Goal: Task Accomplishment & Management: Use online tool/utility

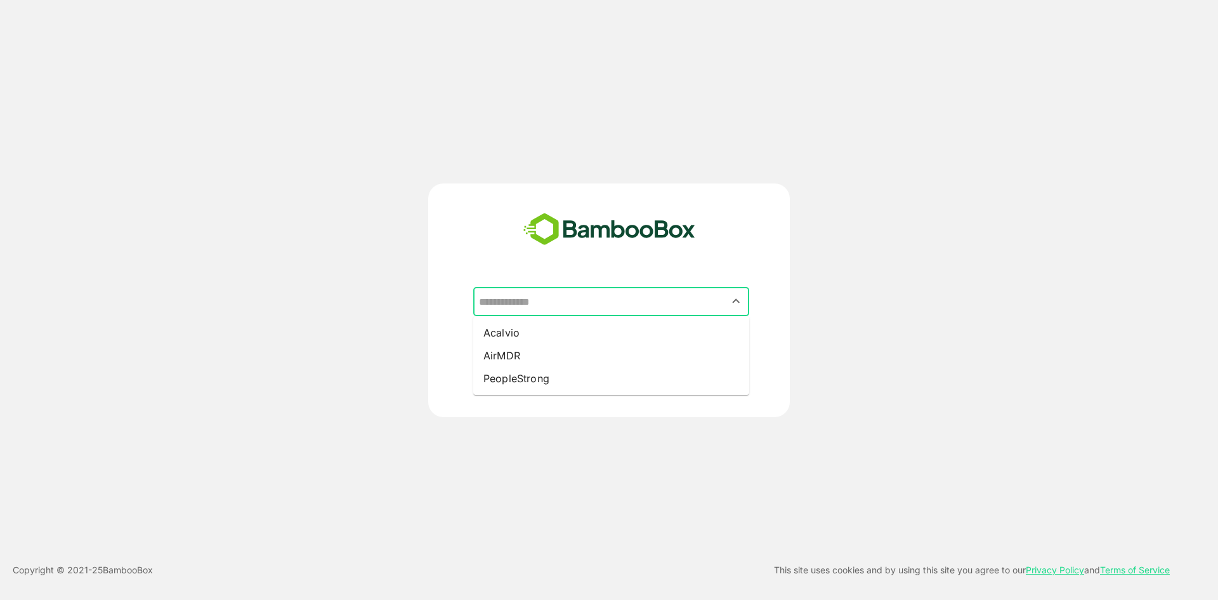
click at [539, 310] on input "text" at bounding box center [611, 301] width 271 height 24
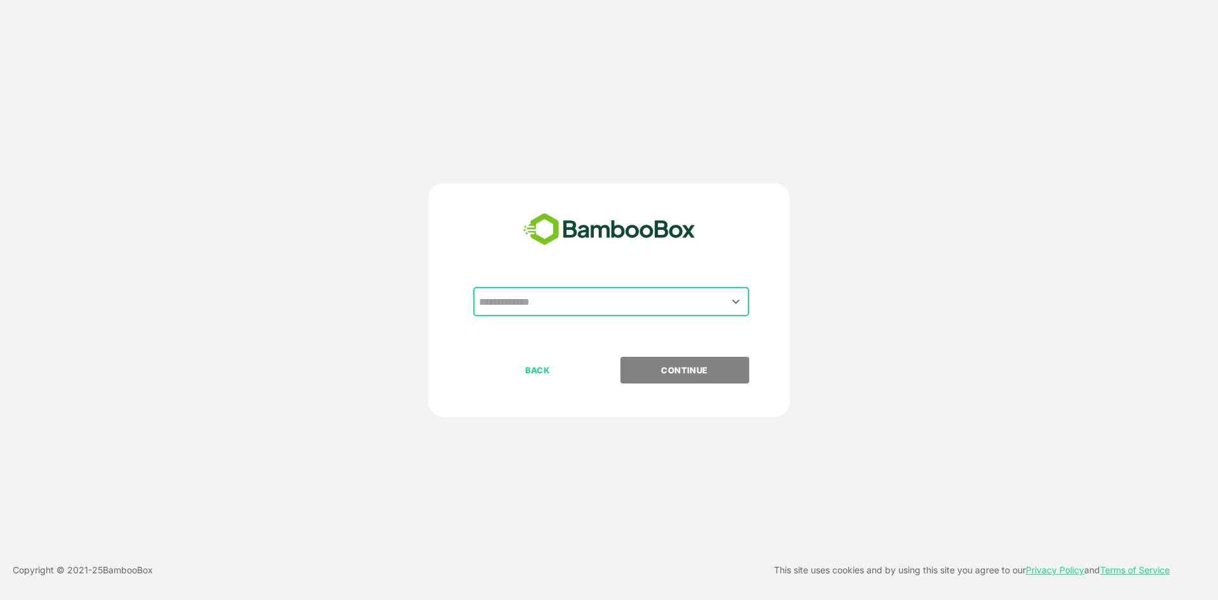
click at [539, 310] on input "text" at bounding box center [611, 301] width 271 height 24
click at [735, 305] on icon "Open" at bounding box center [735, 301] width 15 height 15
click at [537, 305] on input "text" at bounding box center [611, 301] width 271 height 24
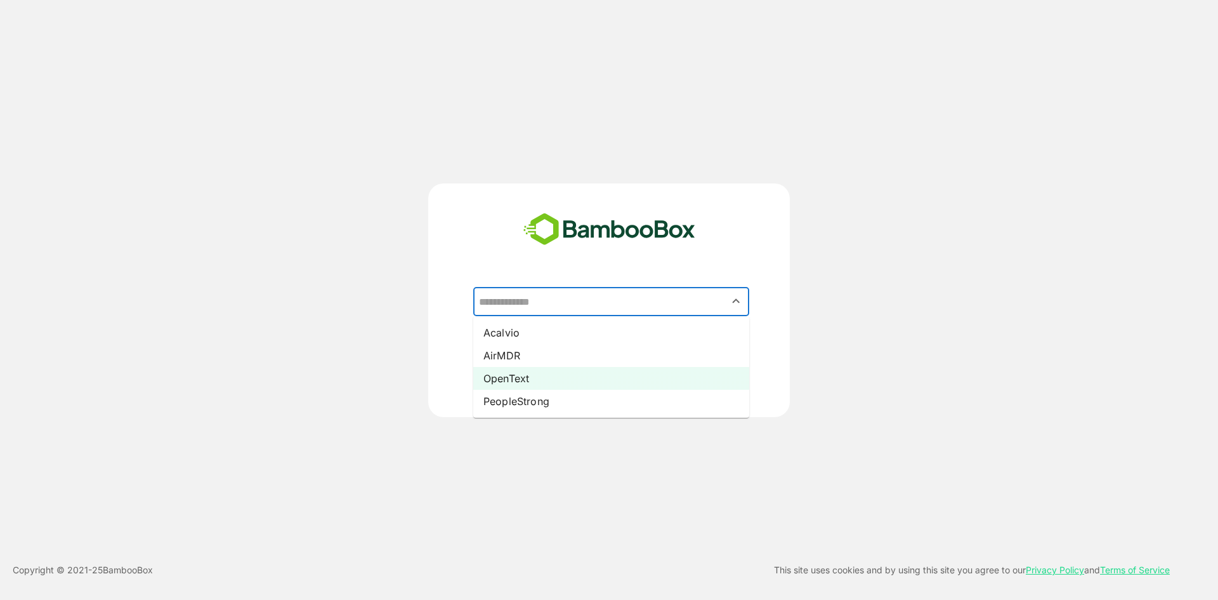
click at [528, 374] on li "OpenText" at bounding box center [611, 378] width 276 height 23
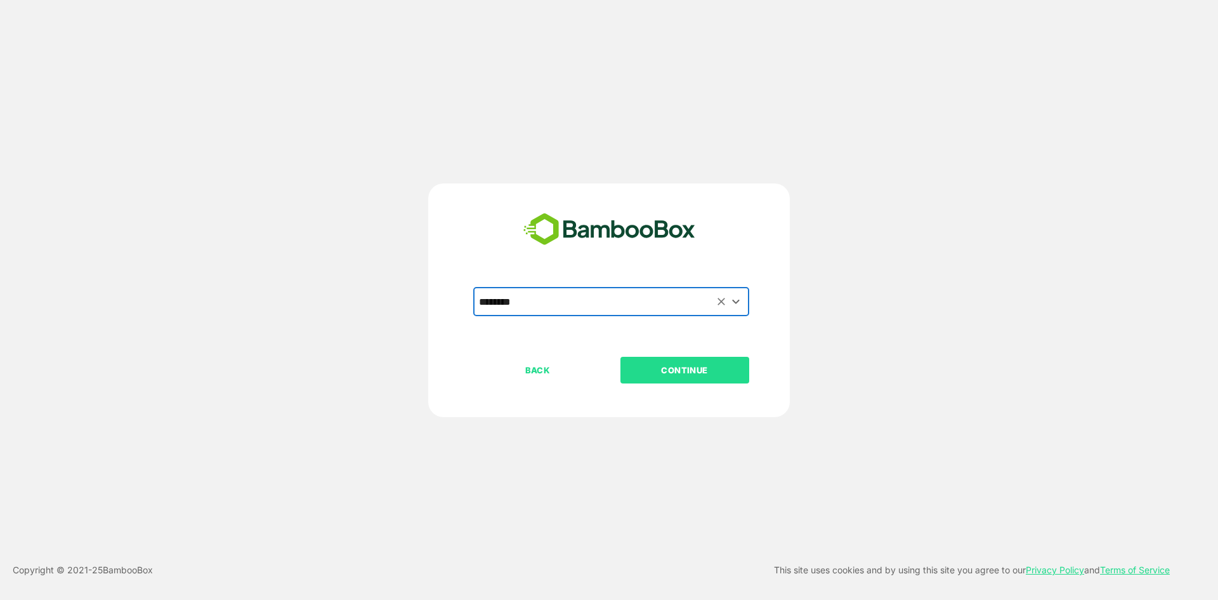
type input "********"
click at [650, 374] on p "CONTINUE" at bounding box center [684, 370] width 127 height 14
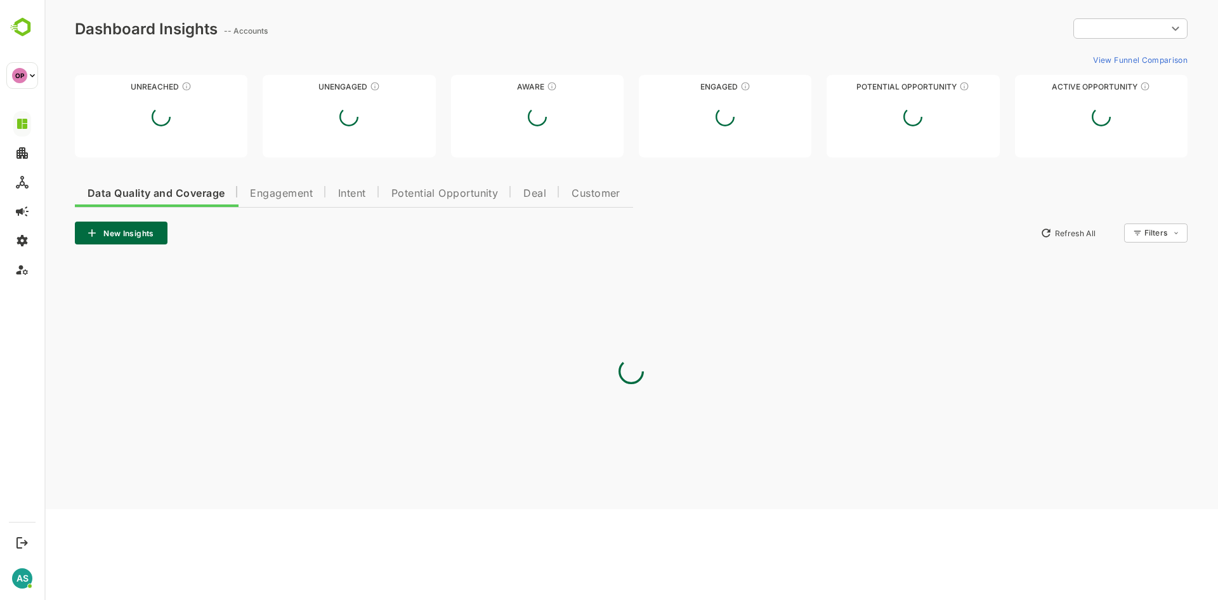
type input "**********"
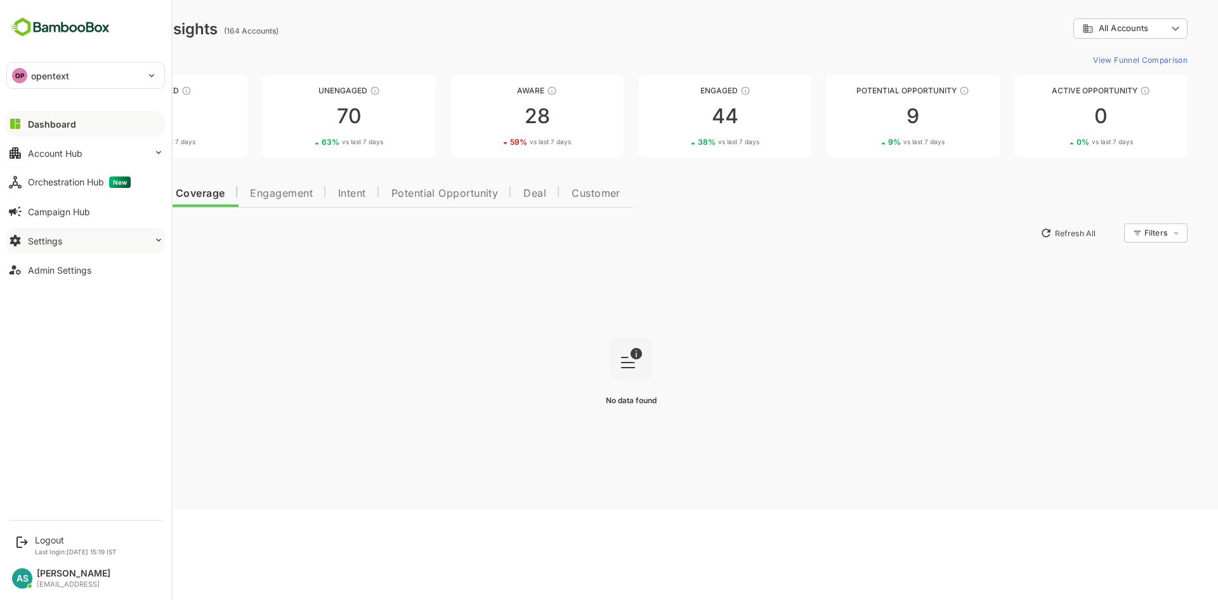
click at [157, 240] on icon at bounding box center [159, 240] width 10 height 10
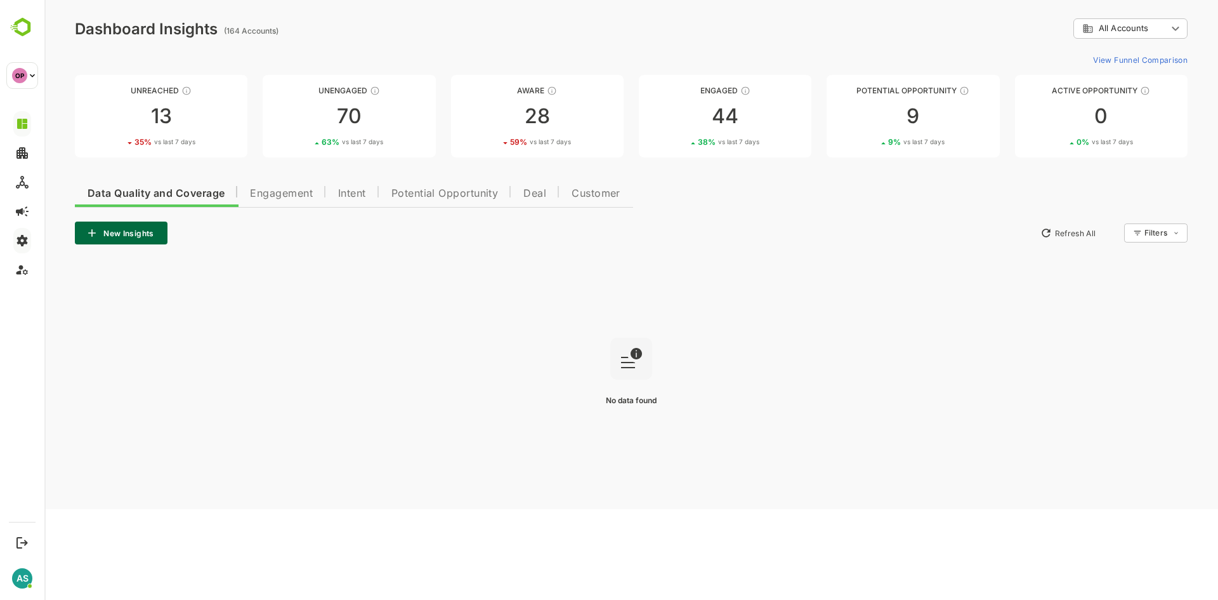
click at [286, 194] on span "Engagement" at bounding box center [281, 193] width 63 height 10
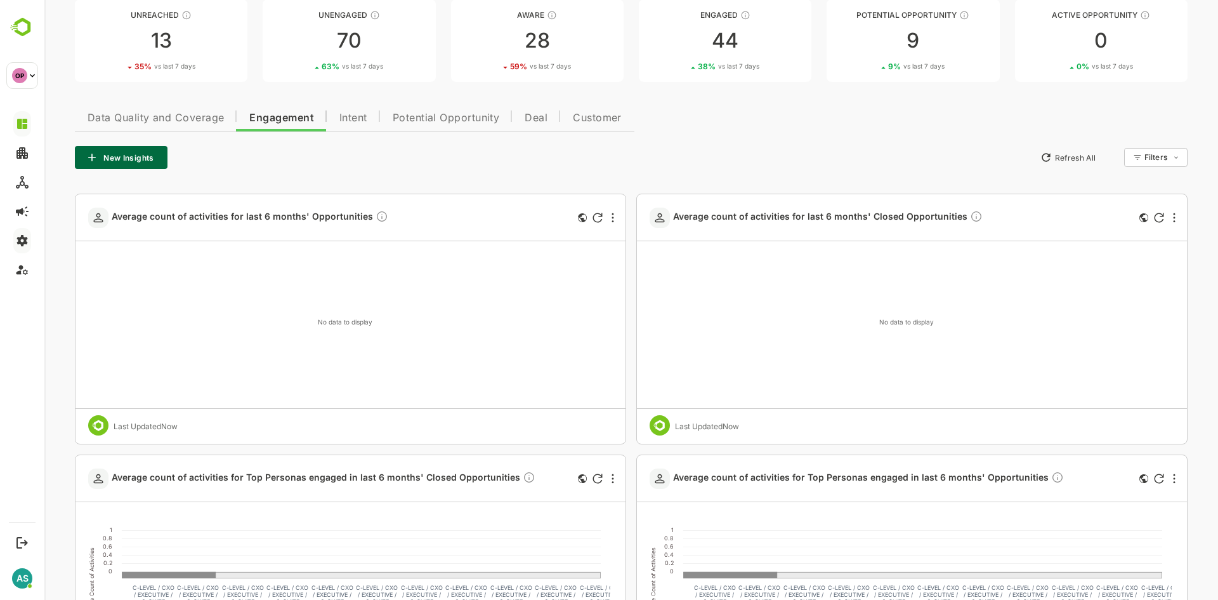
scroll to position [75, 0]
click at [613, 223] on div at bounding box center [612, 218] width 15 height 15
click at [559, 244] on li "Hide" at bounding box center [559, 239] width 86 height 22
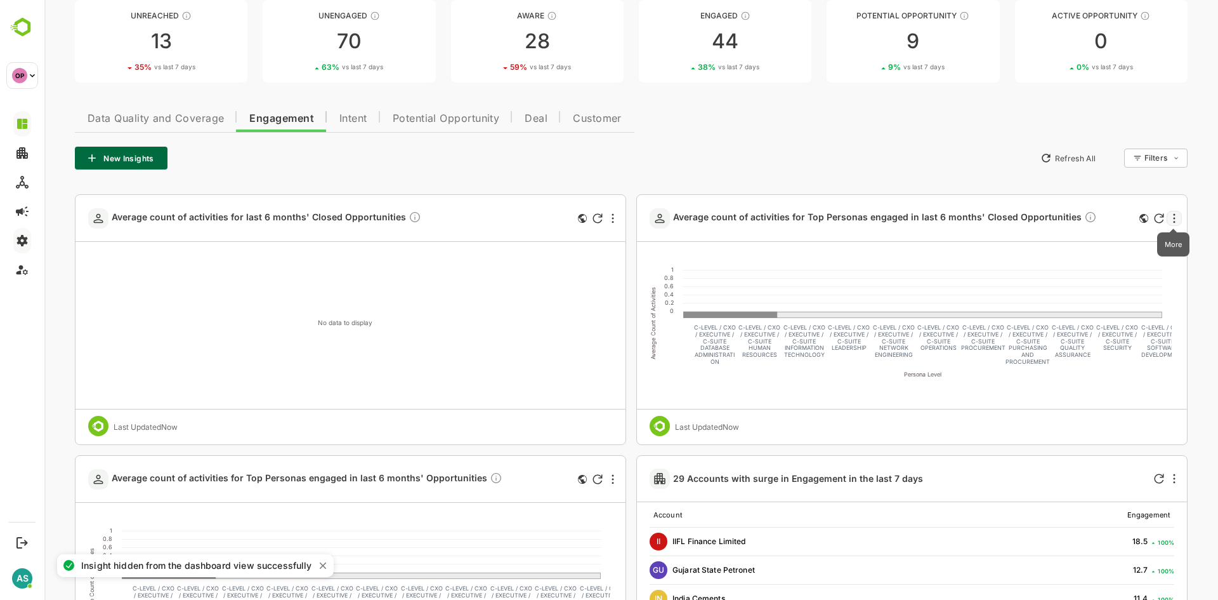
click at [1173, 219] on icon "More" at bounding box center [1174, 218] width 3 height 10
click at [1133, 237] on li "Hide" at bounding box center [1120, 239] width 86 height 22
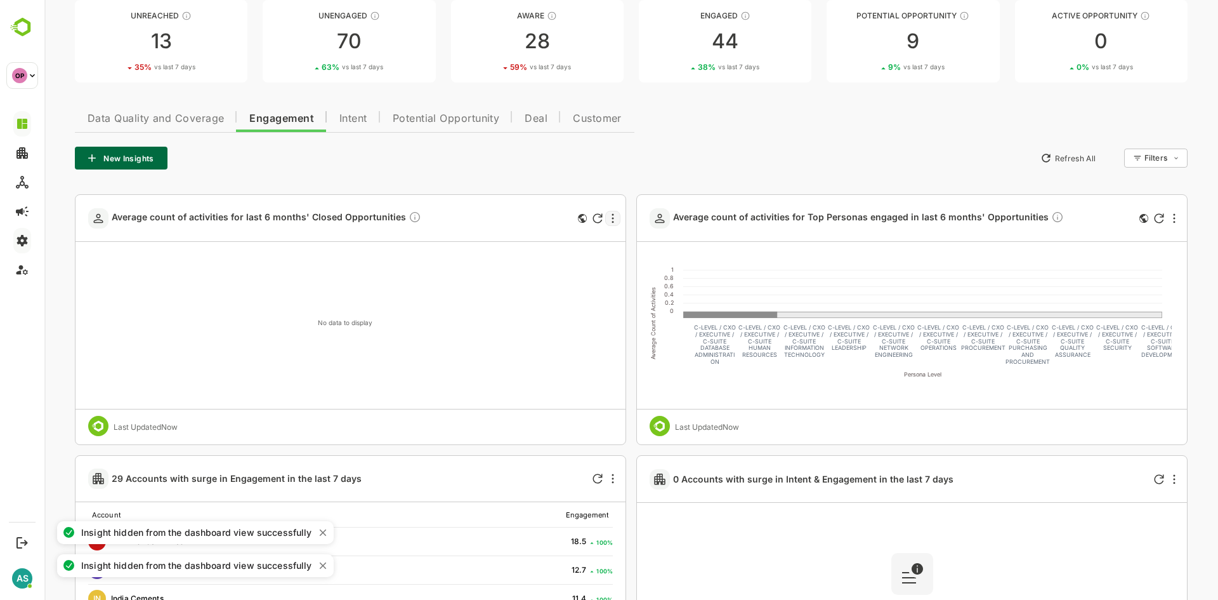
click at [609, 225] on div at bounding box center [612, 218] width 15 height 15
click at [560, 238] on li "Hide" at bounding box center [559, 239] width 86 height 22
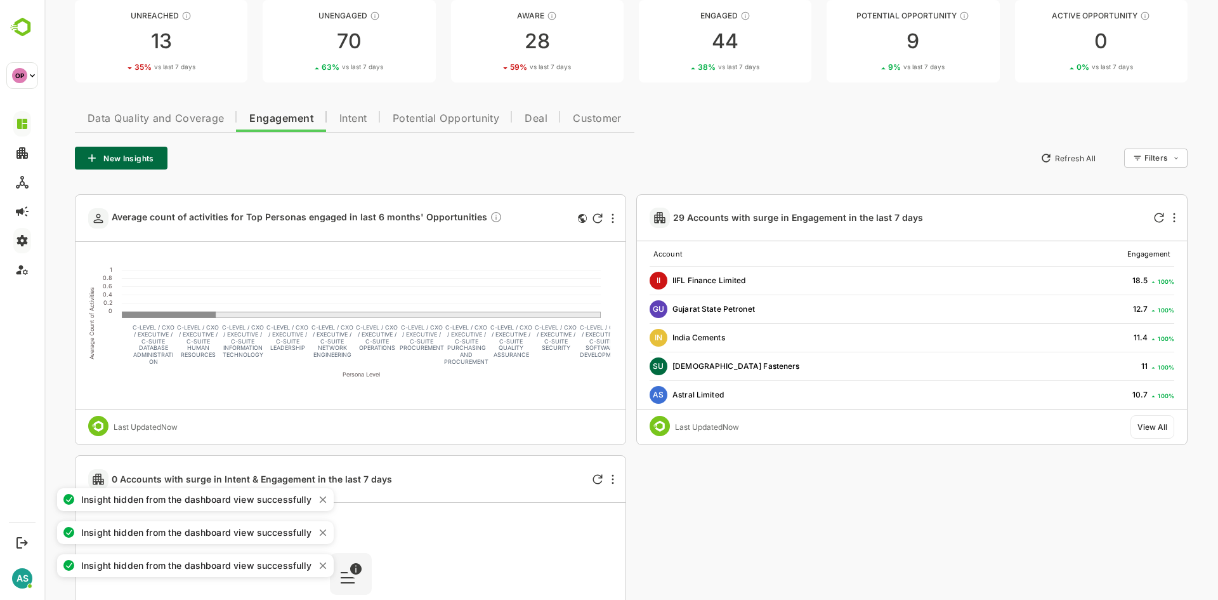
click at [610, 226] on div "Average count of activities for Top Personas engaged in last 6 months' Opportun…" at bounding box center [350, 218] width 550 height 47
click at [612, 223] on div at bounding box center [612, 218] width 15 height 15
click at [573, 238] on li "Hide" at bounding box center [559, 239] width 86 height 22
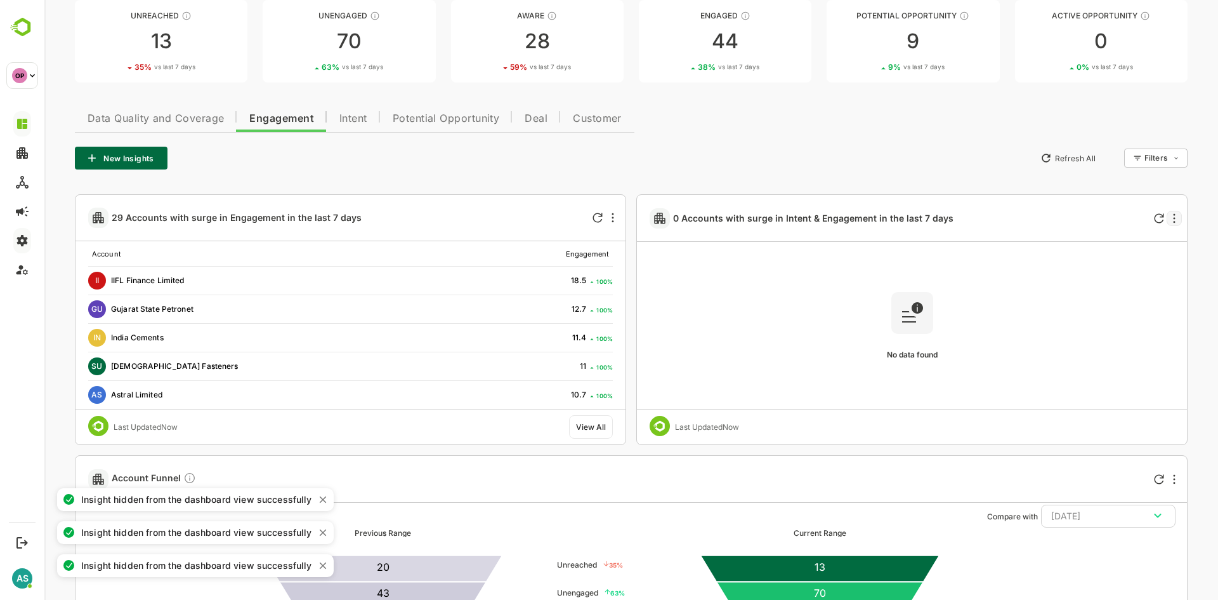
click at [1175, 216] on div at bounding box center [1174, 218] width 15 height 15
click at [1135, 239] on li "Hide" at bounding box center [1120, 239] width 86 height 22
click at [612, 213] on icon "More" at bounding box center [613, 218] width 2 height 10
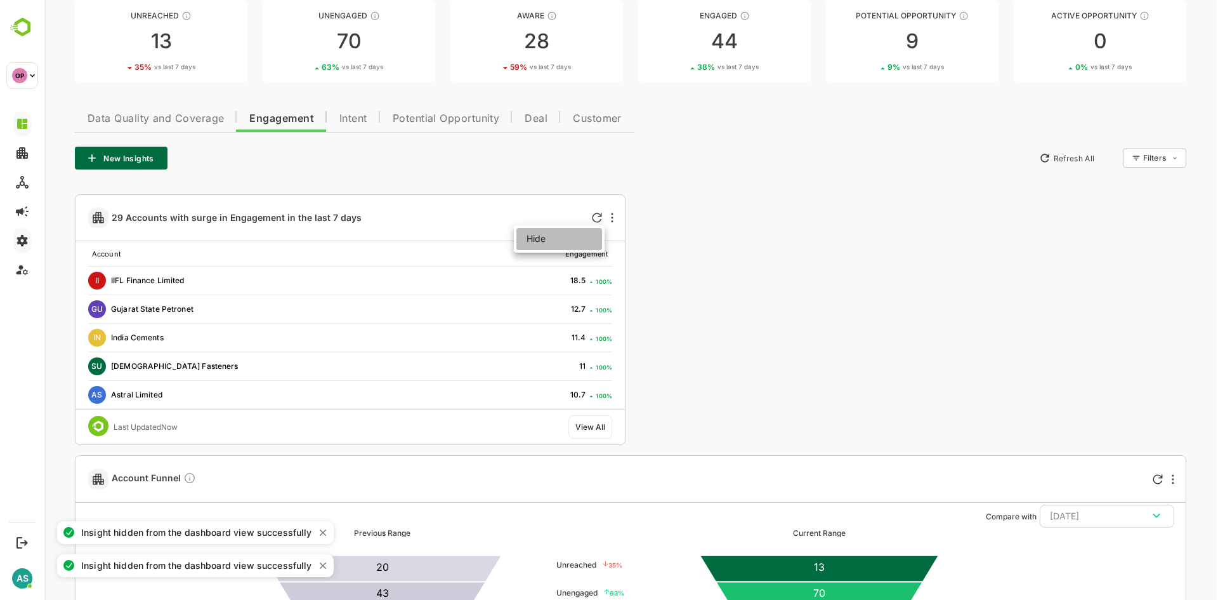
click at [556, 242] on li "Hide" at bounding box center [559, 239] width 86 height 22
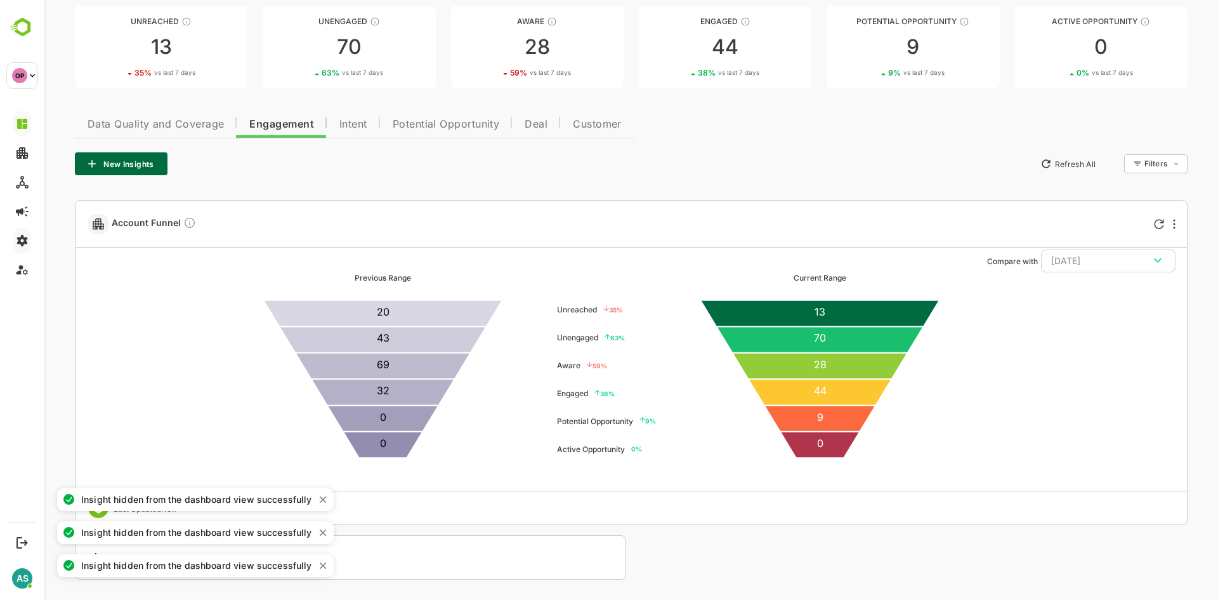
scroll to position [69, 0]
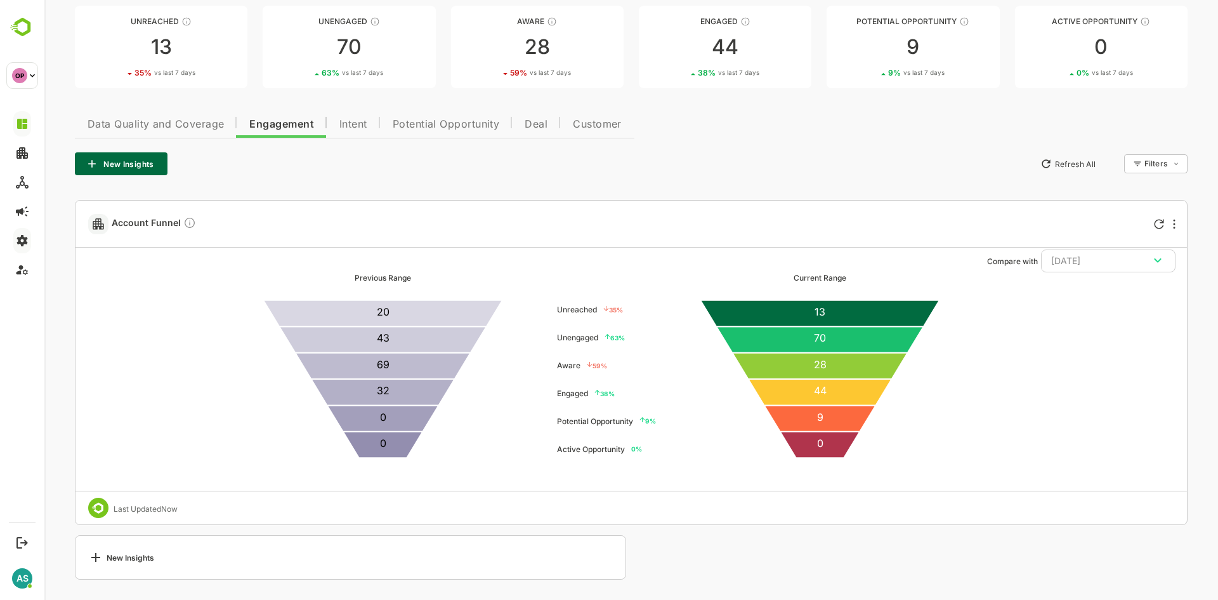
click at [172, 125] on span "Data Quality and Coverage" at bounding box center [156, 124] width 136 height 10
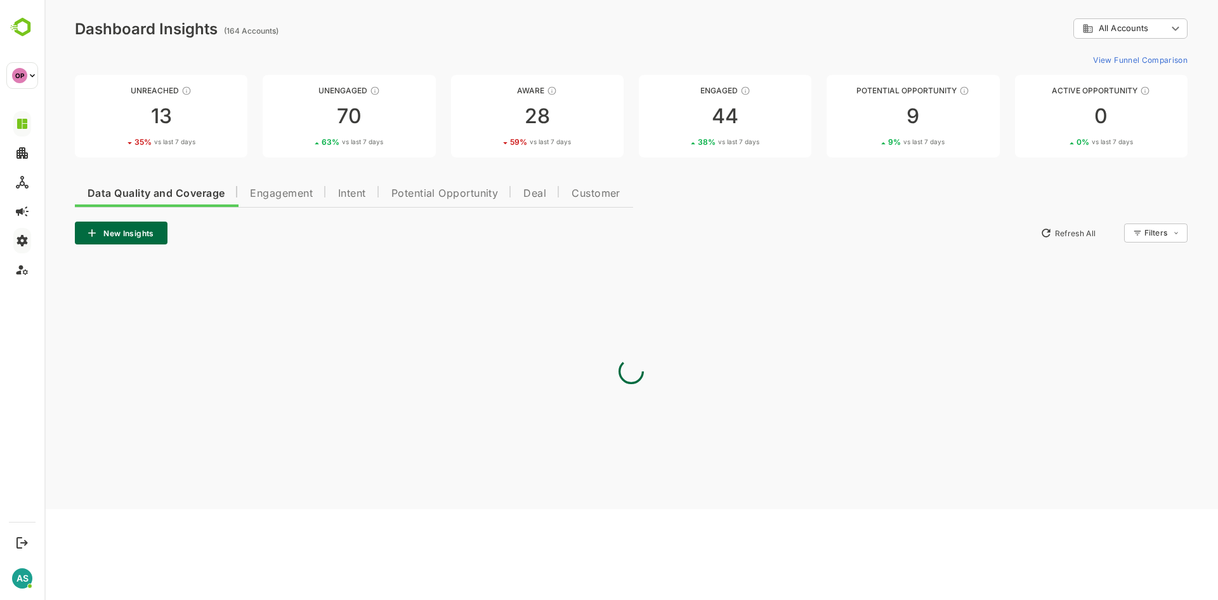
scroll to position [0, 0]
click at [350, 195] on span "Intent" at bounding box center [352, 193] width 28 height 10
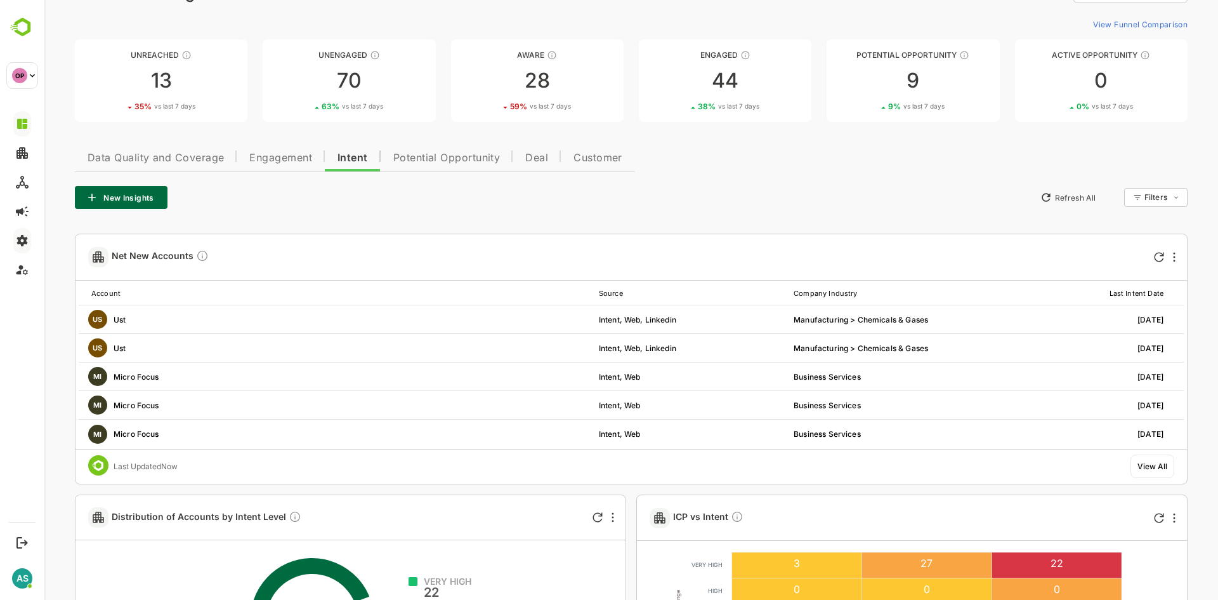
scroll to position [35, 0]
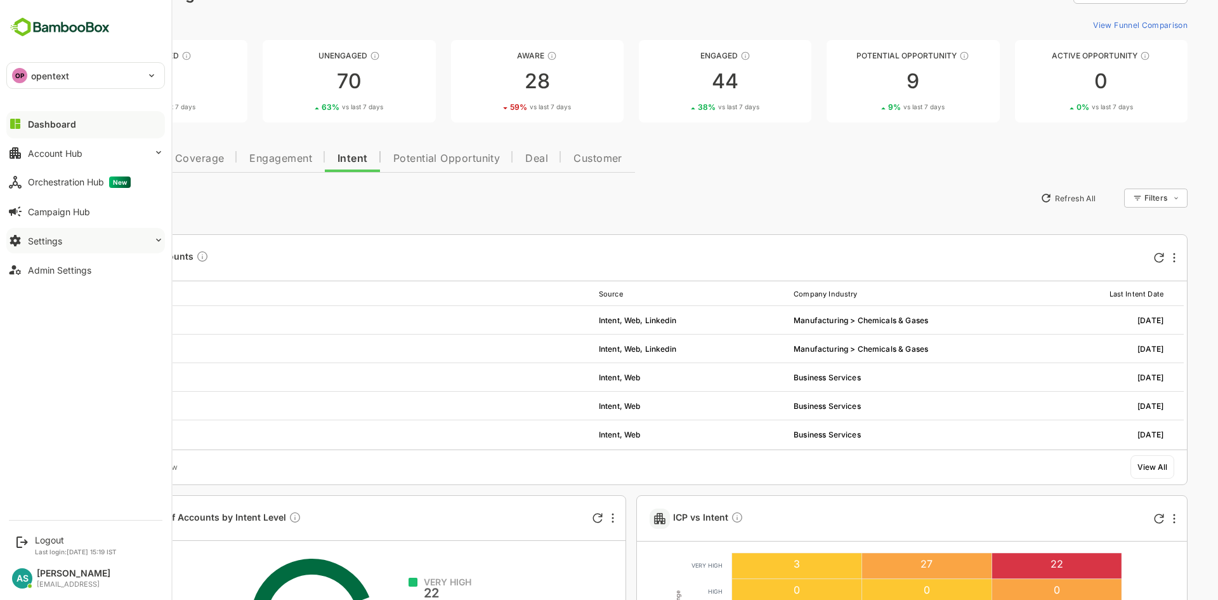
click at [46, 128] on div "Dashboard" at bounding box center [52, 124] width 48 height 11
click at [36, 122] on div "Dashboard" at bounding box center [52, 124] width 48 height 11
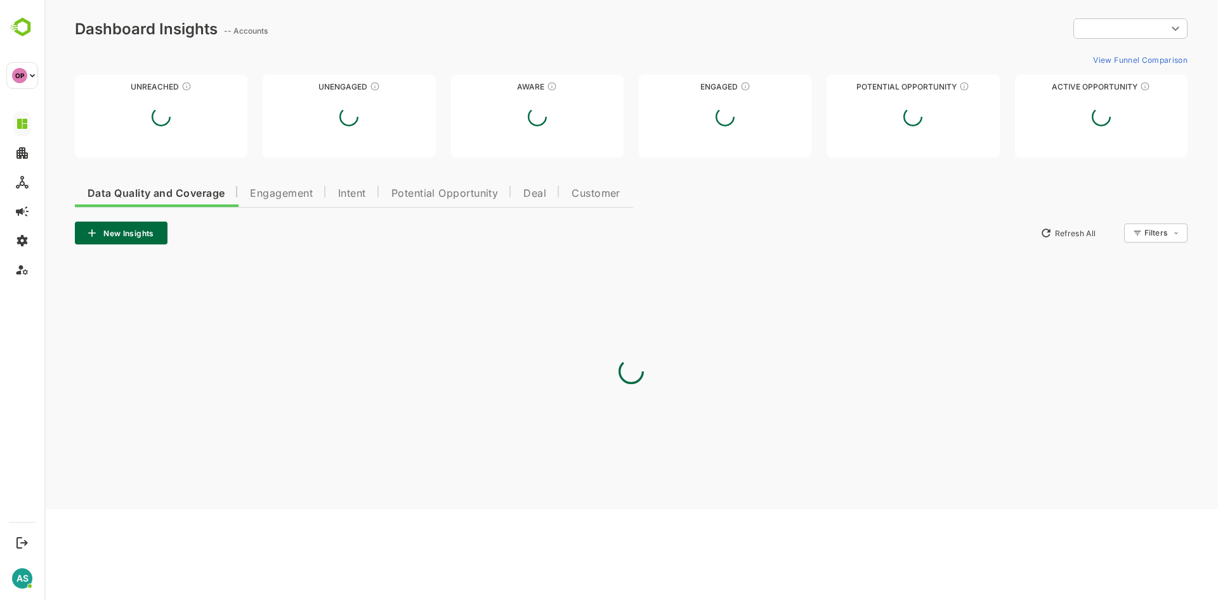
type input "**********"
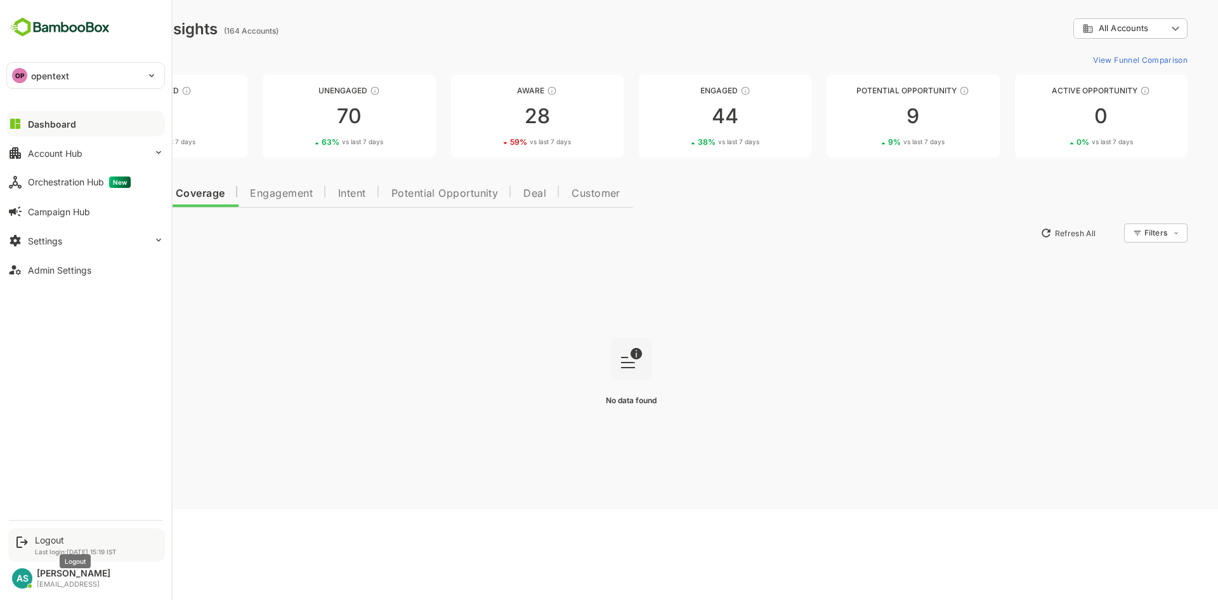
click at [48, 535] on div "Logout" at bounding box center [76, 539] width 82 height 11
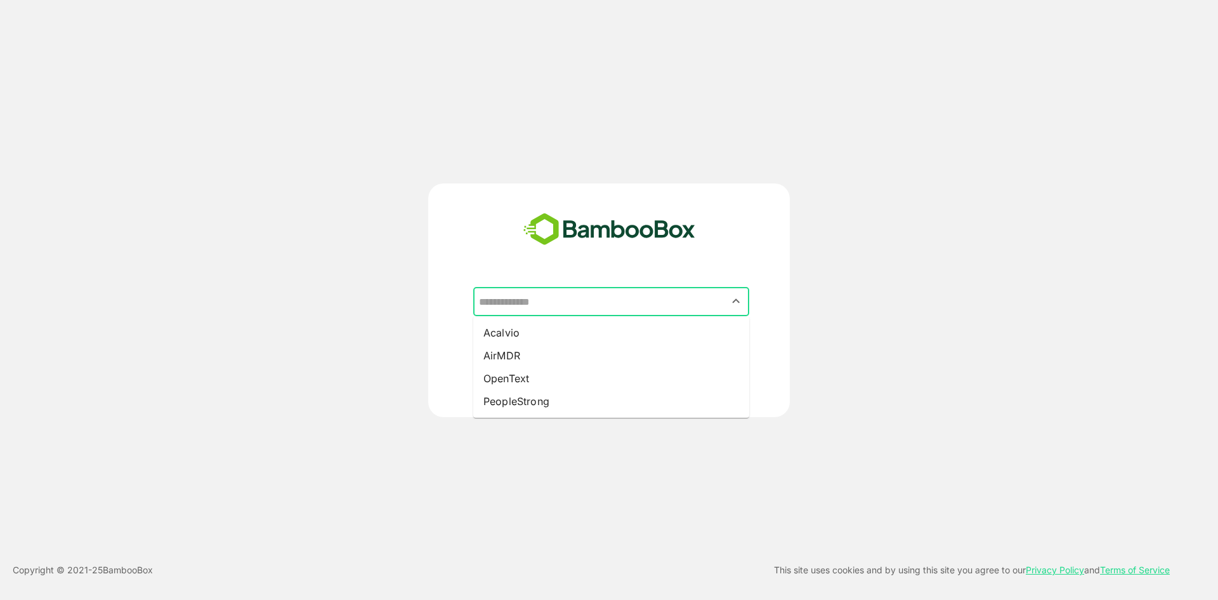
click at [593, 311] on input "text" at bounding box center [611, 301] width 271 height 24
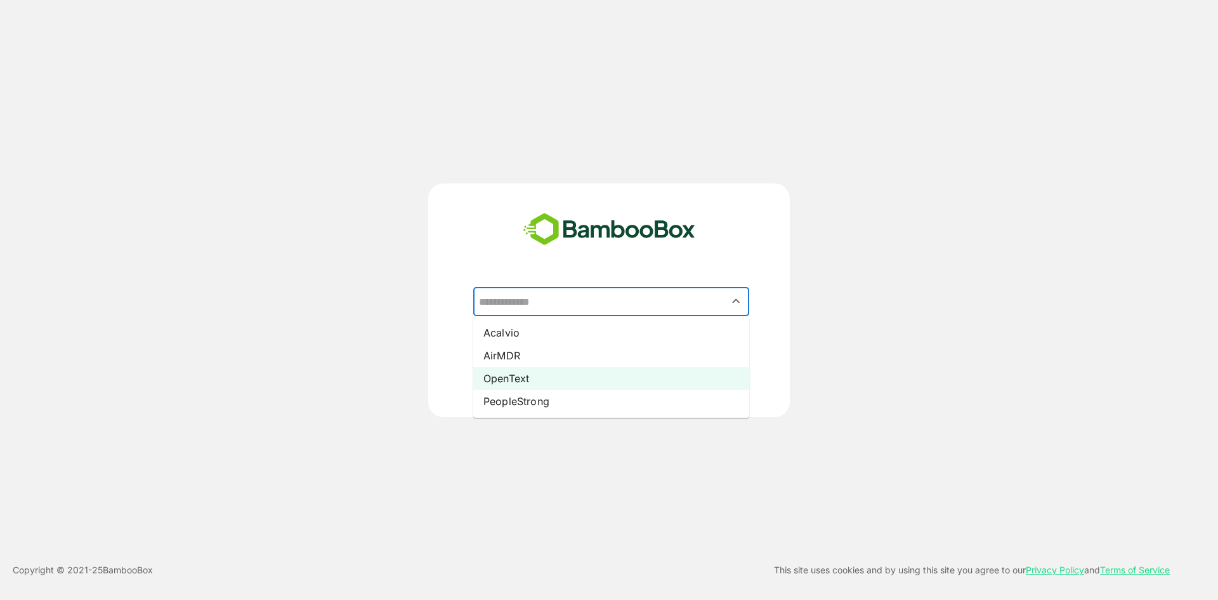
click at [534, 374] on li "OpenText" at bounding box center [611, 378] width 276 height 23
type input "********"
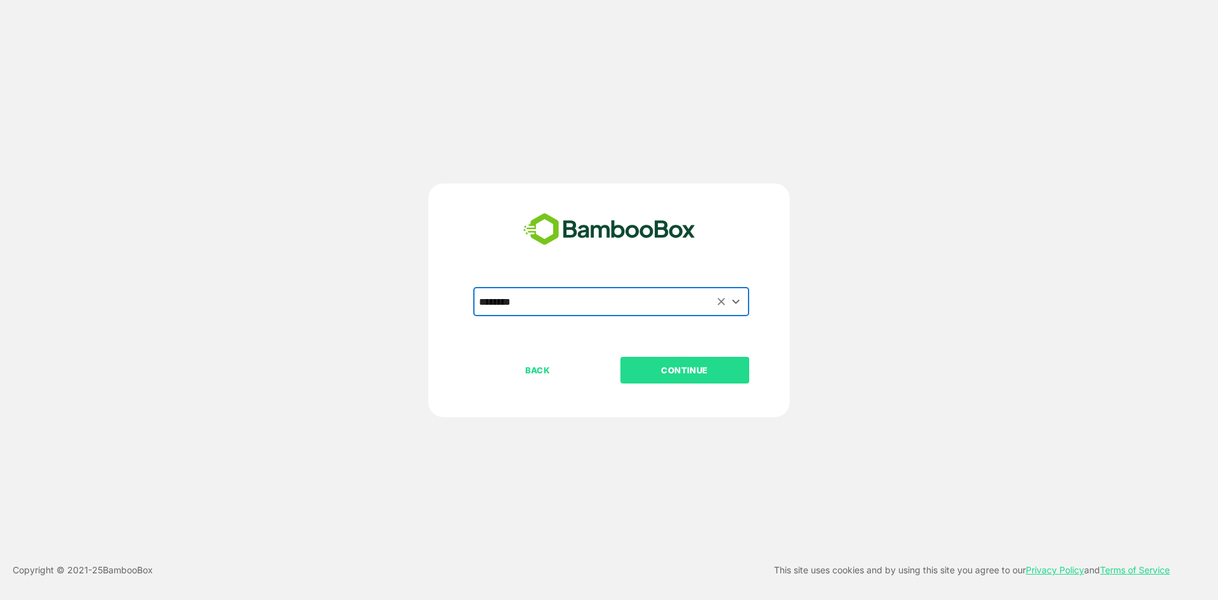
click at [664, 366] on p "CONTINUE" at bounding box center [684, 370] width 127 height 14
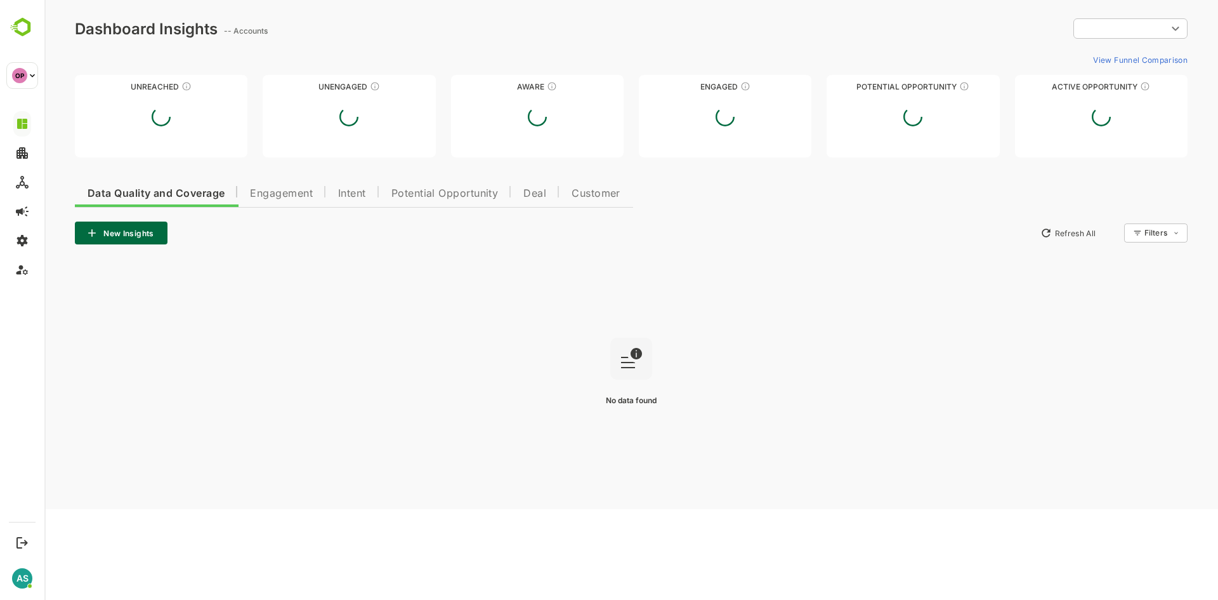
type input "**********"
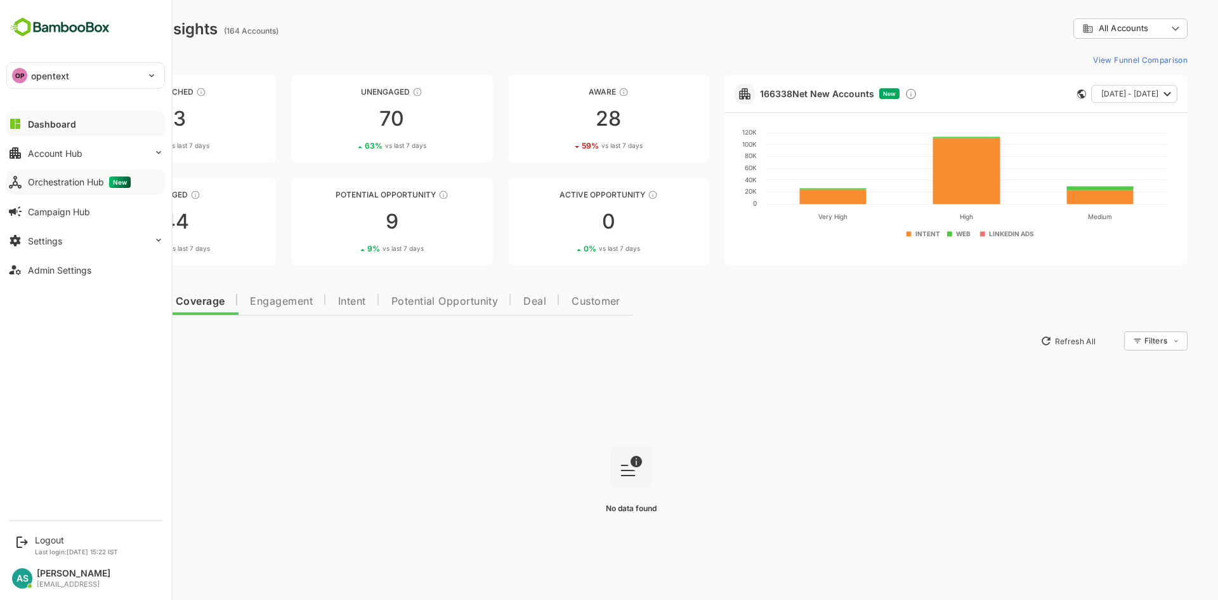
click at [70, 184] on div "Orchestration Hub New" at bounding box center [79, 181] width 103 height 11
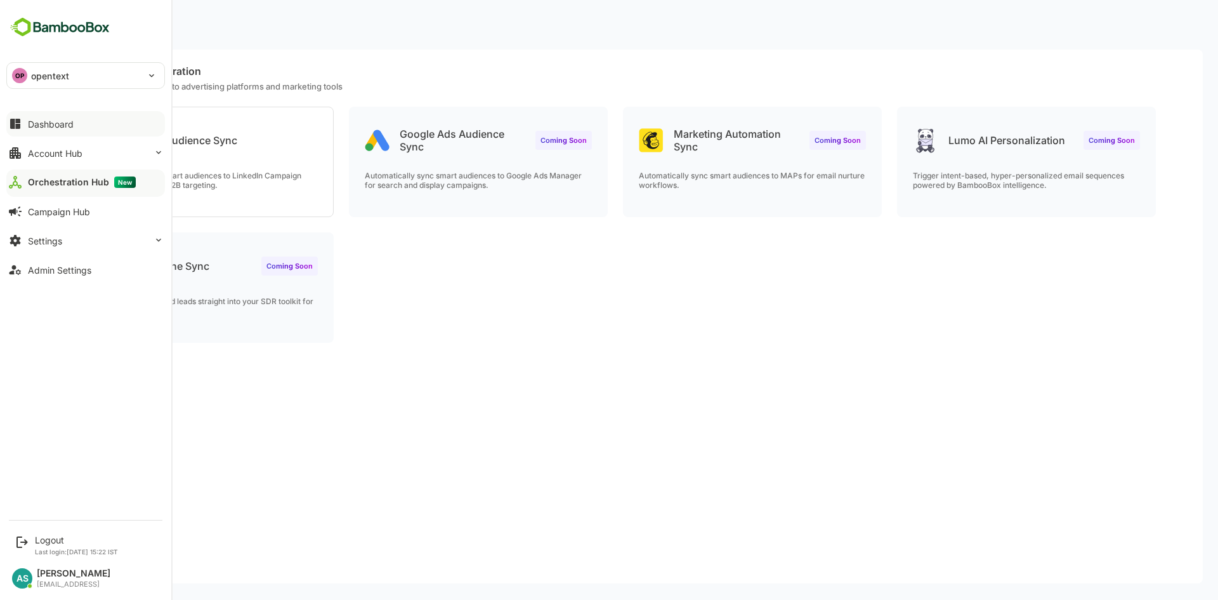
click at [52, 124] on div "Dashboard" at bounding box center [51, 124] width 46 height 11
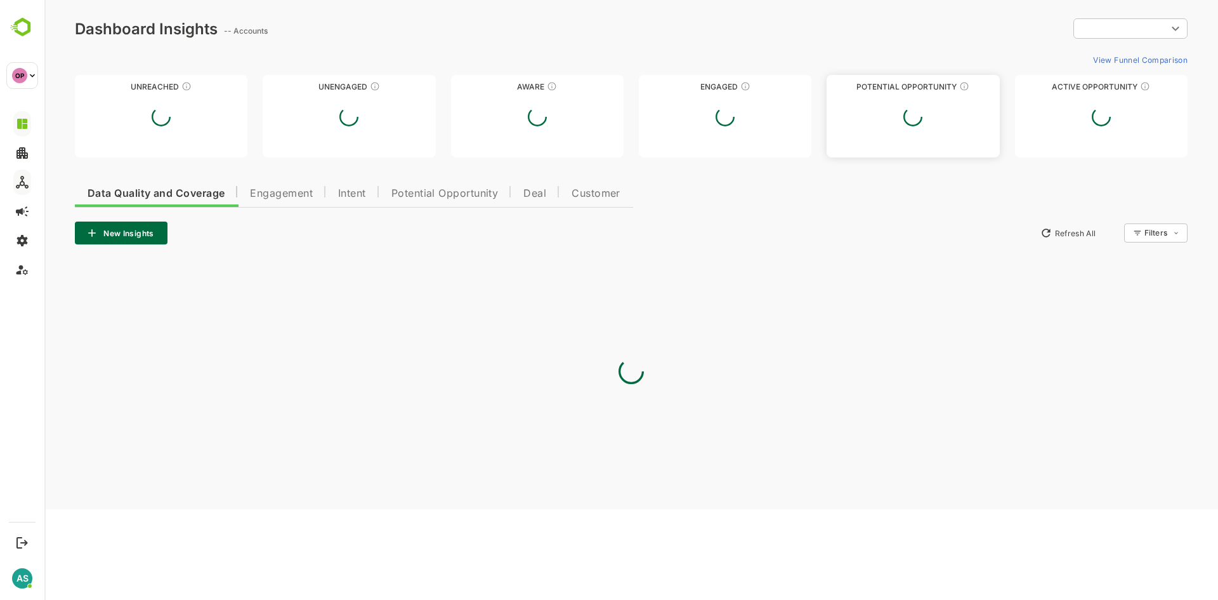
type input "**********"
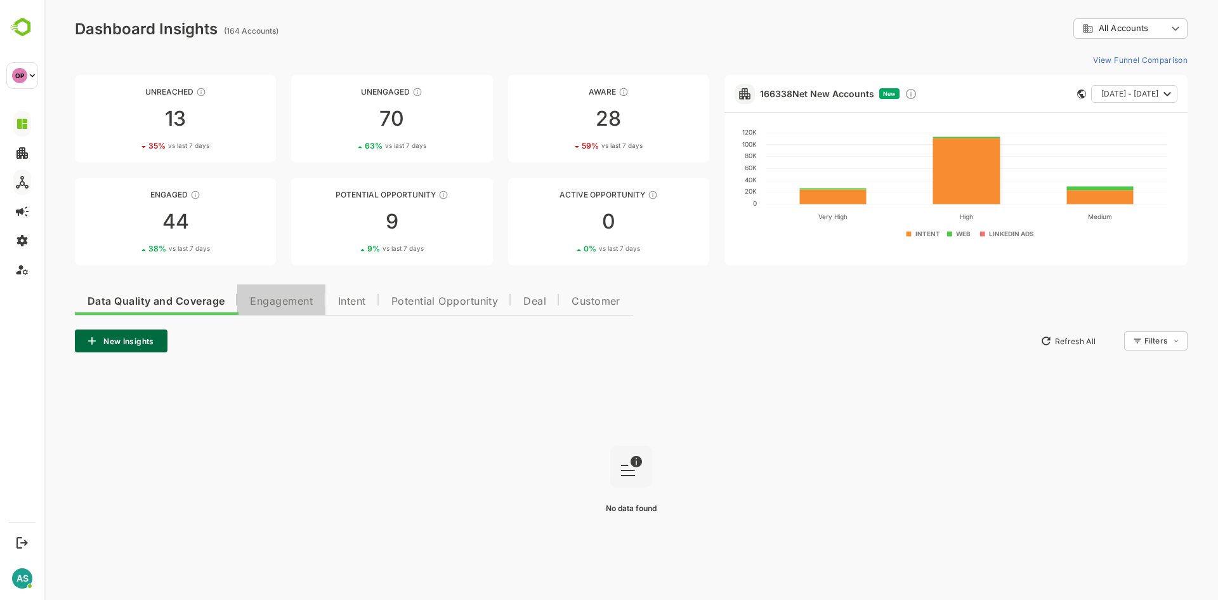
click at [289, 305] on span "Engagement" at bounding box center [281, 301] width 63 height 10
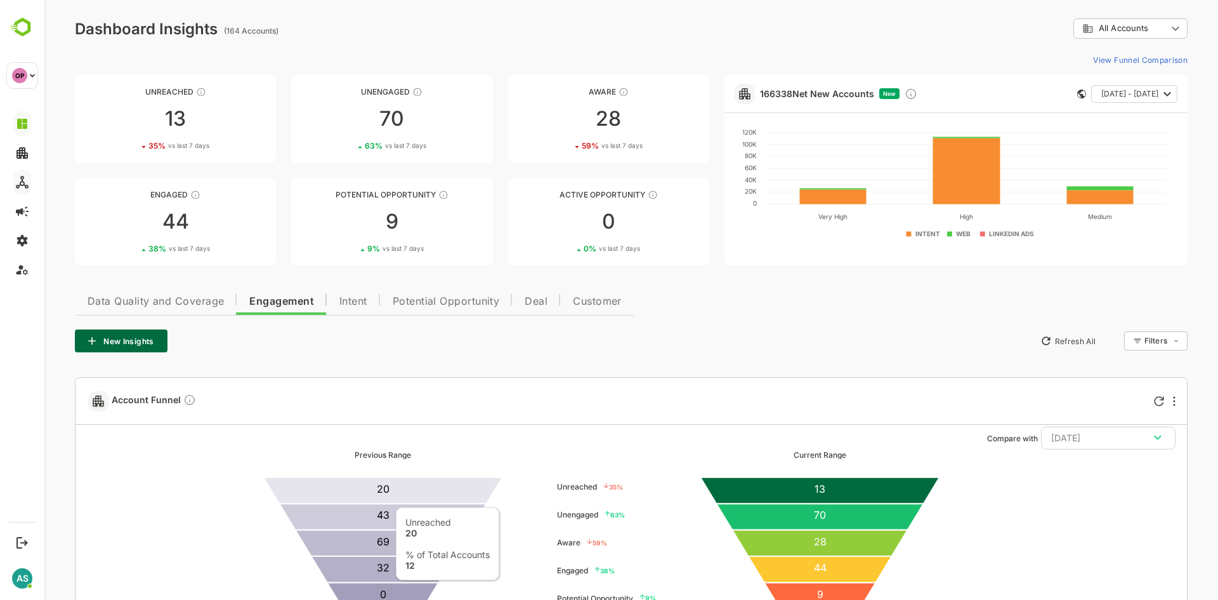
scroll to position [177, 0]
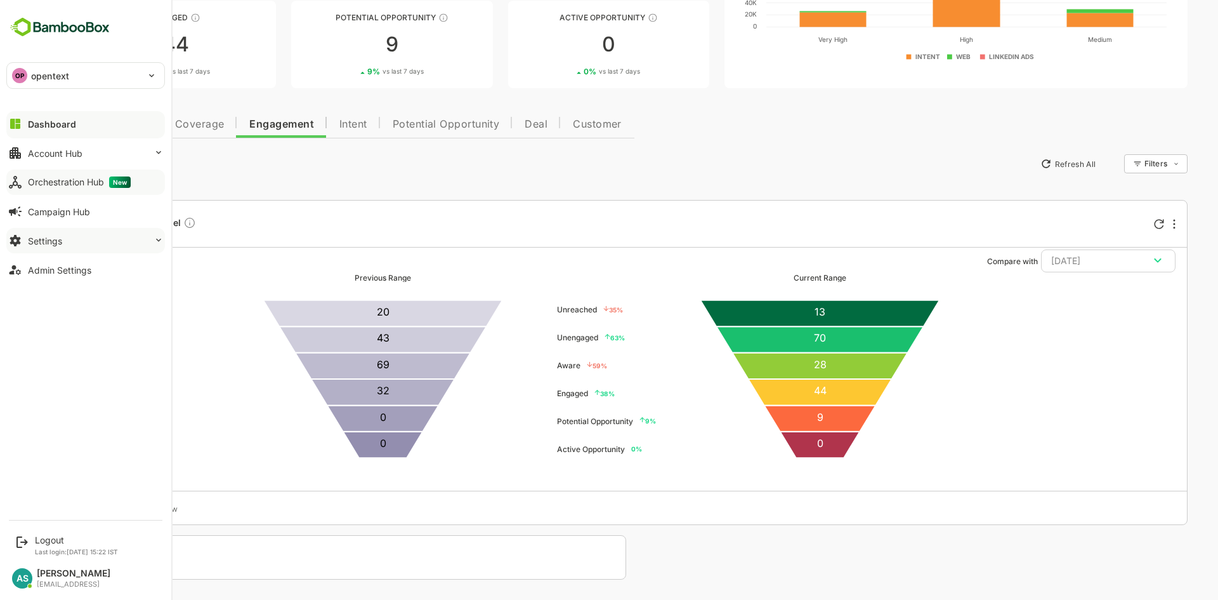
click at [157, 241] on icon at bounding box center [159, 240] width 10 height 10
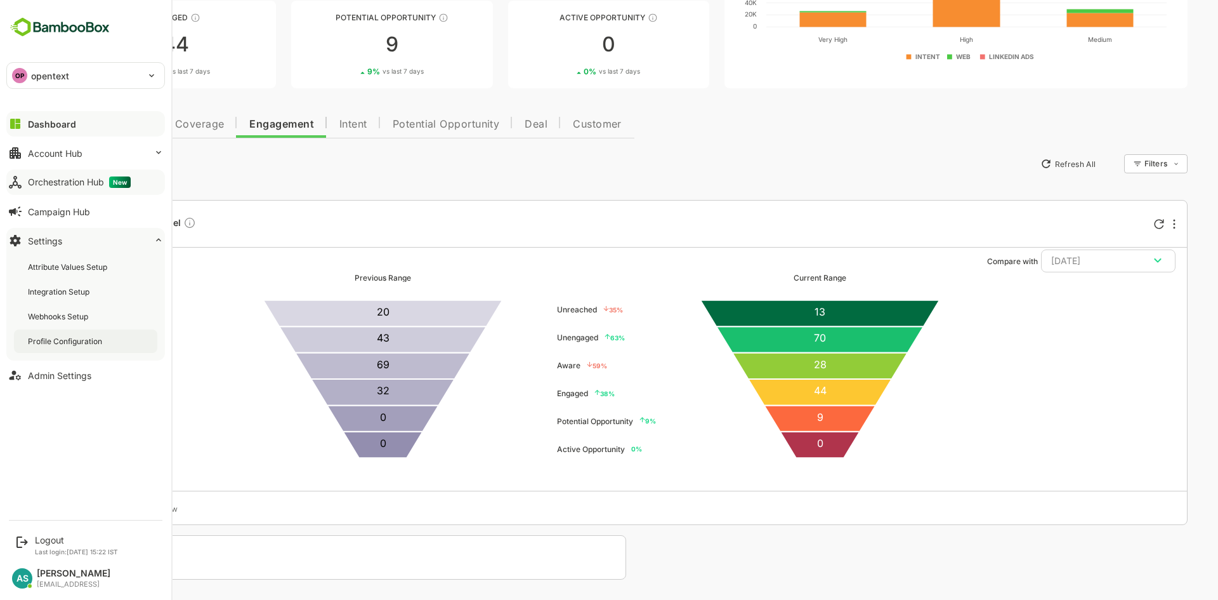
click at [98, 339] on div "Profile Configuration" at bounding box center [66, 341] width 77 height 11
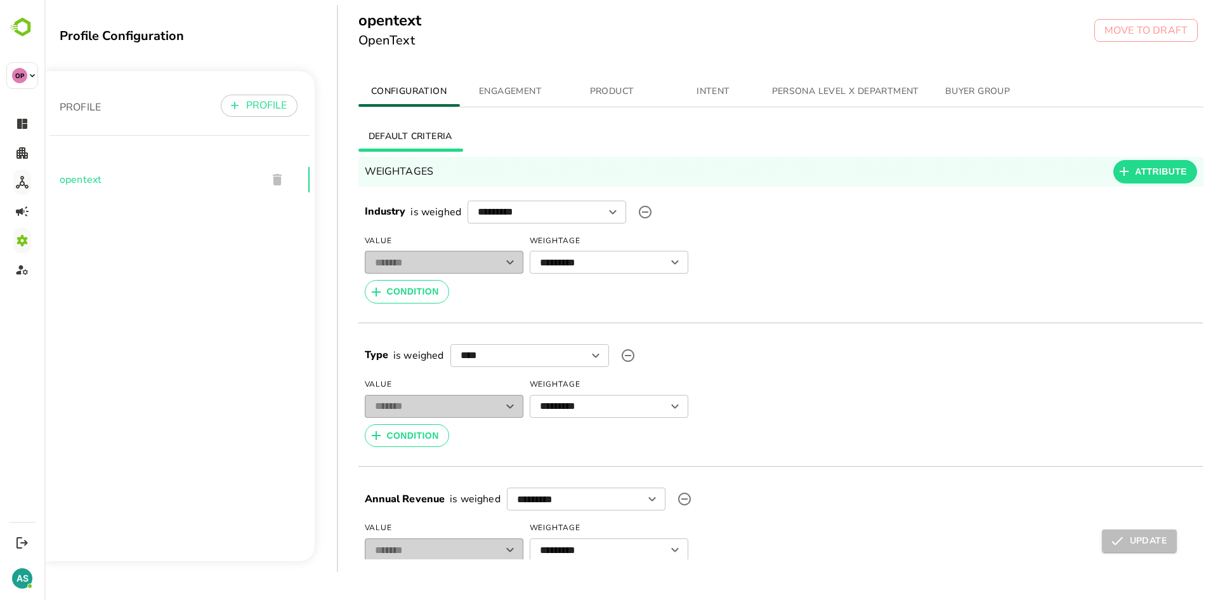
click at [509, 96] on span "ENGAGEMENT" at bounding box center [511, 92] width 86 height 16
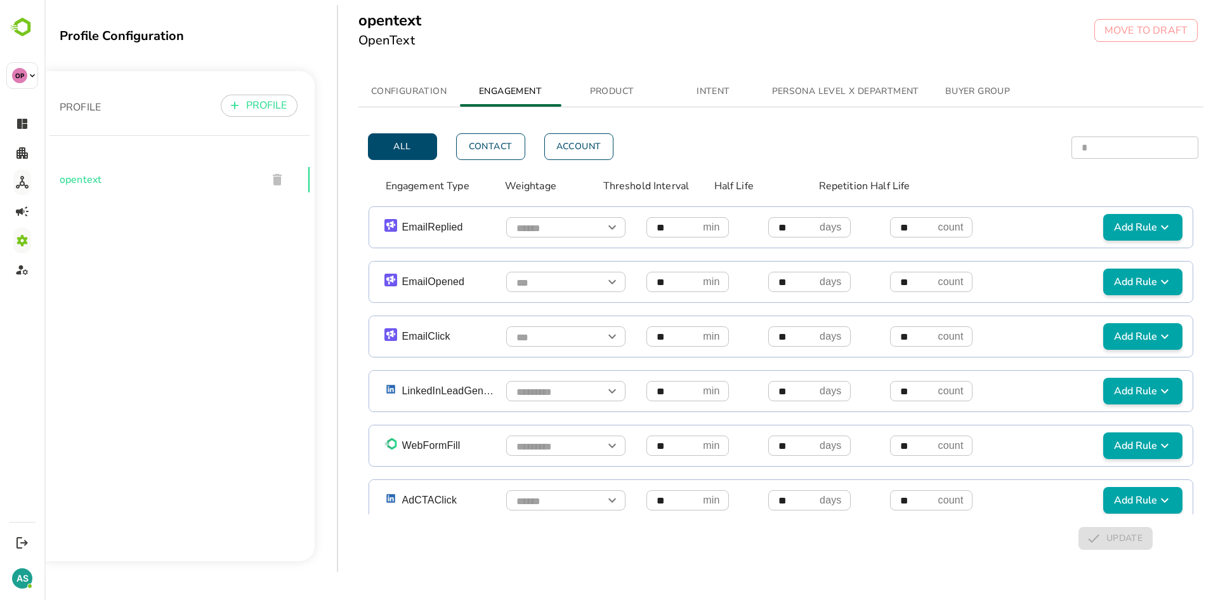
click at [793, 91] on span "PERSONA LEVEL X DEPARTMENT" at bounding box center [845, 92] width 147 height 16
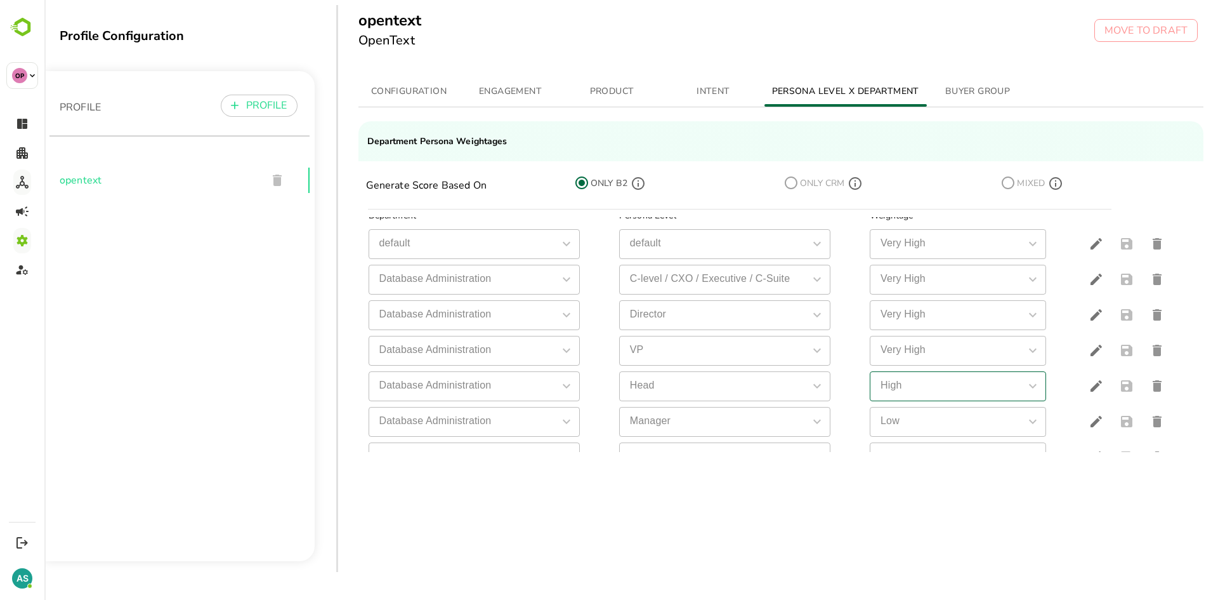
scroll to position [12, 0]
click at [565, 279] on div "simple table" at bounding box center [566, 279] width 16 height 18
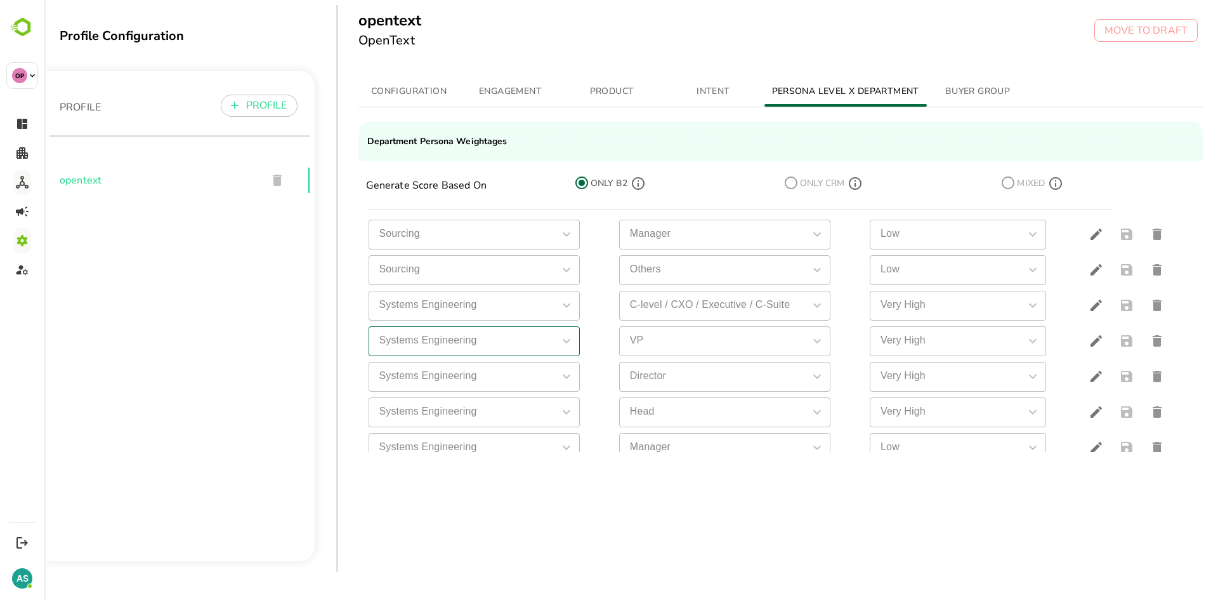
click at [561, 341] on div "simple table" at bounding box center [566, 341] width 16 height 18
click at [1091, 379] on icon "edit" at bounding box center [1096, 376] width 11 height 11
click at [568, 379] on icon "Open" at bounding box center [566, 376] width 15 height 15
click at [271, 390] on div "PROFILE PROFILE opentext" at bounding box center [179, 316] width 270 height 490
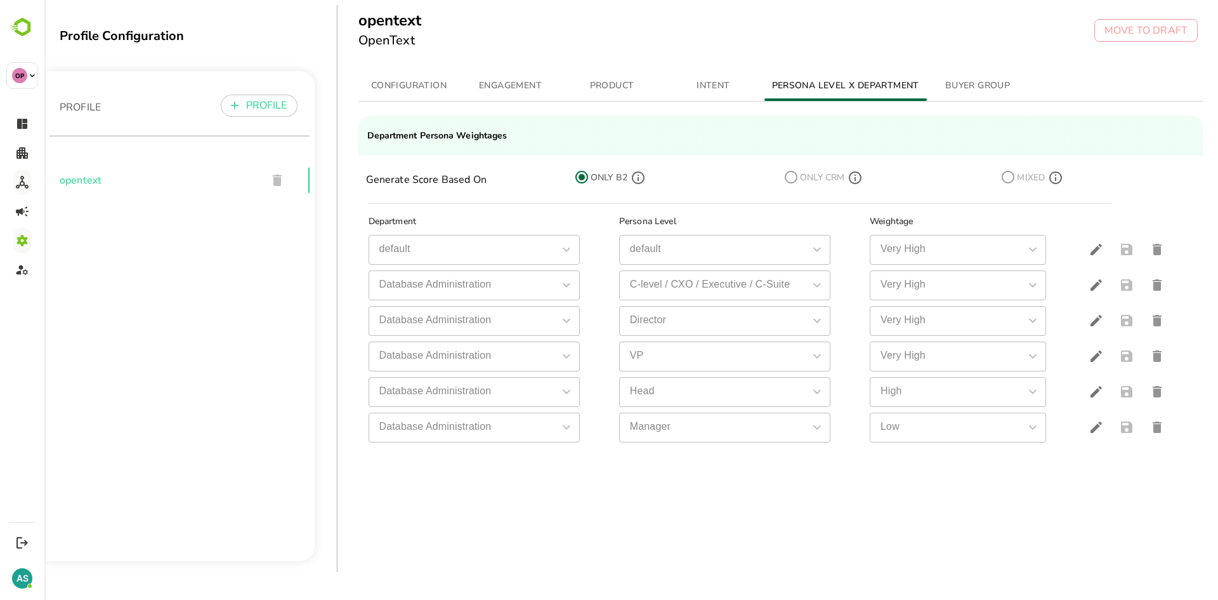
scroll to position [5, 0]
click at [705, 84] on span "INTENT" at bounding box center [714, 87] width 86 height 16
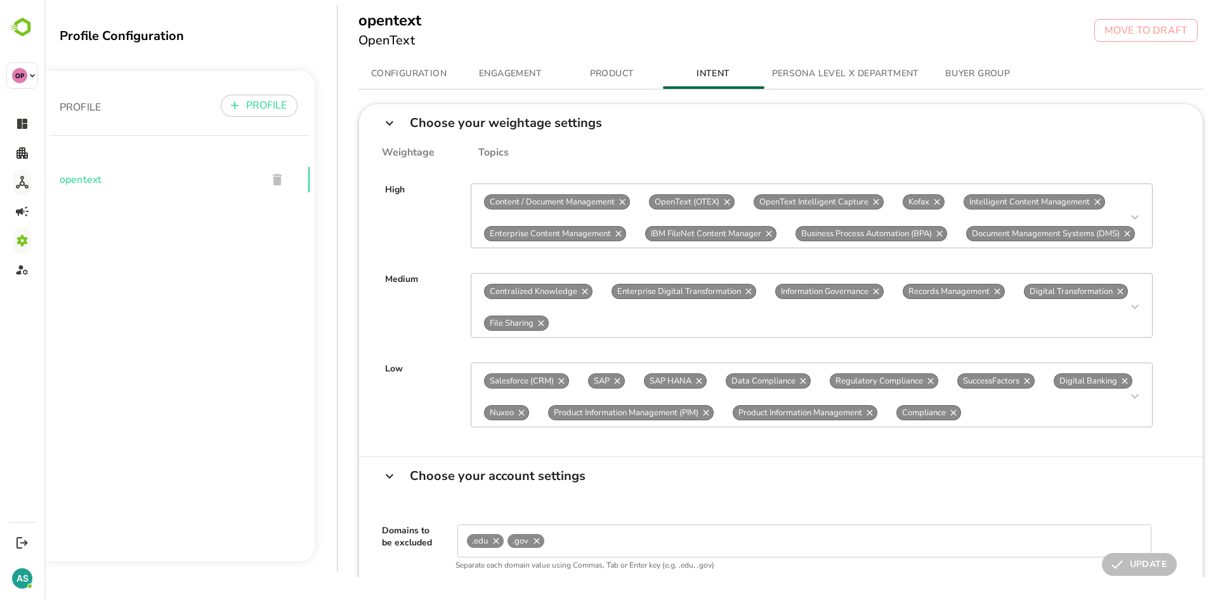
scroll to position [0, 0]
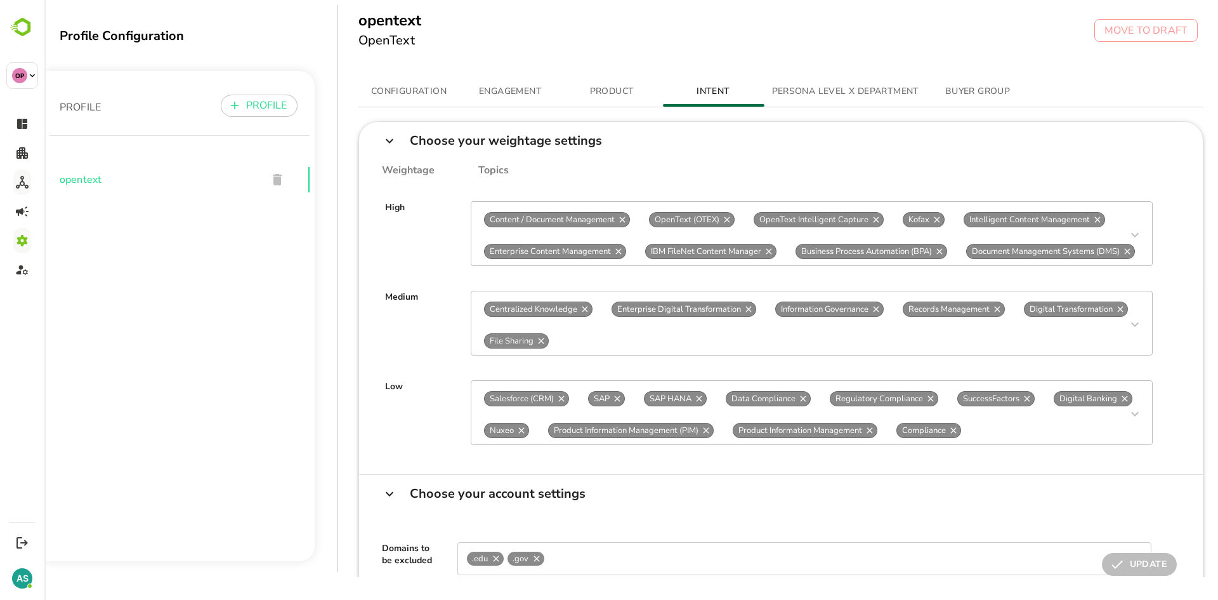
click at [612, 93] on span "PRODUCT" at bounding box center [612, 92] width 86 height 16
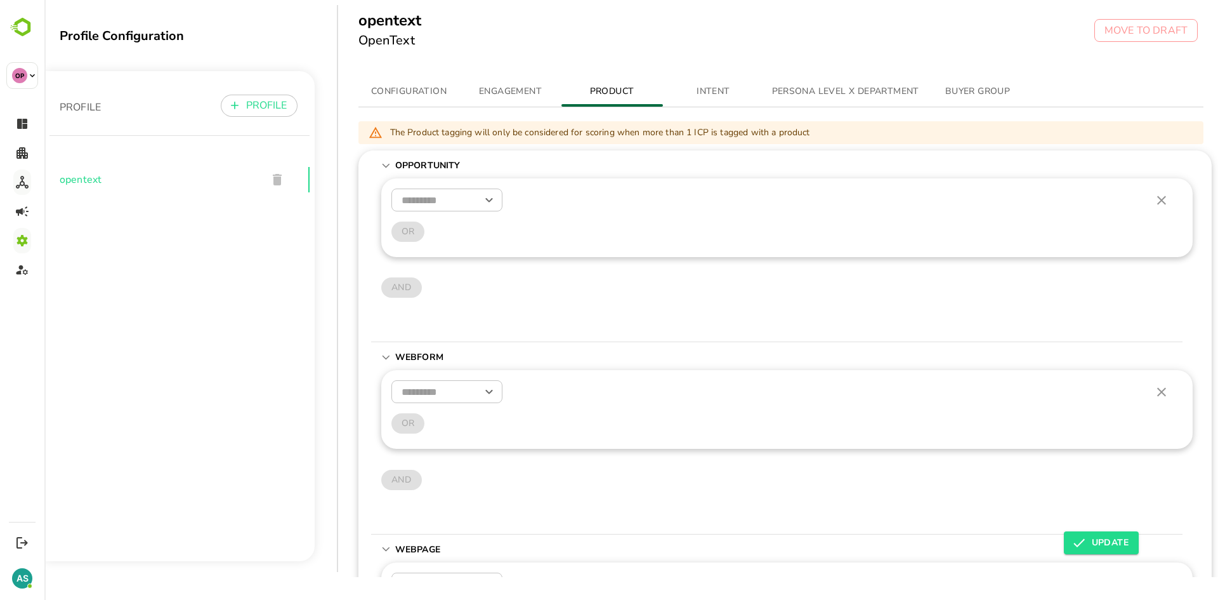
click at [507, 89] on span "ENGAGEMENT" at bounding box center [511, 92] width 86 height 16
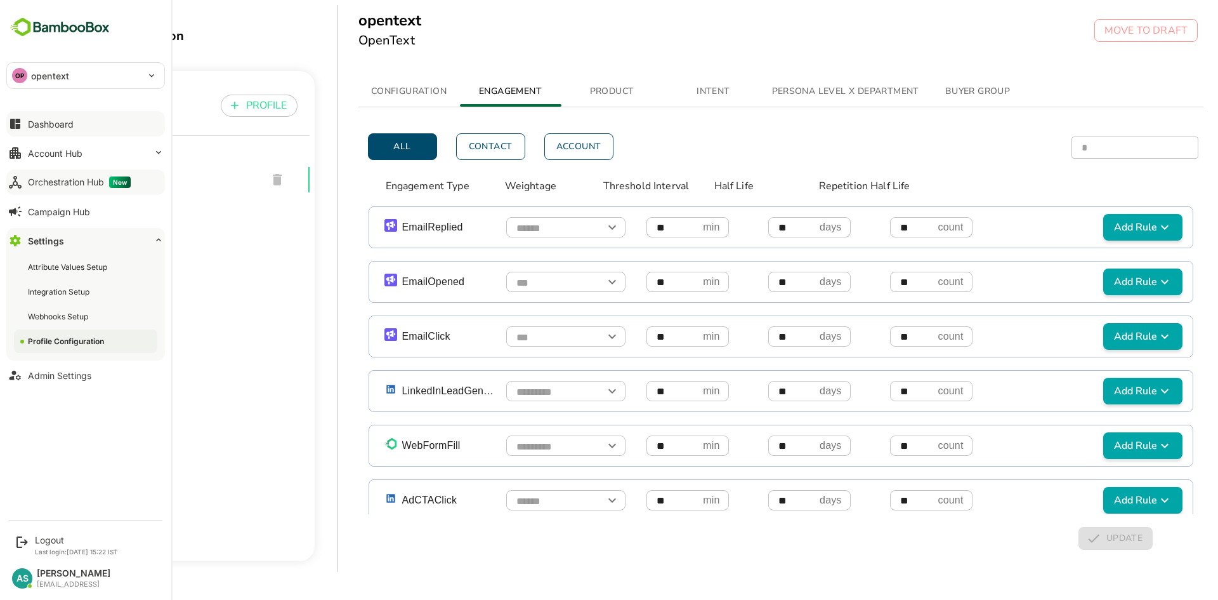
click at [61, 127] on div "Dashboard" at bounding box center [51, 124] width 46 height 11
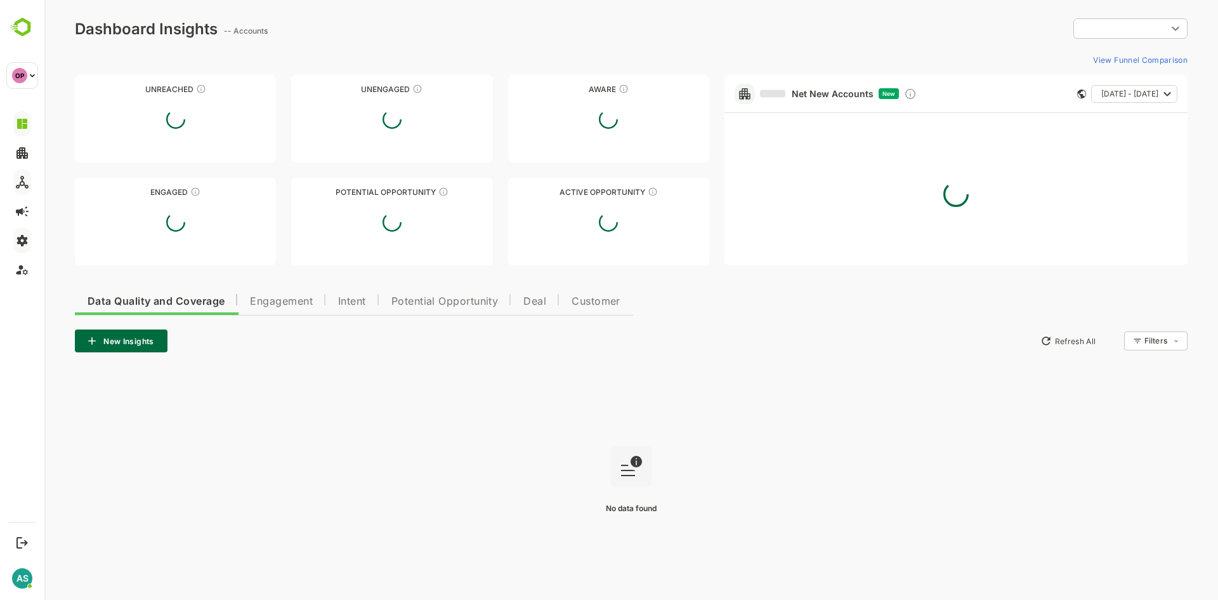
type input "**********"
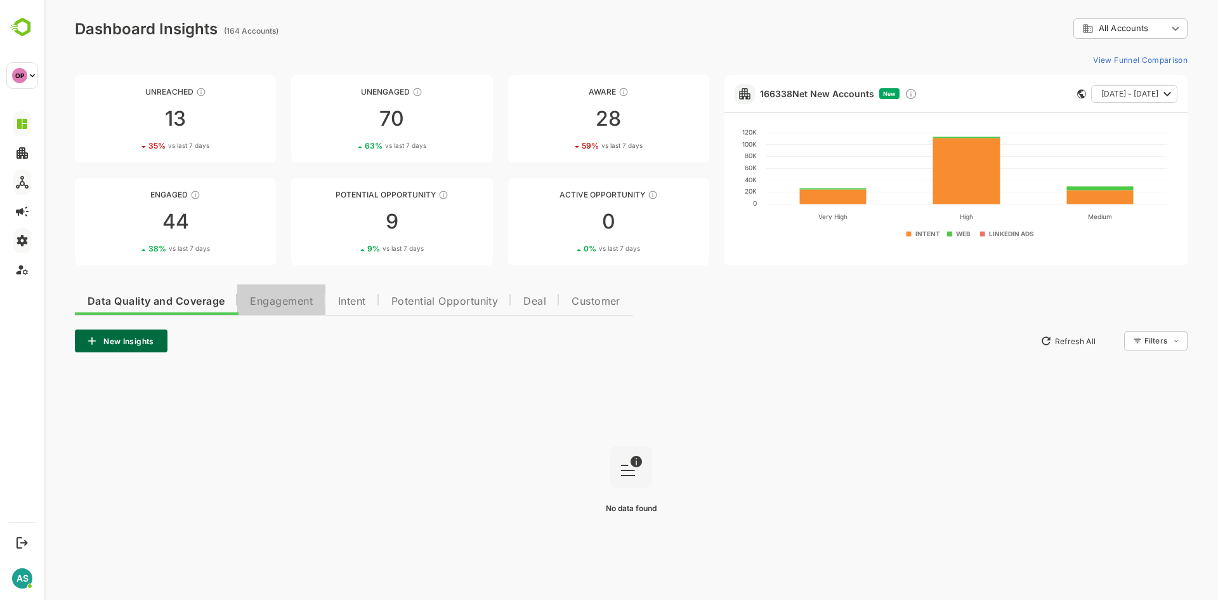
click at [298, 297] on span "Engagement" at bounding box center [281, 301] width 63 height 10
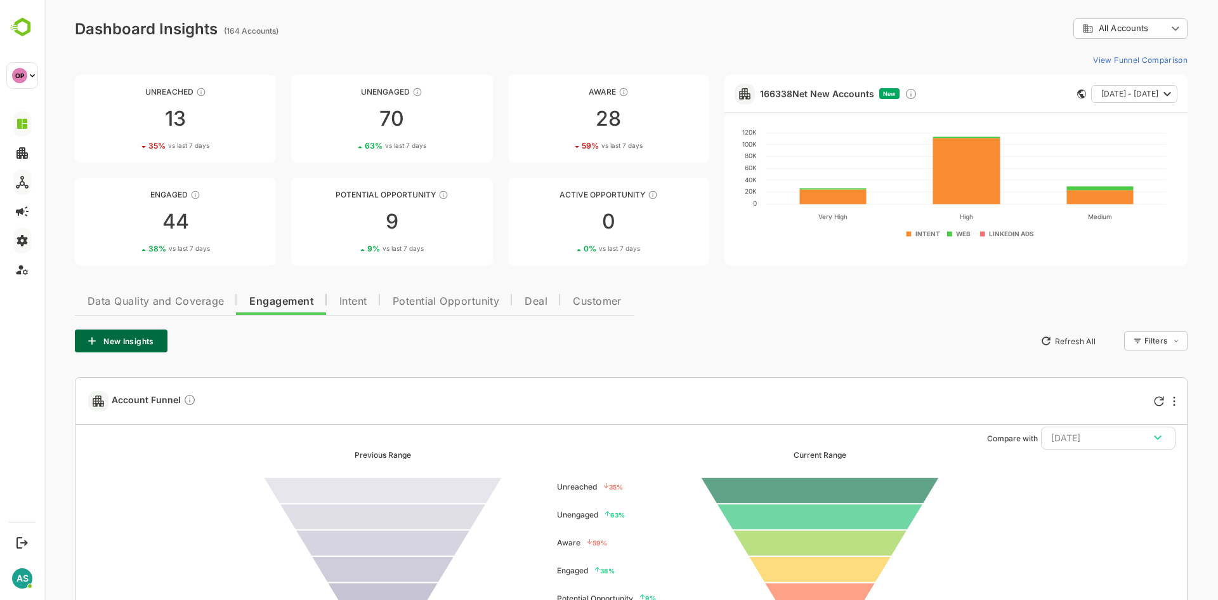
scroll to position [177, 0]
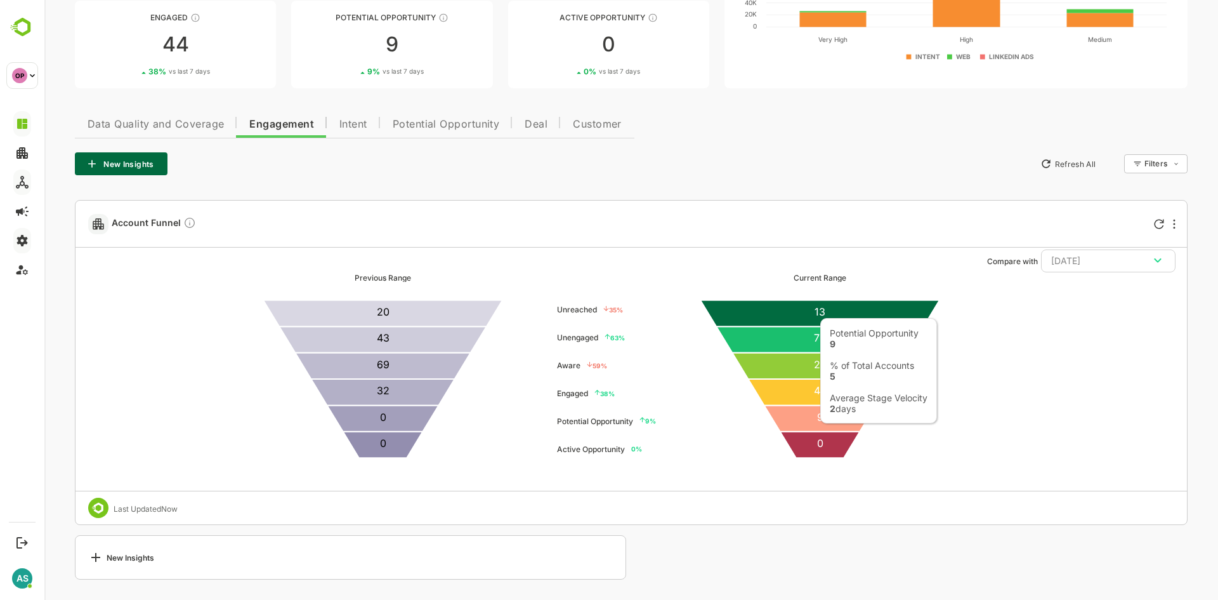
click at [813, 416] on icon at bounding box center [820, 418] width 112 height 26
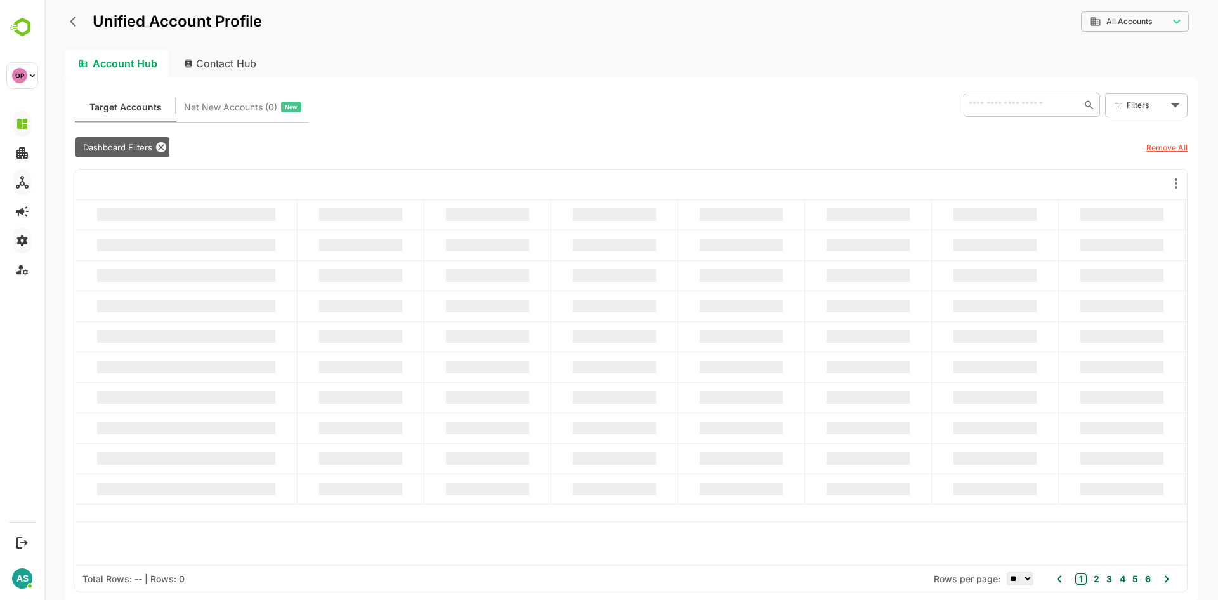
scroll to position [0, 0]
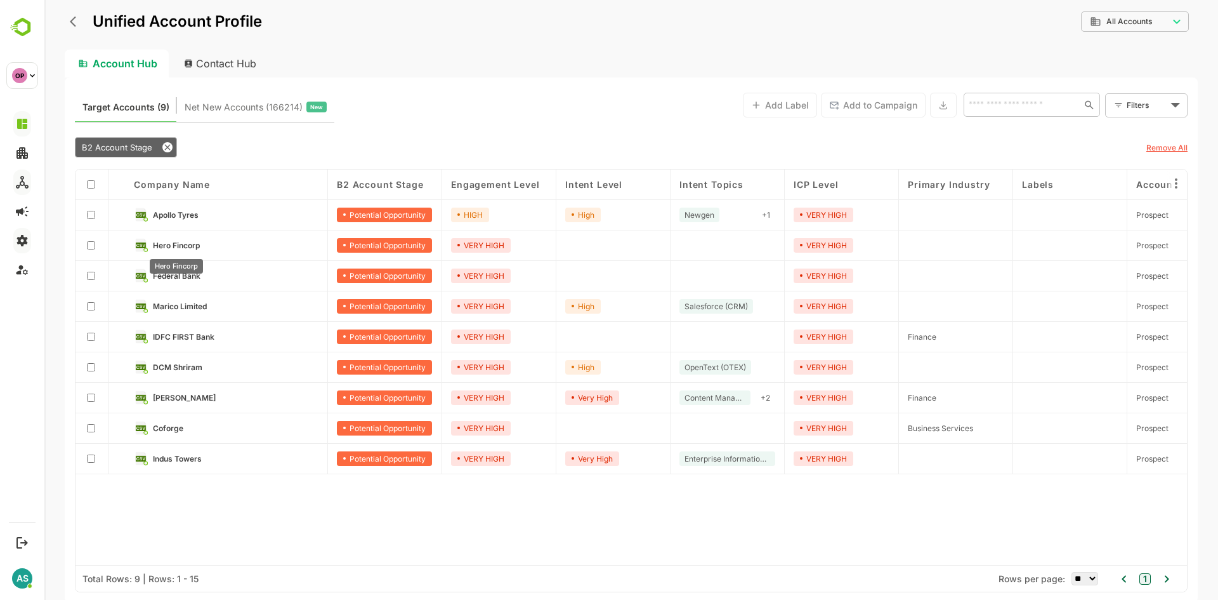
click at [173, 244] on span "Hero Fincorp" at bounding box center [176, 245] width 47 height 10
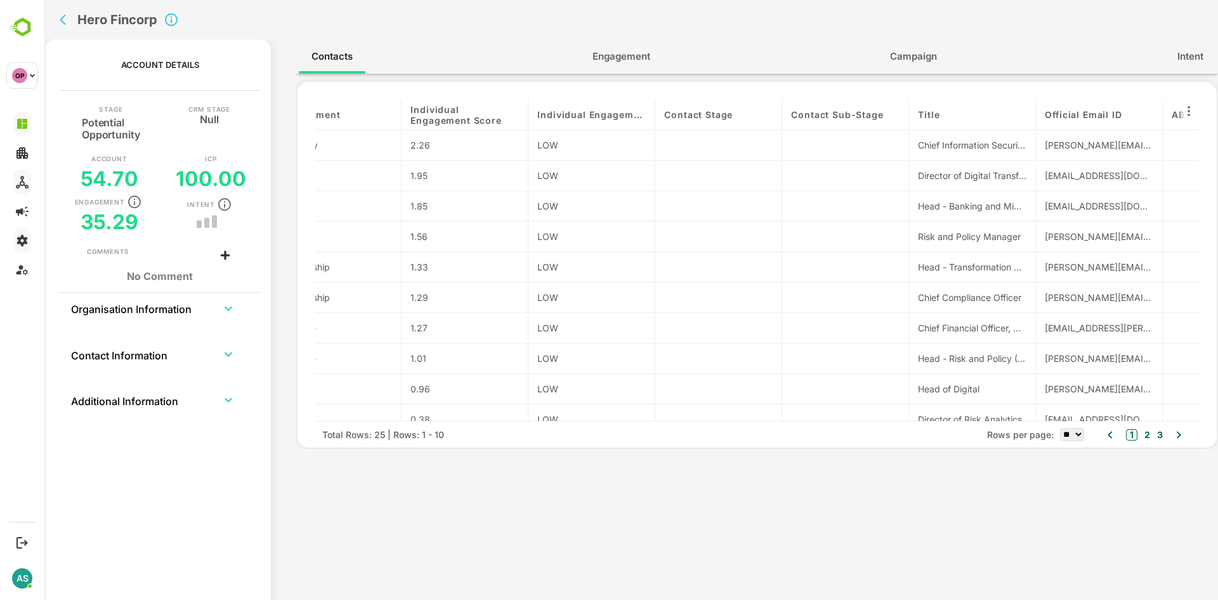
scroll to position [0, 295]
click at [921, 176] on div "Director of Digital Transformation" at bounding box center [971, 175] width 108 height 13
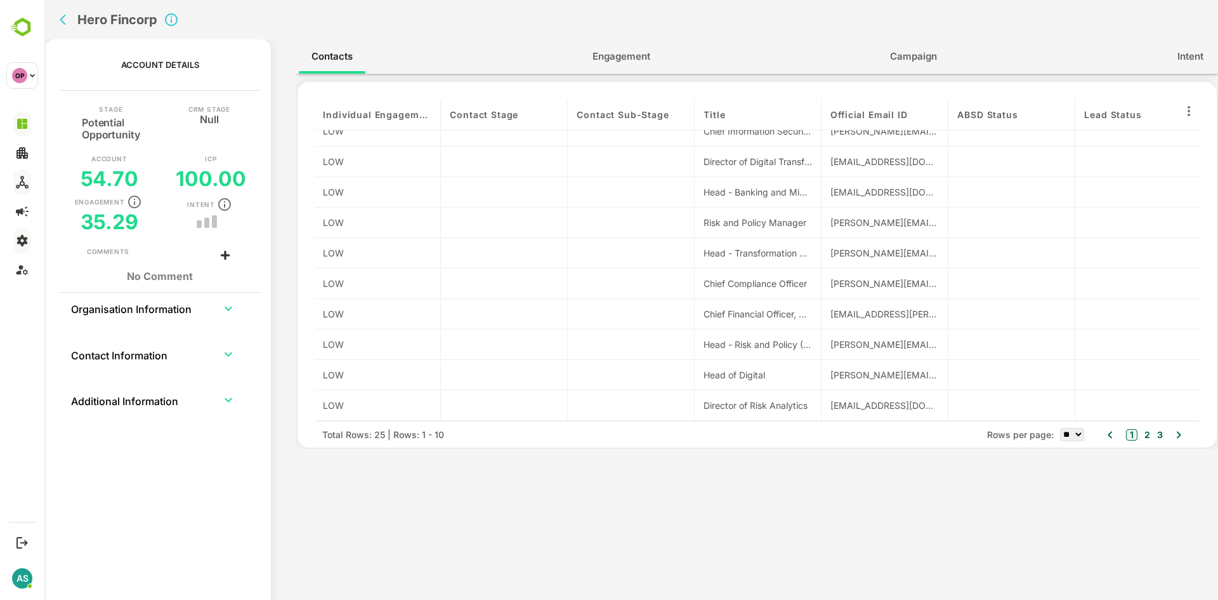
scroll to position [0, 509]
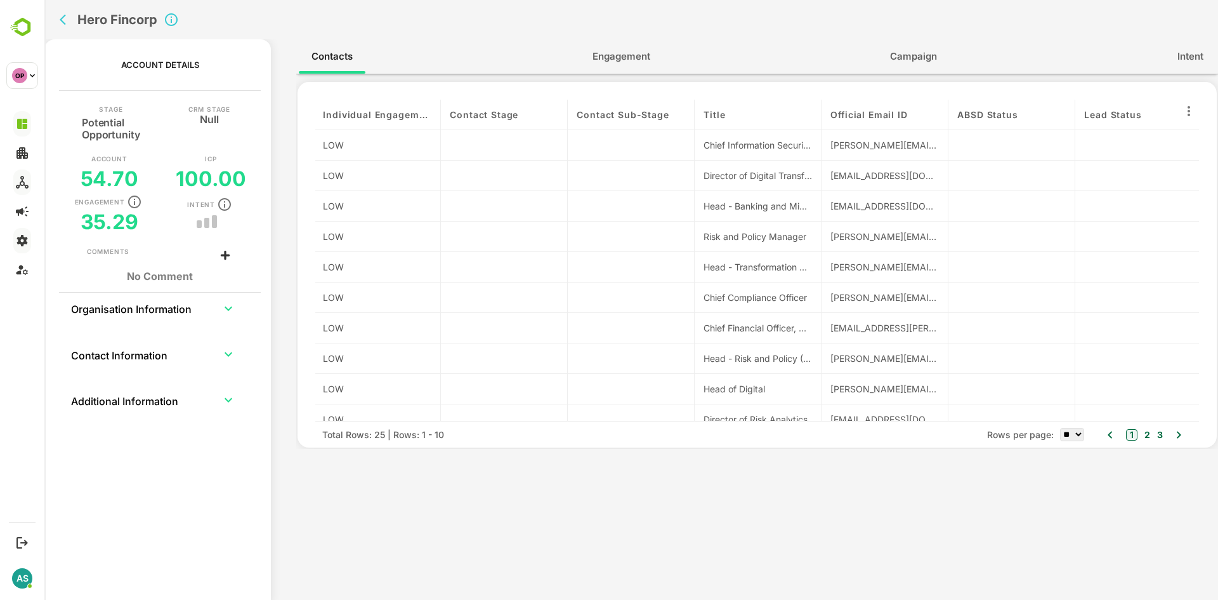
click at [617, 58] on span "Engagement" at bounding box center [622, 56] width 58 height 16
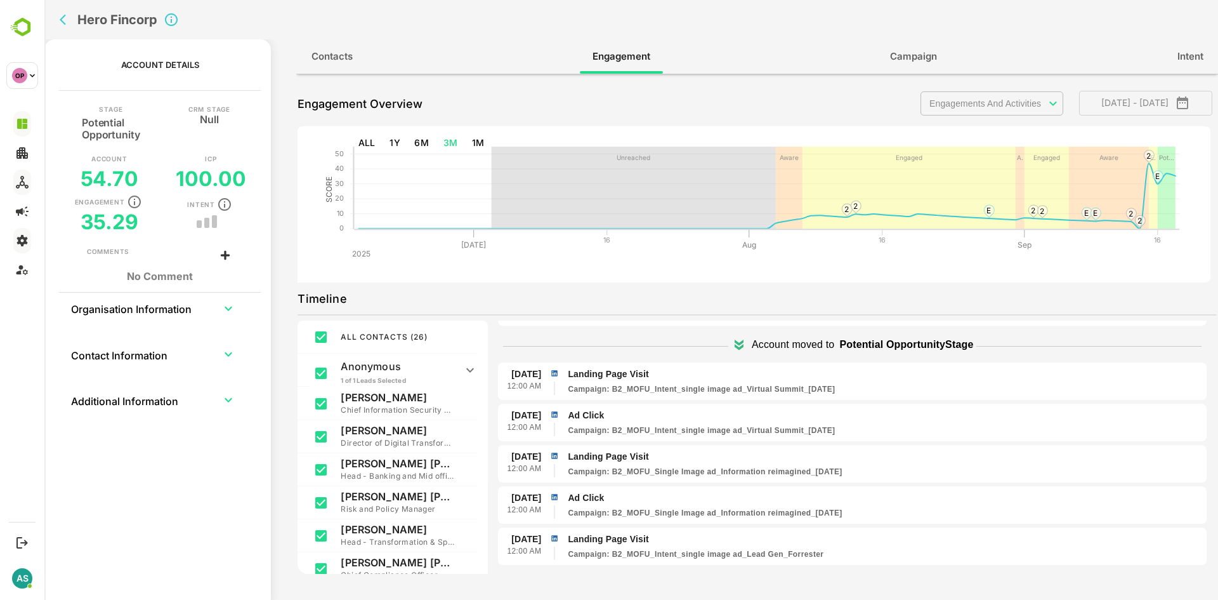
scroll to position [63, 0]
click at [693, 286] on div "**********" at bounding box center [757, 328] width 919 height 492
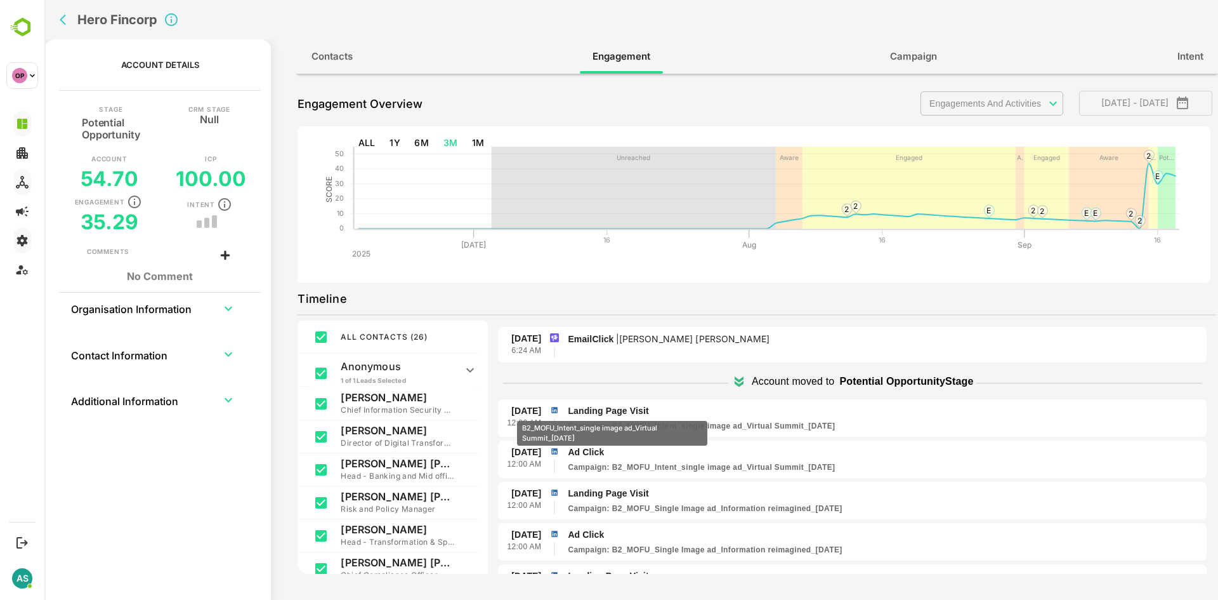
scroll to position [26, 0]
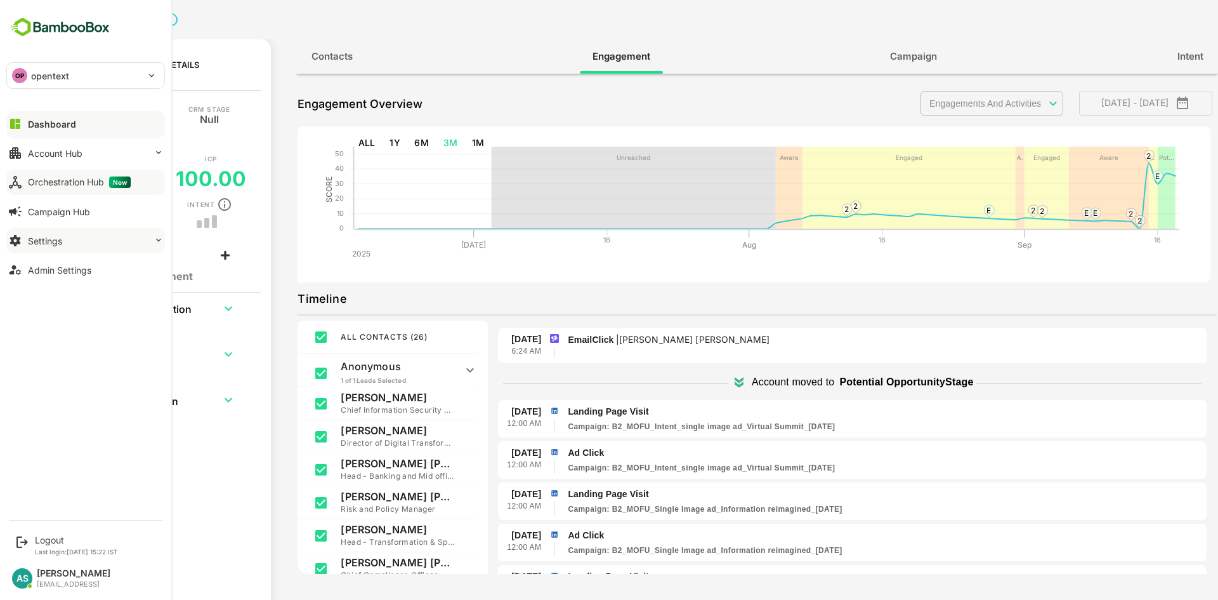
click at [48, 123] on div "Dashboard" at bounding box center [52, 124] width 48 height 11
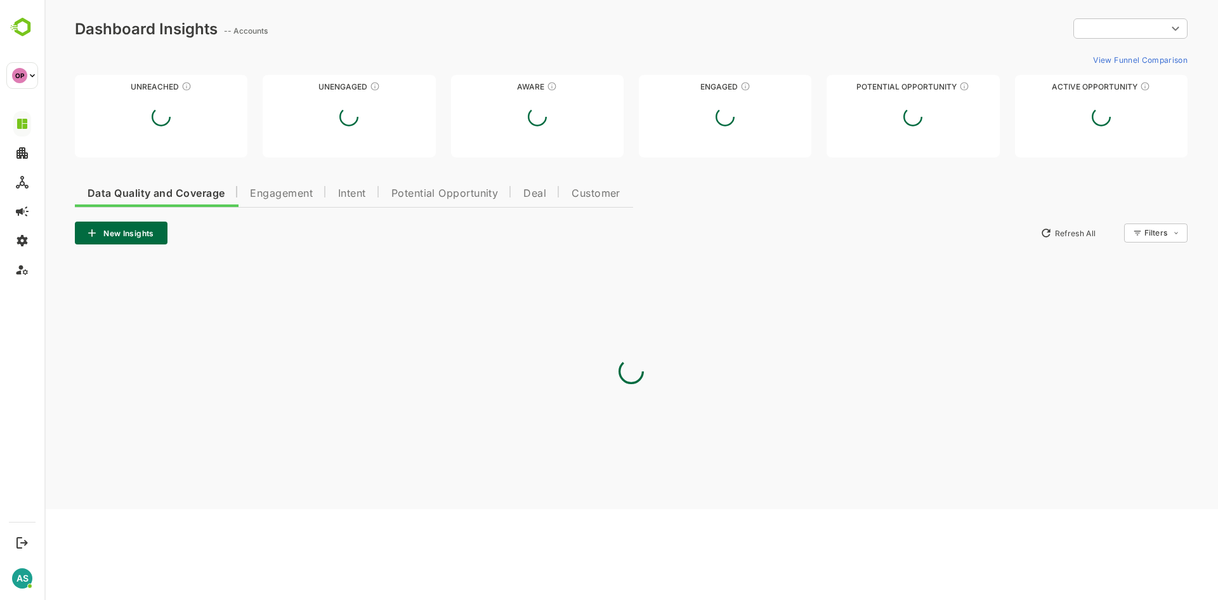
type input "**********"
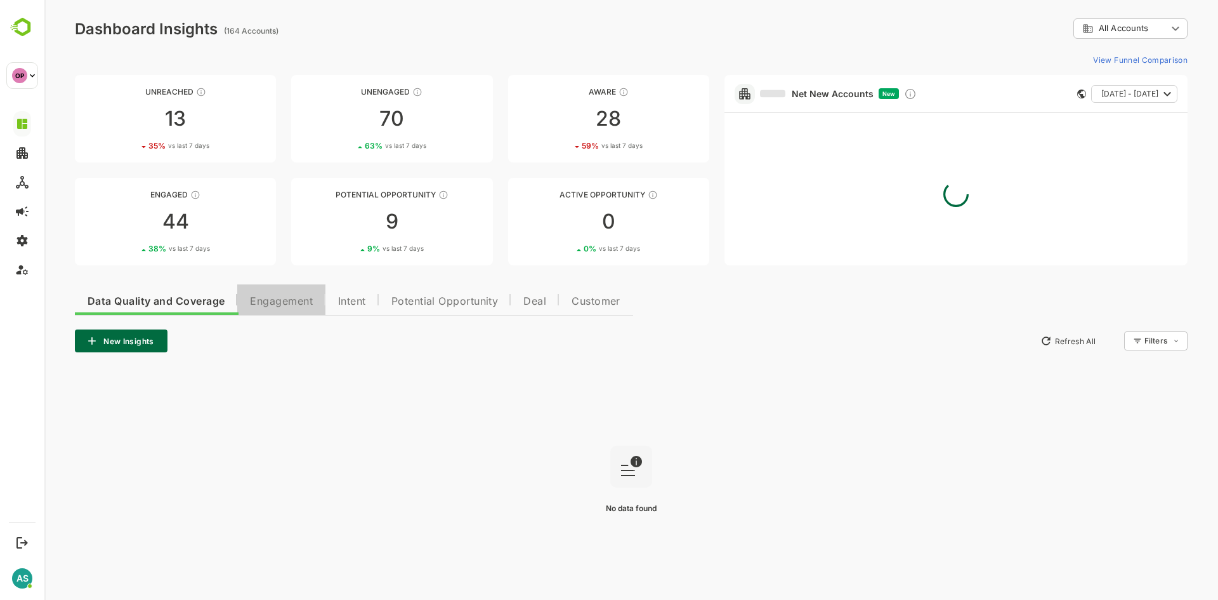
click at [304, 306] on span "Engagement" at bounding box center [281, 301] width 63 height 10
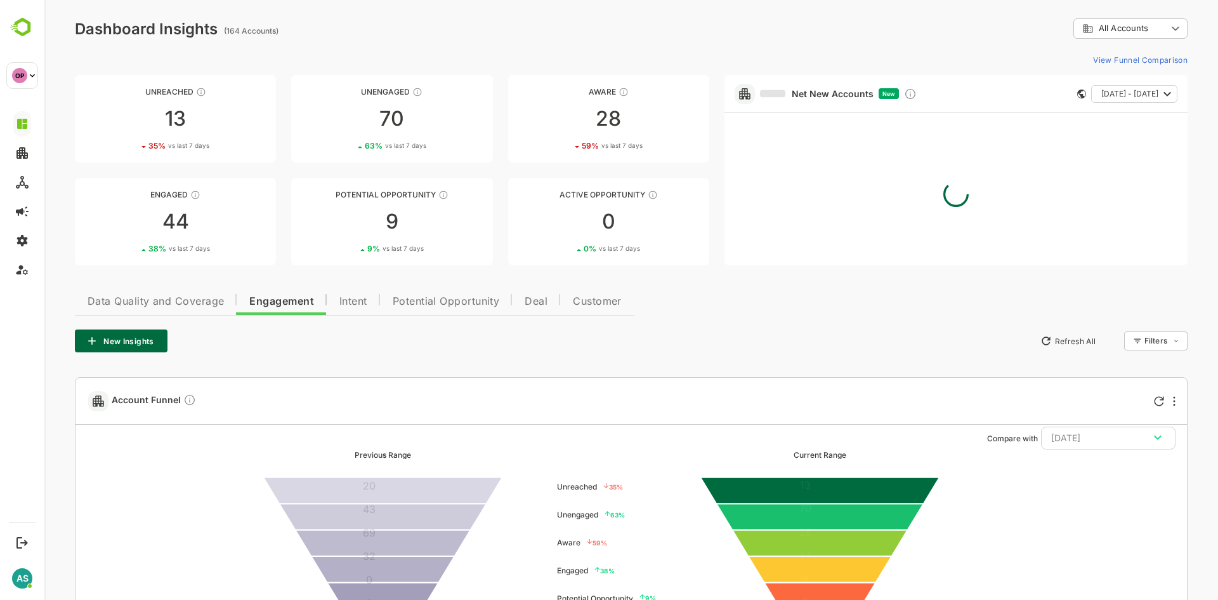
scroll to position [177, 0]
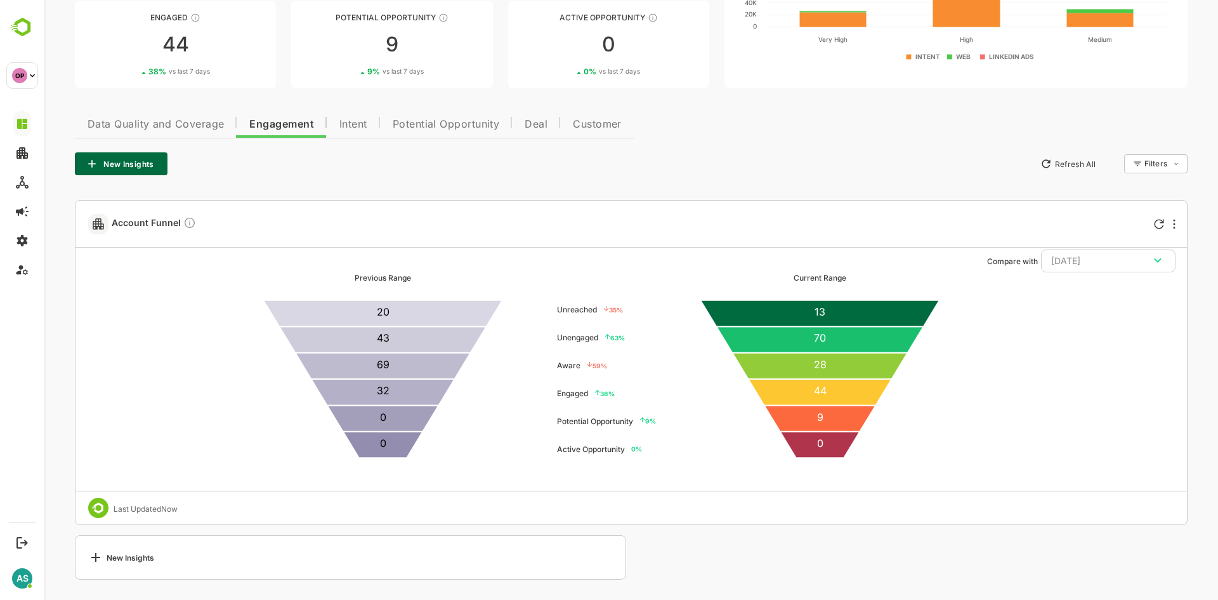
click at [95, 556] on icon at bounding box center [95, 556] width 15 height 15
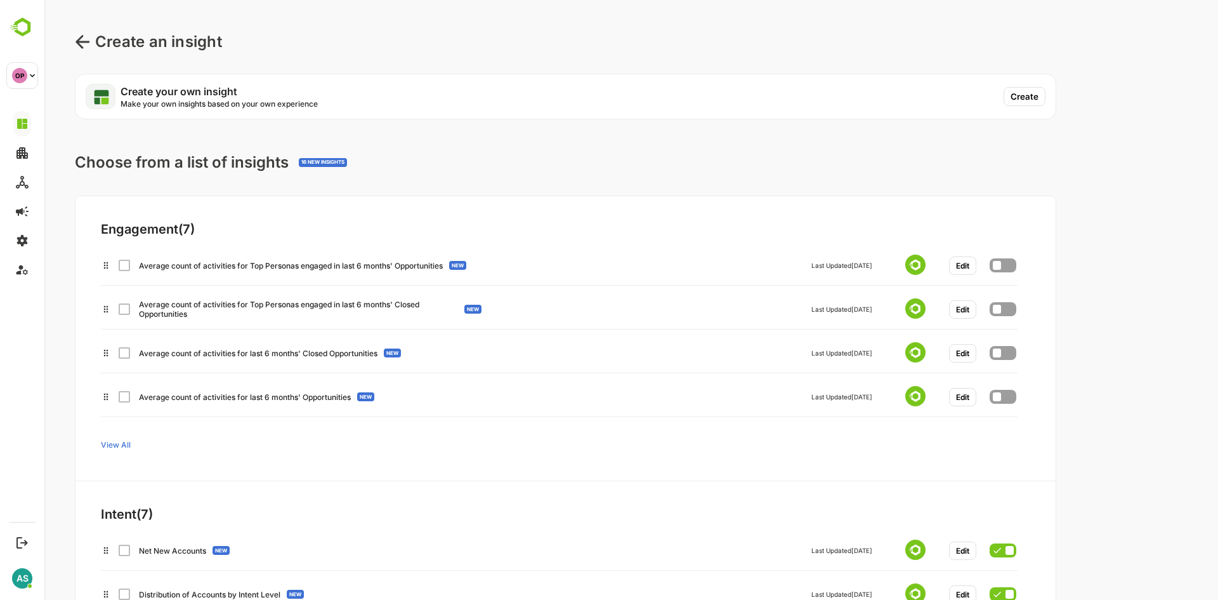
scroll to position [0, 0]
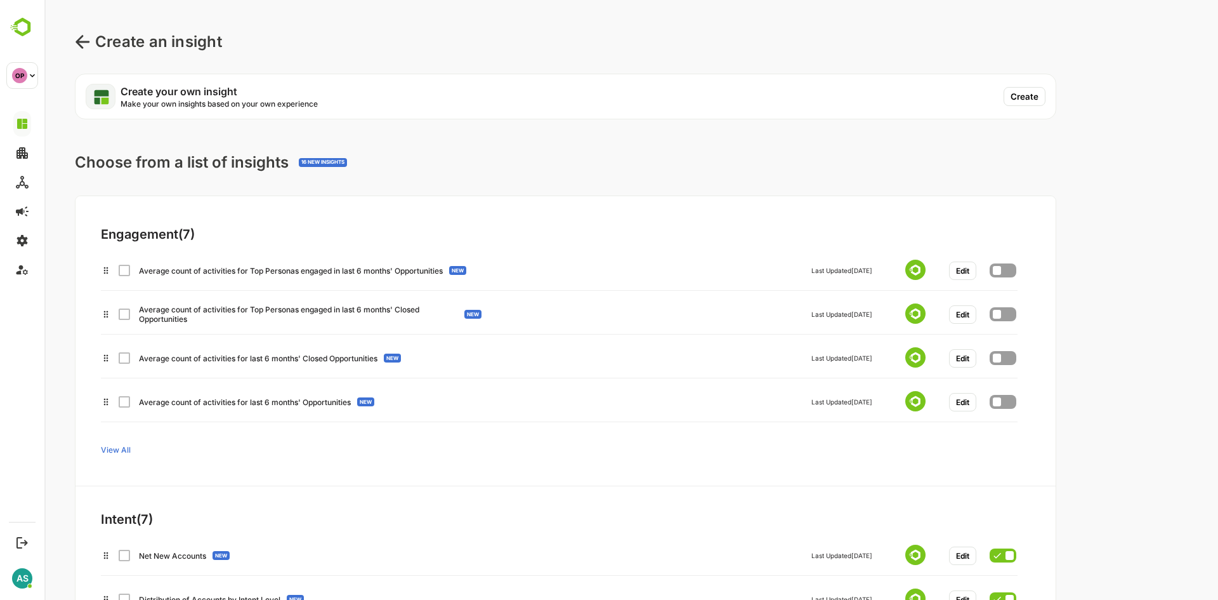
click at [1027, 98] on button "Create" at bounding box center [1025, 96] width 42 height 19
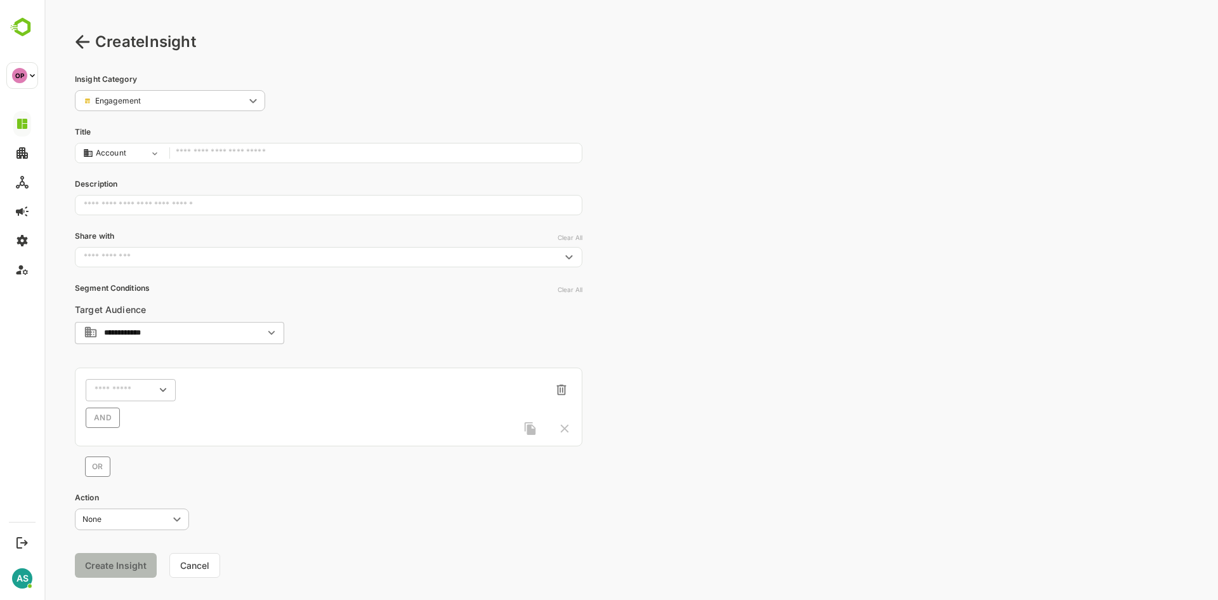
click at [206, 155] on input "text" at bounding box center [376, 153] width 400 height 17
click at [126, 396] on div "​" at bounding box center [131, 389] width 90 height 23
type input "**********"
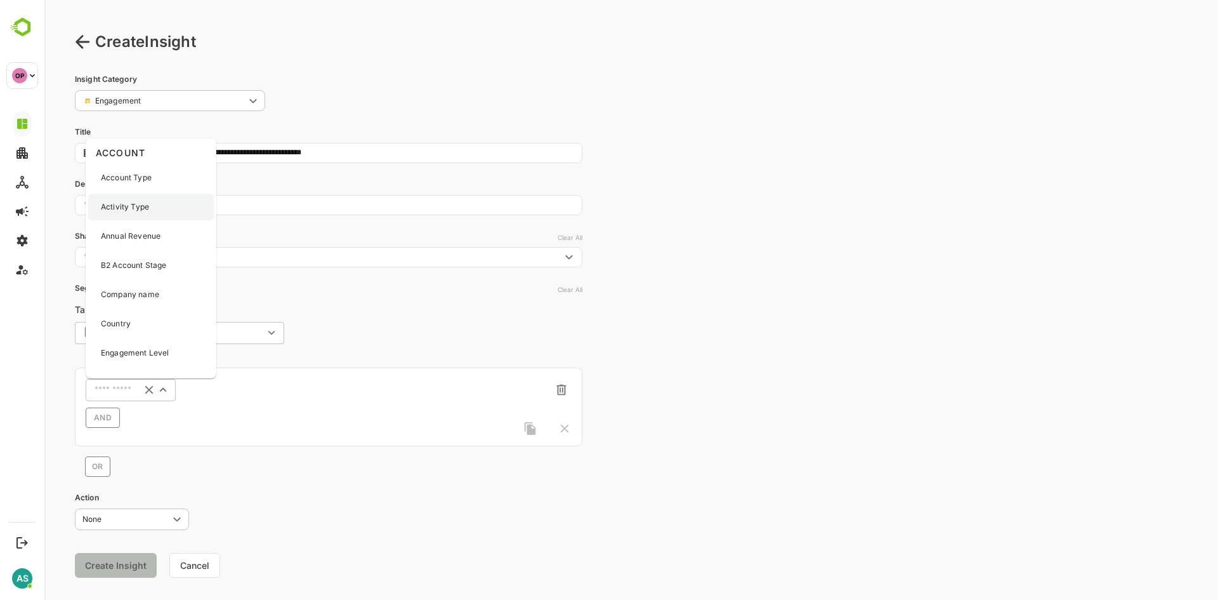
click at [140, 204] on p "Activity Type" at bounding box center [125, 206] width 48 height 11
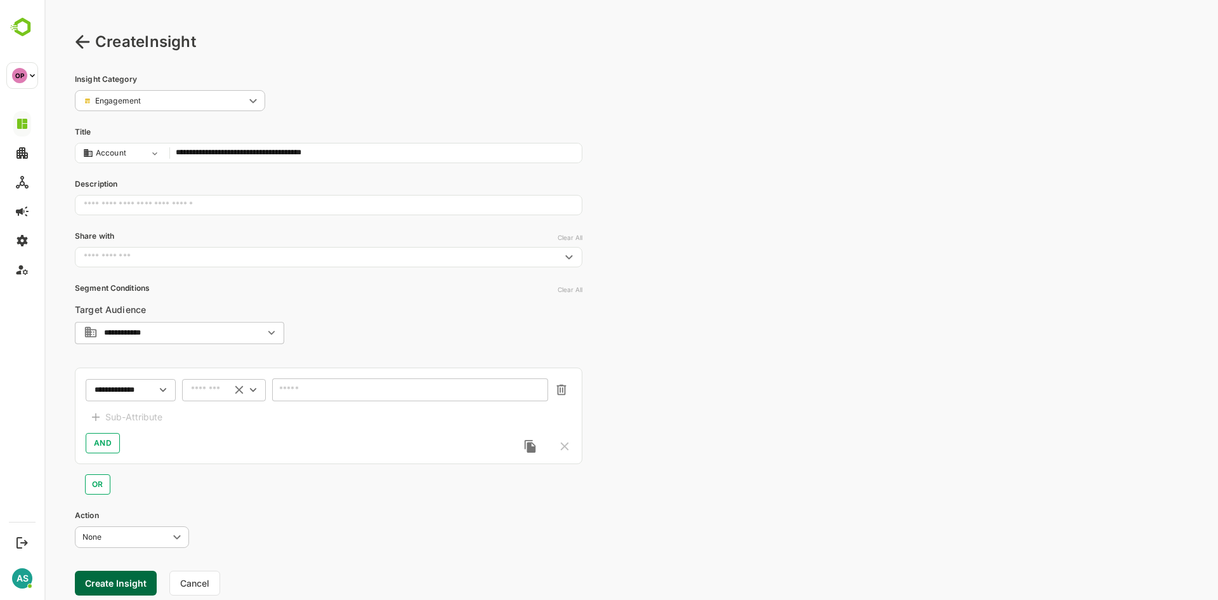
click at [211, 389] on input "text" at bounding box center [208, 390] width 34 height 10
click at [212, 418] on li "includes" at bounding box center [224, 412] width 79 height 19
type input "********"
click at [315, 392] on input "text" at bounding box center [402, 390] width 242 height 10
type input "**"
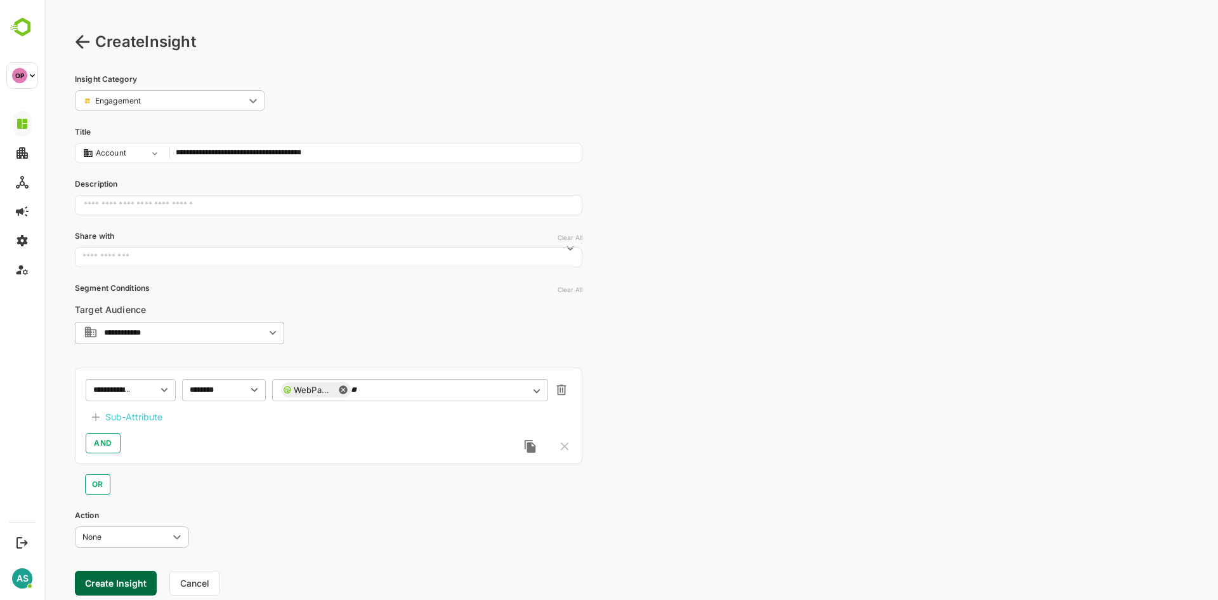
click at [153, 416] on div "Sub-Attribute" at bounding box center [133, 416] width 57 height 15
click at [153, 417] on input "text" at bounding box center [138, 419] width 48 height 15
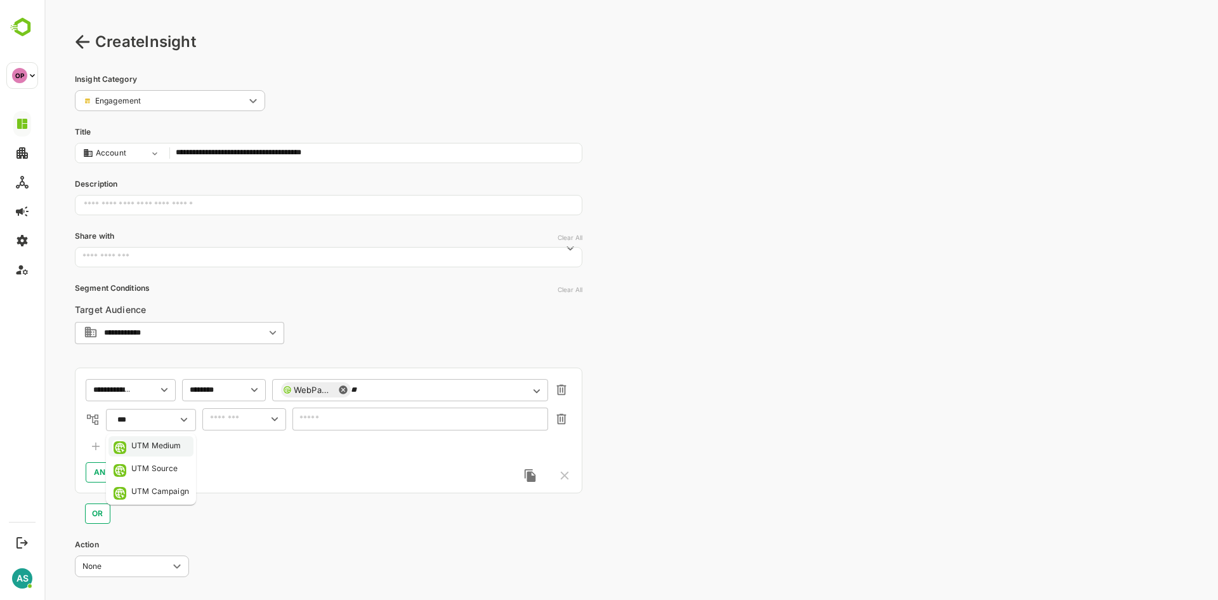
click at [166, 450] on div "UTM Medium" at bounding box center [156, 446] width 50 height 13
click at [273, 414] on icon "Open" at bounding box center [275, 419] width 14 height 14
type input "**********"
click at [248, 442] on li "includes" at bounding box center [244, 444] width 79 height 19
type input "********"
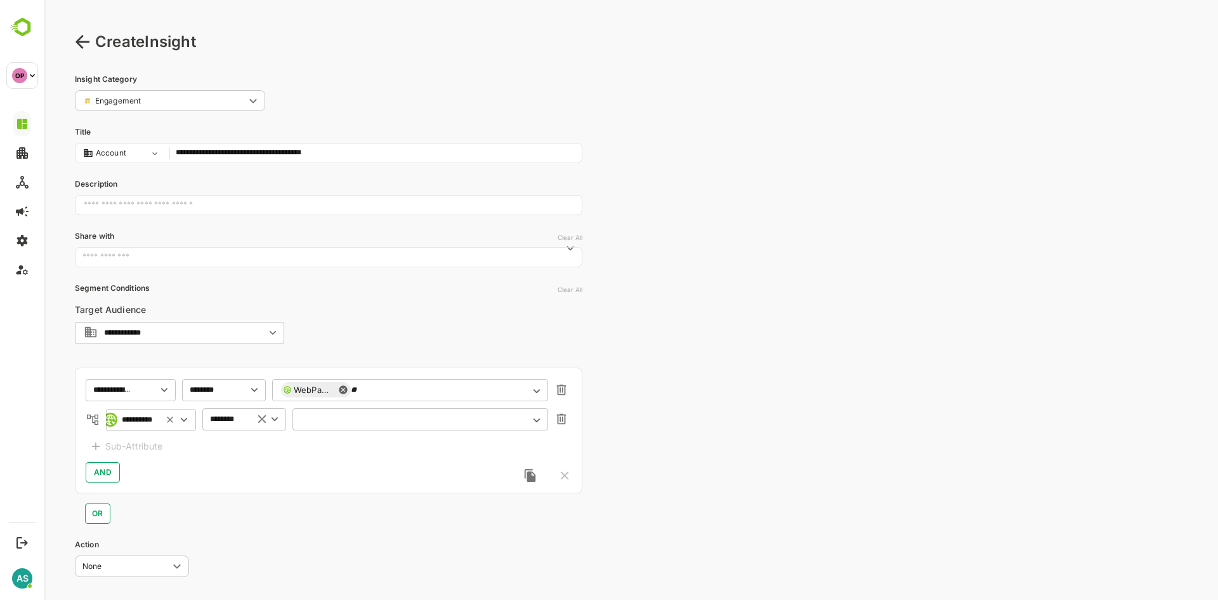
click at [322, 426] on div "​" at bounding box center [420, 418] width 256 height 23
click at [537, 418] on icon "Open" at bounding box center [537, 420] width 14 height 14
click at [252, 470] on div "AND" at bounding box center [329, 472] width 486 height 20
click at [134, 444] on div "Sub-Attribute" at bounding box center [133, 445] width 57 height 15
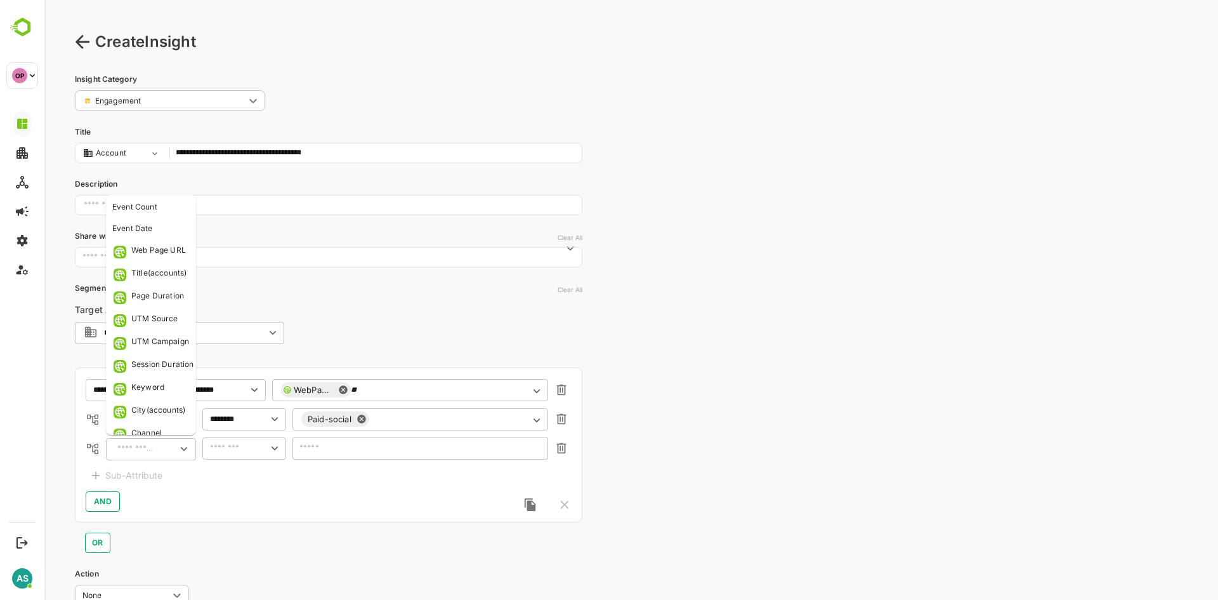
click at [139, 443] on input "text" at bounding box center [137, 448] width 46 height 15
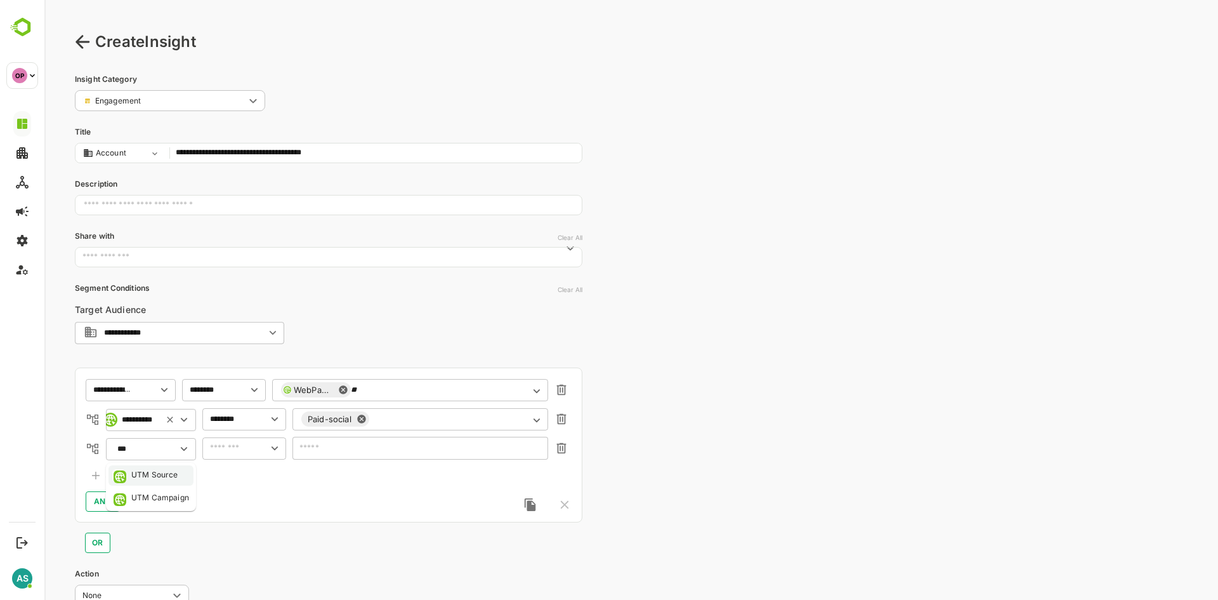
click at [148, 475] on div "UTM Source" at bounding box center [154, 475] width 47 height 13
click at [275, 451] on icon "Open" at bounding box center [275, 448] width 14 height 14
type input "**********"
click at [259, 467] on li "includes" at bounding box center [244, 473] width 79 height 19
type input "********"
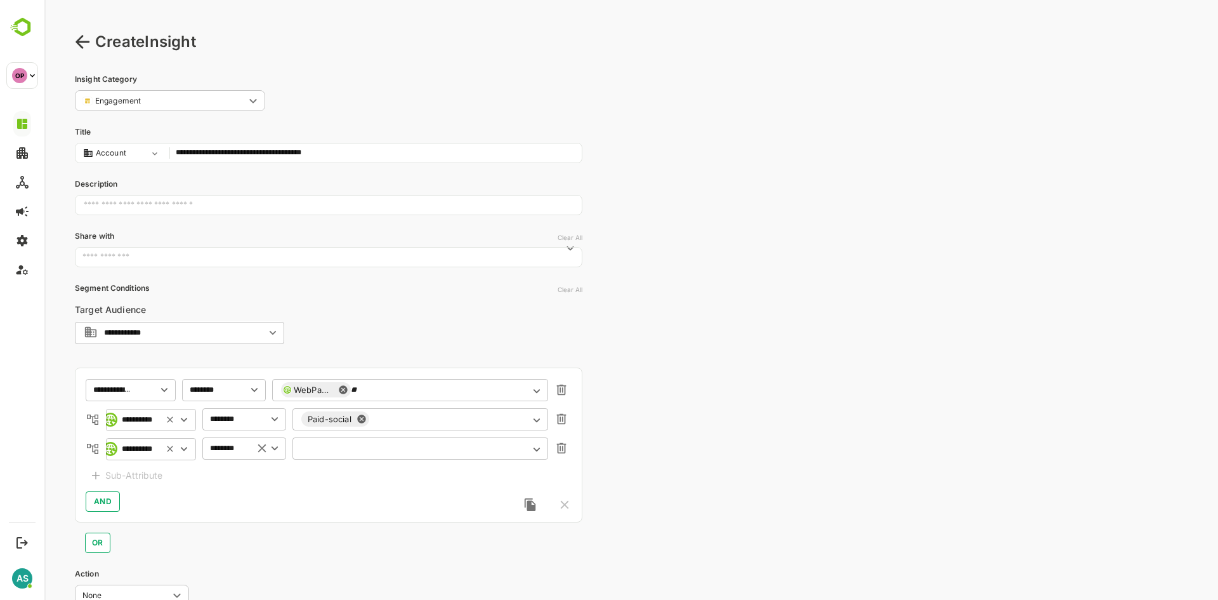
click at [320, 446] on input "text" at bounding box center [412, 448] width 222 height 10
click at [295, 485] on div "**********" at bounding box center [329, 444] width 508 height 155
click at [561, 449] on icon "button" at bounding box center [561, 448] width 14 height 14
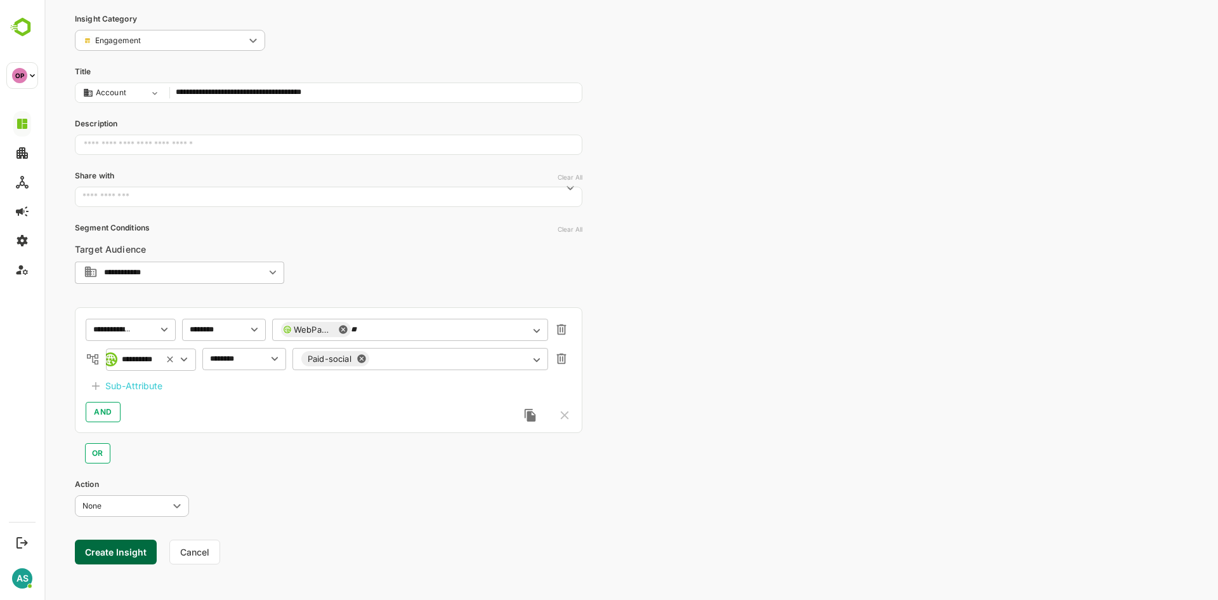
scroll to position [67, 0]
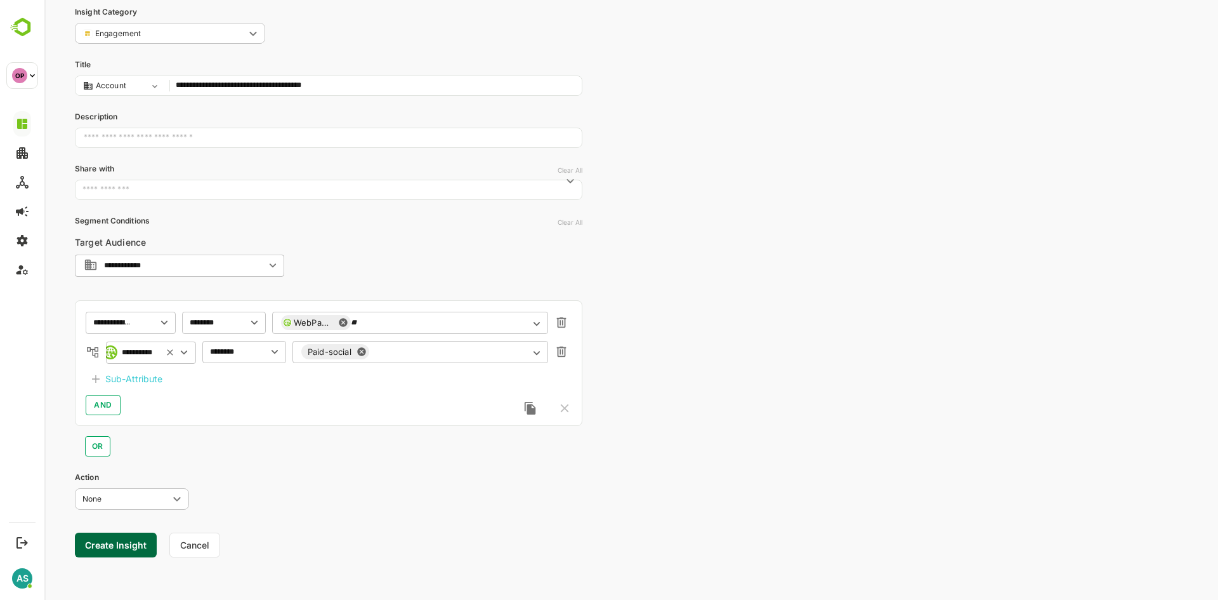
click at [131, 542] on button "Create Insight" at bounding box center [116, 544] width 82 height 25
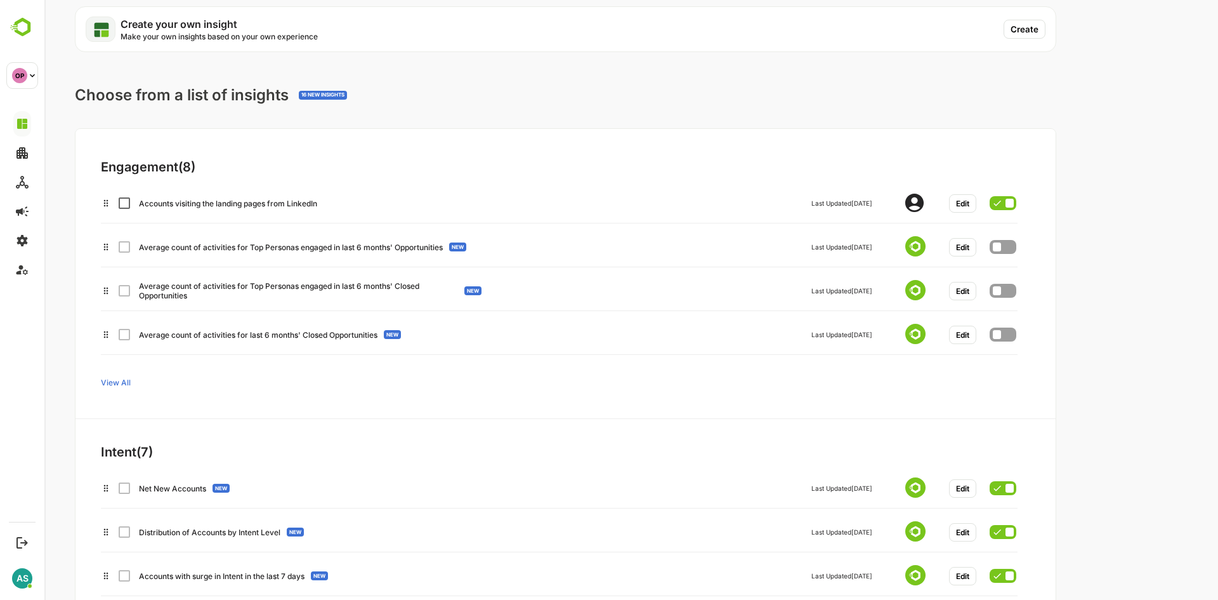
scroll to position [0, 0]
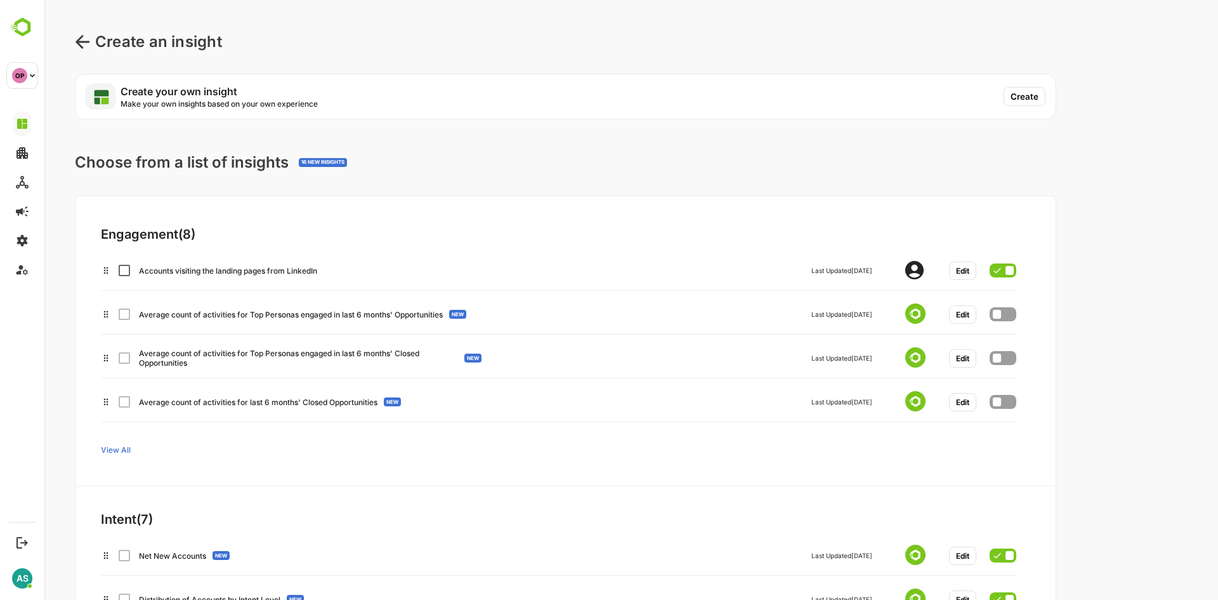
click at [84, 48] on icon at bounding box center [82, 41] width 15 height 15
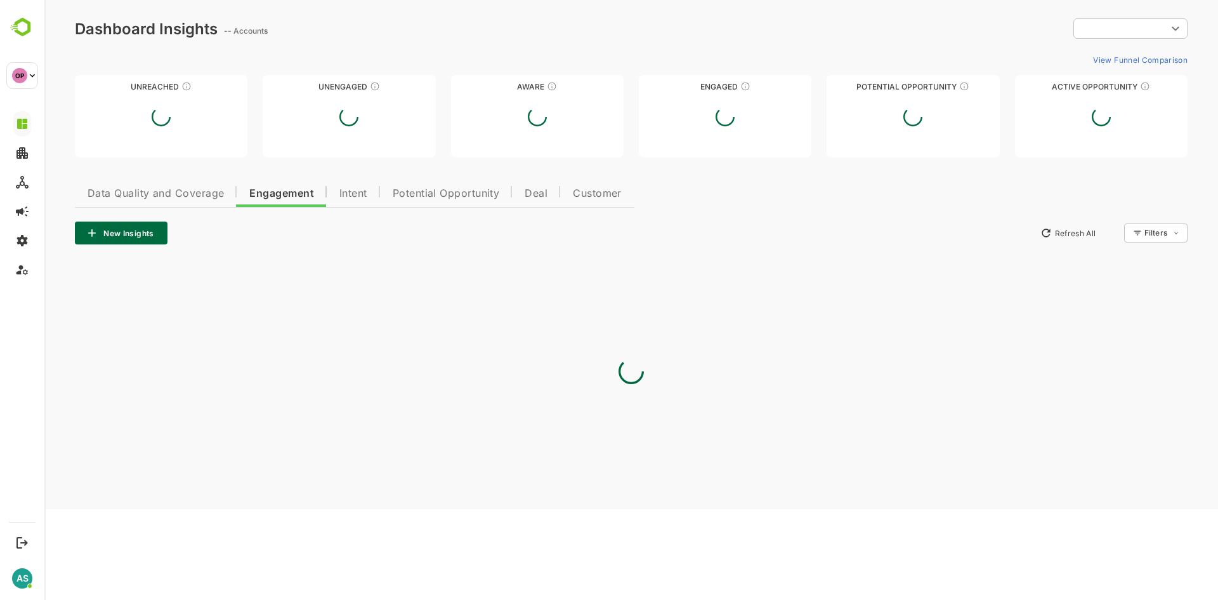
type input "**********"
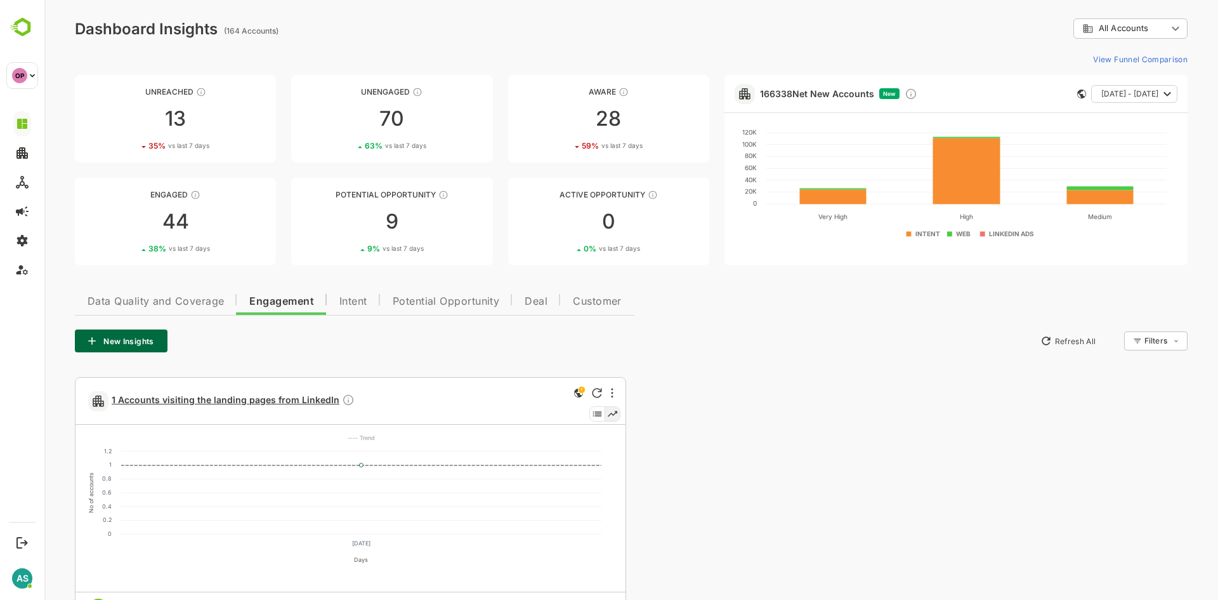
click at [306, 400] on span "1 Accounts visiting the landing pages from LinkedIn" at bounding box center [233, 400] width 243 height 15
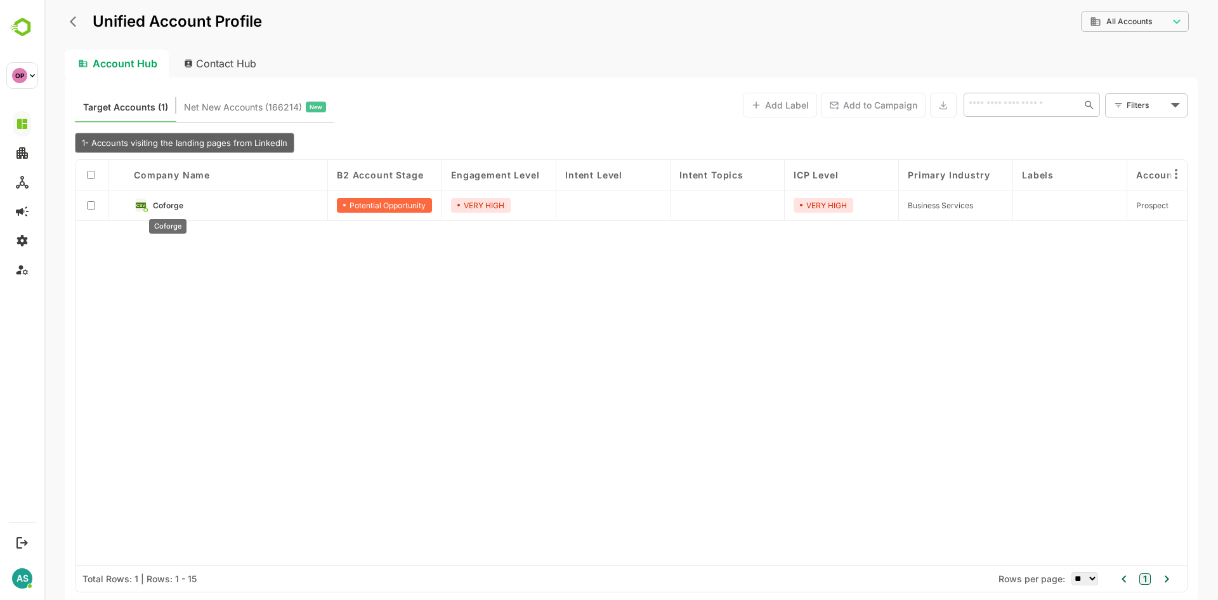
click at [178, 208] on span "Coforge" at bounding box center [168, 205] width 30 height 10
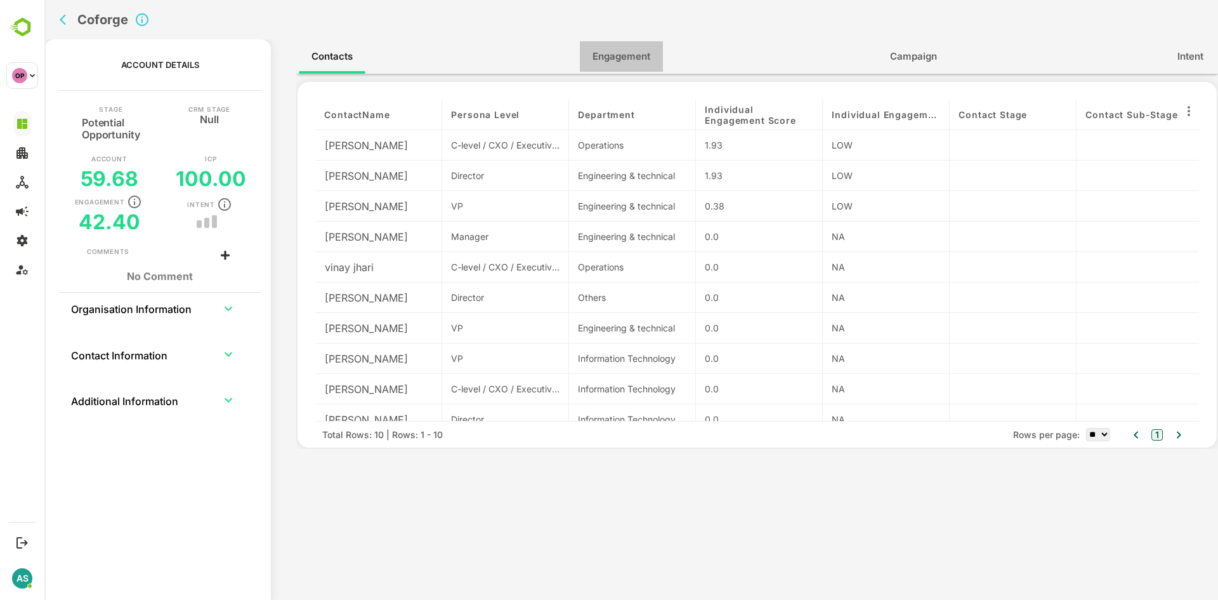
click at [619, 66] on button "Engagement" at bounding box center [621, 56] width 83 height 30
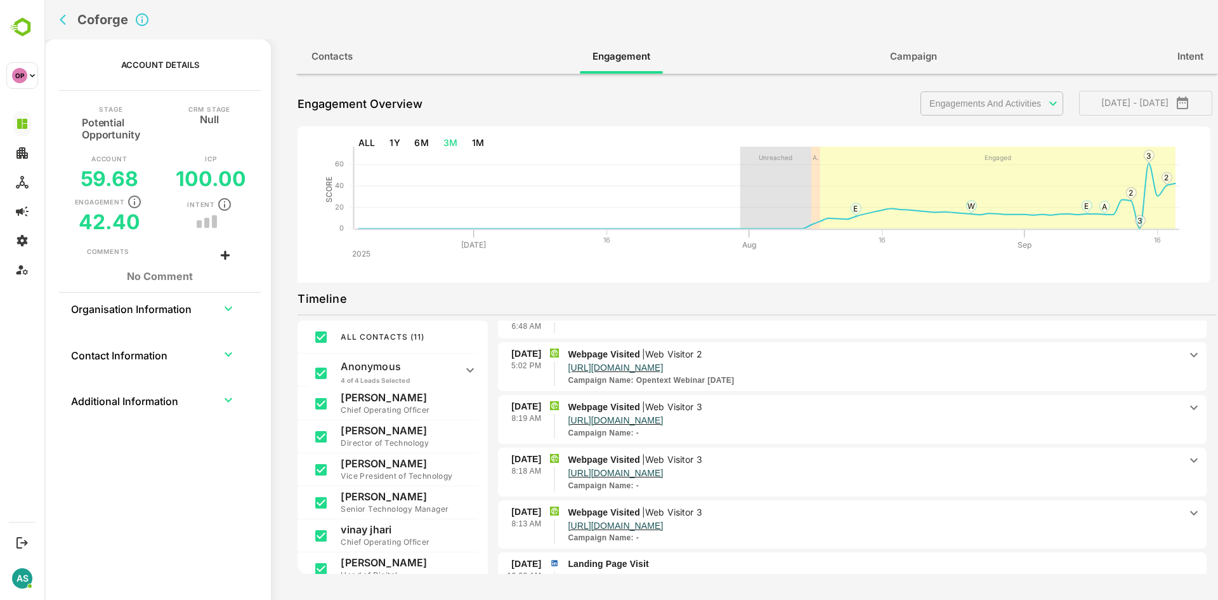
scroll to position [162, 0]
click at [1190, 408] on icon at bounding box center [1194, 408] width 8 height 4
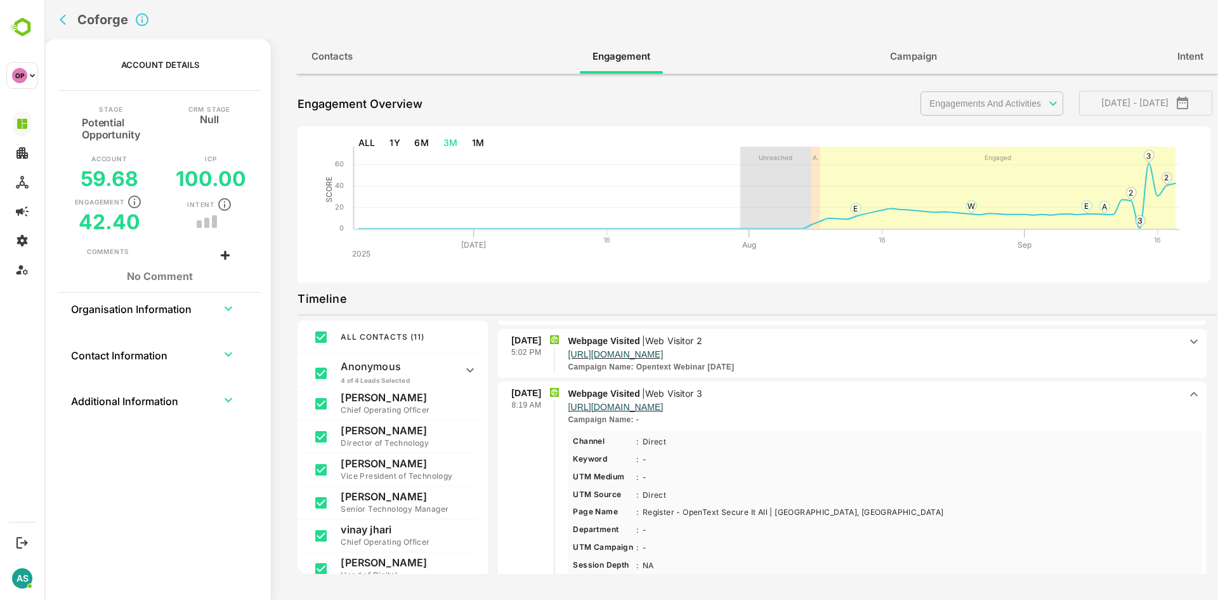
scroll to position [155, 0]
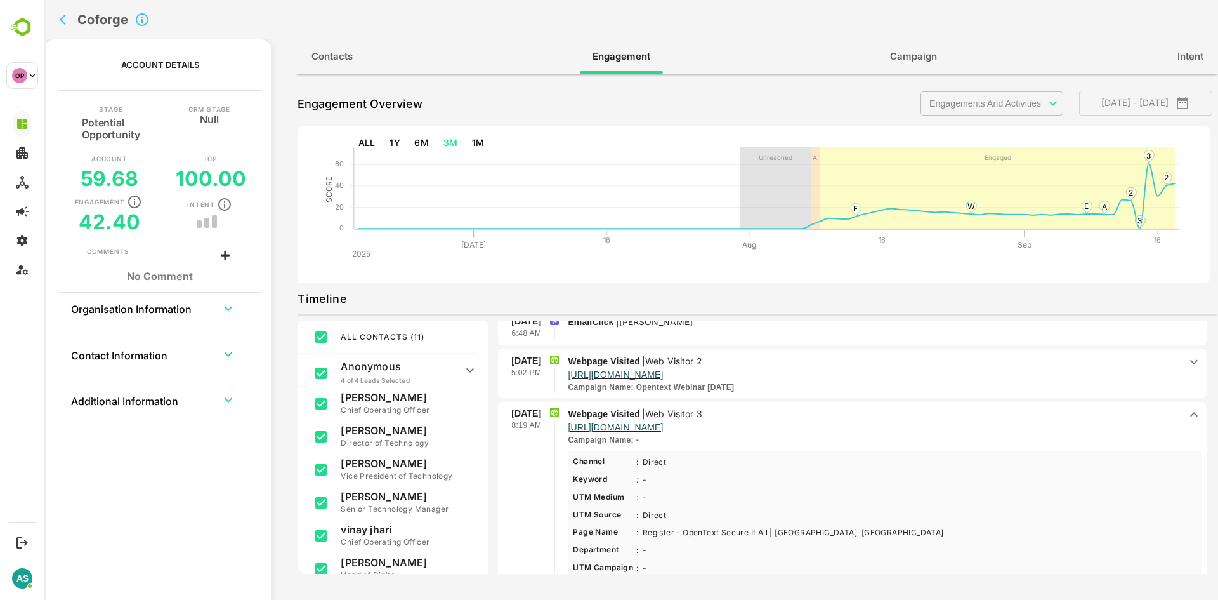
click at [1190, 415] on icon at bounding box center [1194, 414] width 8 height 4
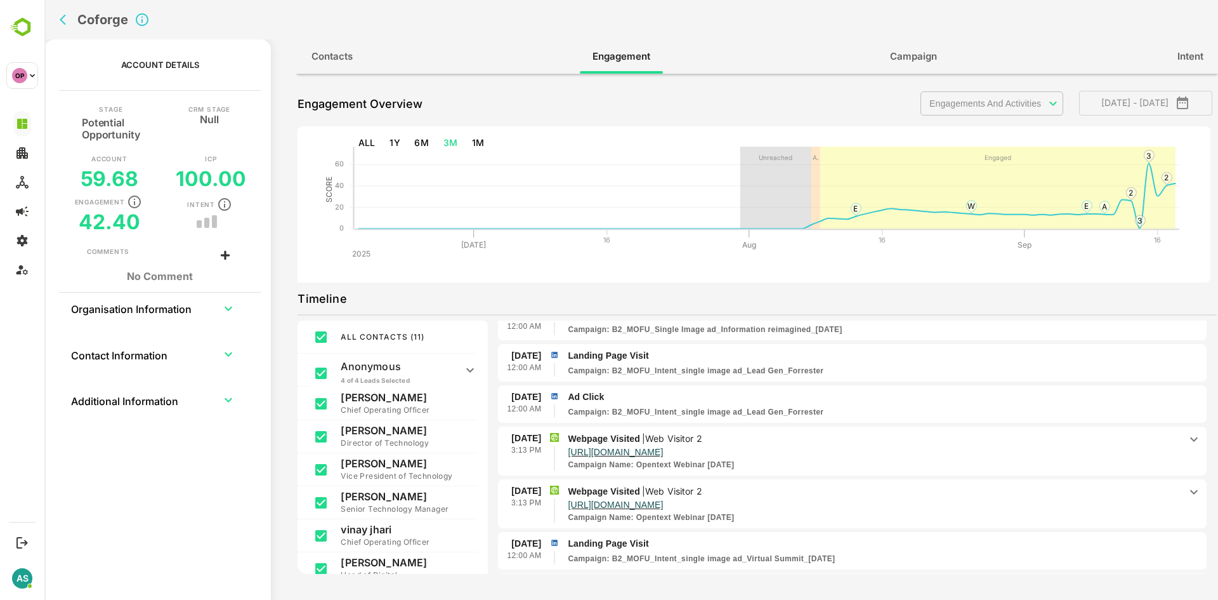
scroll to position [536, 0]
click at [1190, 438] on icon at bounding box center [1194, 438] width 8 height 4
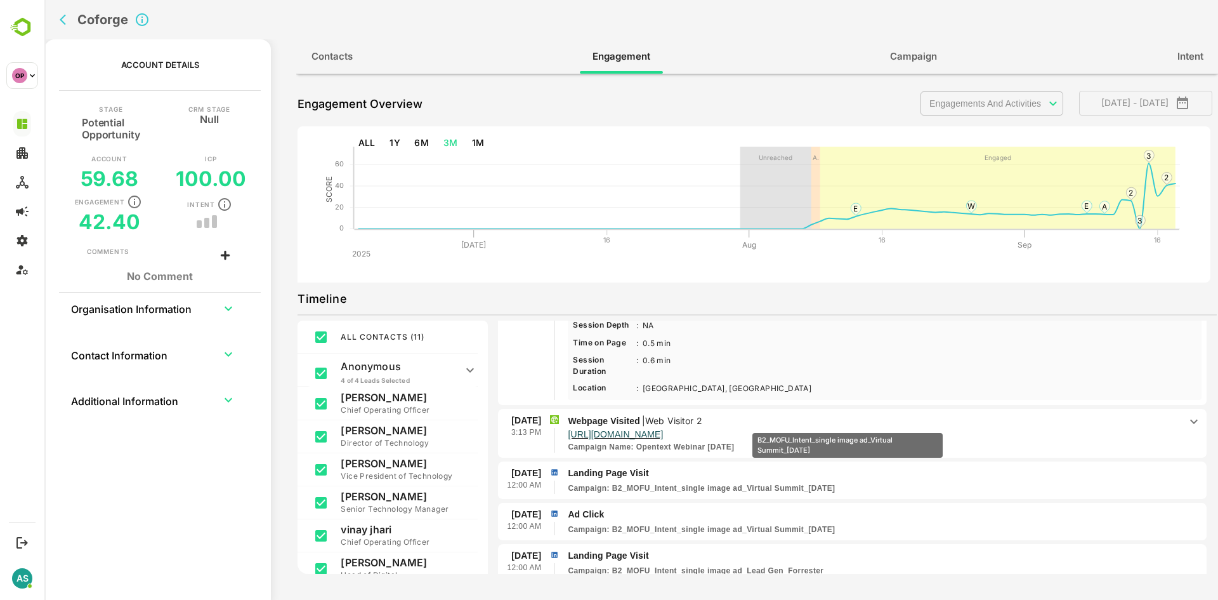
scroll to position [844, 0]
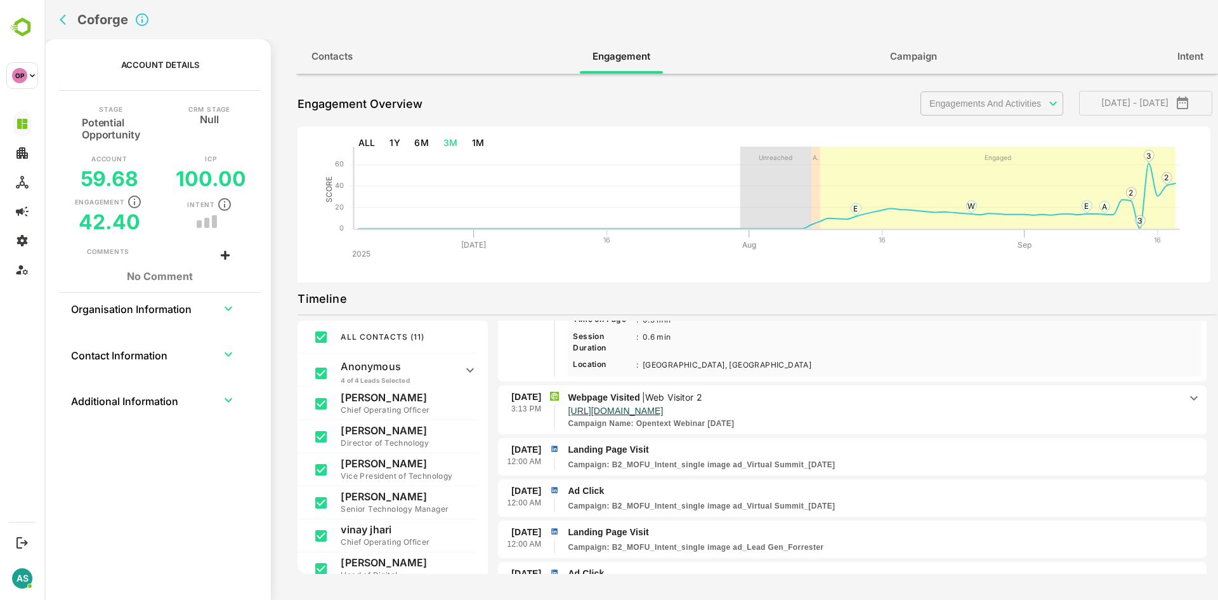
click at [1186, 399] on icon at bounding box center [1193, 397] width 15 height 15
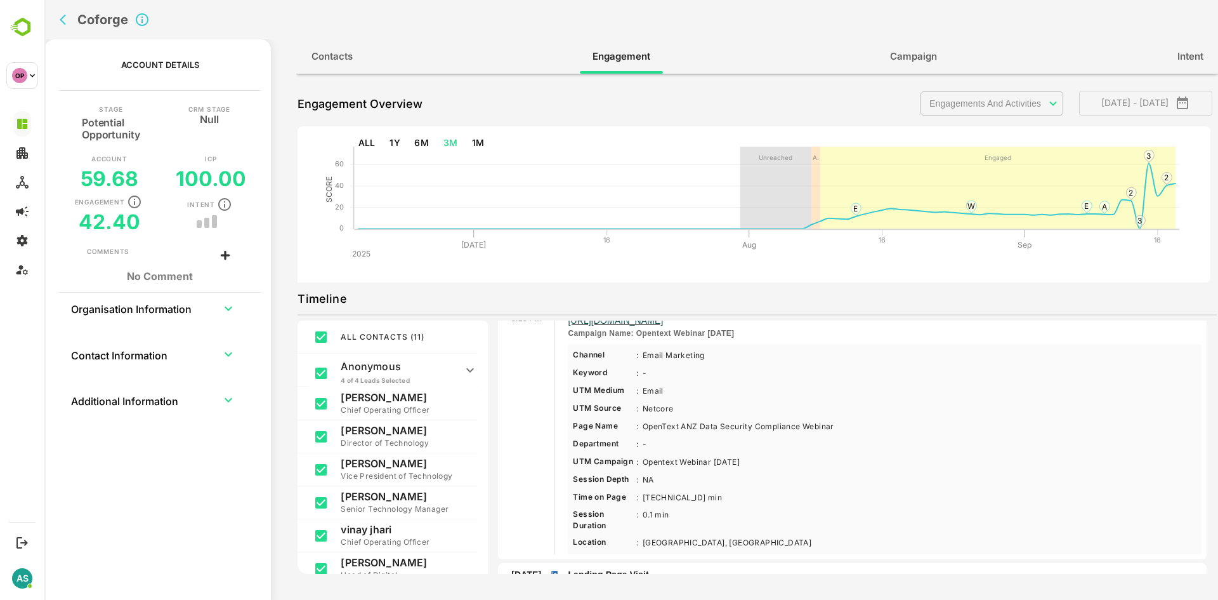
scroll to position [935, 0]
click at [63, 22] on icon "back" at bounding box center [63, 20] width 6 height 11
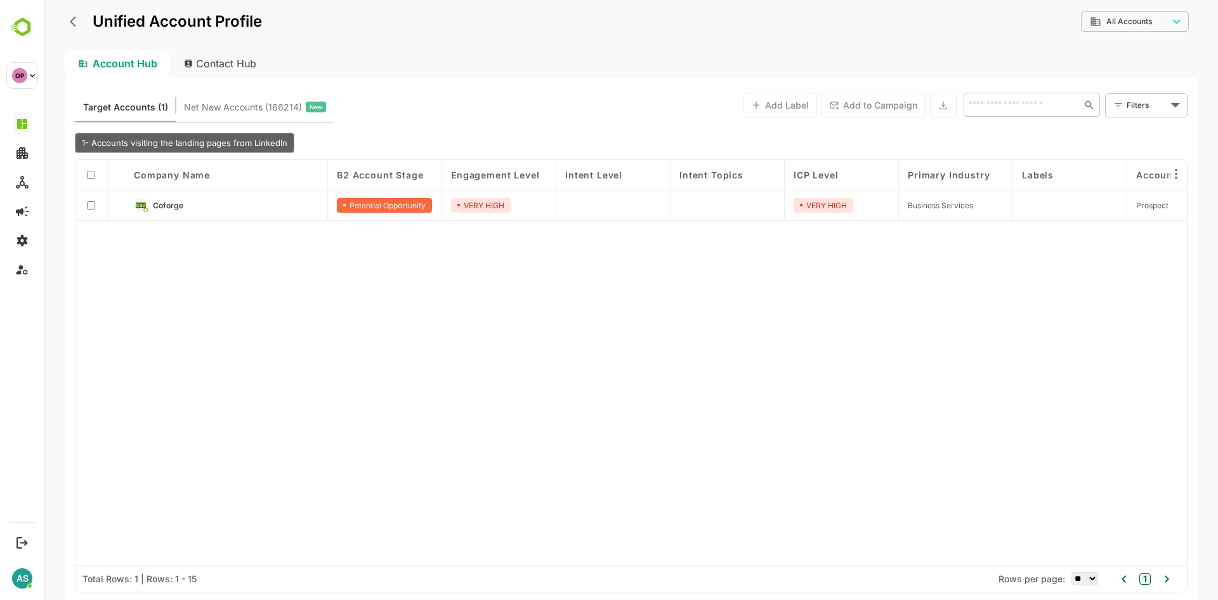
click at [72, 23] on icon "back" at bounding box center [73, 21] width 6 height 11
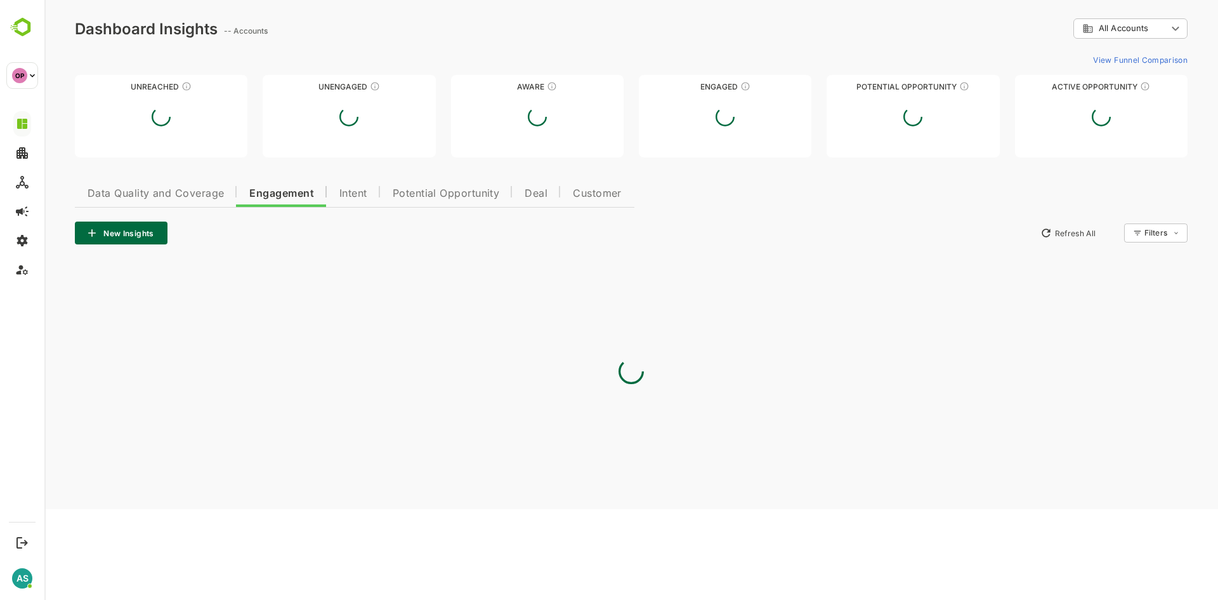
scroll to position [0, 0]
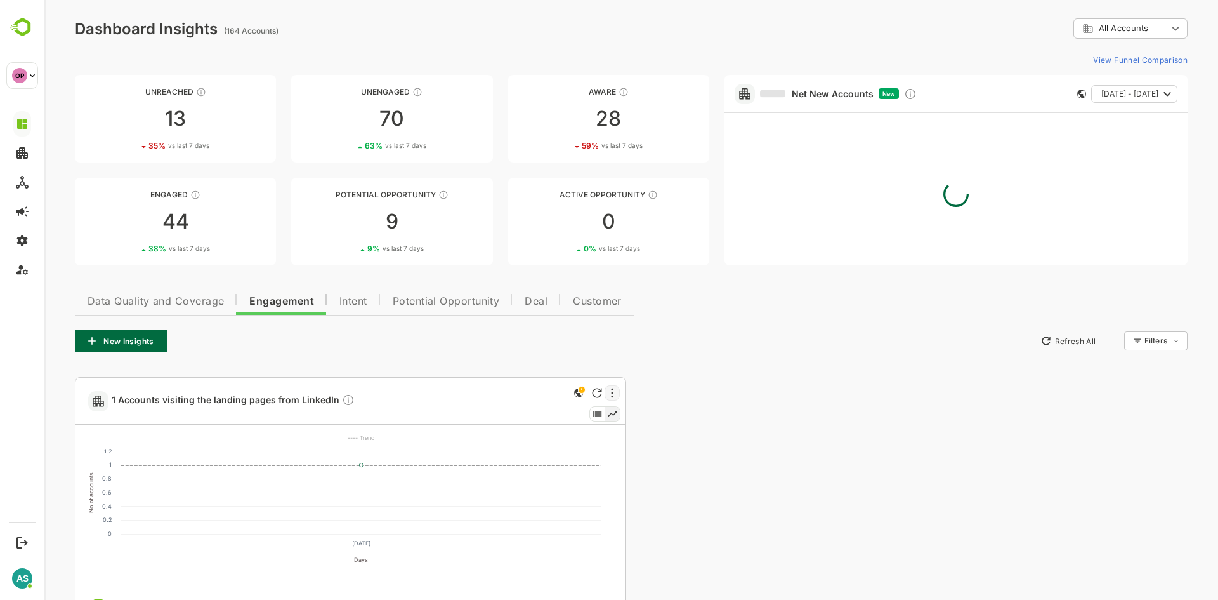
click at [610, 398] on div at bounding box center [612, 392] width 15 height 15
click at [554, 444] on li "Edit" at bounding box center [574, 437] width 86 height 23
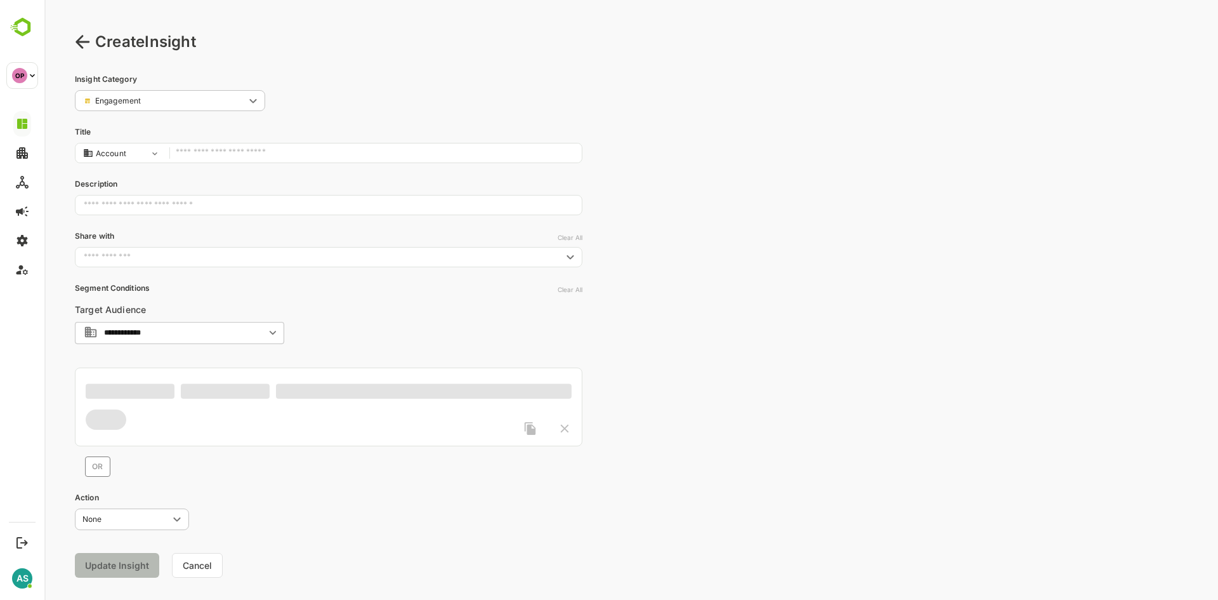
type input "**********"
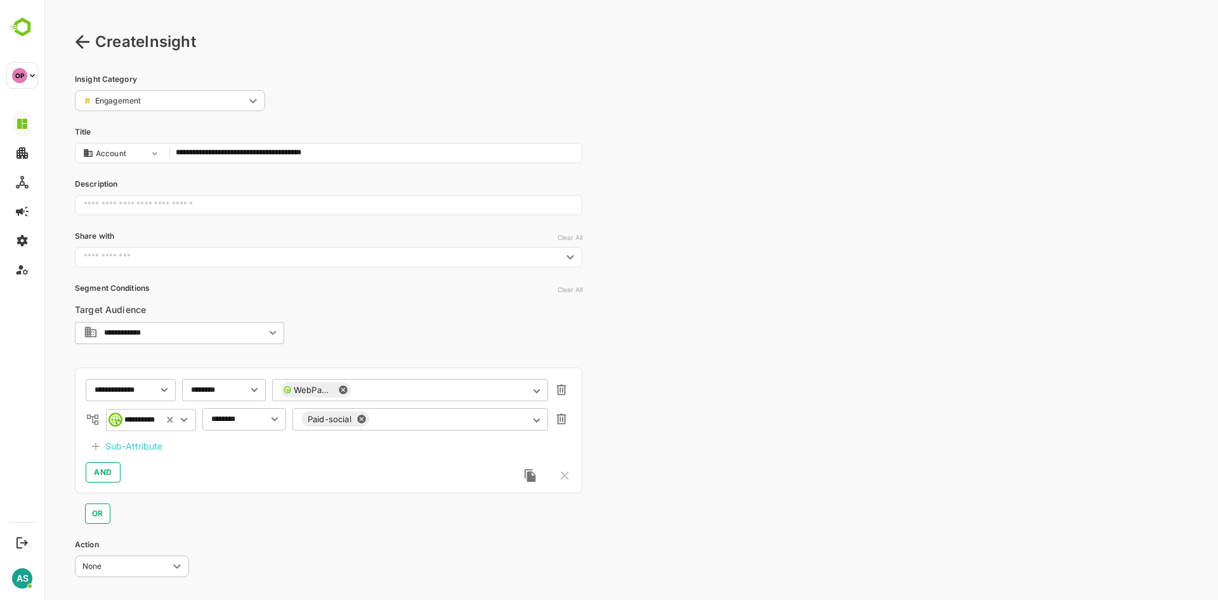
click at [173, 417] on icon at bounding box center [170, 419] width 14 height 10
click at [181, 418] on icon at bounding box center [184, 419] width 6 height 4
drag, startPoint x: 181, startPoint y: 418, endPoint x: 129, endPoint y: 426, distance: 52.6
click at [129, 426] on div "​" at bounding box center [151, 419] width 90 height 23
click at [145, 443] on div "UTM Source" at bounding box center [154, 446] width 47 height 13
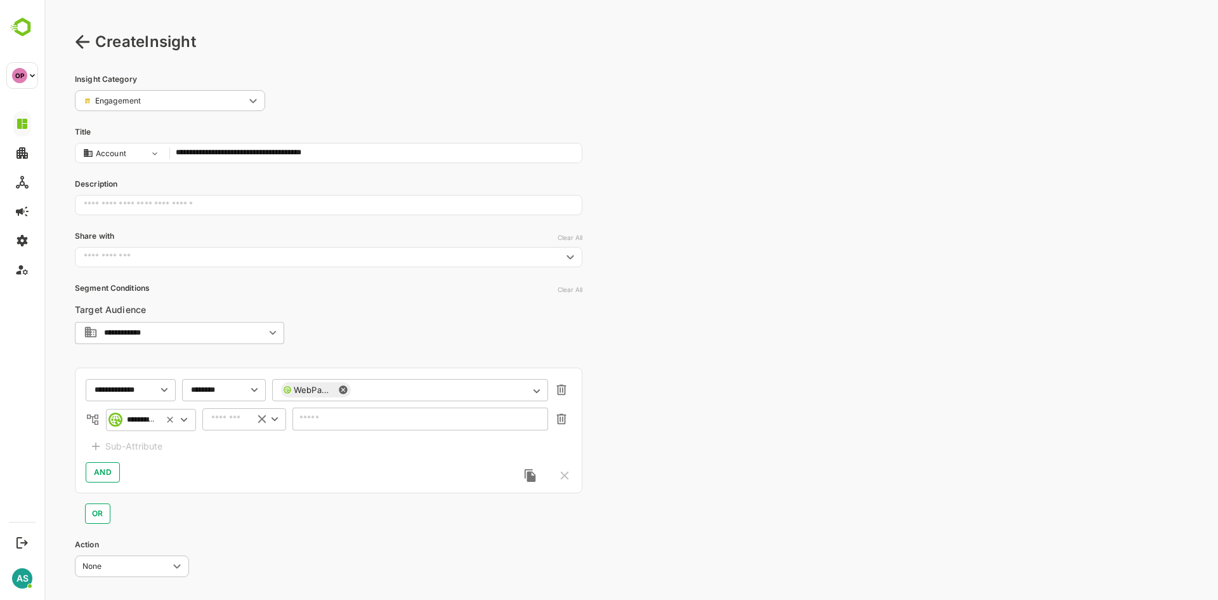
click at [274, 419] on icon "Open" at bounding box center [275, 419] width 6 height 4
type input "**********"
click at [250, 443] on li "includes" at bounding box center [244, 444] width 79 height 19
type input "********"
click at [539, 421] on icon "Open" at bounding box center [537, 420] width 14 height 14
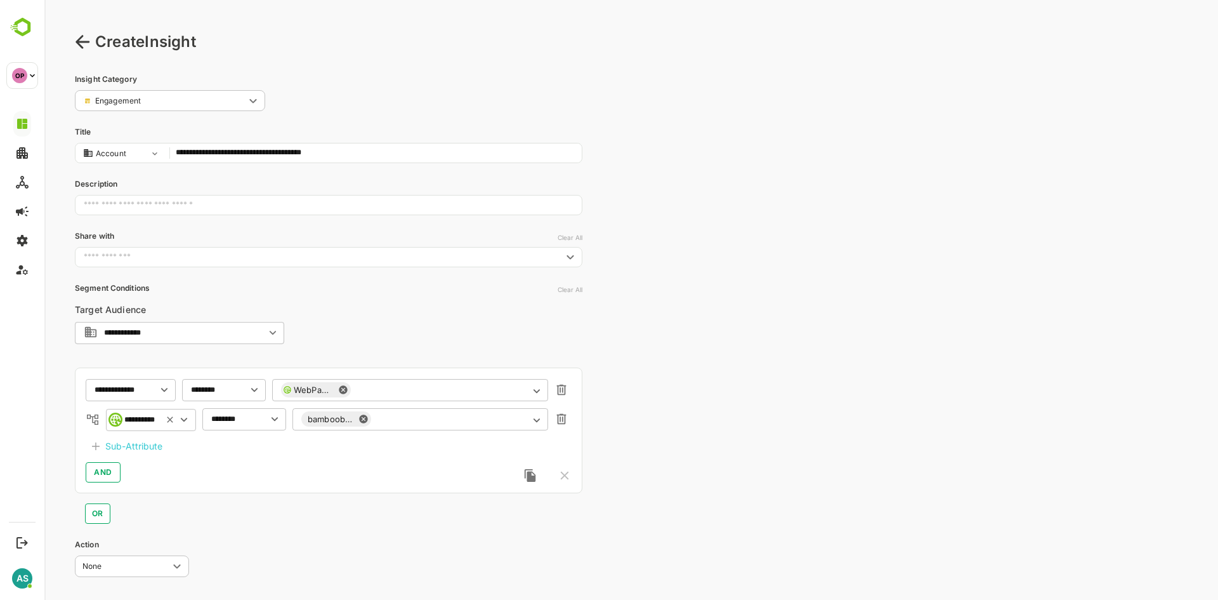
click at [325, 483] on div "**********" at bounding box center [329, 430] width 508 height 126
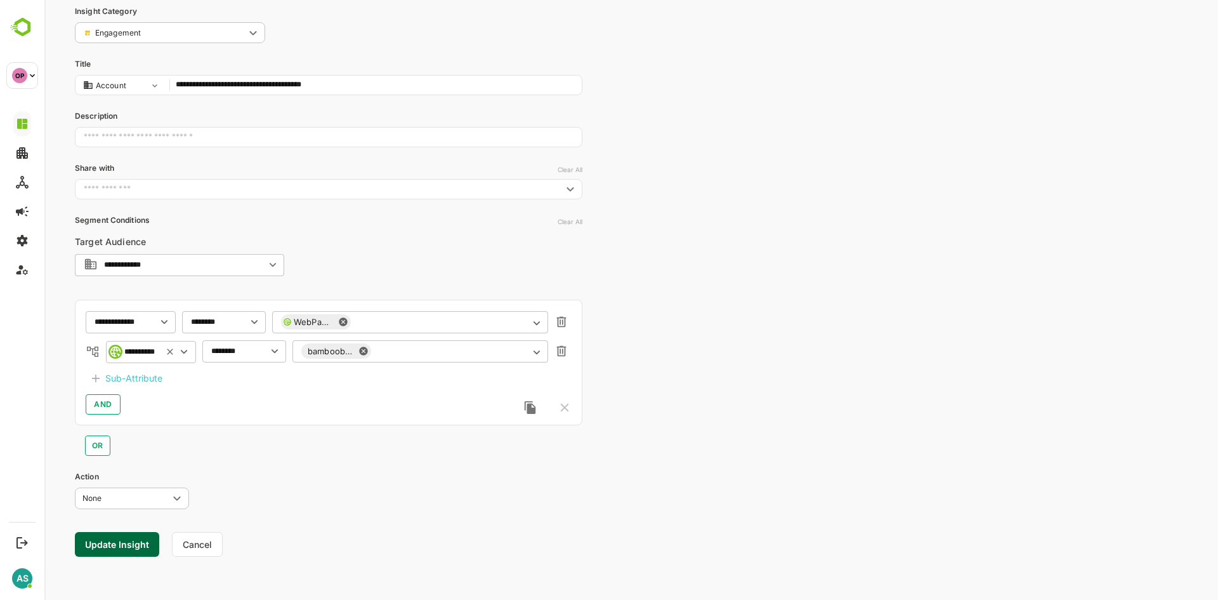
click at [131, 542] on button "Update Insight" at bounding box center [117, 544] width 84 height 25
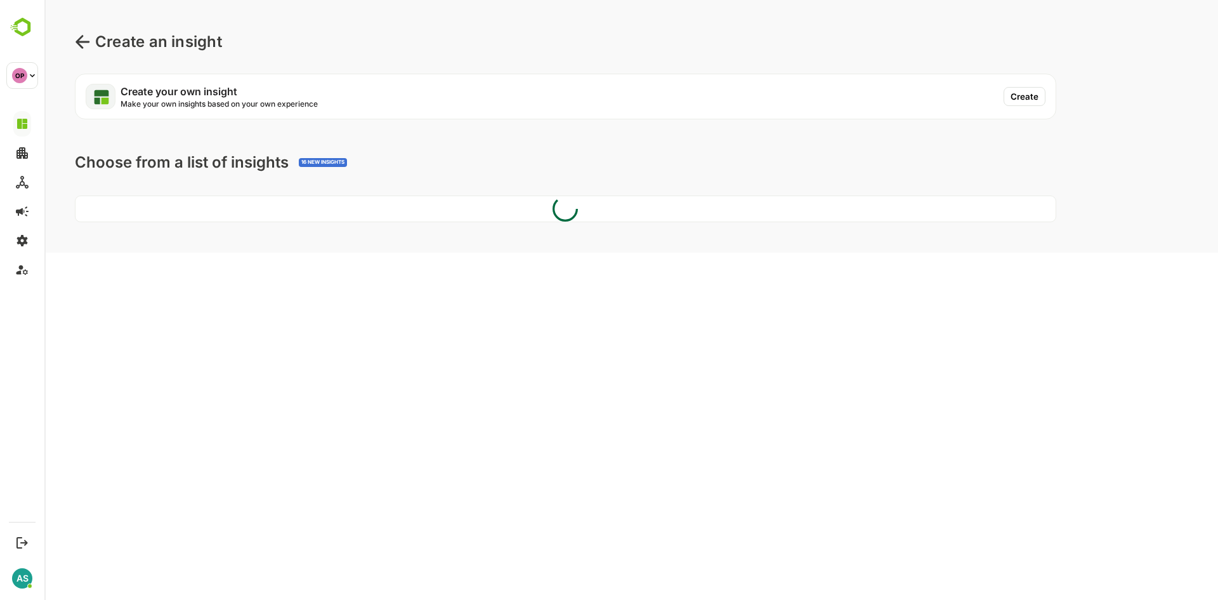
scroll to position [0, 0]
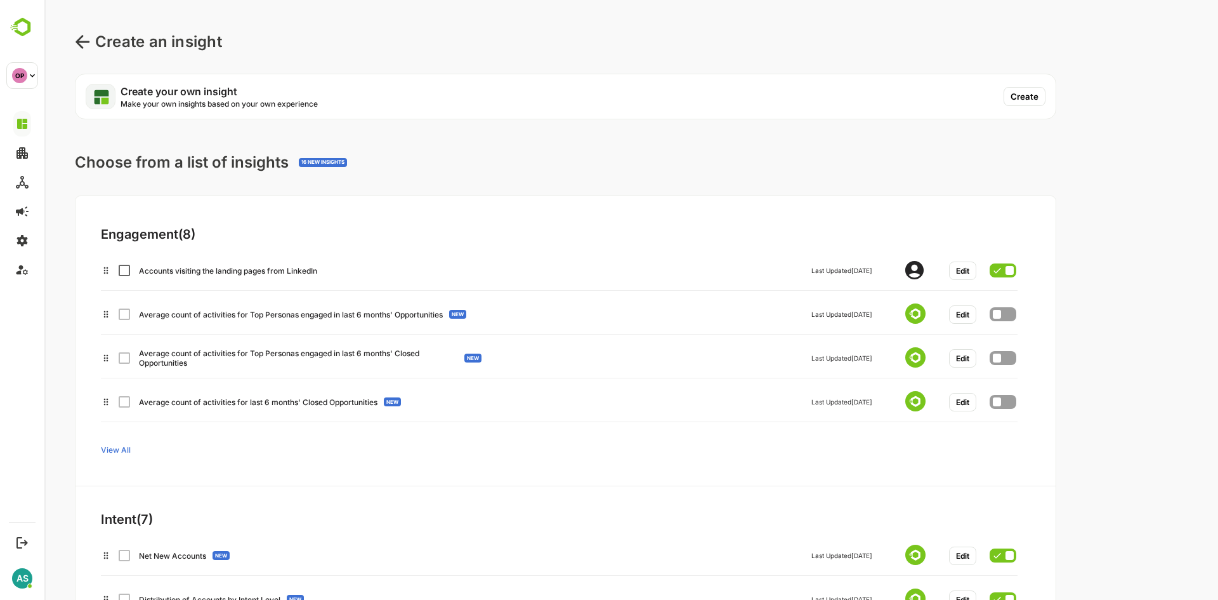
click at [82, 41] on icon at bounding box center [82, 41] width 14 height 13
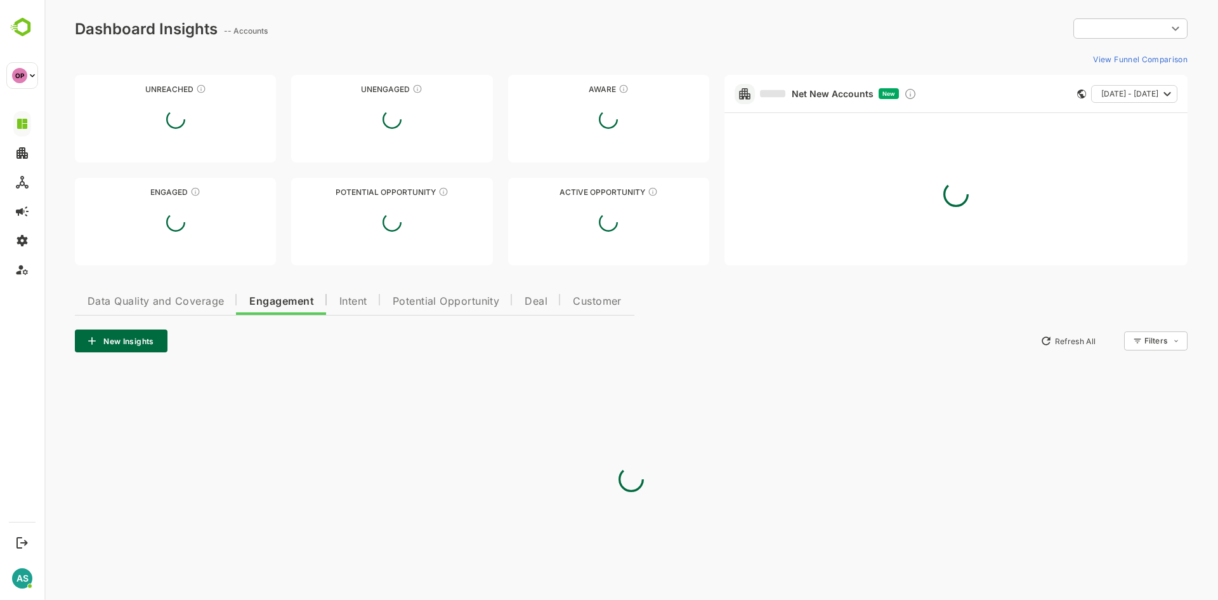
type input "**********"
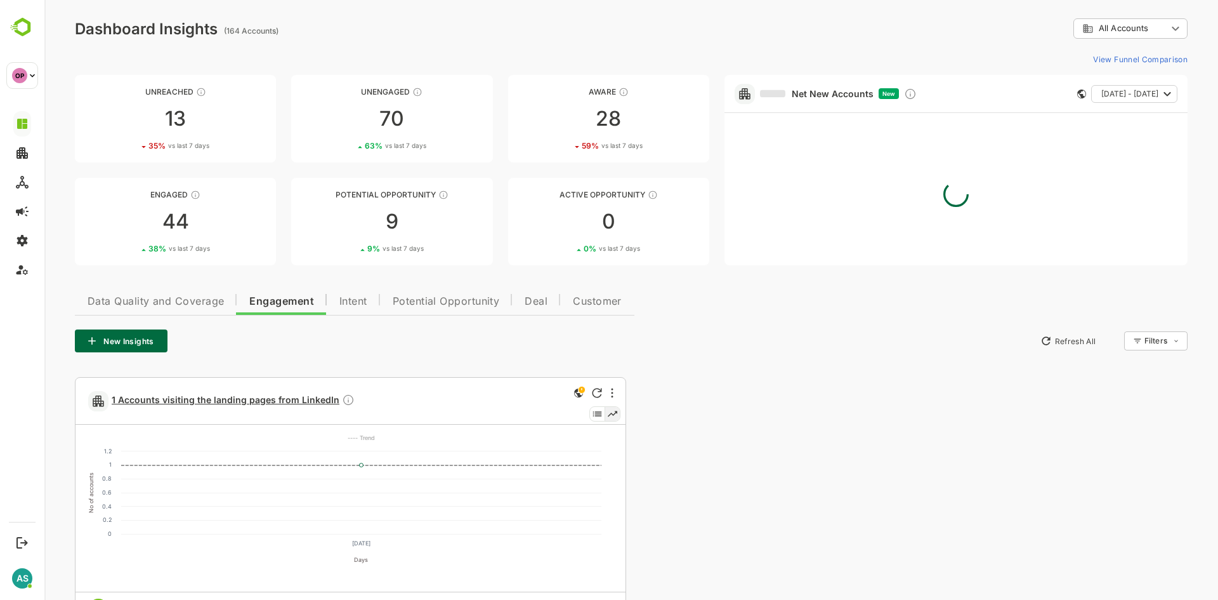
click at [298, 402] on span "1 Accounts visiting the landing pages from LinkedIn" at bounding box center [233, 400] width 243 height 15
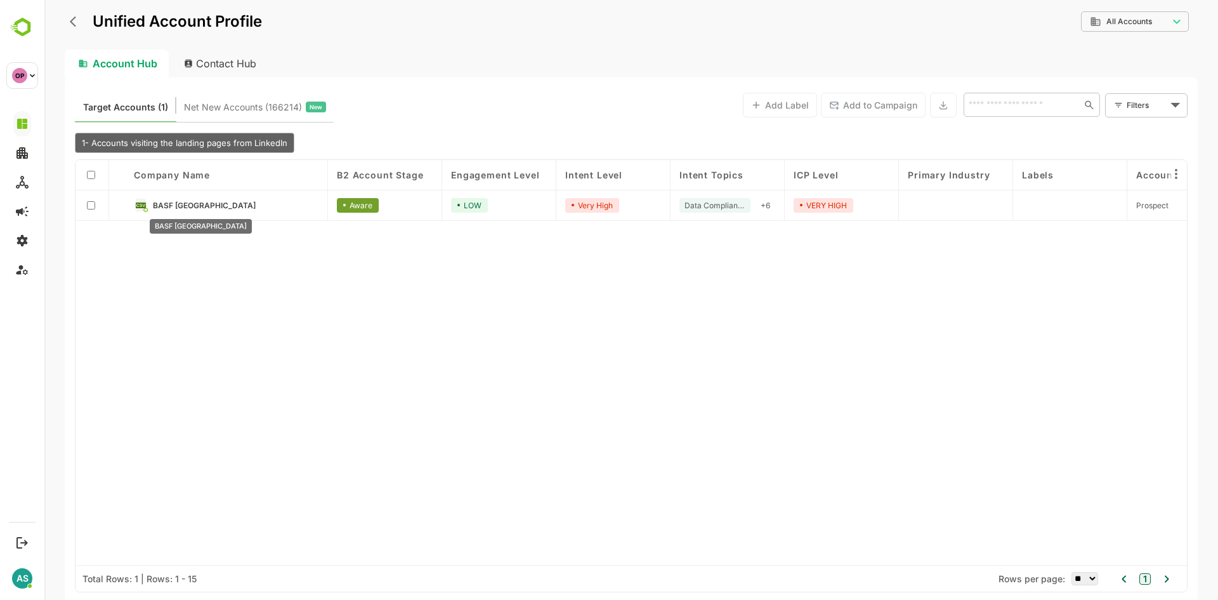
click at [180, 207] on span "BASF India" at bounding box center [204, 205] width 103 height 10
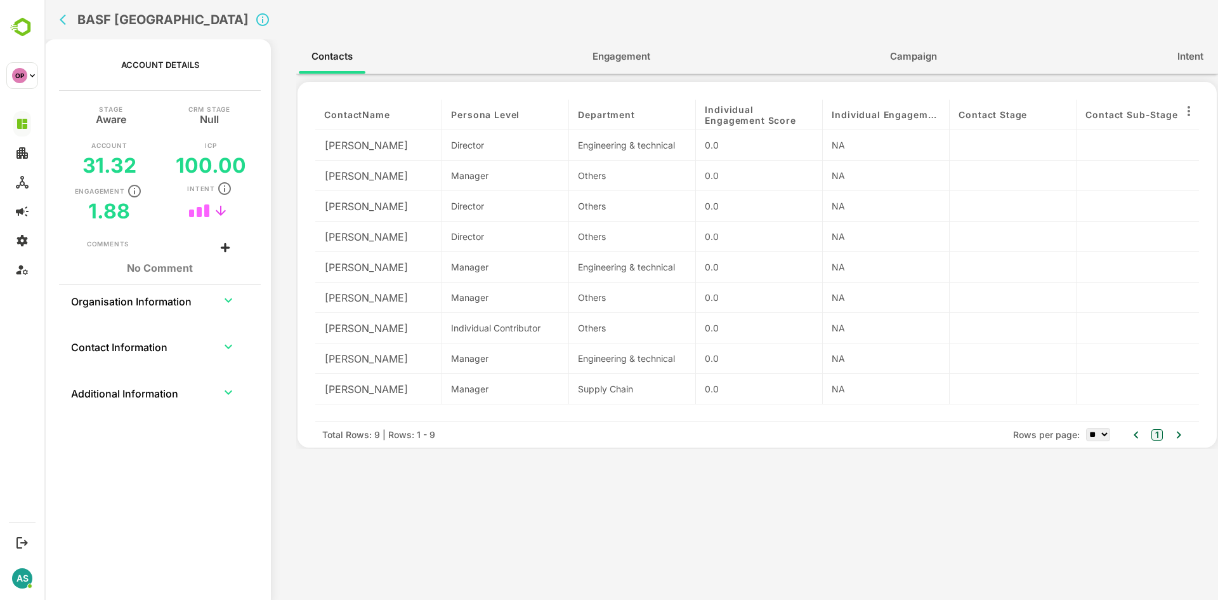
click at [629, 59] on span "Engagement" at bounding box center [622, 56] width 58 height 16
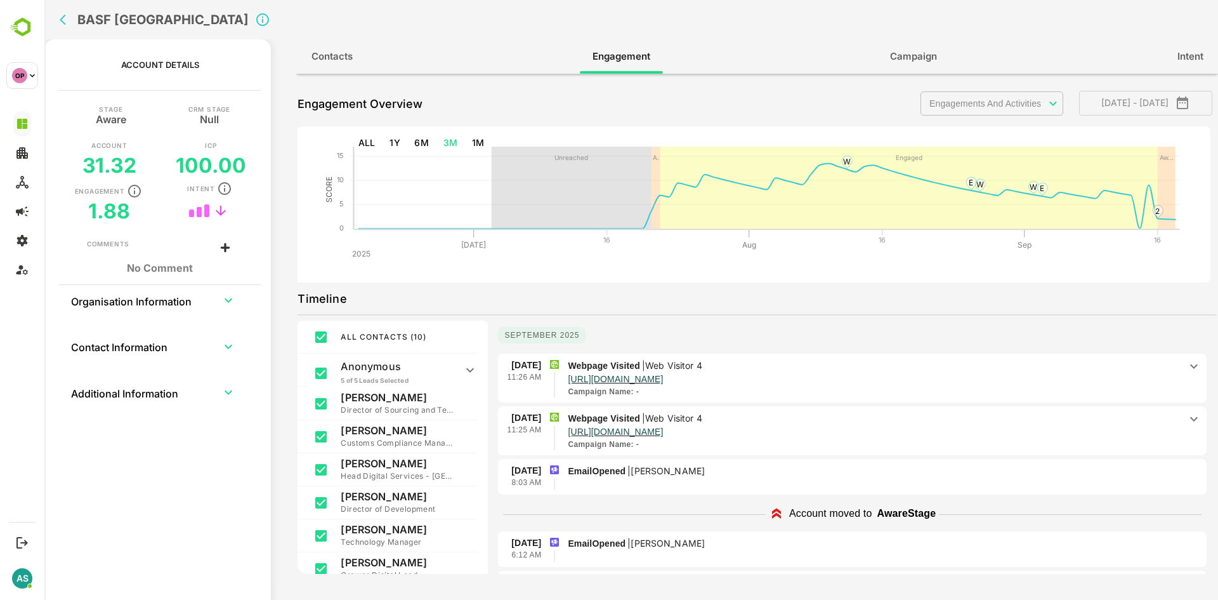
click at [1190, 366] on icon at bounding box center [1193, 365] width 15 height 15
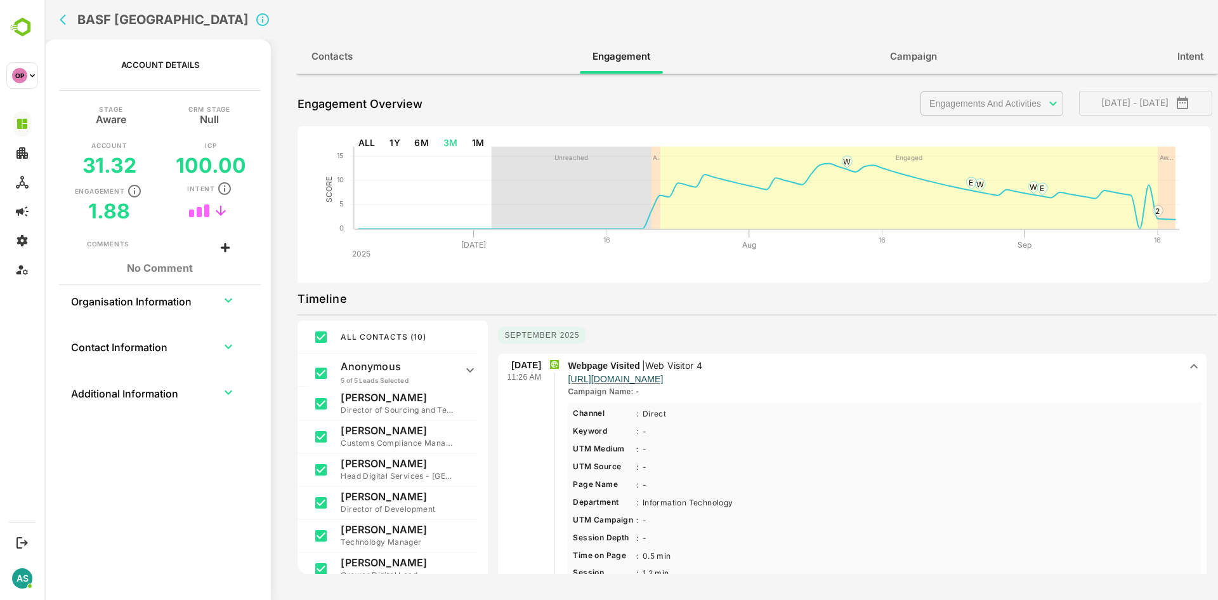
click at [1190, 366] on icon at bounding box center [1193, 365] width 15 height 15
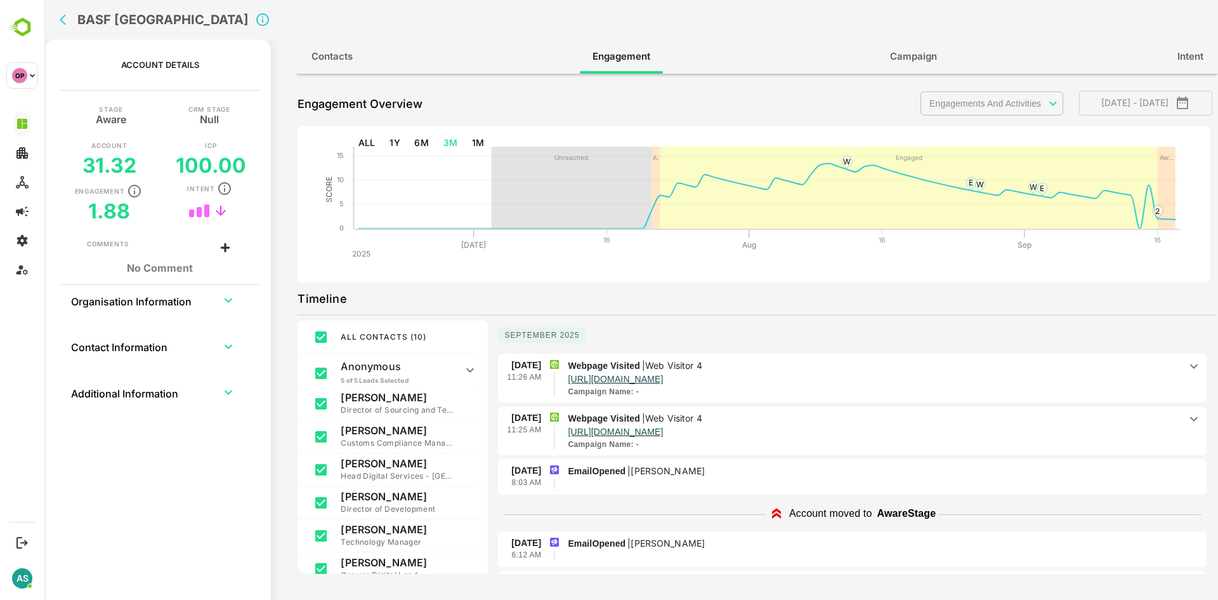
click at [1186, 422] on icon at bounding box center [1193, 418] width 15 height 15
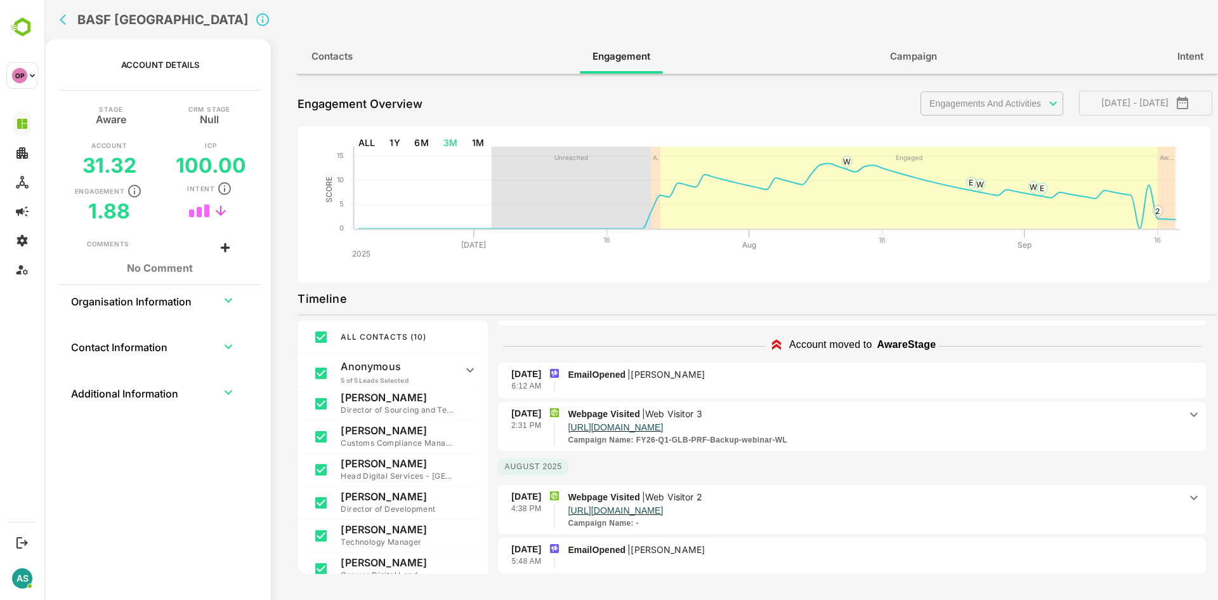
scroll to position [384, 0]
click at [1186, 412] on icon at bounding box center [1193, 413] width 15 height 15
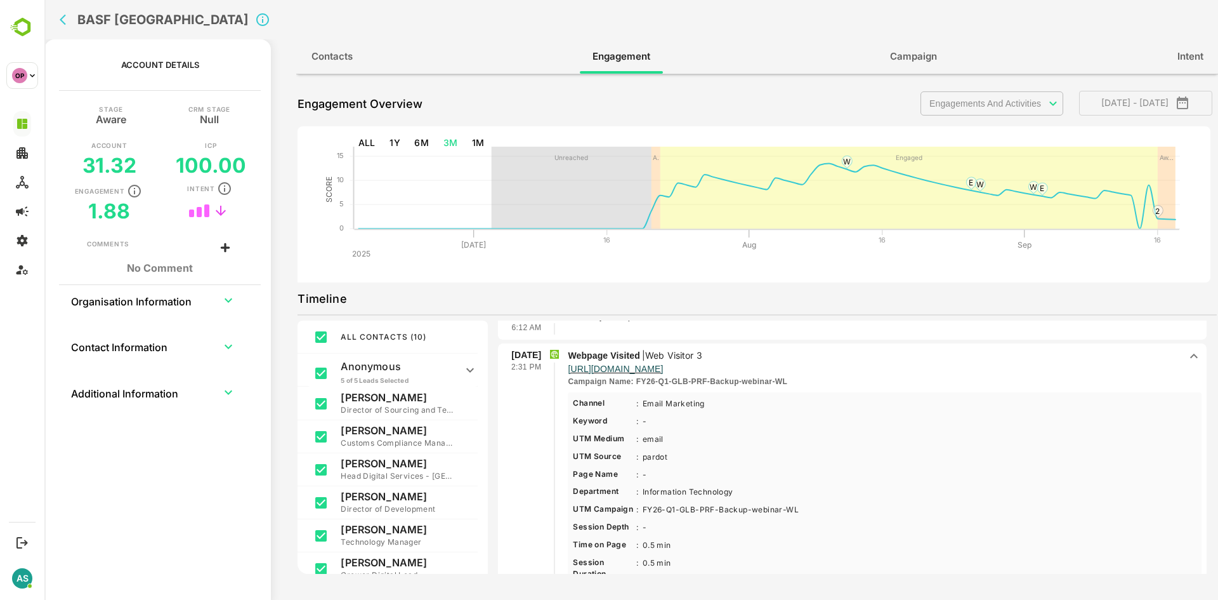
scroll to position [443, 0]
drag, startPoint x: 645, startPoint y: 459, endPoint x: 669, endPoint y: 459, distance: 24.1
click at [669, 459] on Source-5 "pardot Less ...More" at bounding box center [655, 456] width 32 height 13
drag, startPoint x: 644, startPoint y: 508, endPoint x: 799, endPoint y: 504, distance: 154.8
click at [799, 504] on Campaign-5 "FY26-Q1-GLB-PRF-Backup-webinar-WL Less ...More" at bounding box center [721, 508] width 164 height 13
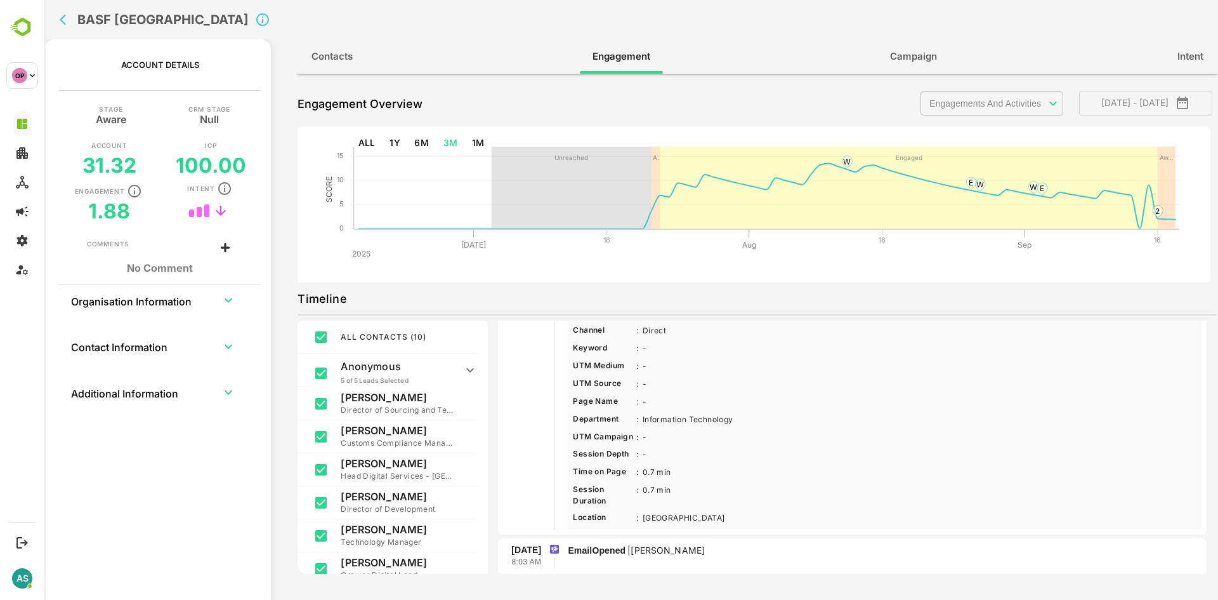
scroll to position [135, 0]
click at [64, 22] on icon "back" at bounding box center [63, 20] width 6 height 11
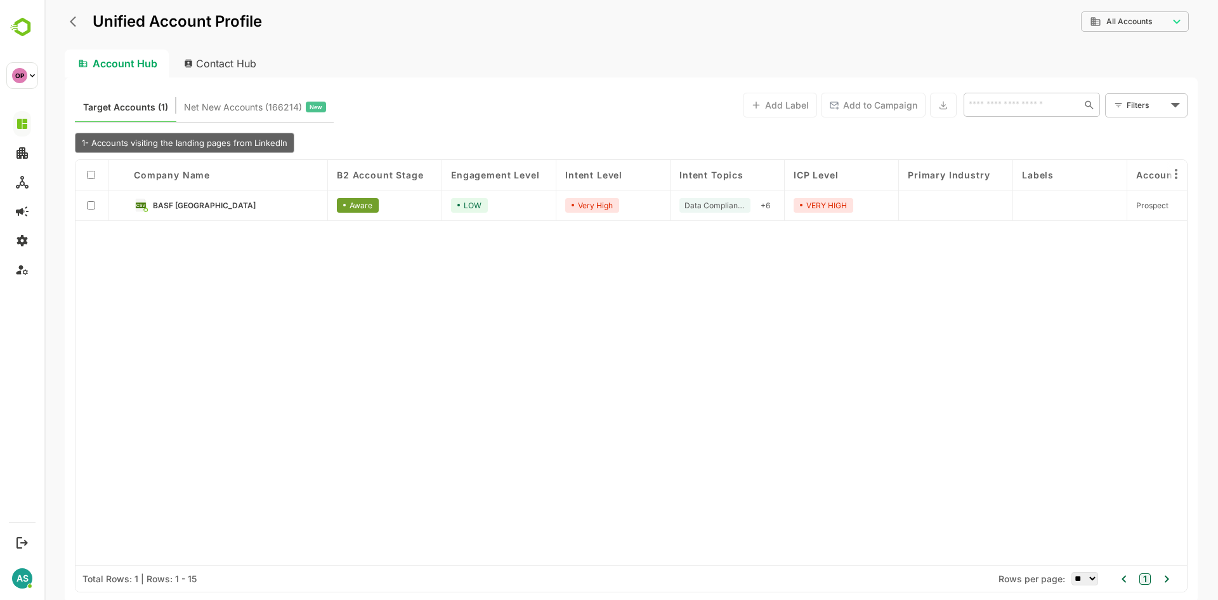
click at [79, 24] on icon "back" at bounding box center [76, 21] width 13 height 13
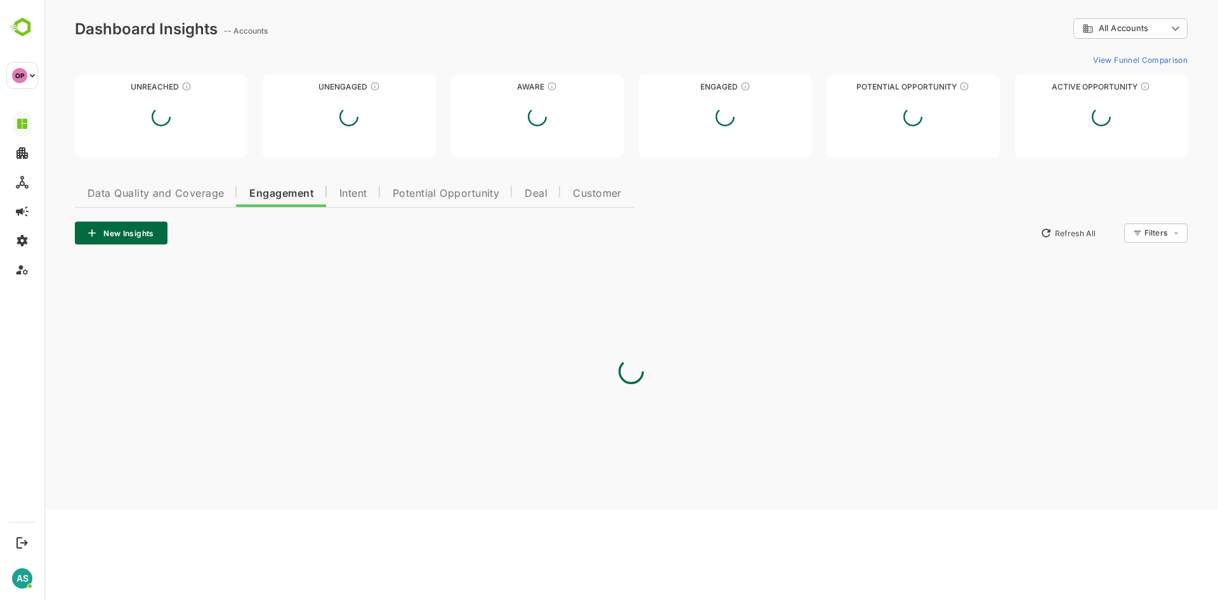
scroll to position [0, 0]
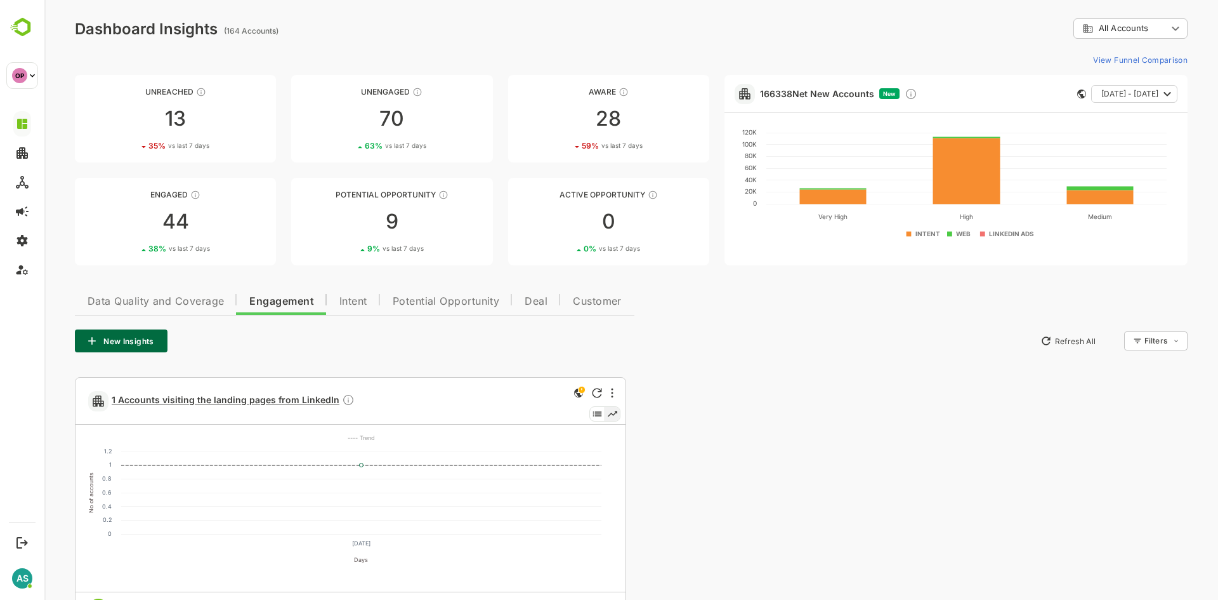
click at [265, 399] on span "1 Accounts visiting the landing pages from LinkedIn" at bounding box center [233, 400] width 243 height 15
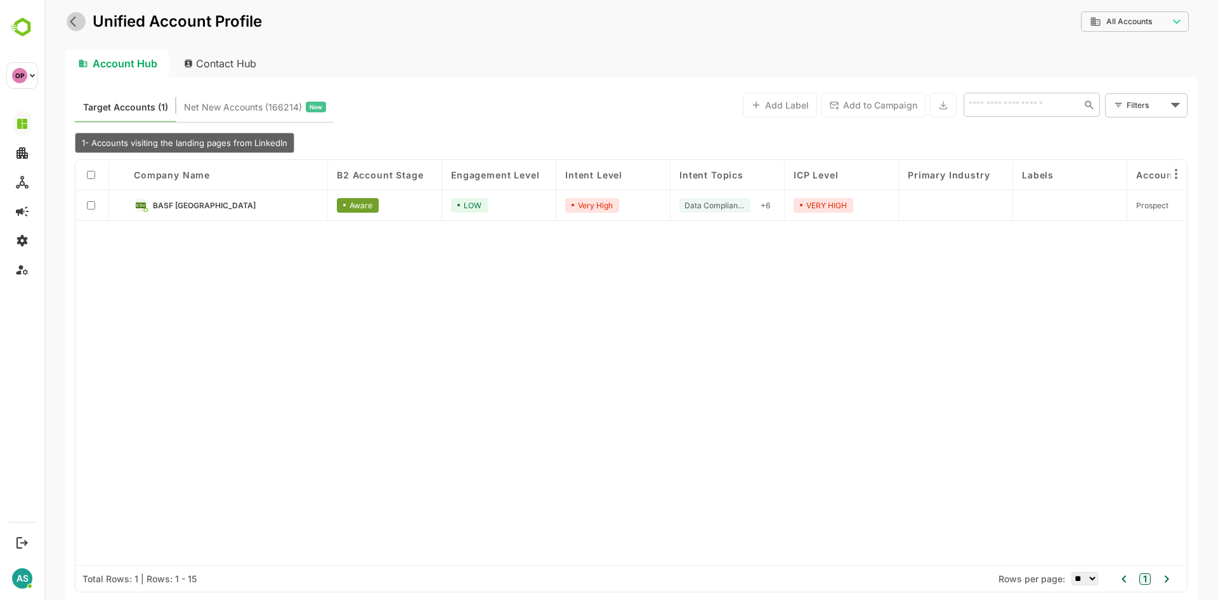
click at [74, 20] on icon "back" at bounding box center [76, 21] width 13 height 13
click at [73, 27] on icon "back" at bounding box center [76, 21] width 13 height 13
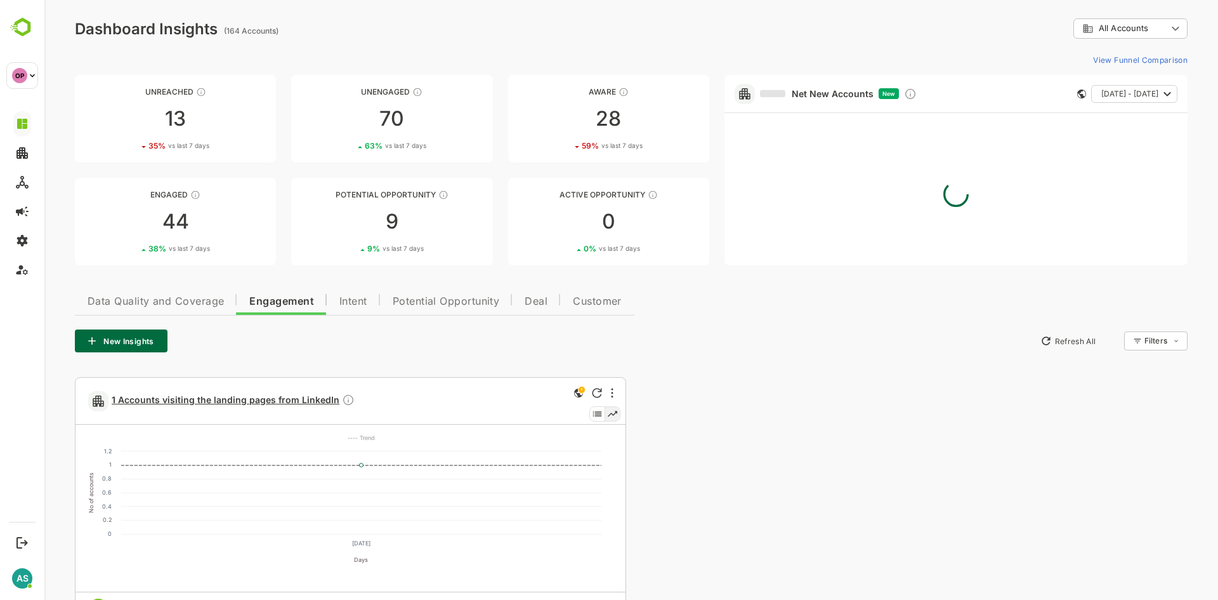
click at [251, 397] on span "1 Accounts visiting the landing pages from LinkedIn" at bounding box center [233, 400] width 243 height 15
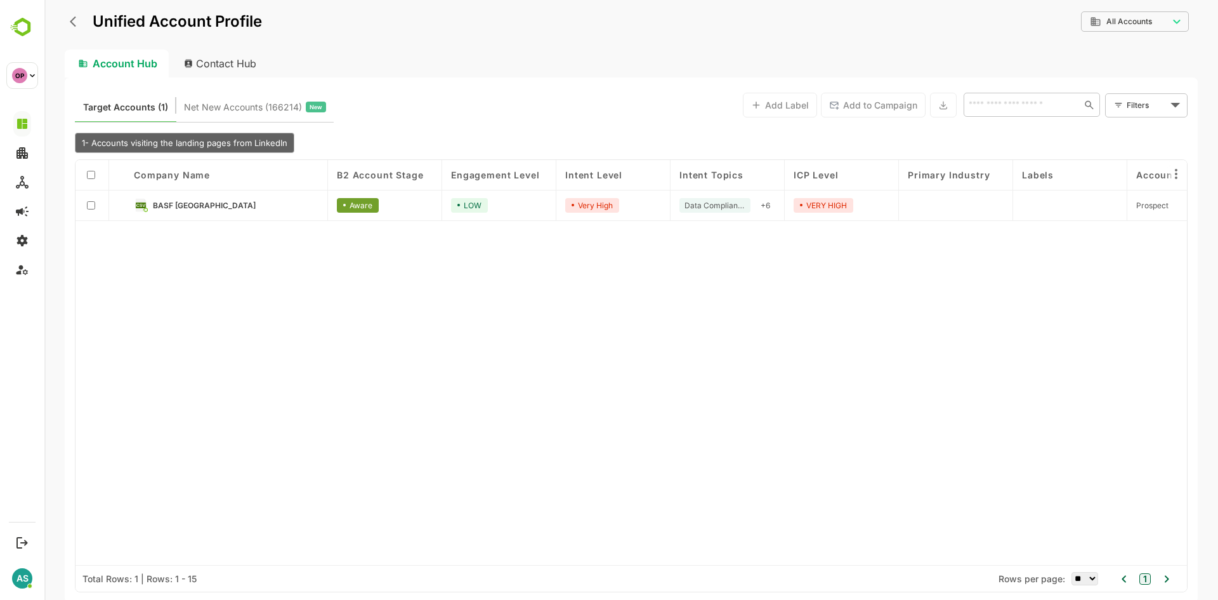
click at [69, 29] on div "Unified Account Profile" at bounding box center [163, 21] width 197 height 23
click at [73, 24] on icon "back" at bounding box center [73, 21] width 6 height 11
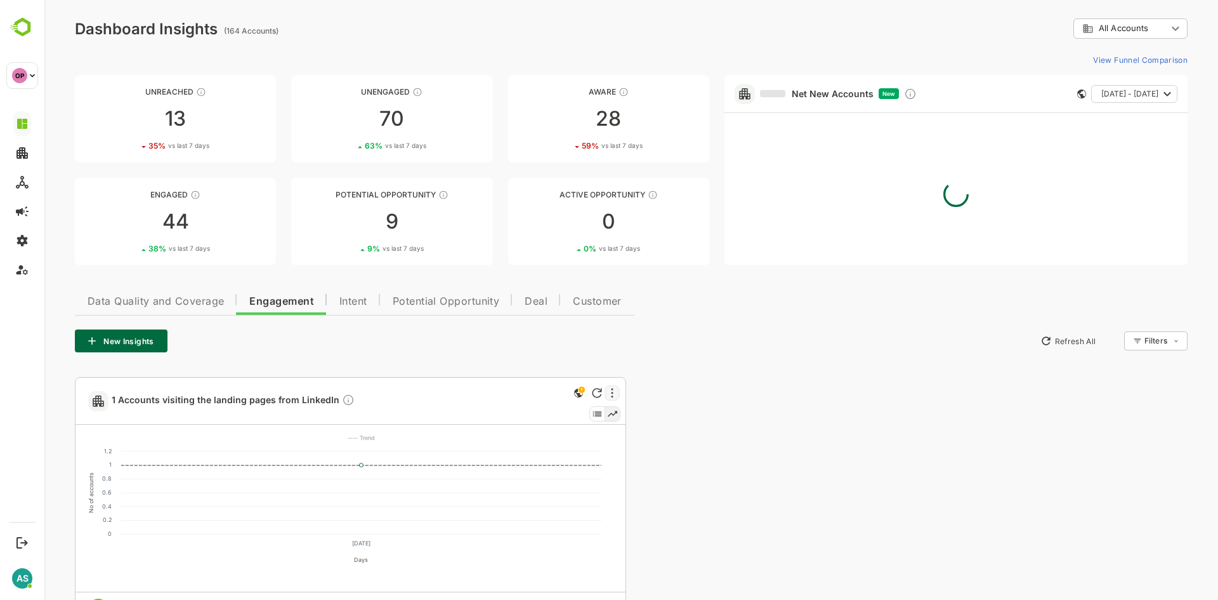
click at [610, 393] on div at bounding box center [612, 392] width 15 height 15
click at [573, 436] on li "Edit" at bounding box center [574, 437] width 86 height 23
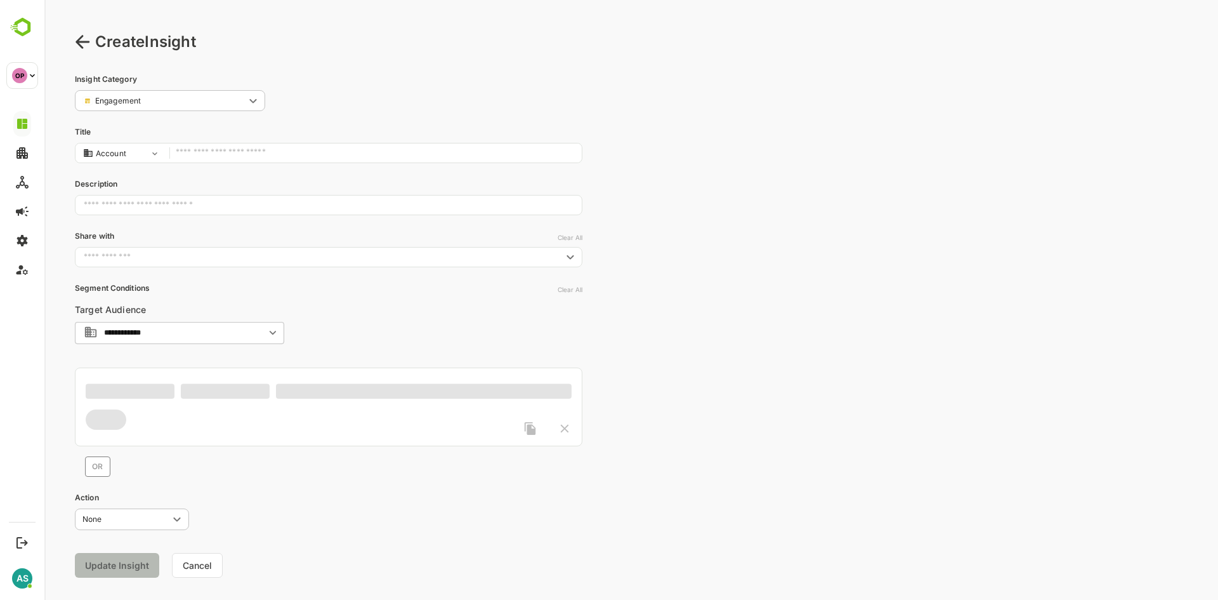
type input "**********"
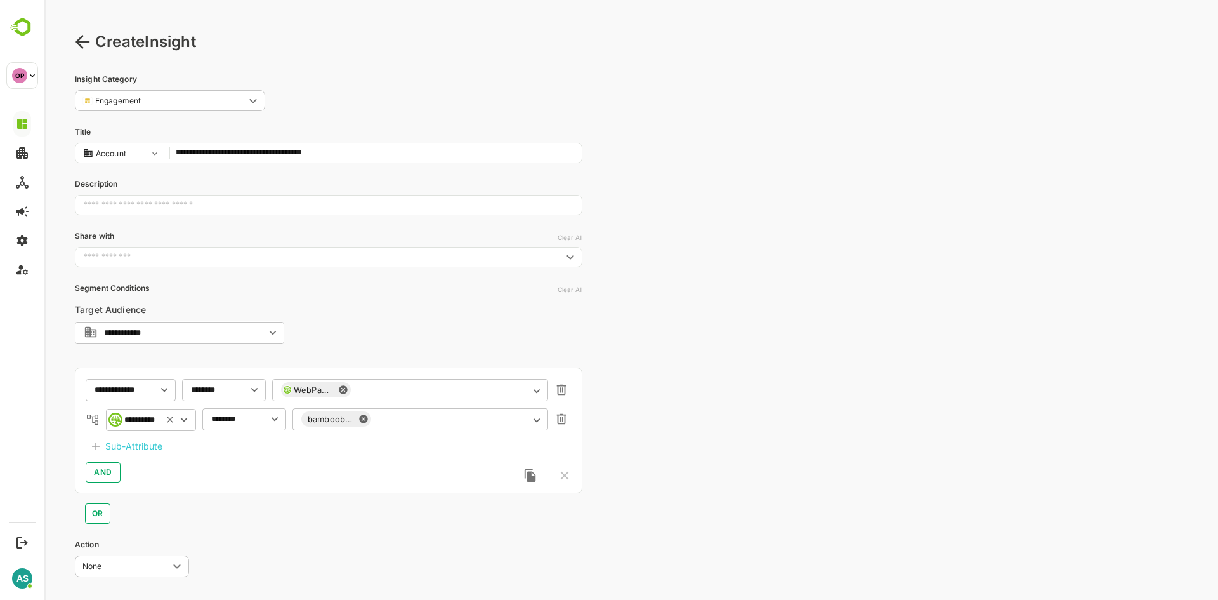
click at [183, 421] on icon at bounding box center [184, 419] width 14 height 14
click at [149, 423] on input "**********" at bounding box center [141, 420] width 29 height 10
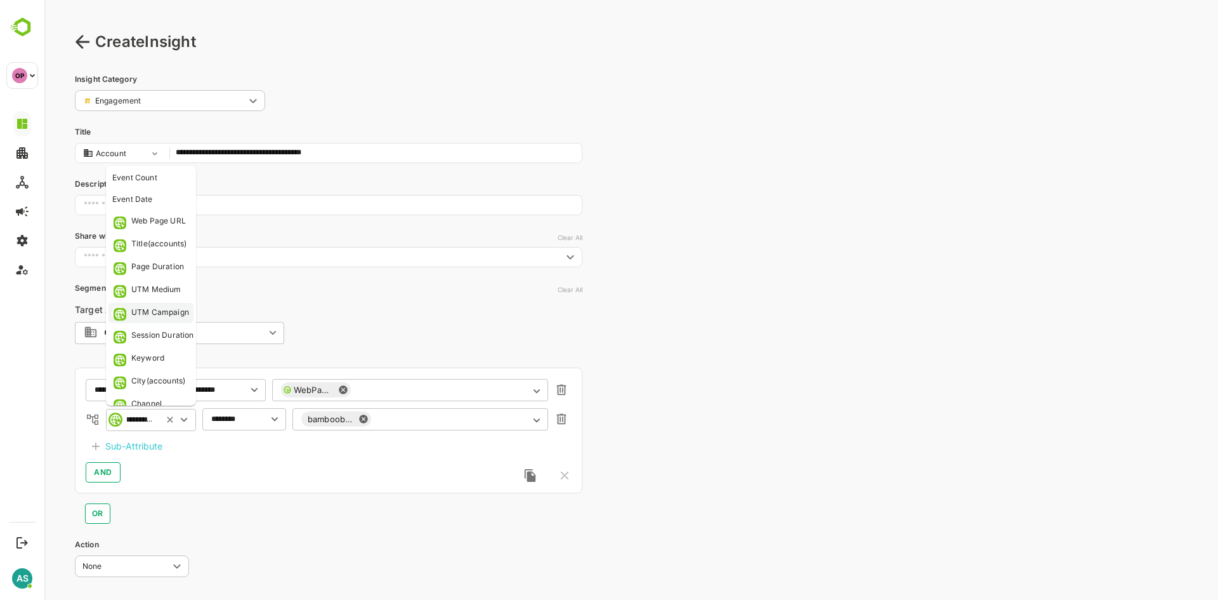
click at [161, 310] on div "UTM Campaign" at bounding box center [160, 312] width 58 height 13
type input "**********"
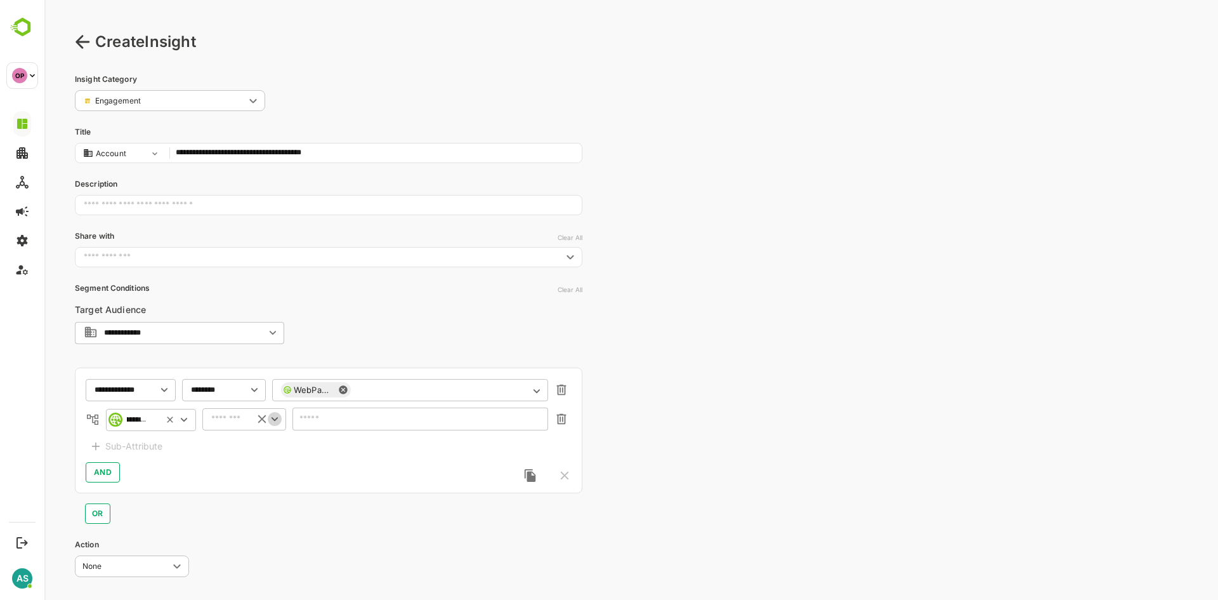
click at [271, 419] on icon "Open" at bounding box center [275, 419] width 14 height 14
click at [254, 452] on li "includes" at bounding box center [244, 444] width 79 height 19
type input "********"
click at [310, 421] on input "text" at bounding box center [420, 419] width 238 height 10
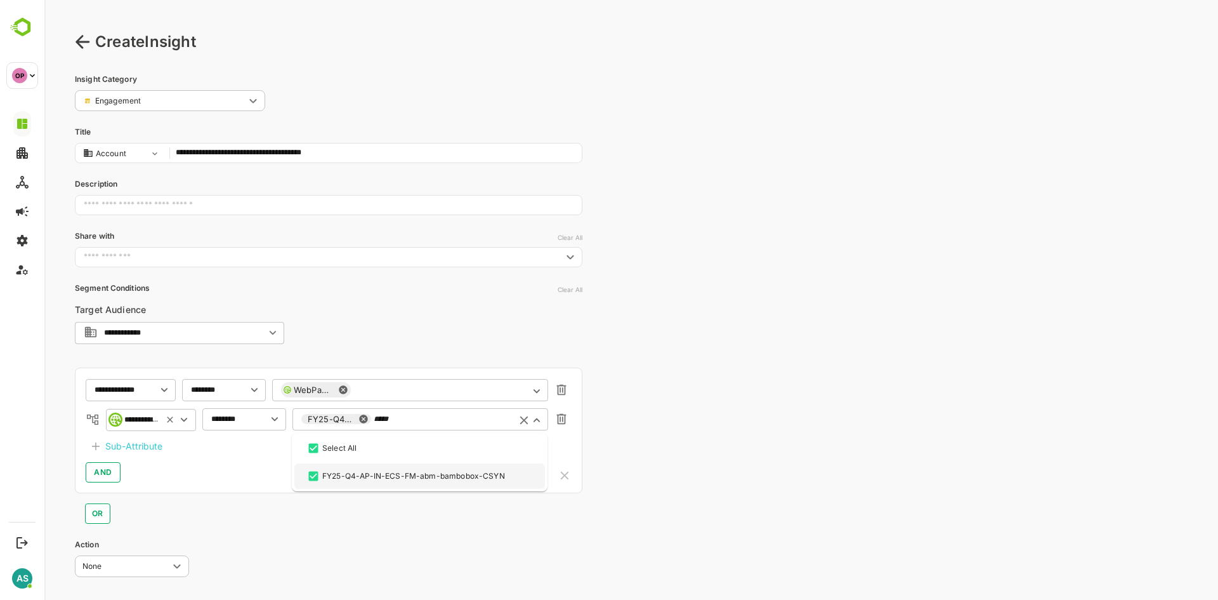
type input "*****"
click at [262, 478] on div "AND" at bounding box center [329, 472] width 486 height 20
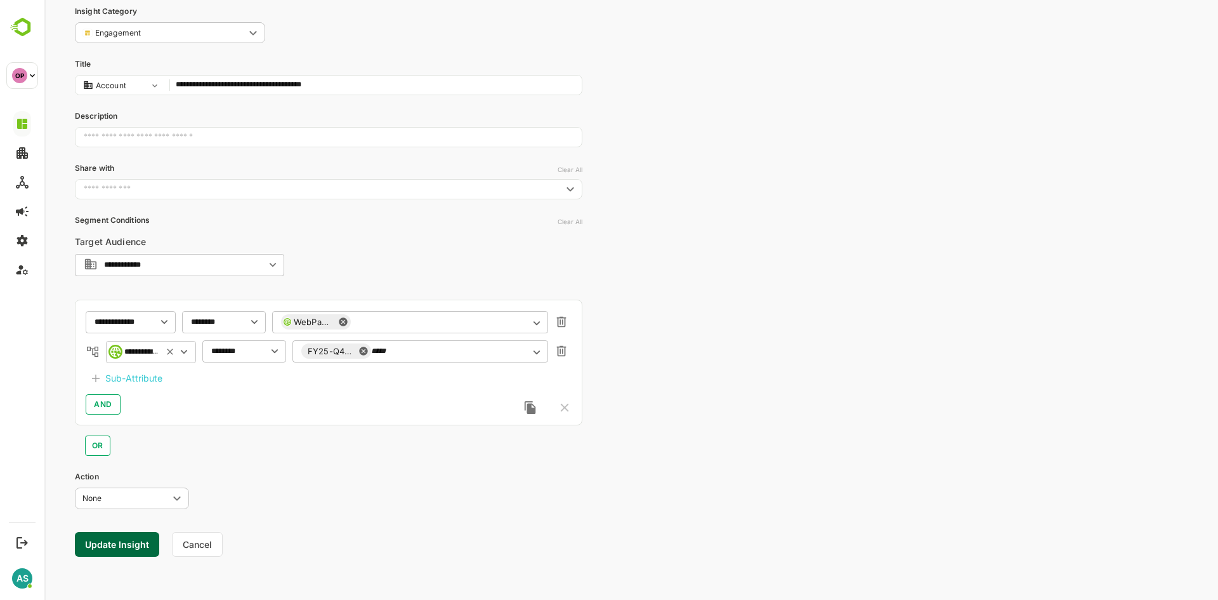
click at [131, 548] on button "Update Insight" at bounding box center [117, 544] width 84 height 25
click at [223, 557] on link "View" at bounding box center [230, 560] width 28 height 15
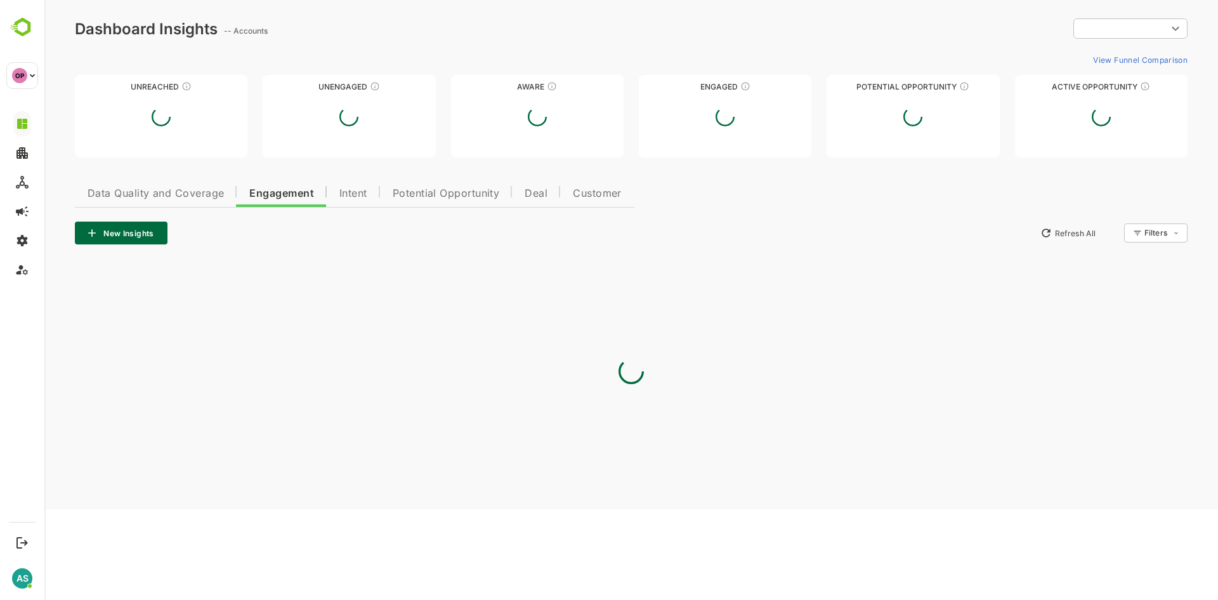
scroll to position [0, 0]
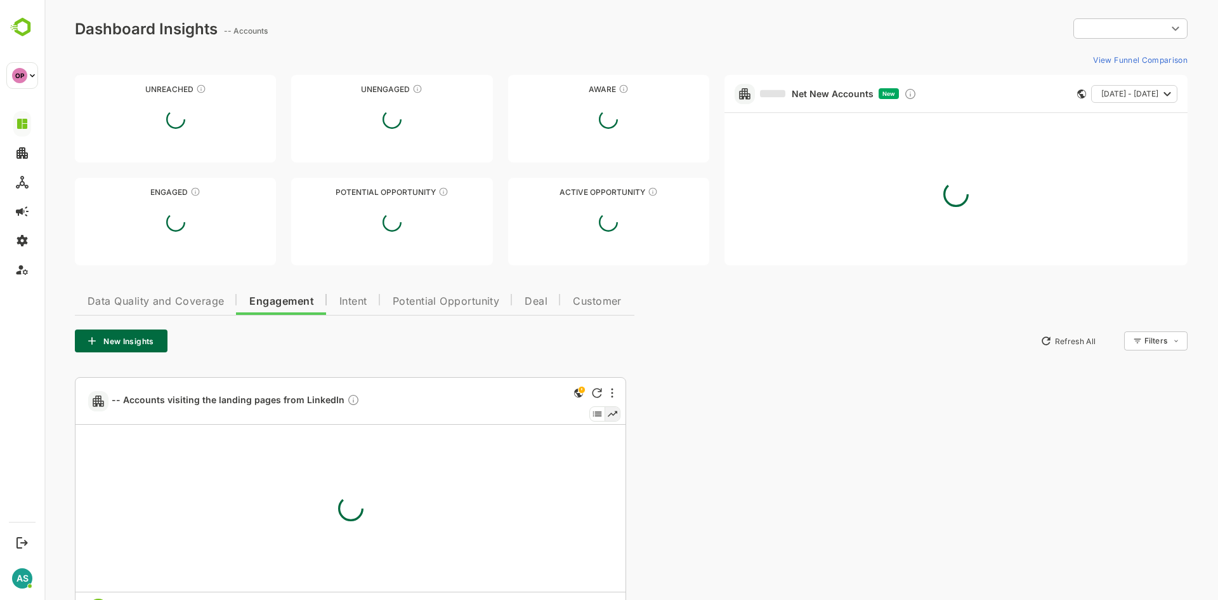
type input "**********"
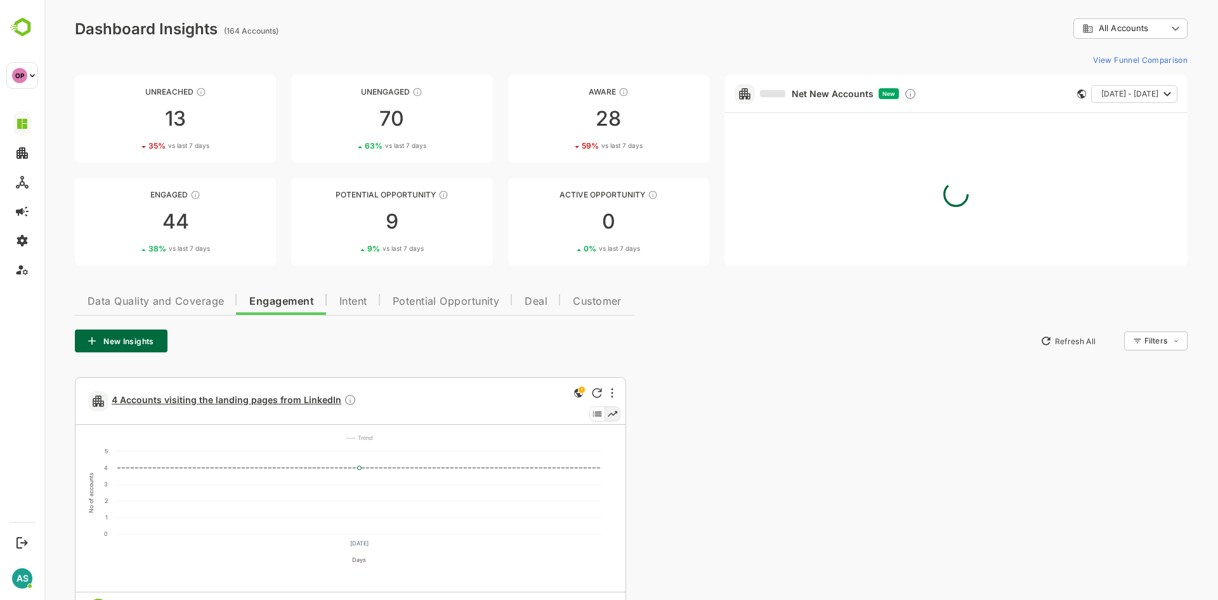
click at [256, 405] on span "4 Accounts visiting the landing pages from LinkedIn" at bounding box center [234, 400] width 245 height 15
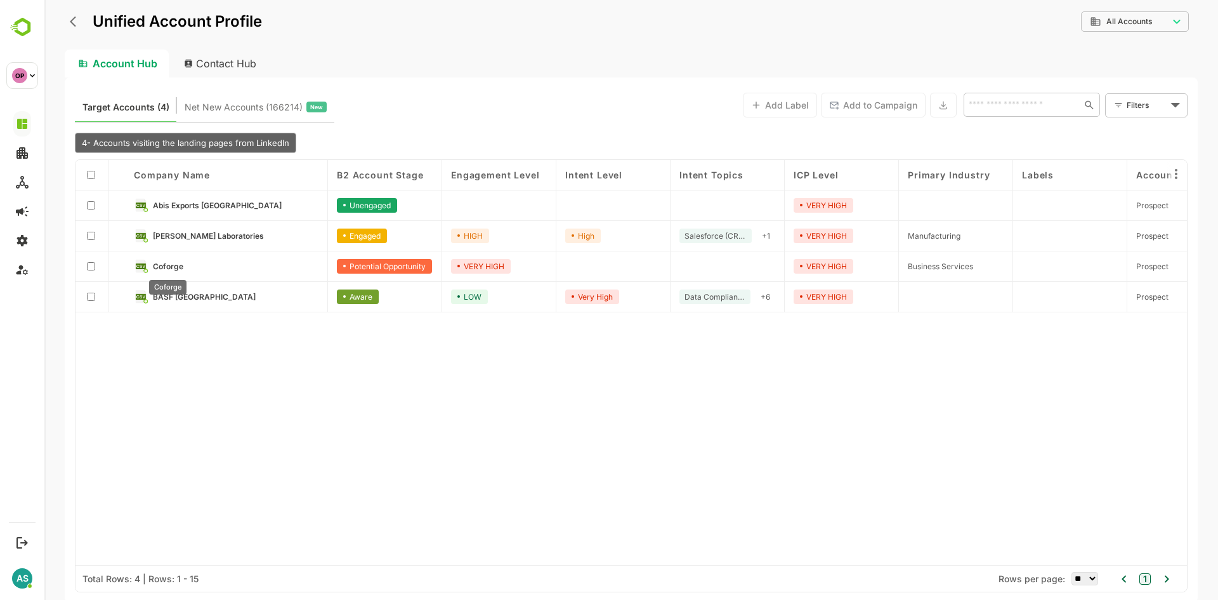
click at [174, 266] on span "Coforge" at bounding box center [168, 266] width 30 height 10
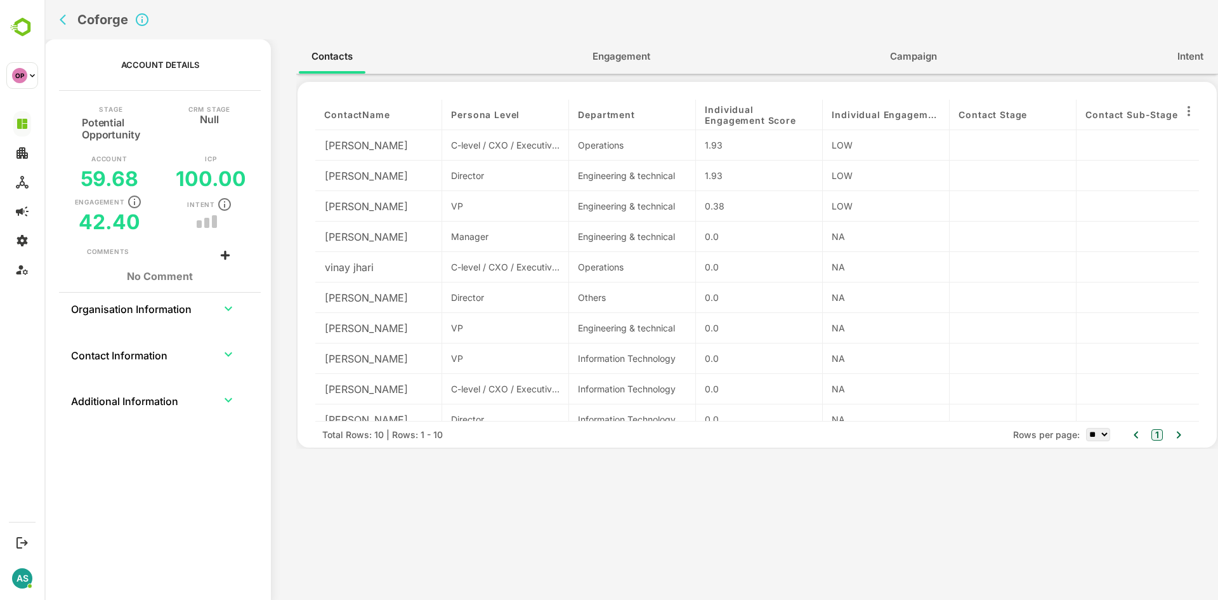
click at [640, 61] on span "Engagement" at bounding box center [622, 56] width 58 height 16
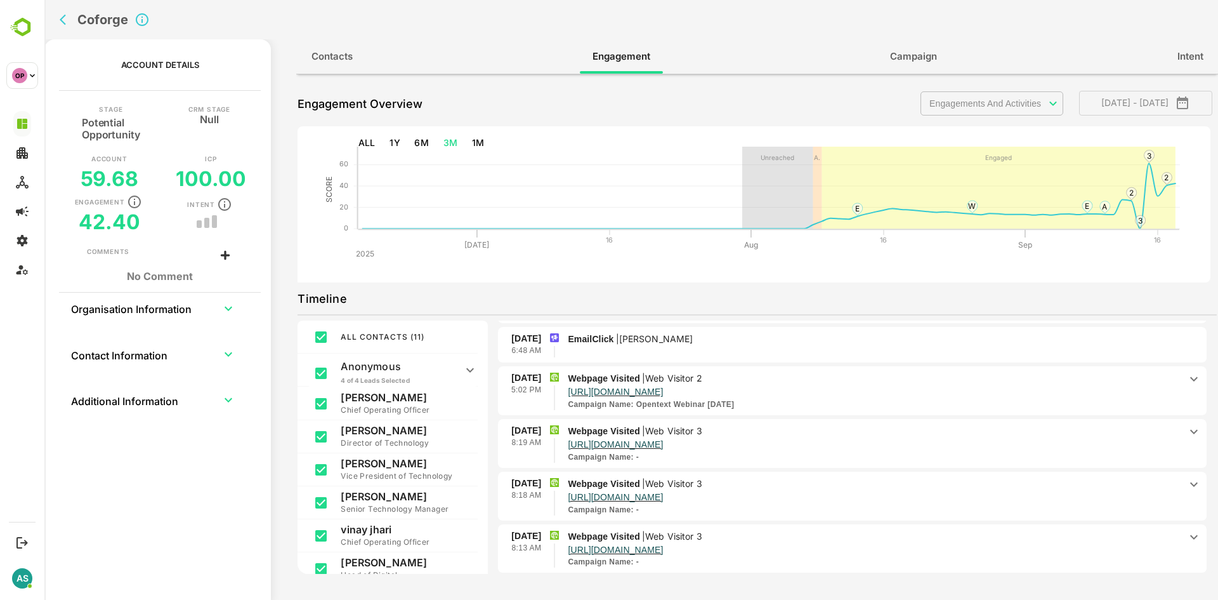
scroll to position [139, 0]
click at [1187, 381] on icon at bounding box center [1193, 378] width 15 height 15
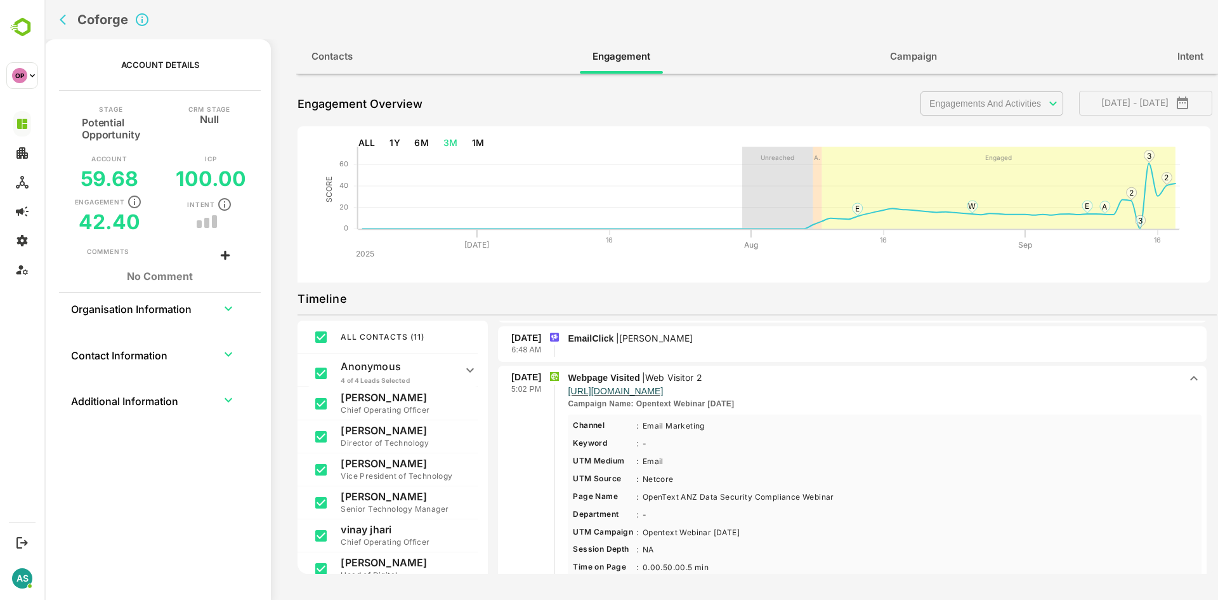
click at [1186, 377] on icon at bounding box center [1193, 378] width 15 height 15
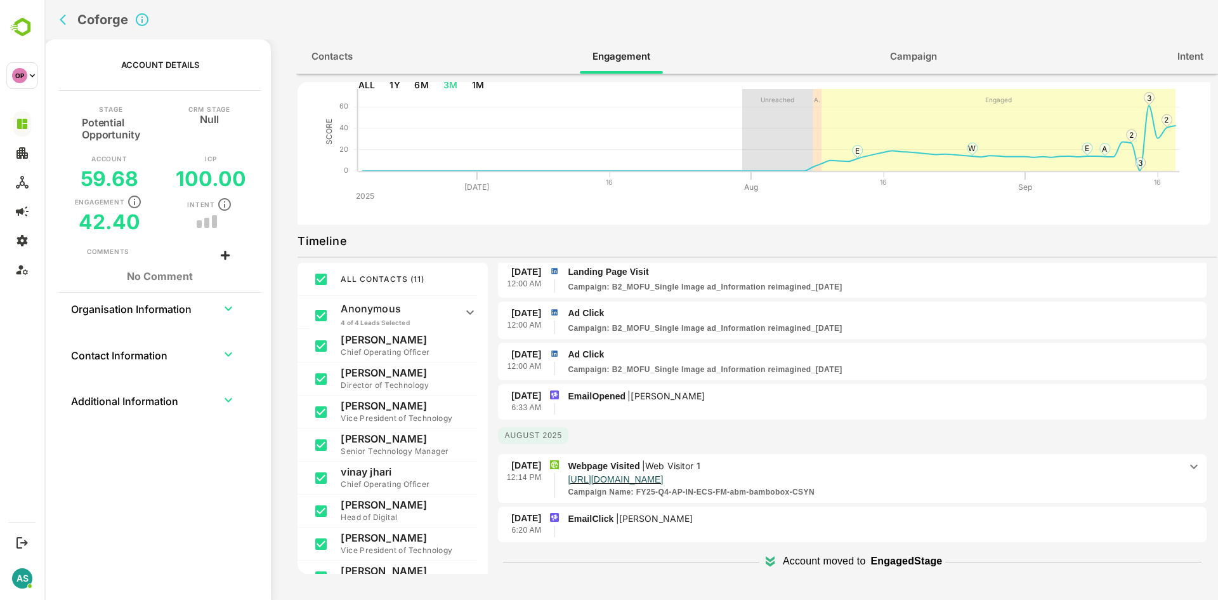
scroll to position [59, 0]
click at [1186, 468] on icon at bounding box center [1193, 464] width 15 height 15
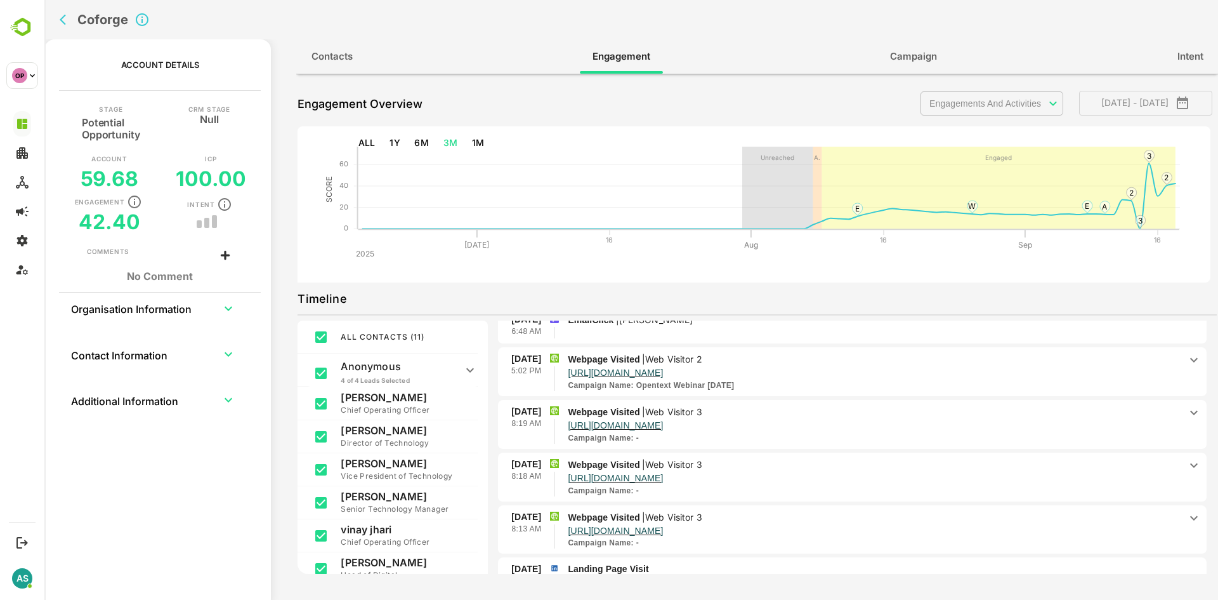
scroll to position [158, 0]
click at [1190, 412] on icon at bounding box center [1194, 412] width 8 height 4
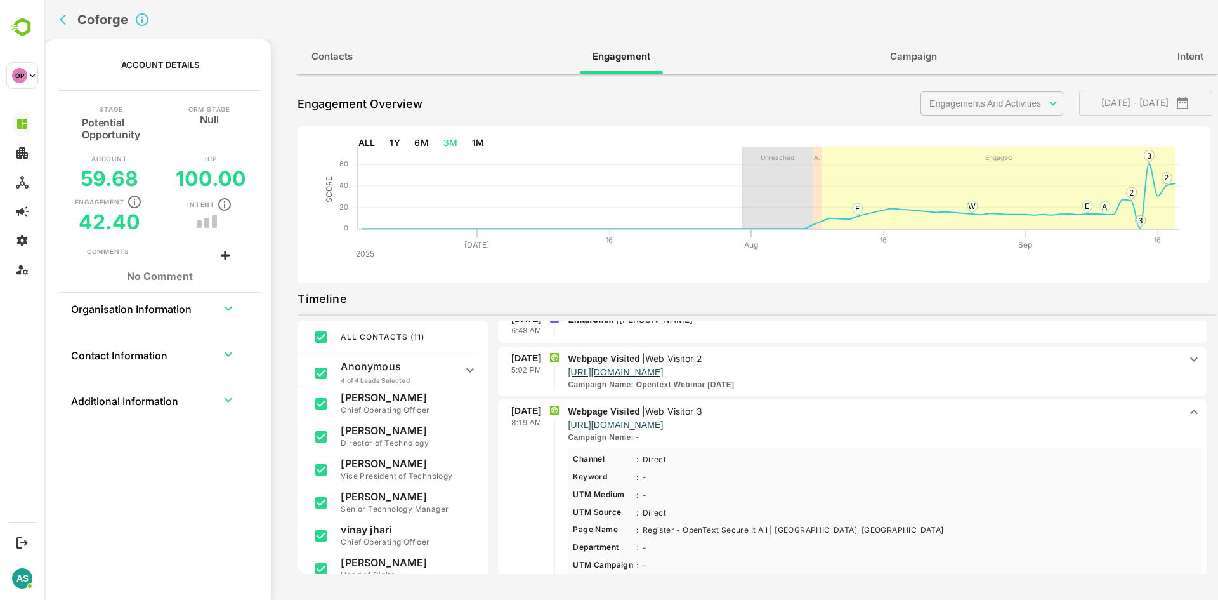
click at [933, 479] on p "Channel : Direct Less ...More Keyword : - Less ...More UTM Medium : - Less ...M…" at bounding box center [885, 553] width 624 height 200
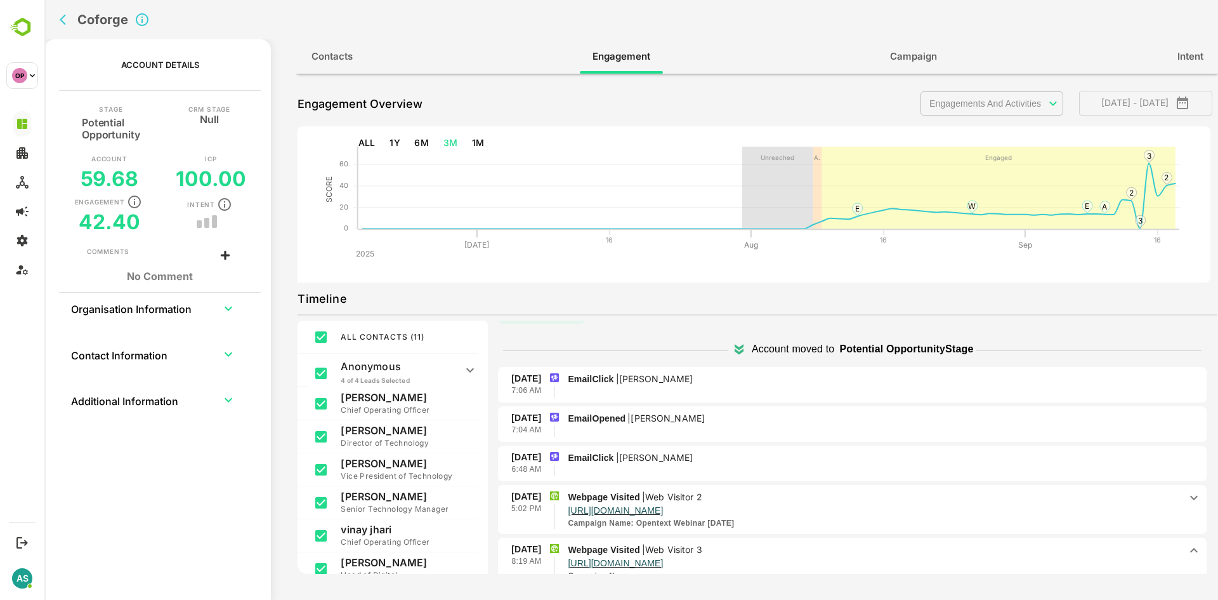
scroll to position [0, 0]
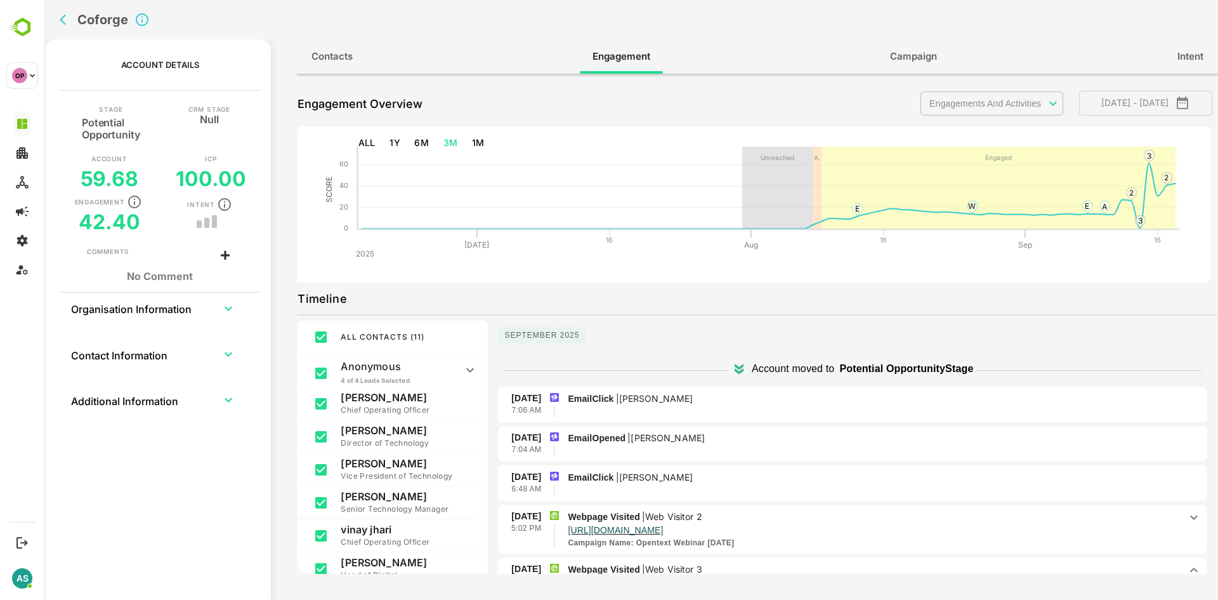
click at [63, 20] on icon "back" at bounding box center [66, 19] width 13 height 13
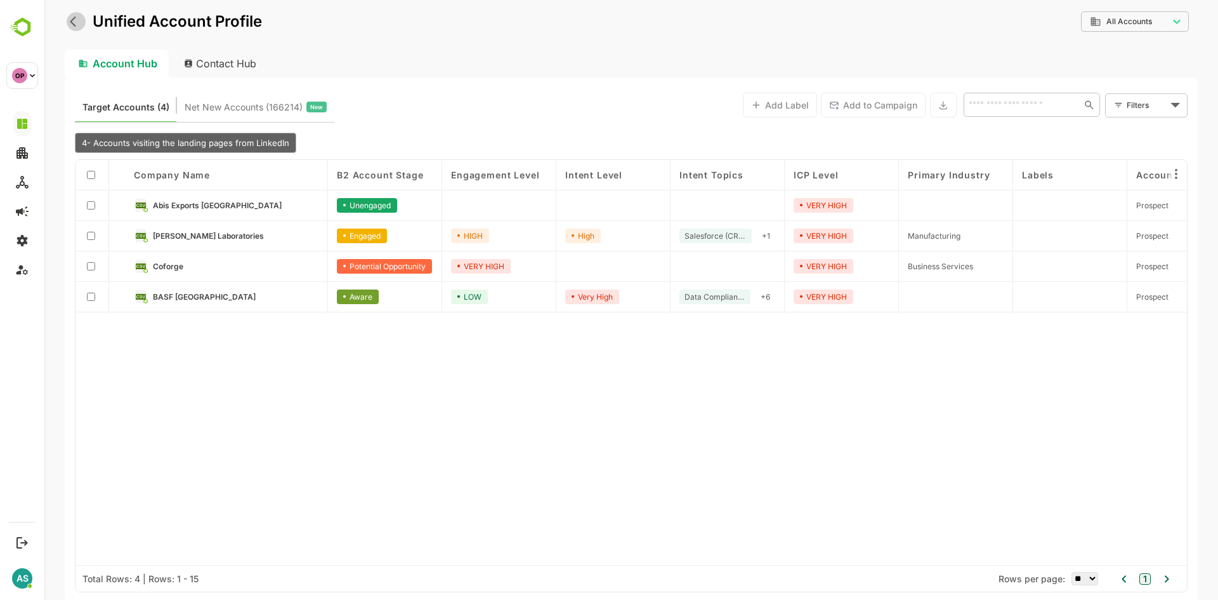
click at [74, 27] on icon "back" at bounding box center [76, 21] width 13 height 13
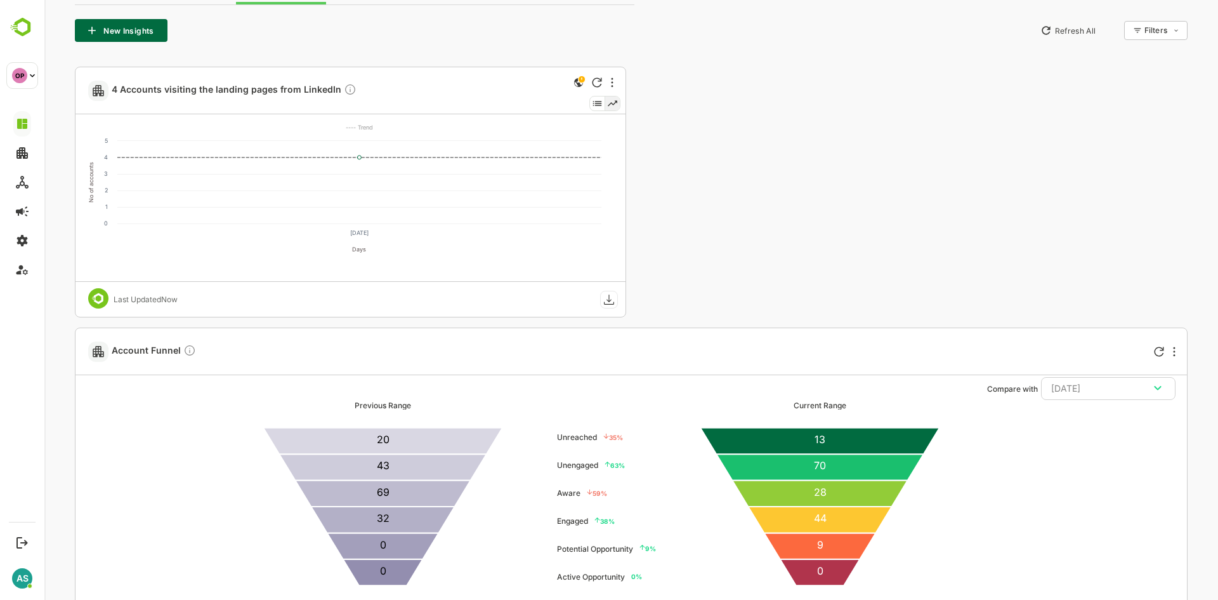
scroll to position [438, 0]
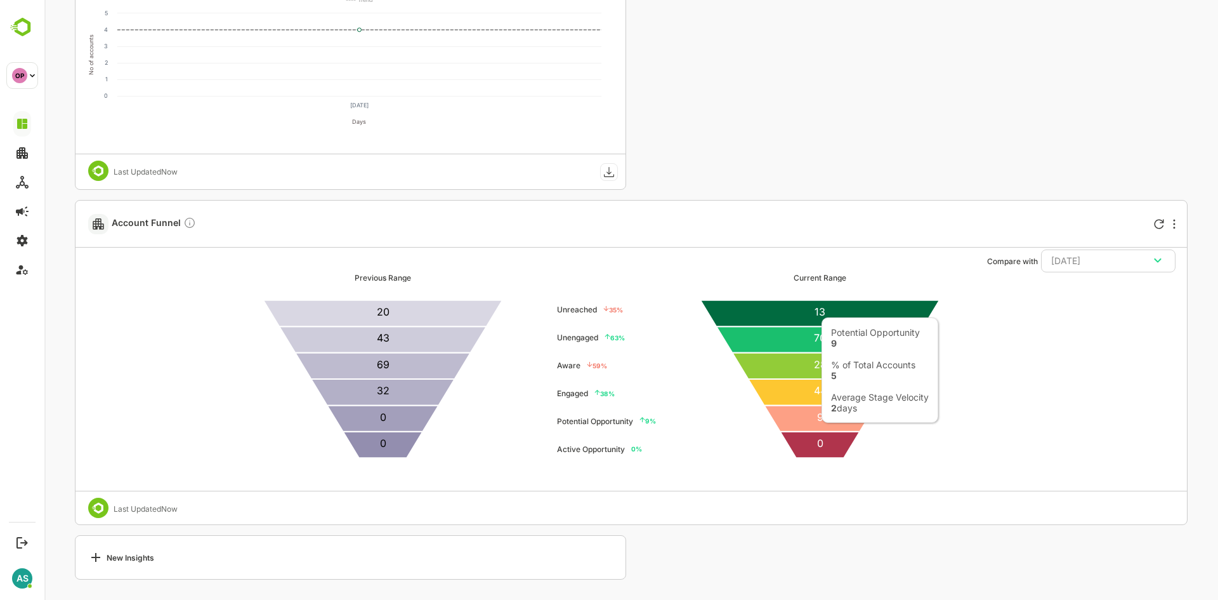
click at [815, 416] on icon at bounding box center [820, 418] width 112 height 26
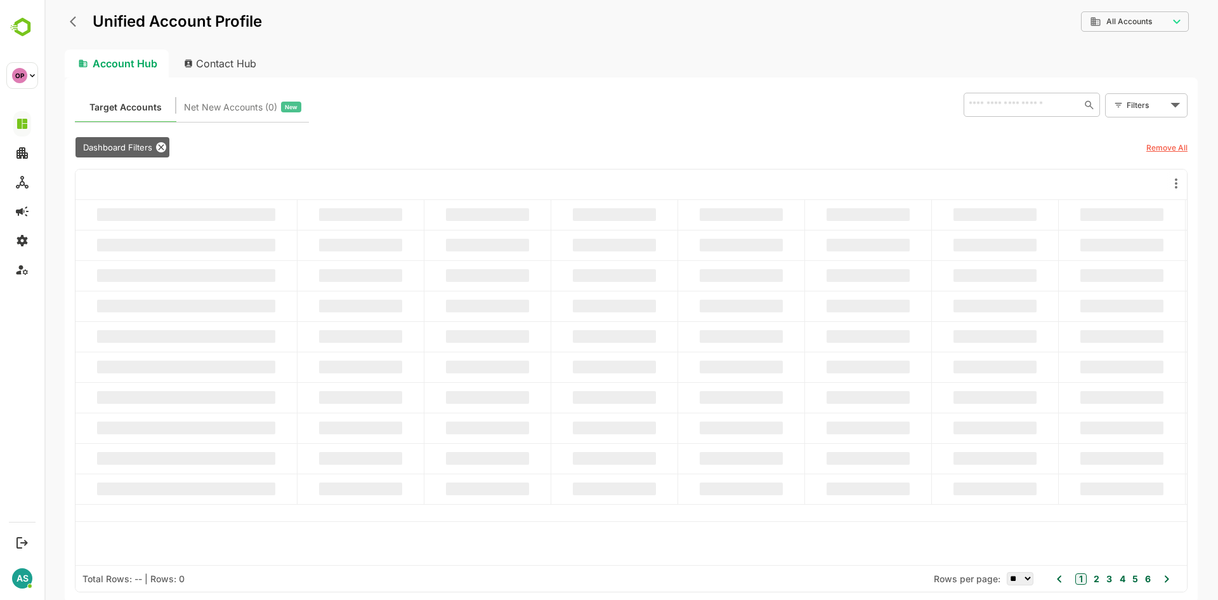
scroll to position [0, 0]
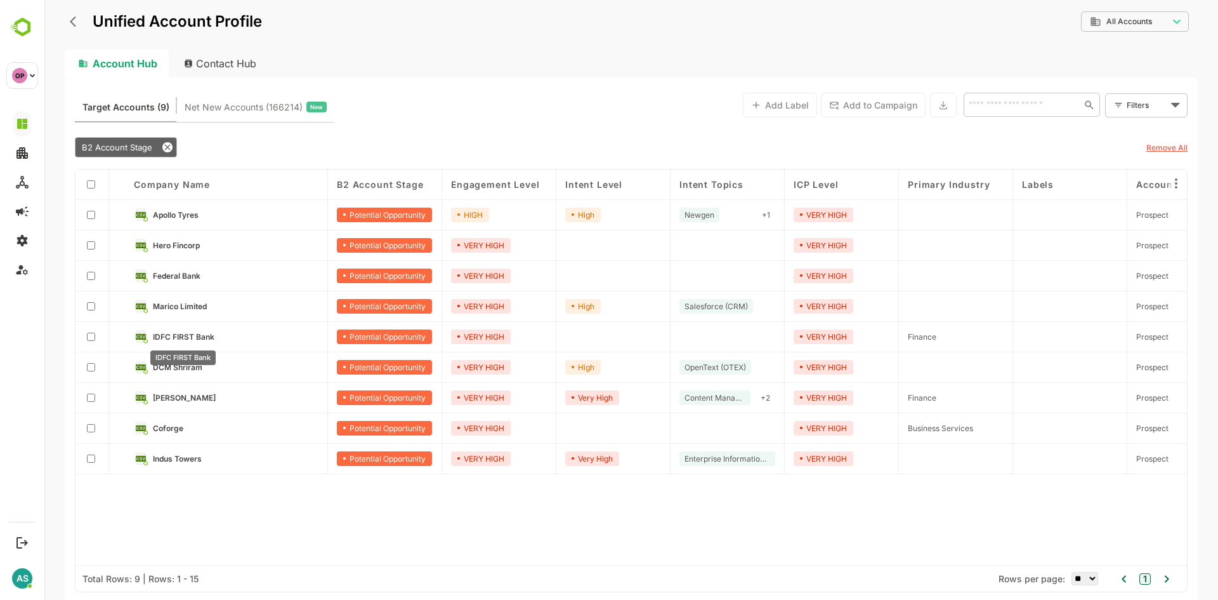
click at [188, 339] on span "IDFC FIRST Bank" at bounding box center [184, 337] width 62 height 10
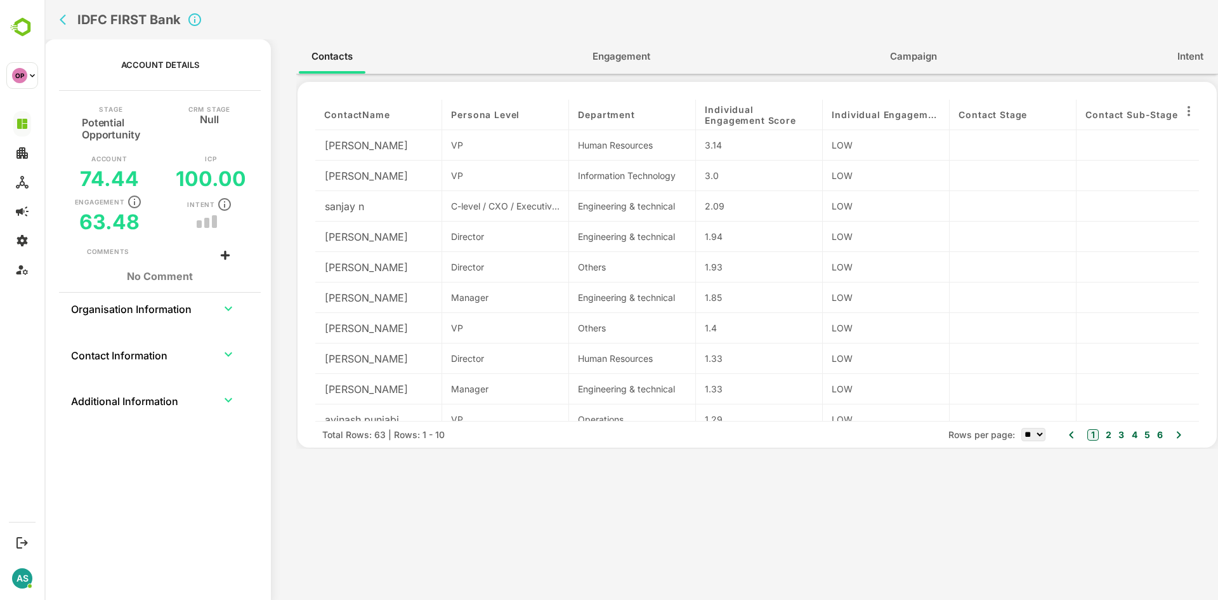
click at [621, 55] on span "Engagement" at bounding box center [622, 56] width 58 height 16
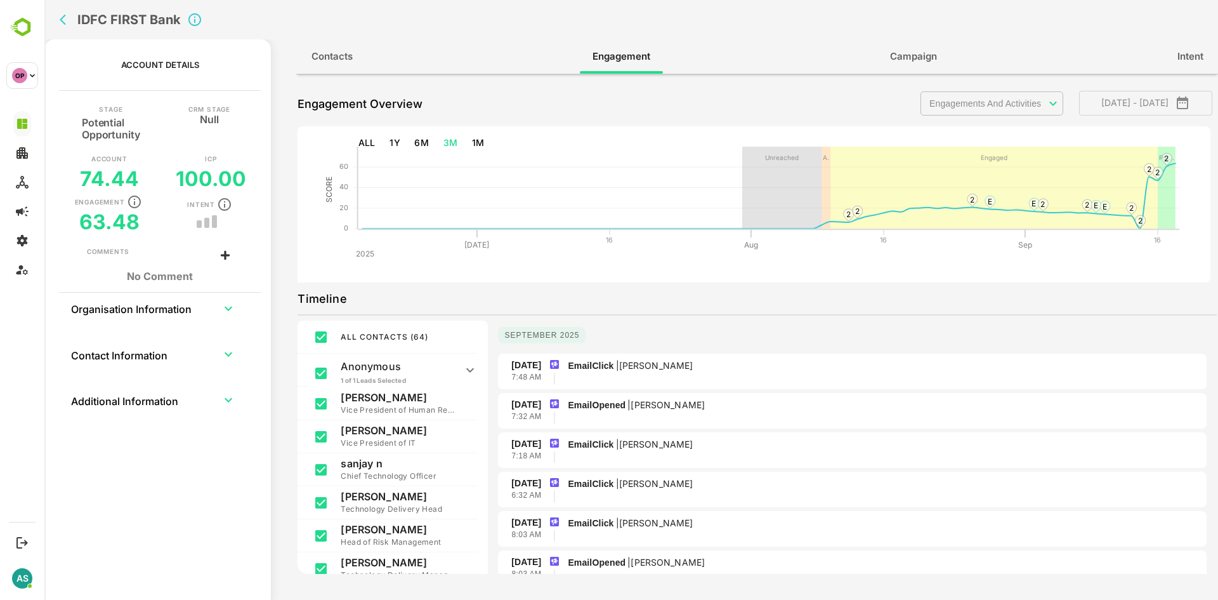
click at [64, 19] on icon "back" at bounding box center [66, 19] width 13 height 13
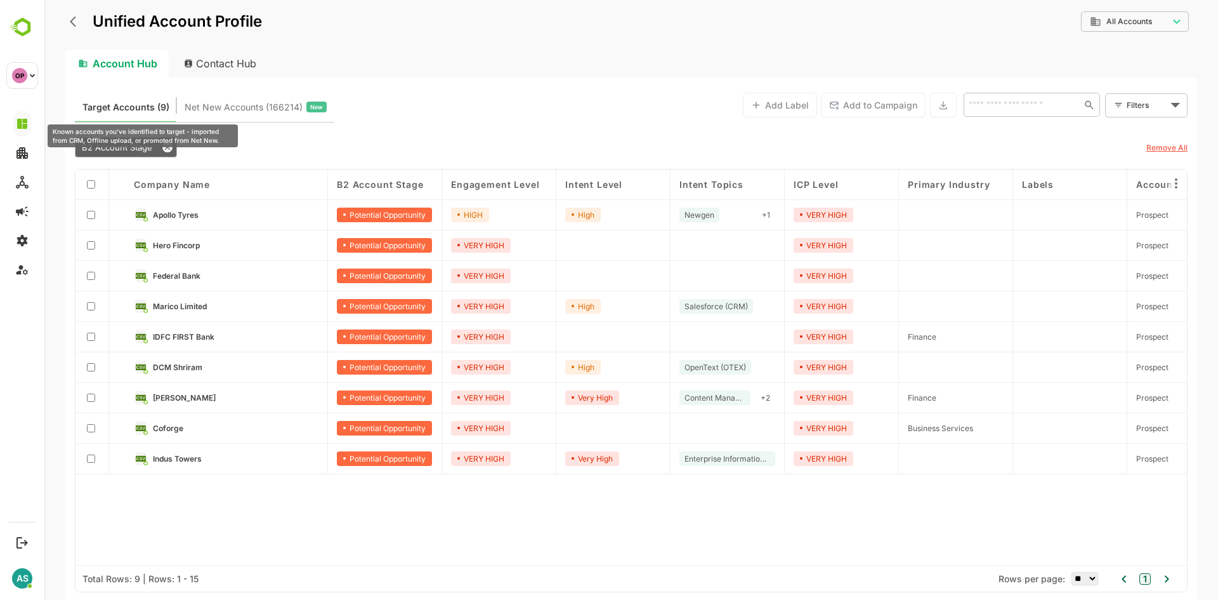
click at [114, 108] on span "Target Accounts (9)" at bounding box center [125, 107] width 87 height 16
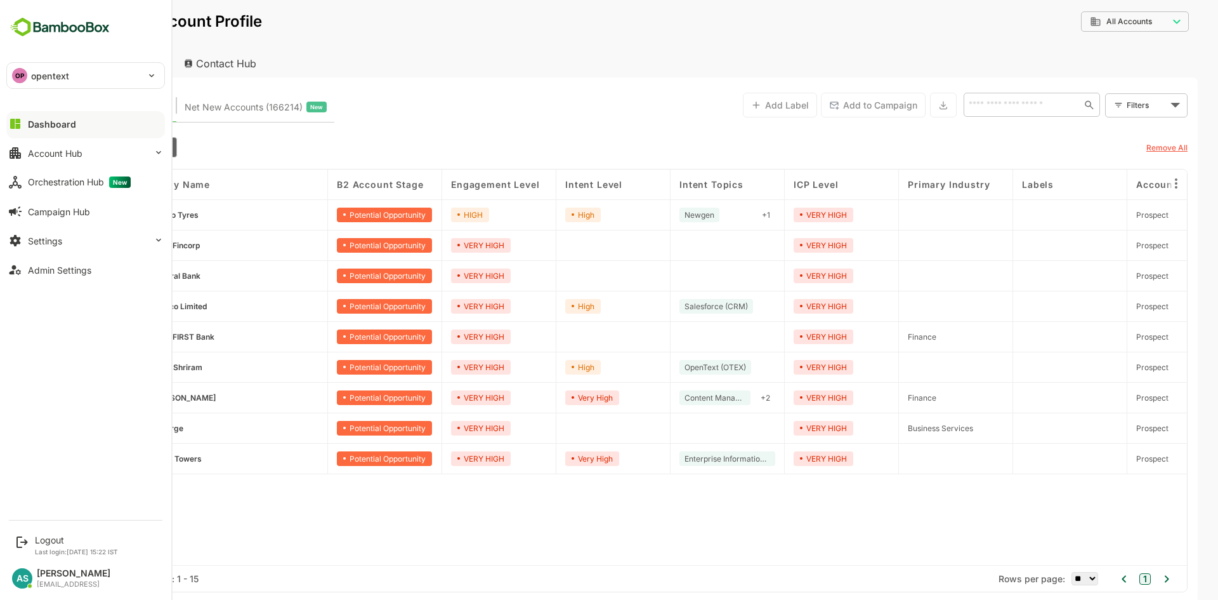
click at [24, 122] on button "Dashboard" at bounding box center [85, 123] width 159 height 25
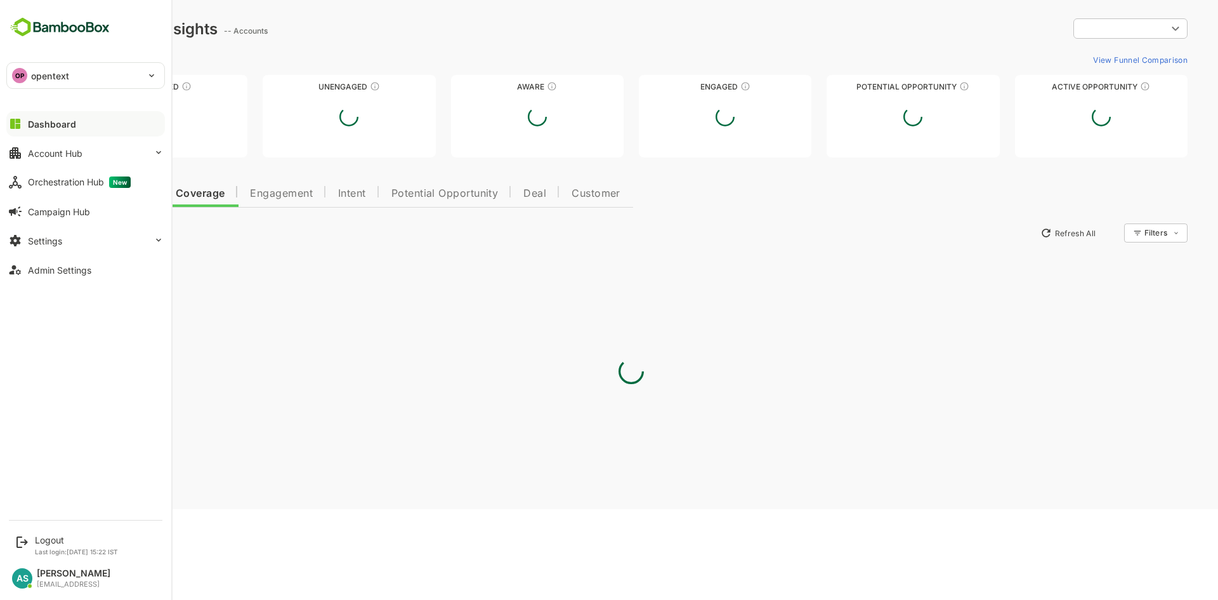
type input "**********"
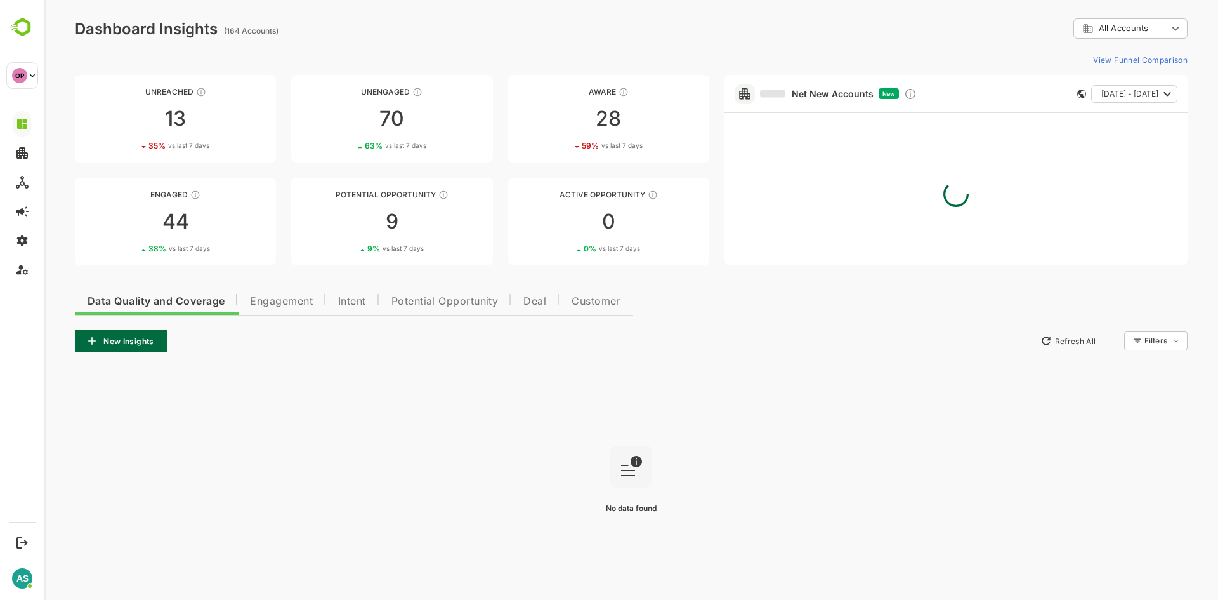
click at [280, 303] on span "Engagement" at bounding box center [281, 301] width 63 height 10
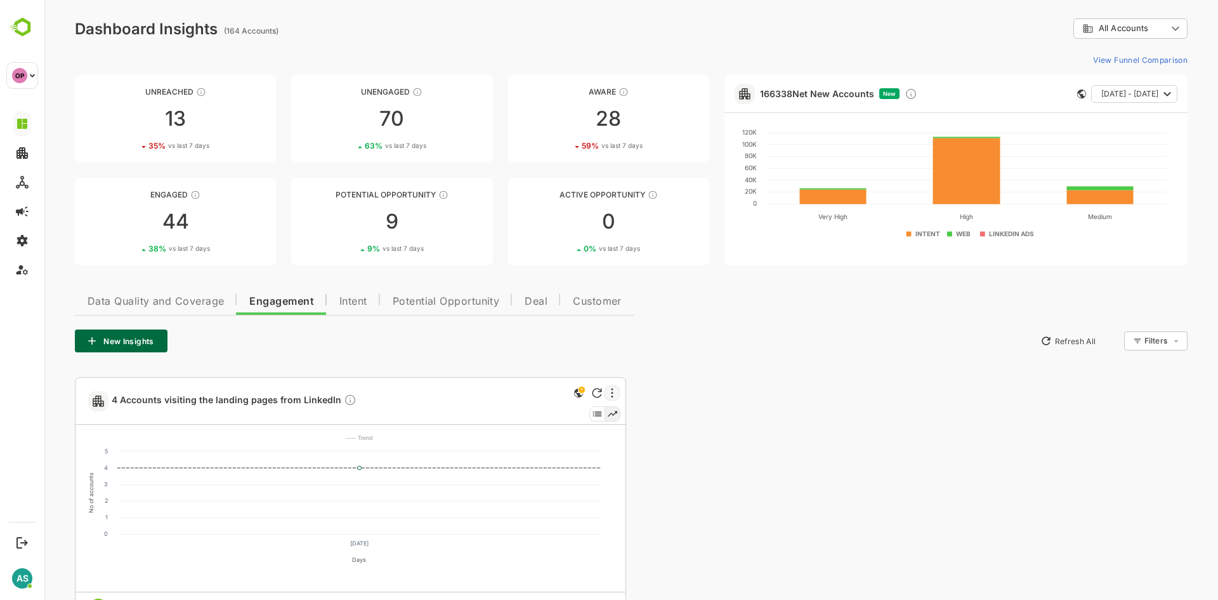
click at [615, 390] on div at bounding box center [612, 392] width 15 height 15
click at [564, 436] on li "Edit" at bounding box center [574, 437] width 86 height 23
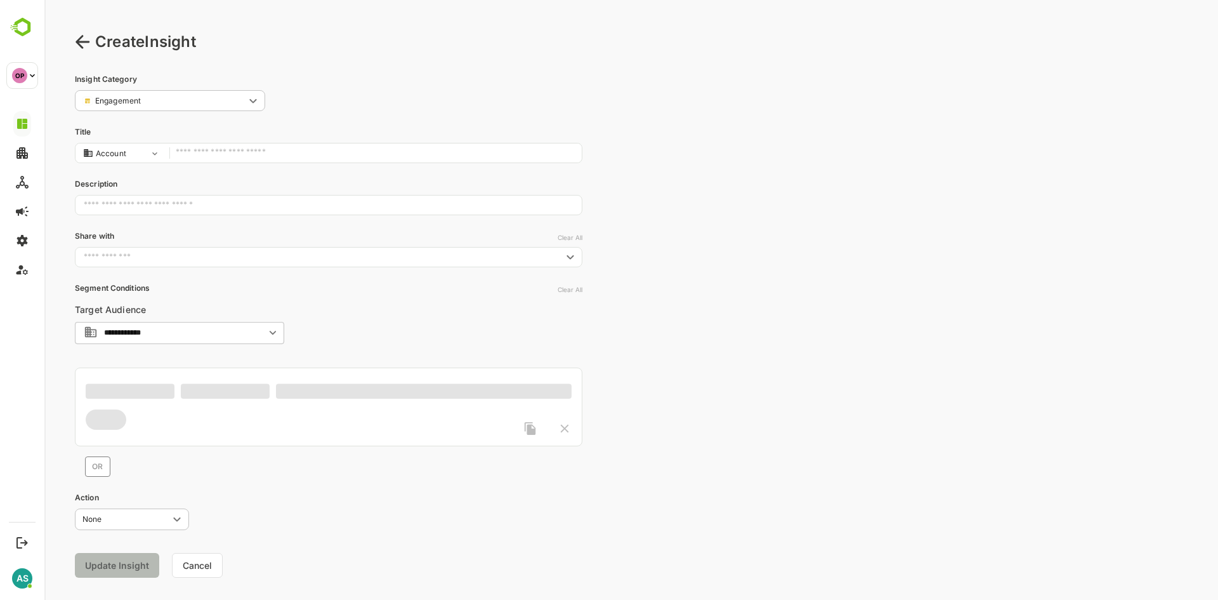
type input "**********"
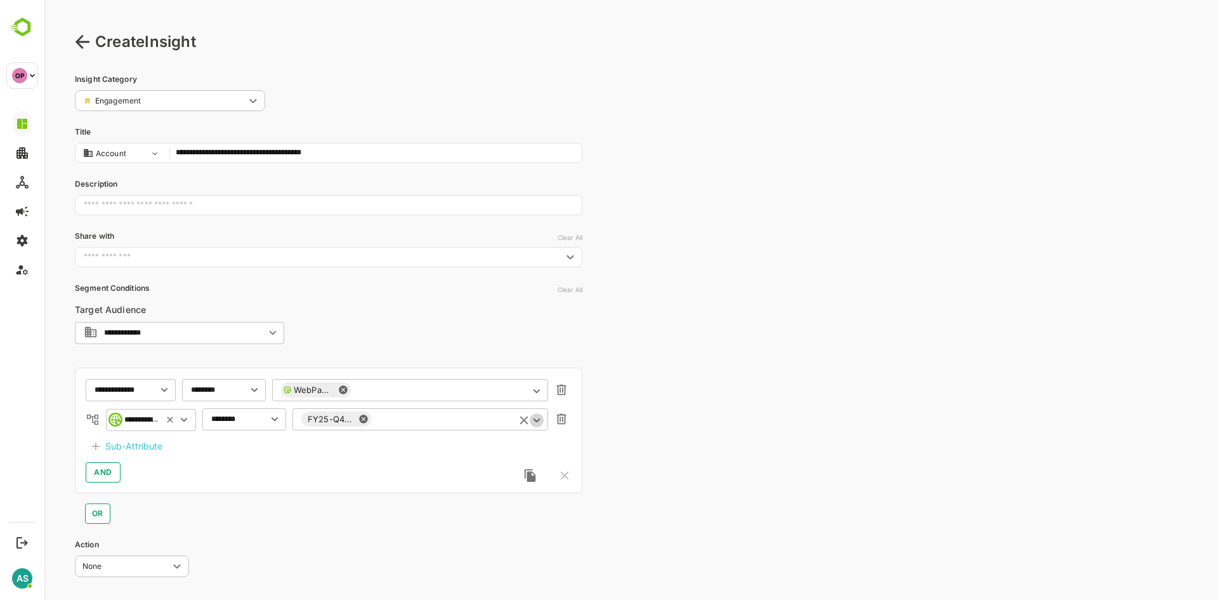
click at [537, 423] on icon "Open" at bounding box center [537, 420] width 14 height 14
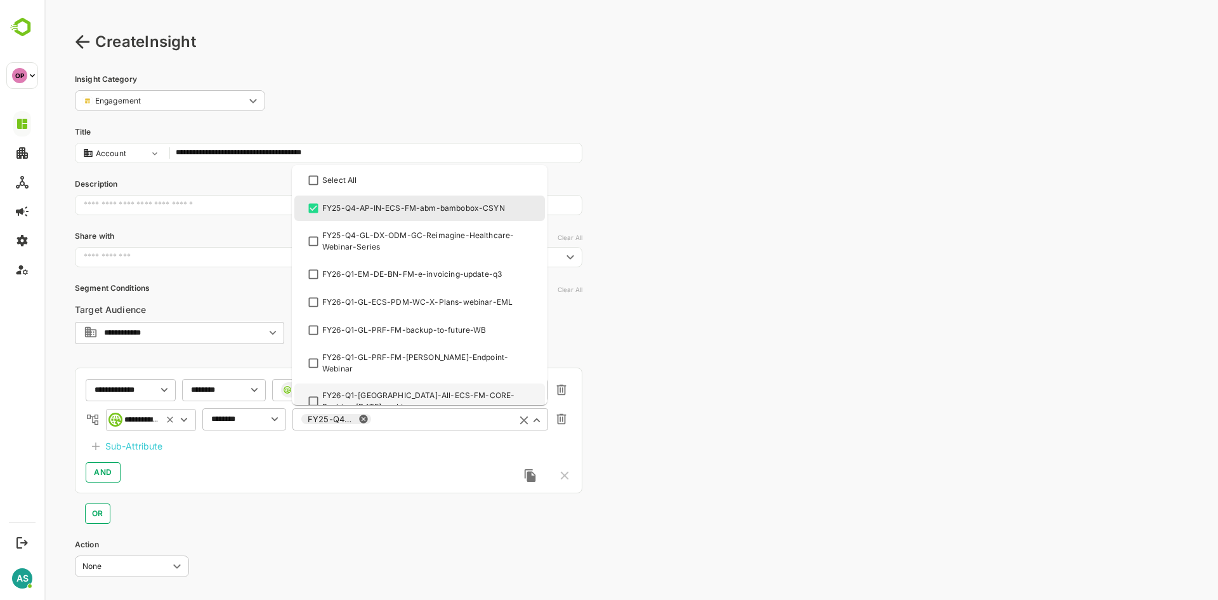
click at [365, 419] on icon at bounding box center [363, 419] width 8 height 8
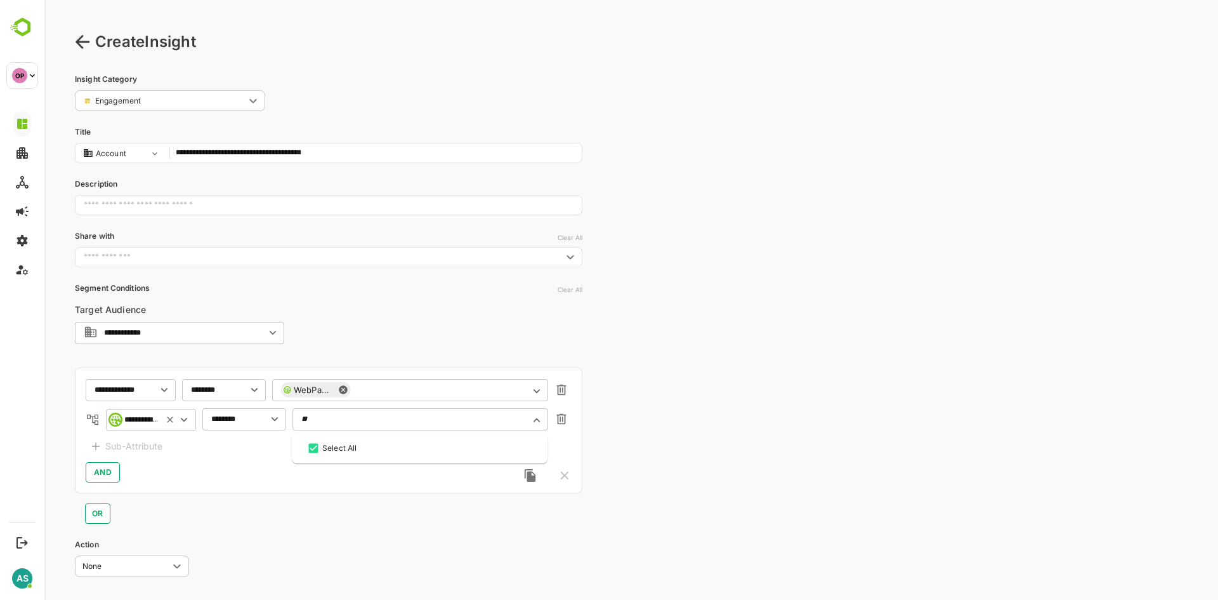
type input "*"
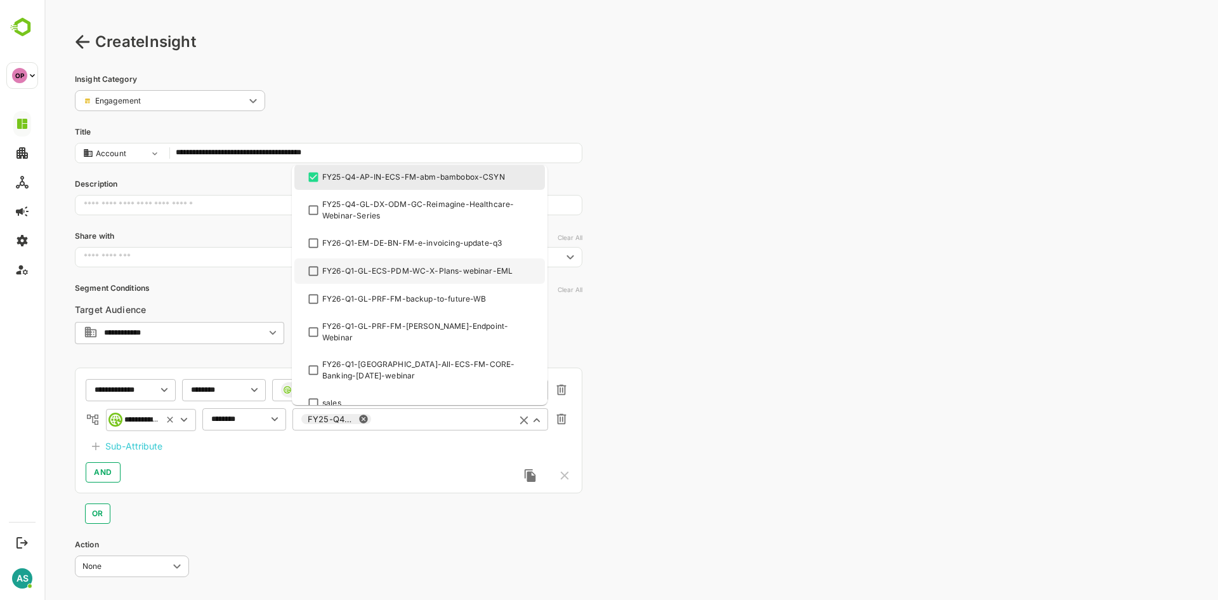
scroll to position [34, 0]
click at [603, 348] on div "**********" at bounding box center [631, 333] width 1174 height 667
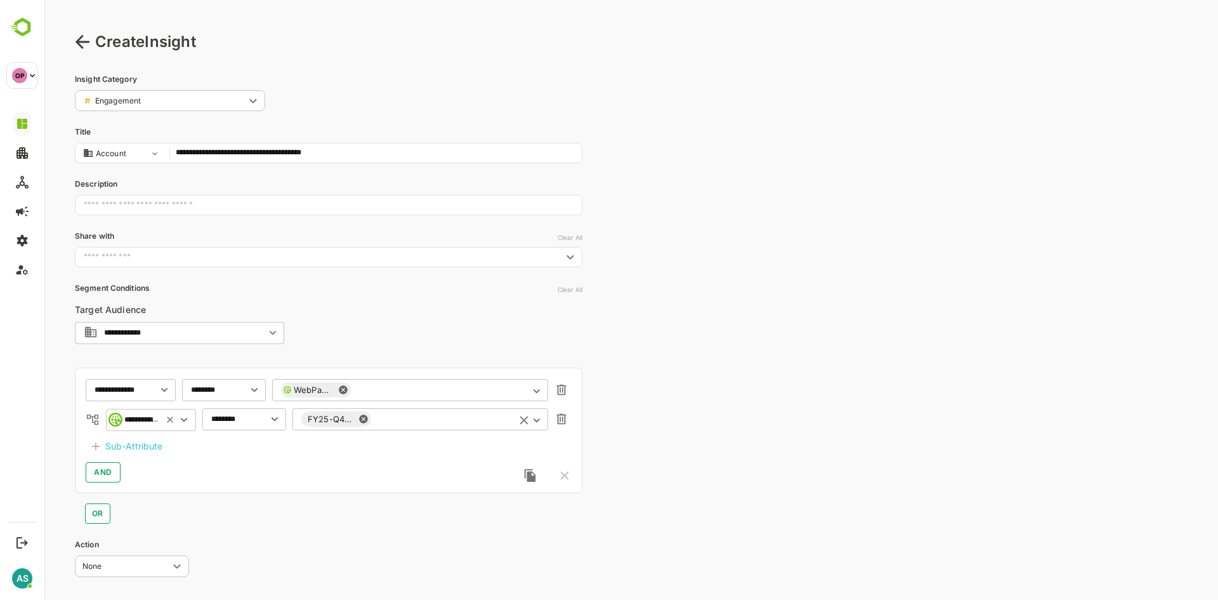
scroll to position [68, 0]
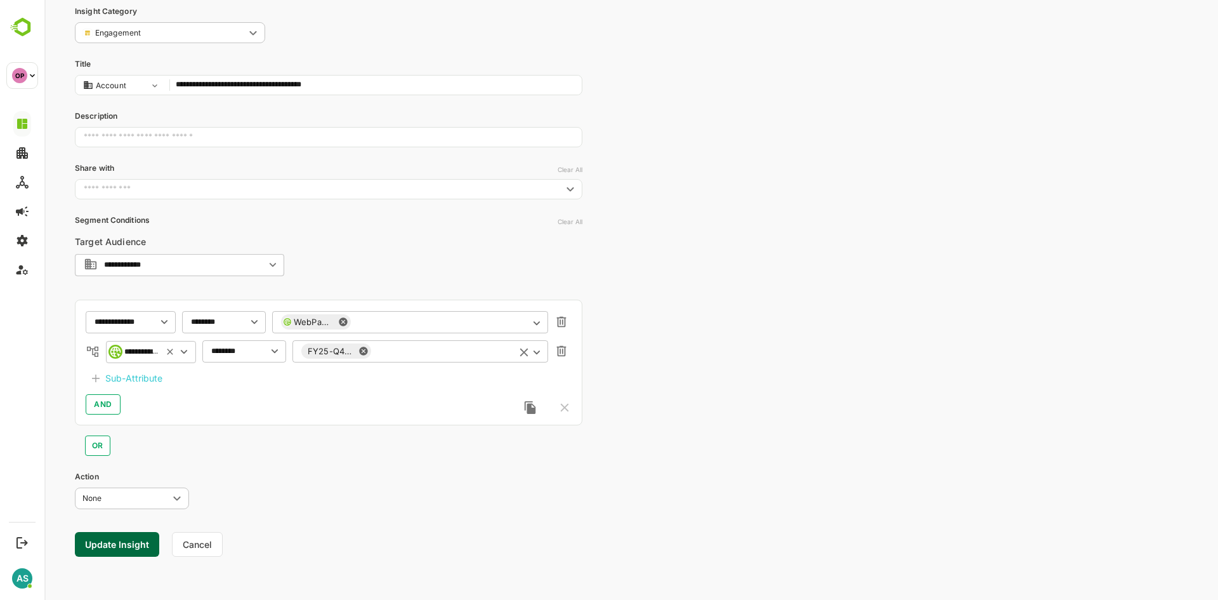
click at [123, 544] on button "Update Insight" at bounding box center [117, 544] width 84 height 25
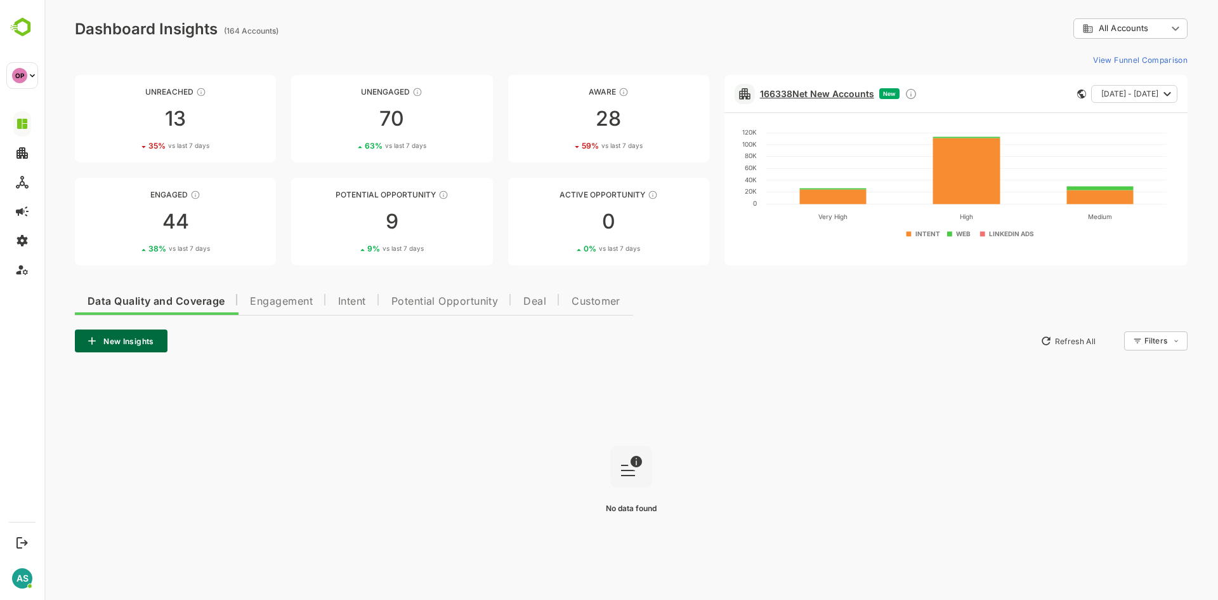
click at [856, 90] on link "166338 Net New Accounts" at bounding box center [817, 93] width 114 height 11
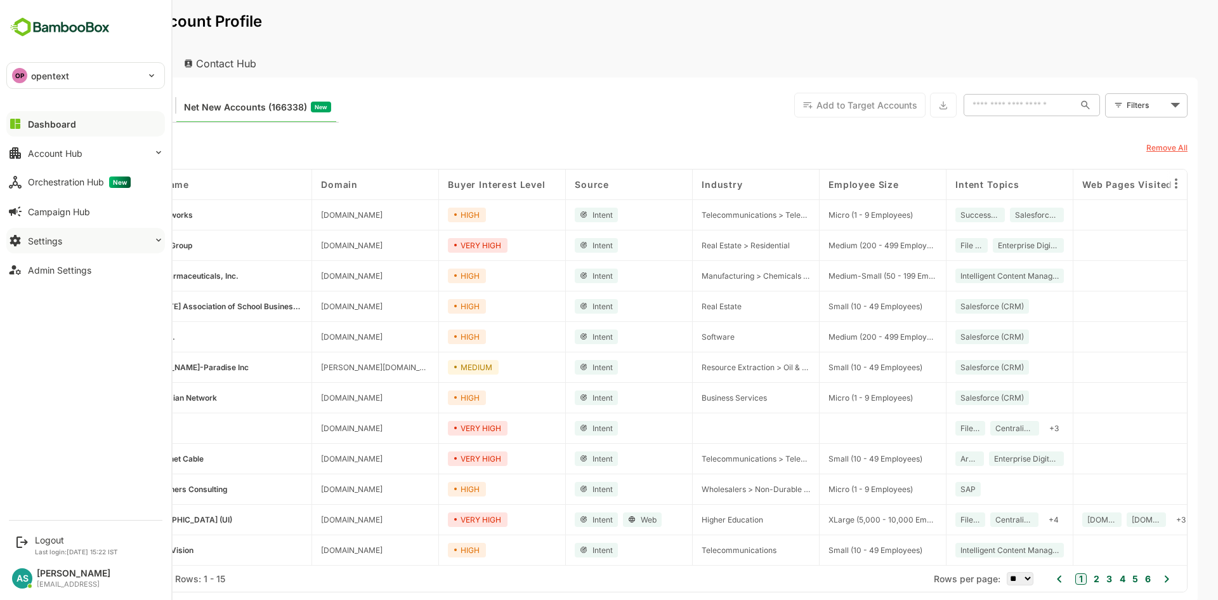
click at [62, 242] on div "Settings" at bounding box center [45, 240] width 34 height 11
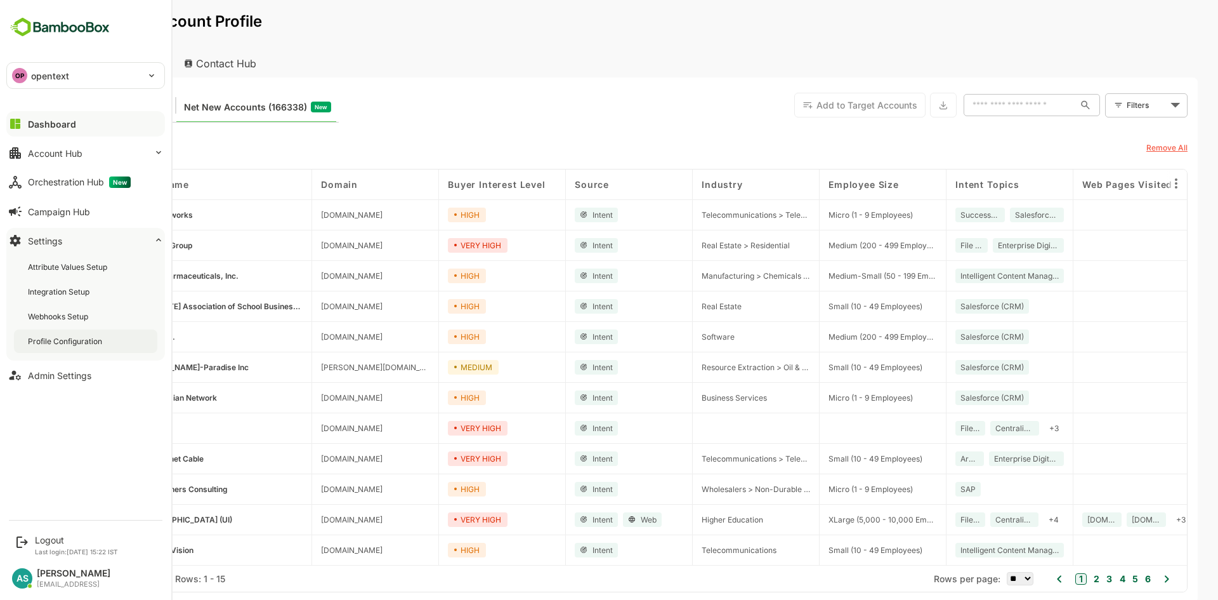
click at [65, 338] on div "Profile Configuration" at bounding box center [66, 341] width 77 height 11
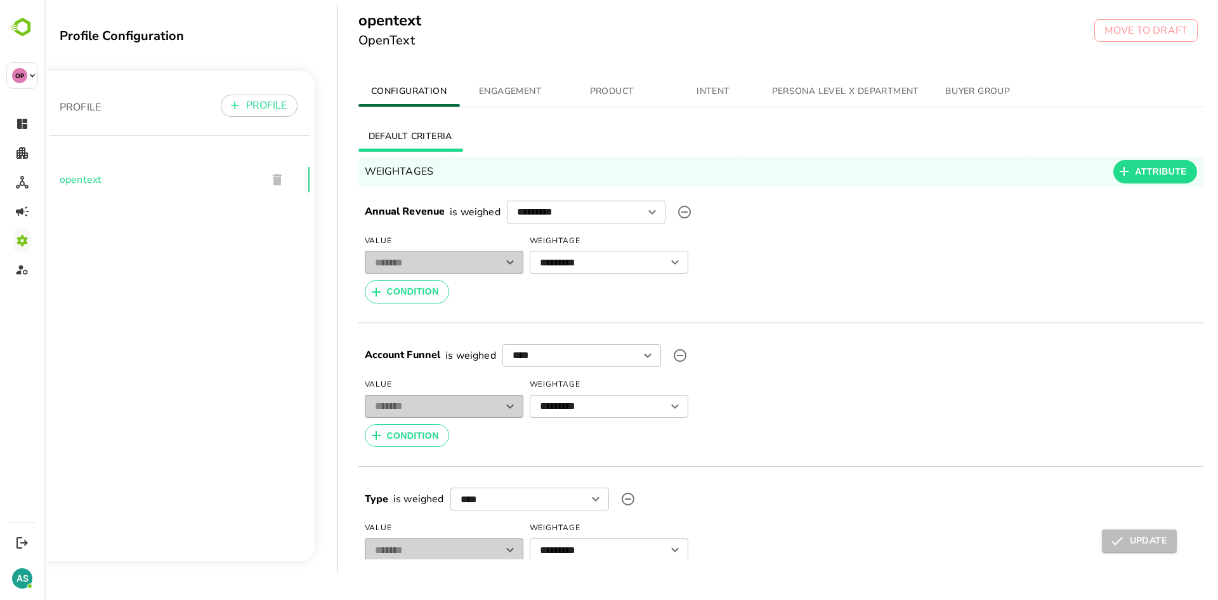
click at [712, 91] on span "INTENT" at bounding box center [714, 92] width 86 height 16
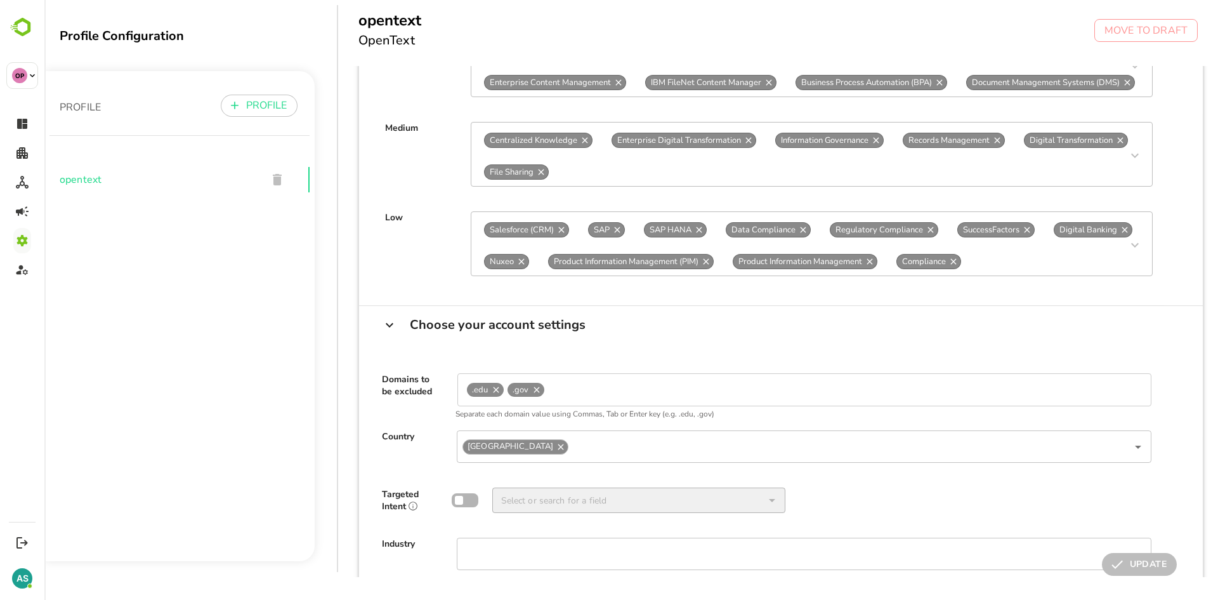
scroll to position [275, 0]
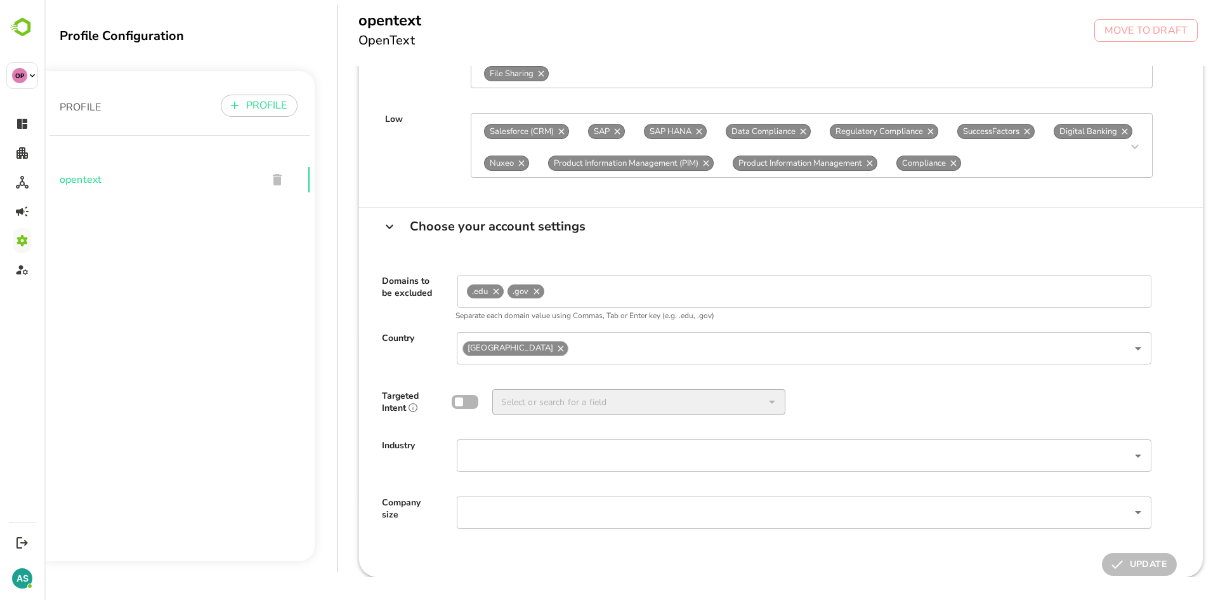
click at [486, 444] on input "Select or search for a field" at bounding box center [794, 455] width 666 height 25
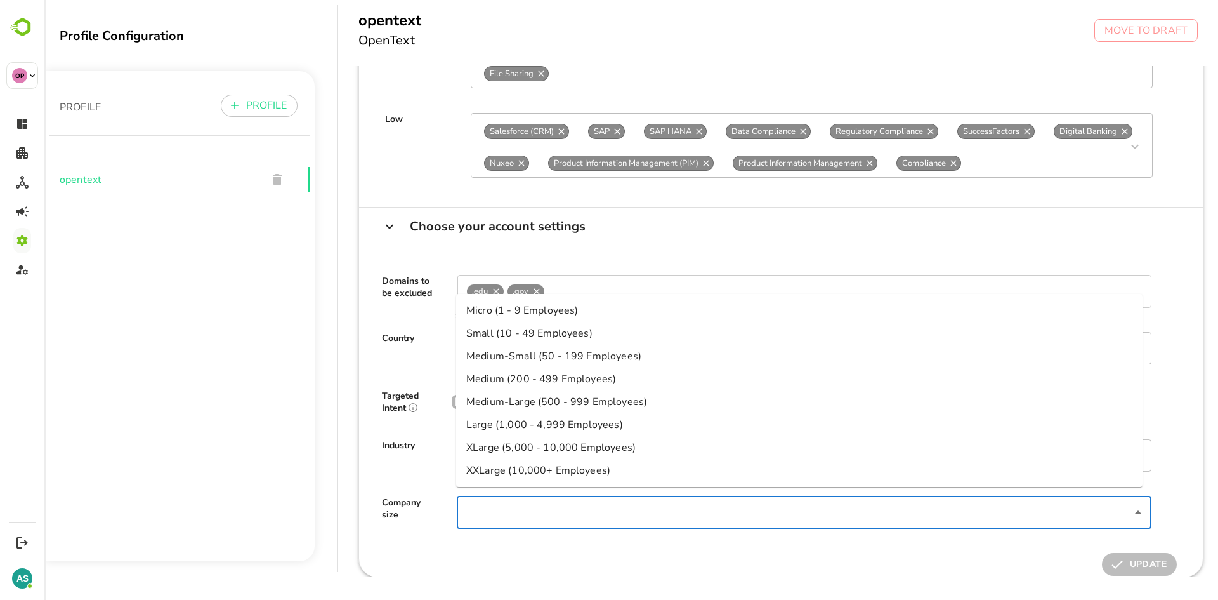
click at [469, 502] on input "Select or search for a field" at bounding box center [794, 512] width 666 height 25
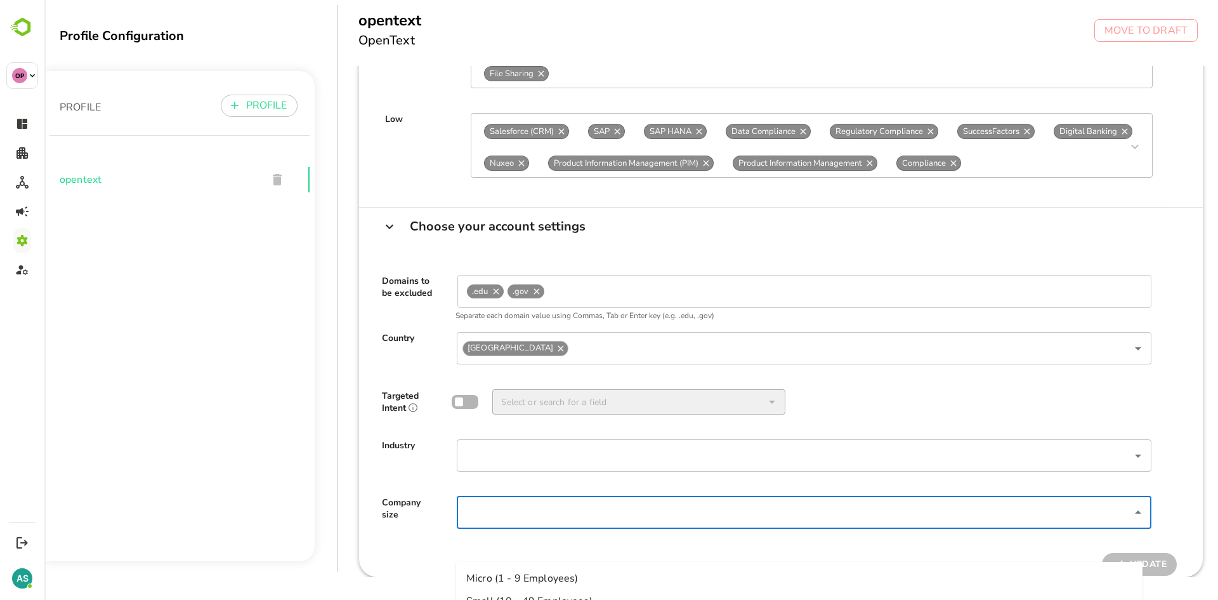
scroll to position [0, 0]
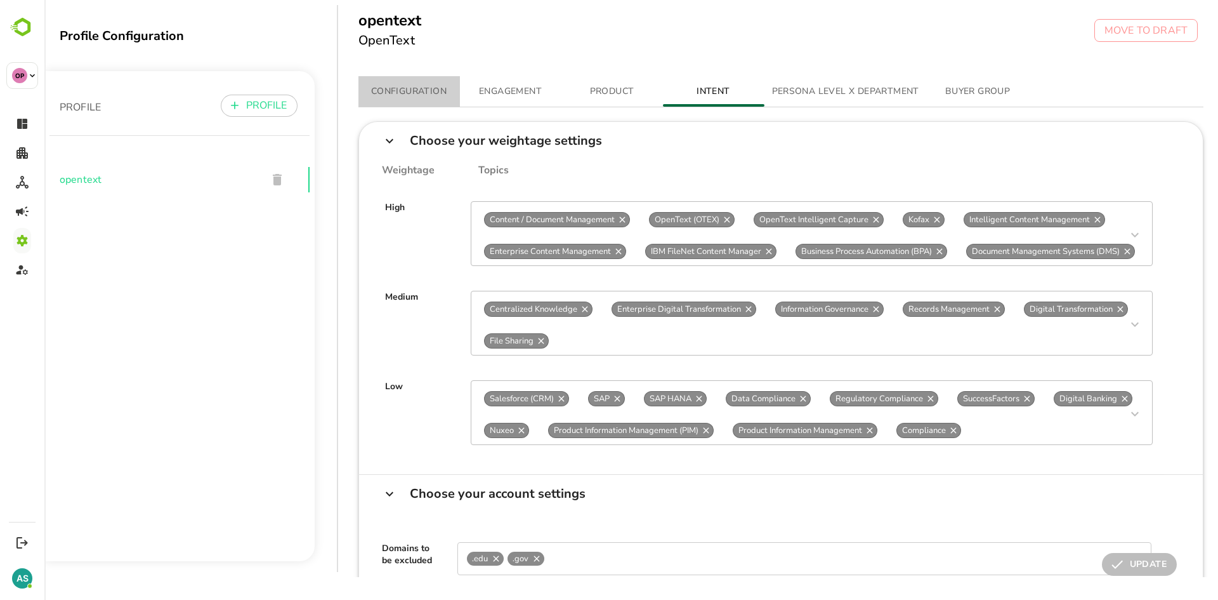
click at [407, 95] on span "CONFIGURATION" at bounding box center [409, 92] width 86 height 16
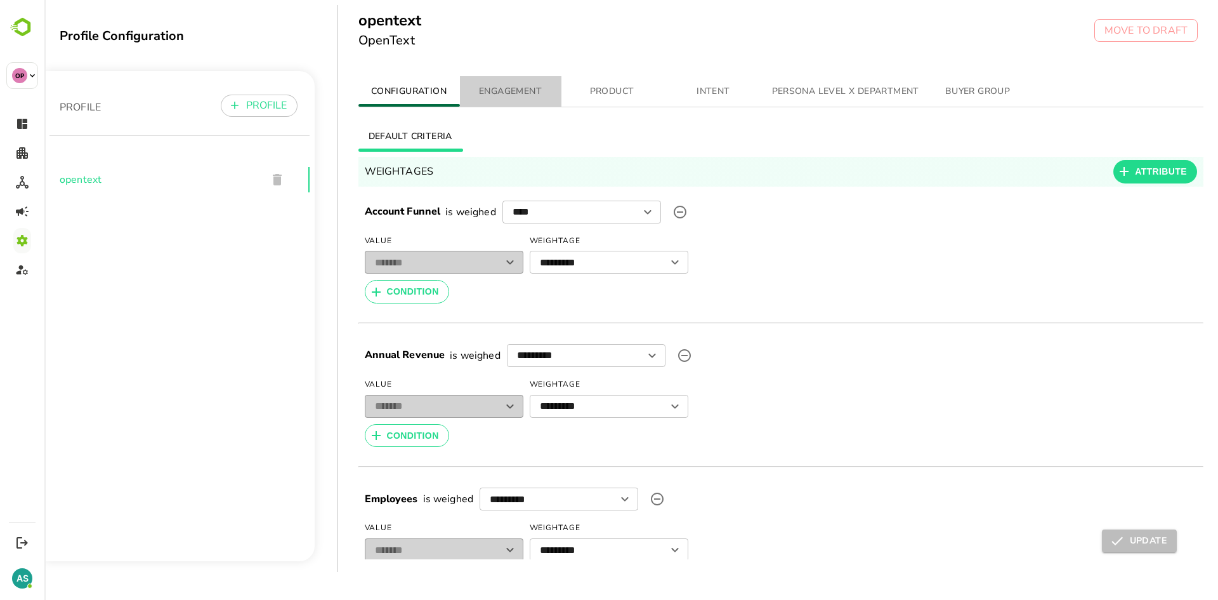
click at [506, 92] on span "ENGAGEMENT" at bounding box center [511, 92] width 86 height 16
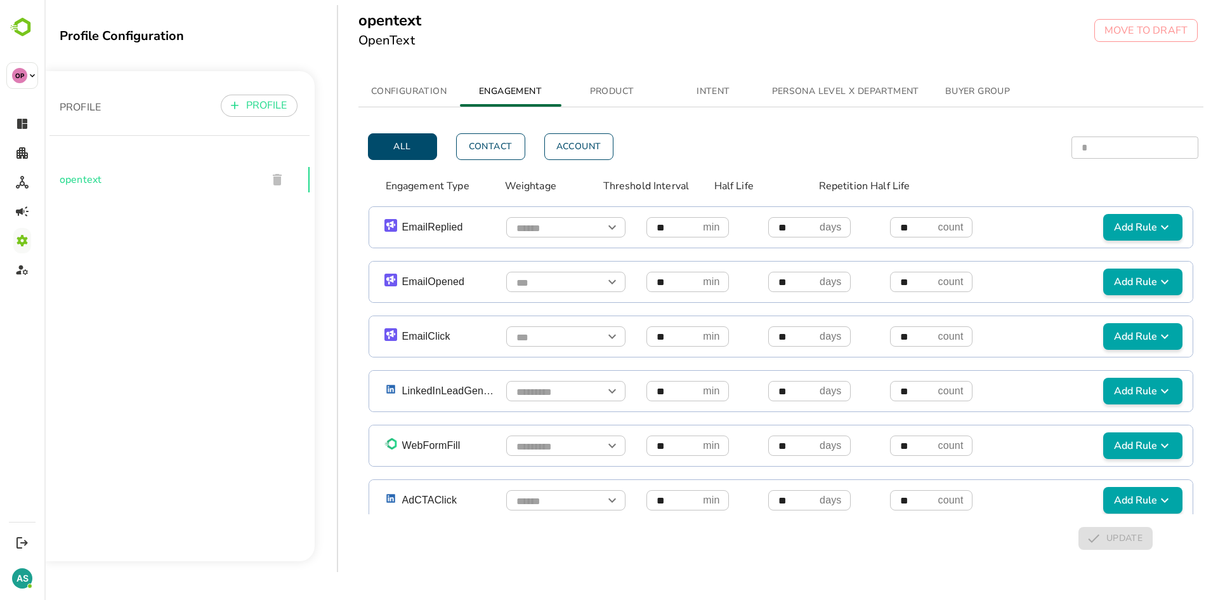
click at [403, 90] on span "CONFIGURATION" at bounding box center [409, 92] width 86 height 16
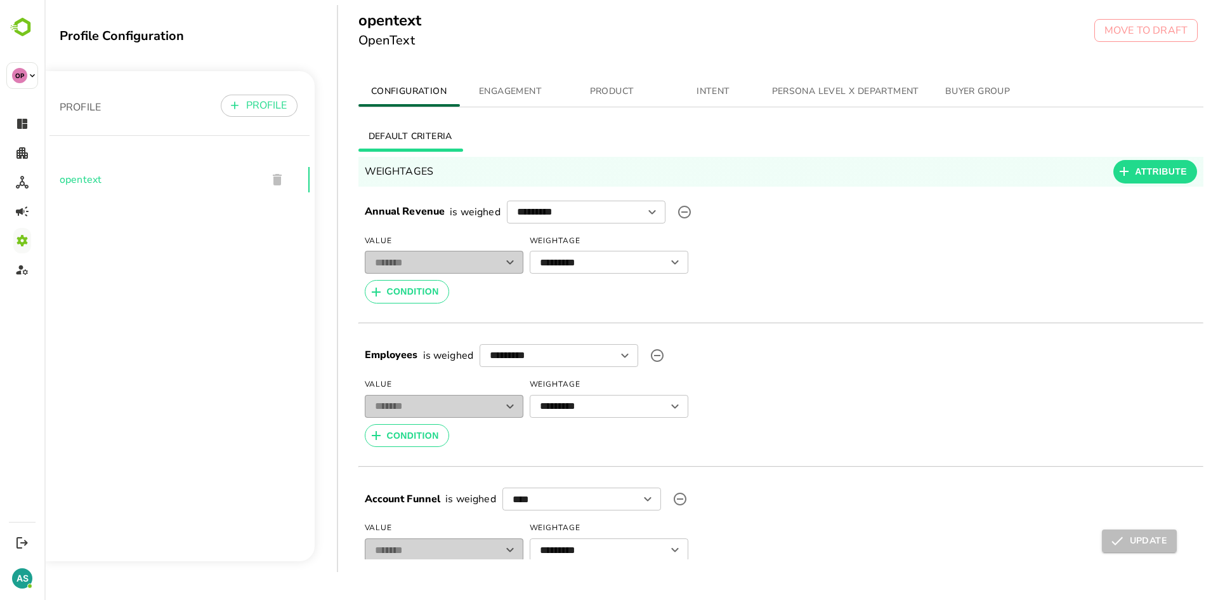
click at [856, 86] on span "PERSONA LEVEL X DEPARTMENT" at bounding box center [845, 92] width 147 height 16
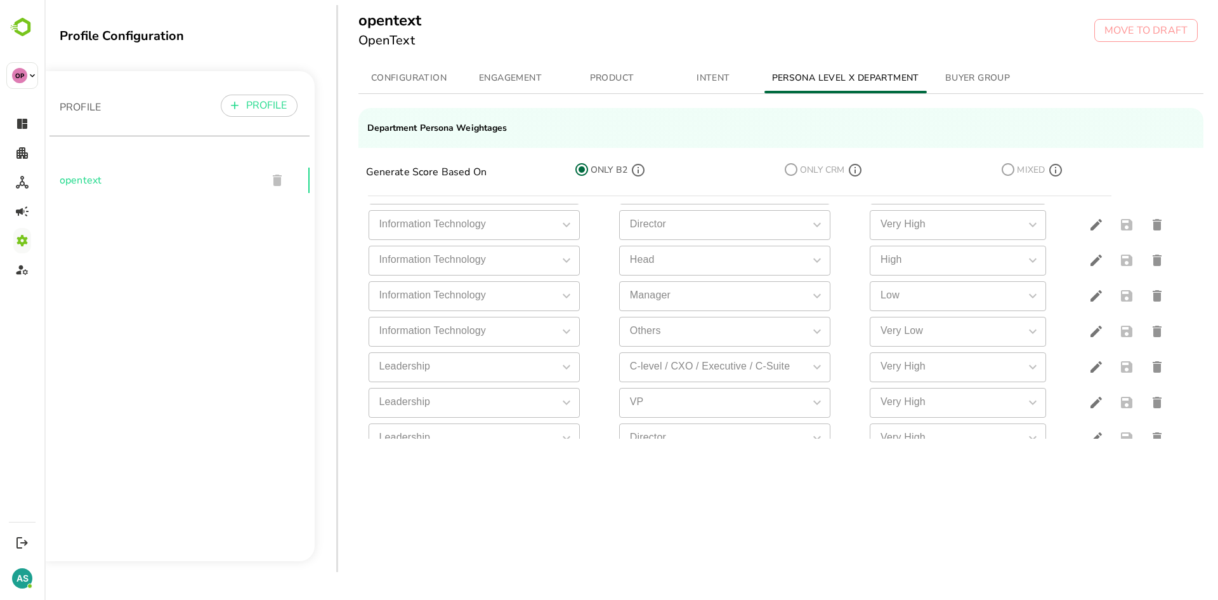
scroll to position [551, 0]
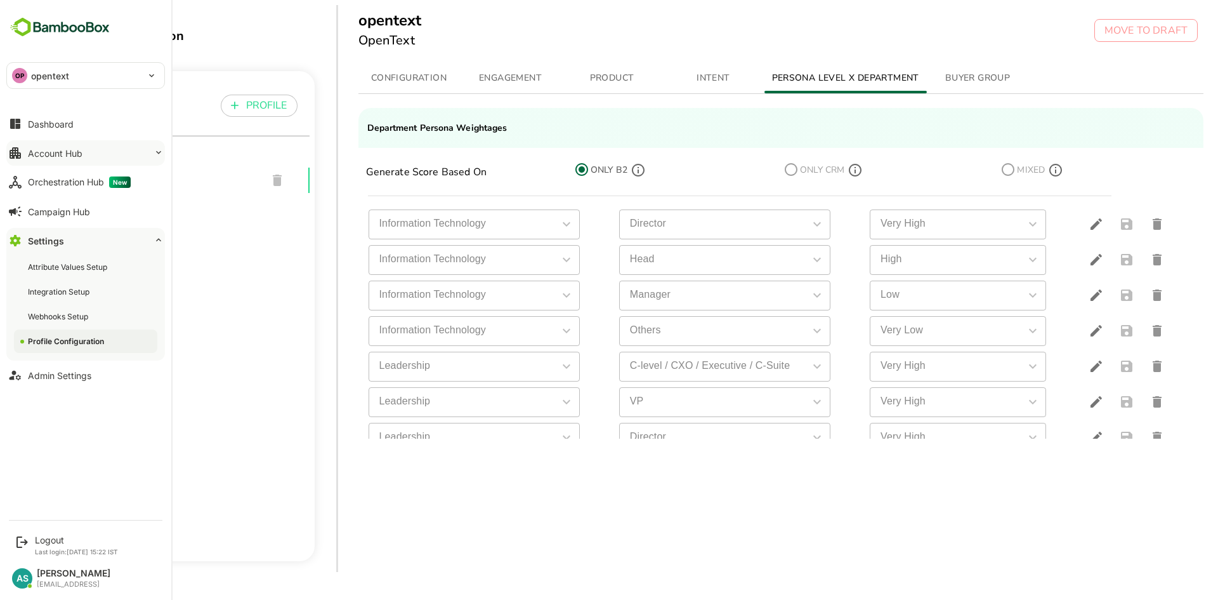
click at [41, 152] on div "Account Hub" at bounding box center [55, 153] width 55 height 11
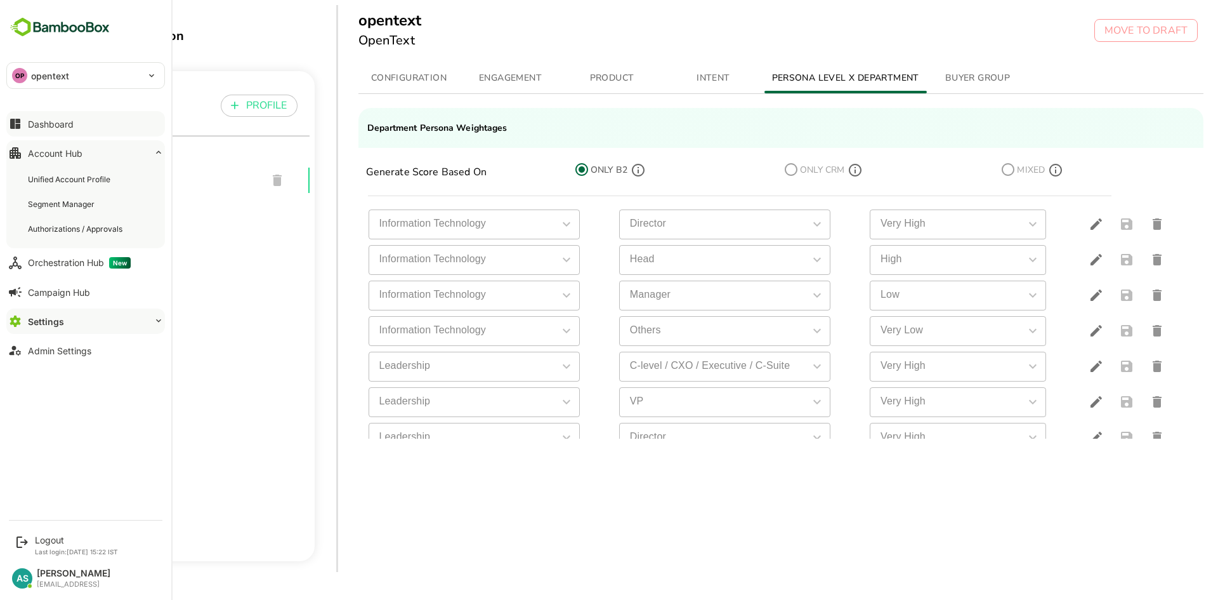
click at [50, 126] on div "Dashboard" at bounding box center [51, 124] width 46 height 11
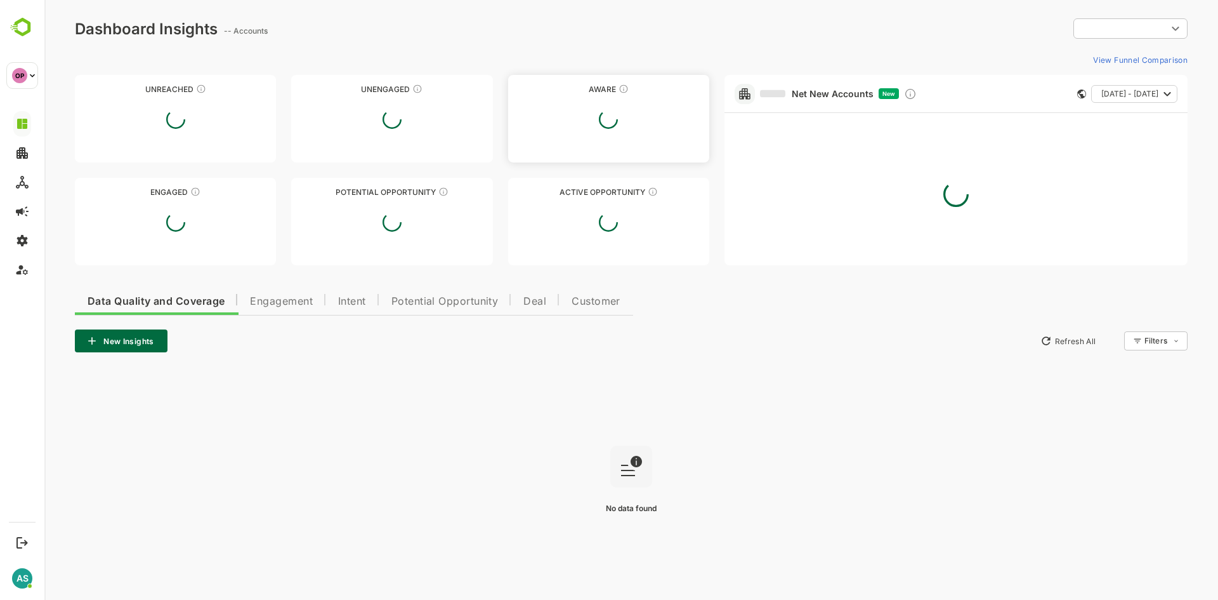
type input "**********"
click at [818, 95] on link "Net New Accounts" at bounding box center [817, 93] width 114 height 11
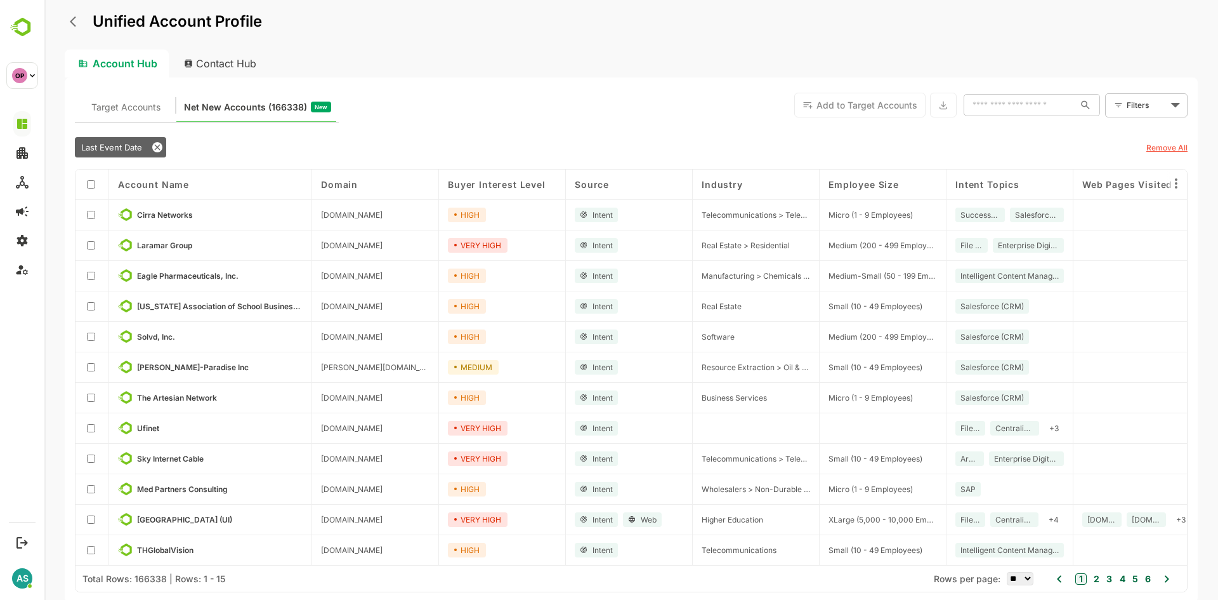
click at [1175, 105] on body "Unified Account Profile Account Hub Contact Hub Target Accounts Net New Account…" at bounding box center [631, 300] width 1174 height 600
click at [1149, 132] on span "New Filter" at bounding box center [1149, 133] width 38 height 15
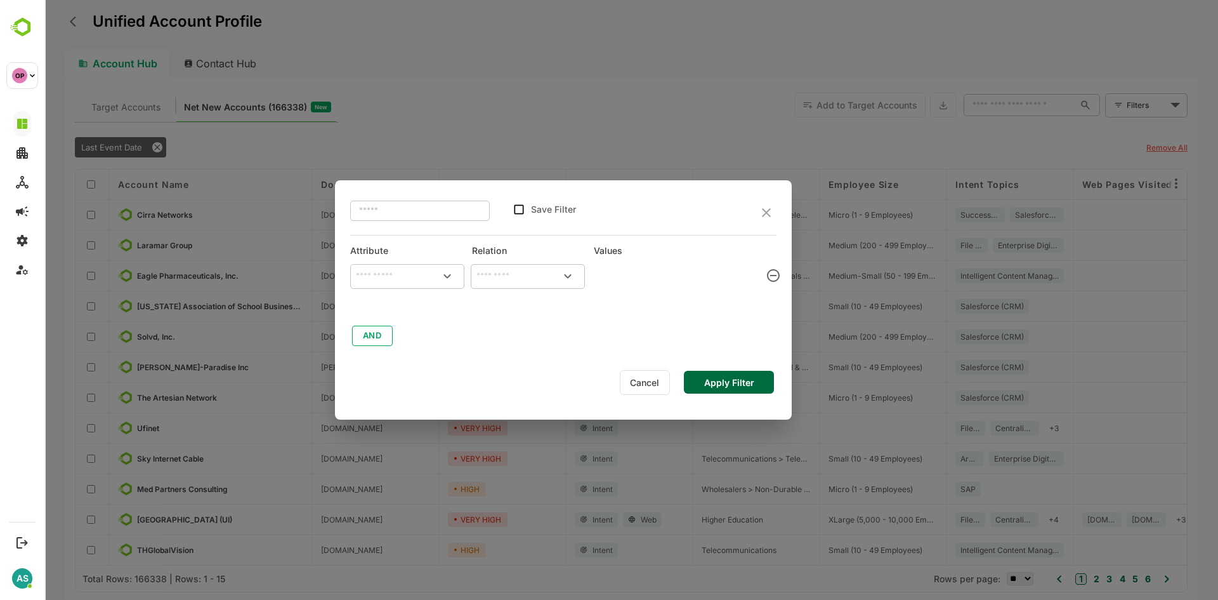
type input "**********"
type input "*******"
click at [371, 336] on button "AND" at bounding box center [372, 335] width 41 height 20
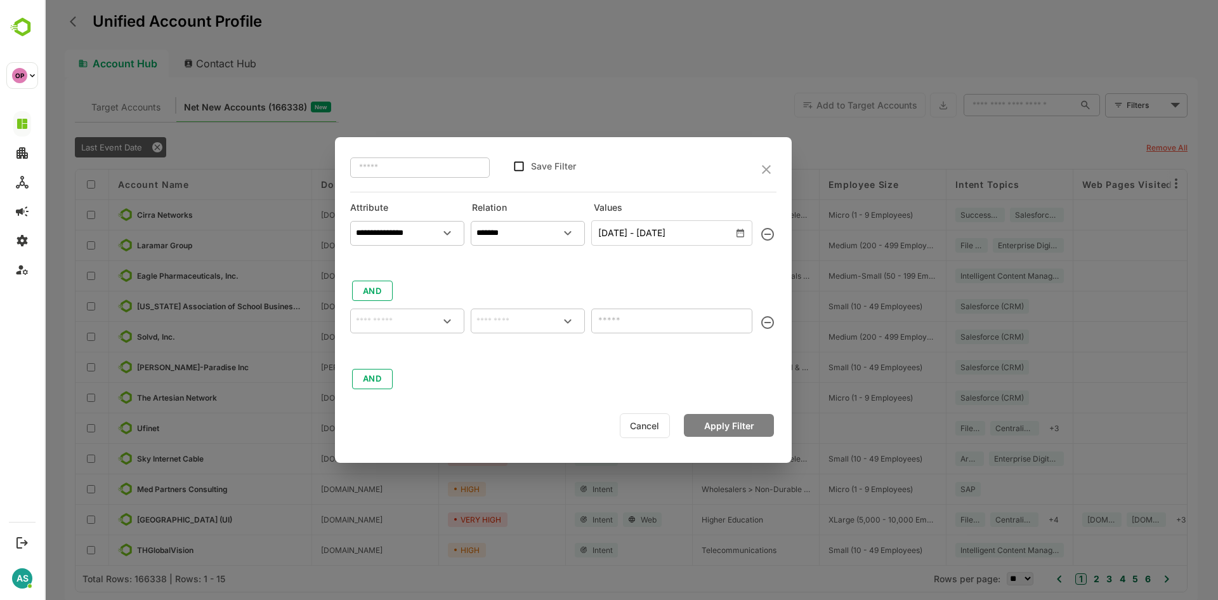
click at [381, 324] on input "text" at bounding box center [407, 321] width 109 height 19
click at [384, 373] on p "Source" at bounding box center [381, 374] width 27 height 11
type input "******"
click at [512, 313] on input "text" at bounding box center [527, 321] width 109 height 19
click at [507, 341] on li "includes" at bounding box center [527, 347] width 109 height 23
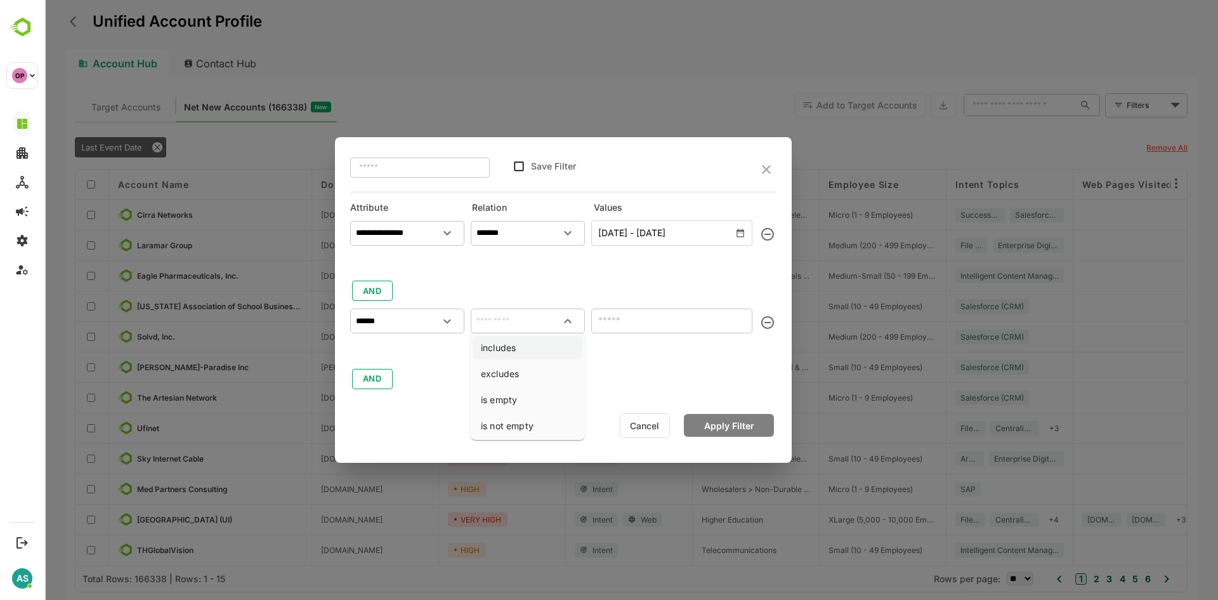
type input "********"
click at [614, 320] on input "text" at bounding box center [661, 319] width 133 height 15
click at [773, 318] on icon "delete" at bounding box center [767, 322] width 13 height 13
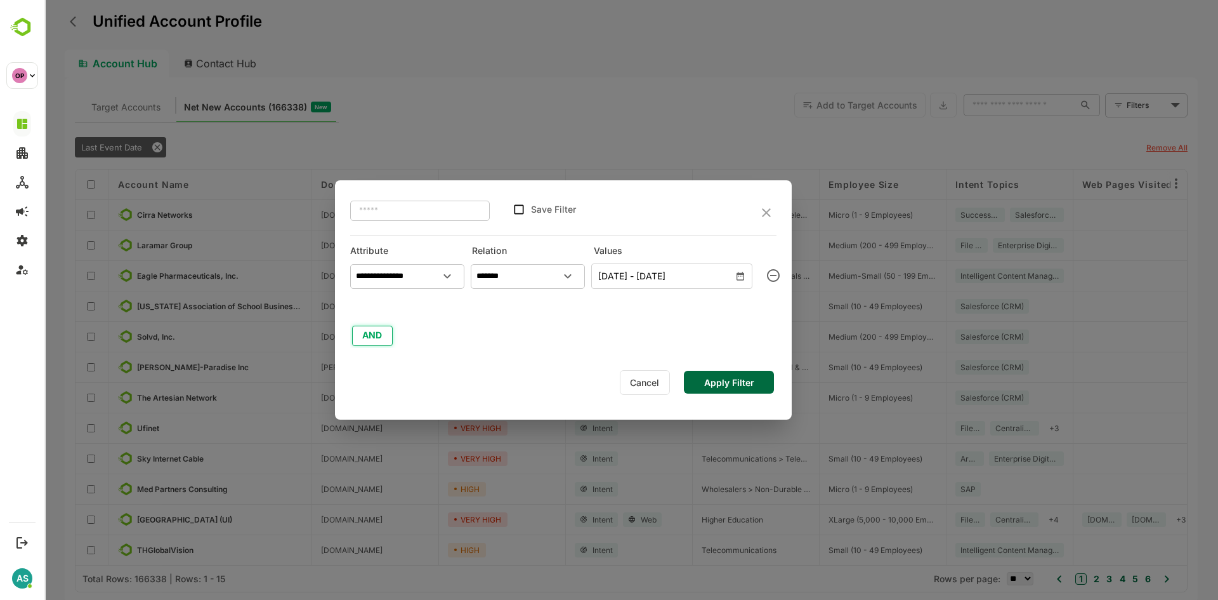
click at [376, 331] on button "AND" at bounding box center [372, 335] width 41 height 20
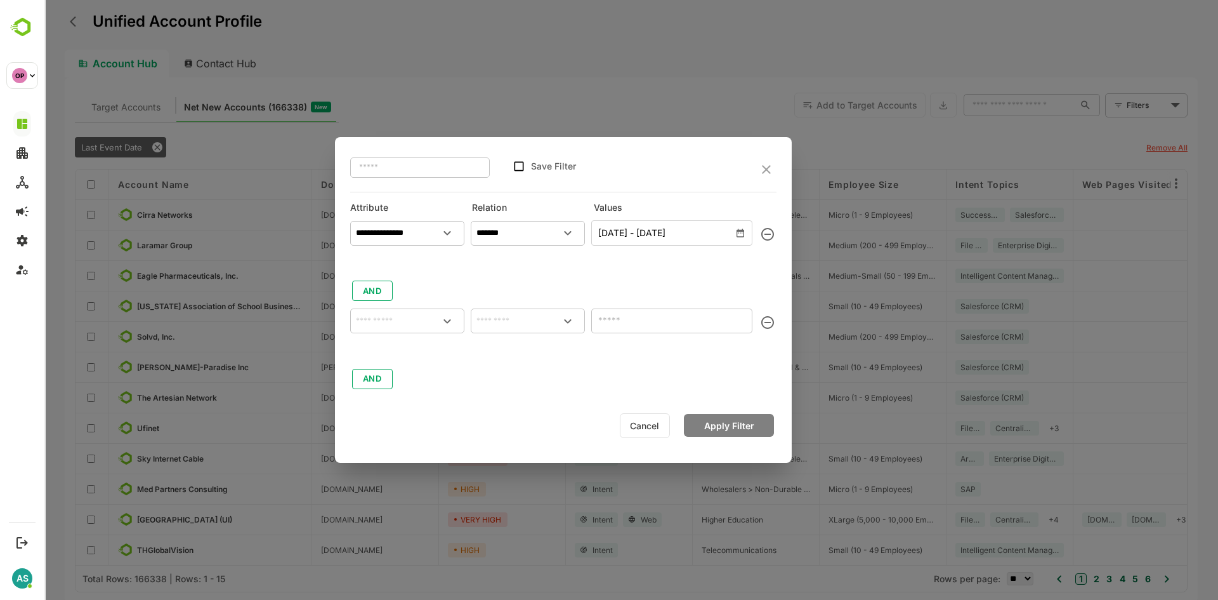
click at [388, 324] on input "text" at bounding box center [407, 321] width 109 height 19
click at [411, 371] on p "Web Pages Visited" at bounding box center [402, 374] width 68 height 11
type input "**********"
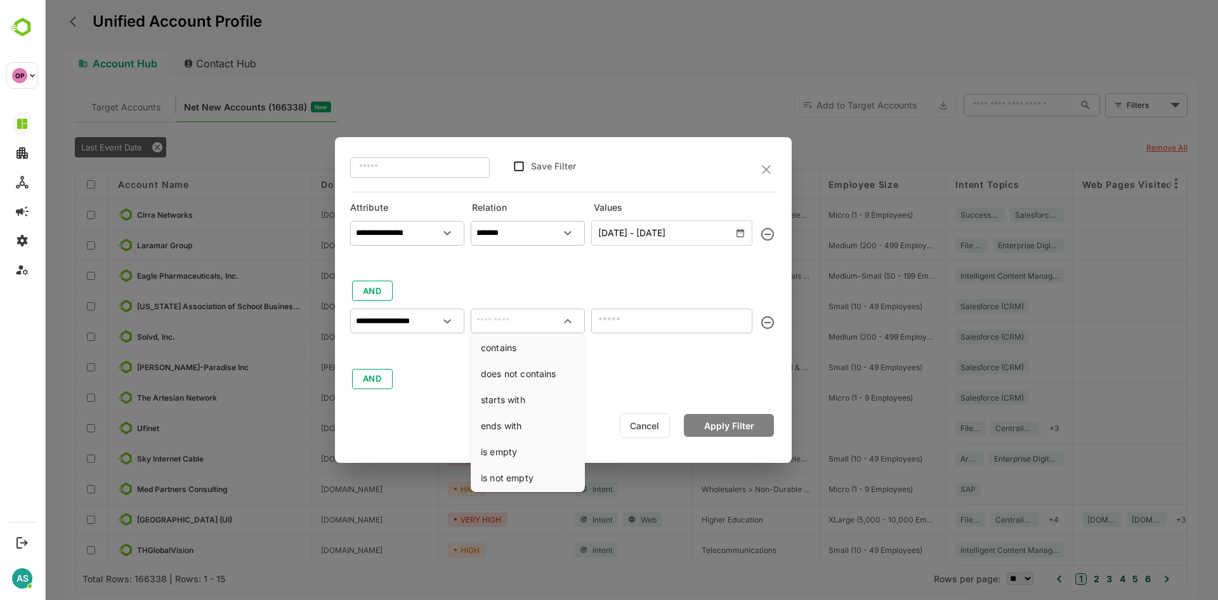
click at [519, 321] on input "text" at bounding box center [527, 321] width 109 height 19
click at [518, 344] on li "contains" at bounding box center [527, 347] width 109 height 23
type input "********"
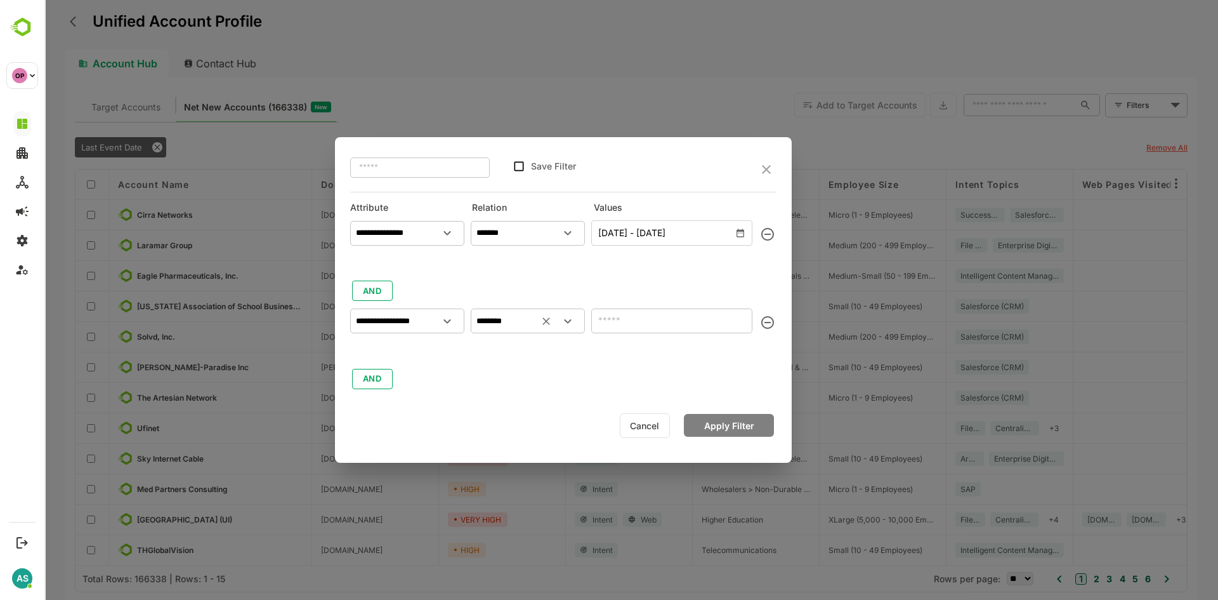
click at [601, 320] on input "text" at bounding box center [671, 320] width 161 height 25
type input "**********"
click at [737, 426] on button "Apply Filter" at bounding box center [729, 425] width 90 height 23
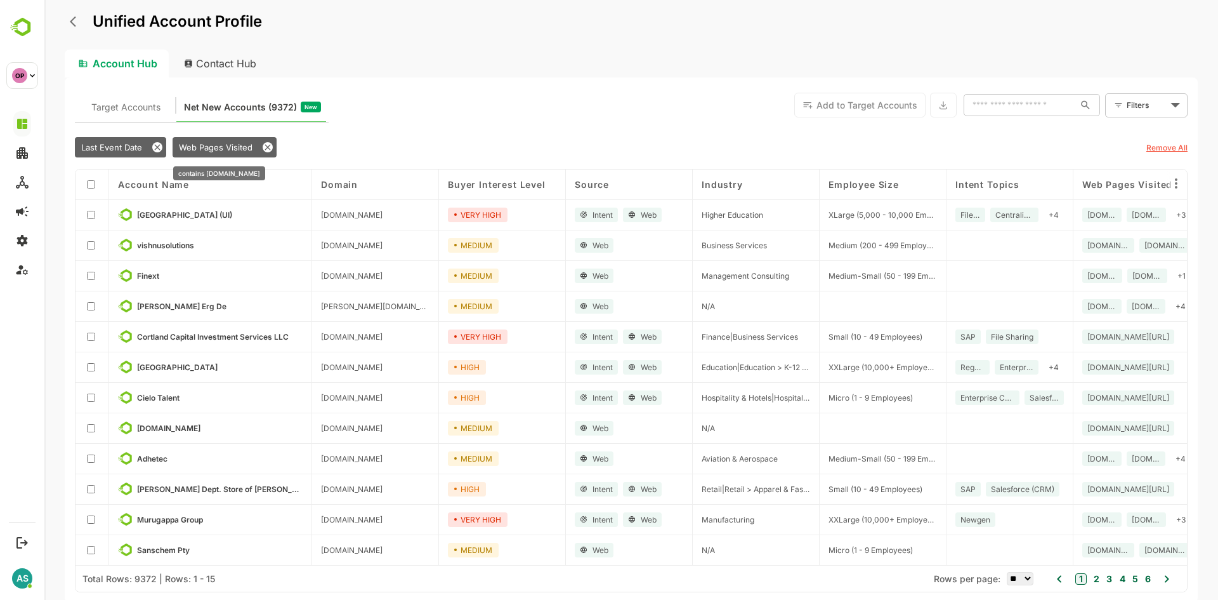
click at [237, 147] on span "Web Pages Visited" at bounding box center [216, 147] width 74 height 10
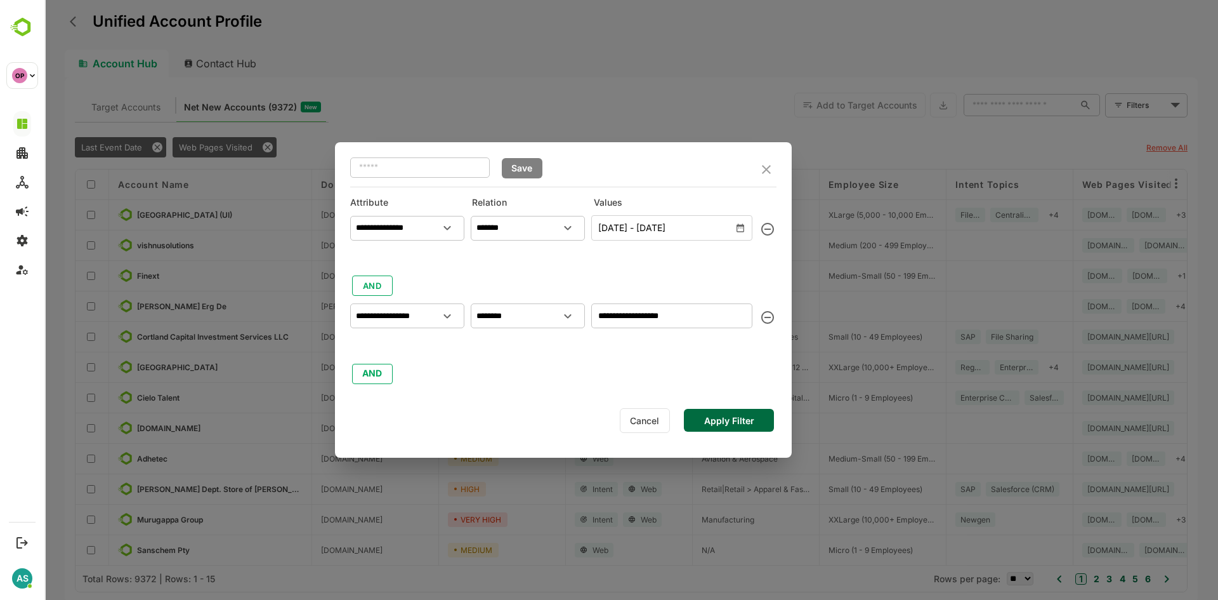
click at [693, 320] on input "**********" at bounding box center [671, 315] width 161 height 25
type input "**********"
click at [729, 417] on button "Apply Filter" at bounding box center [729, 420] width 90 height 23
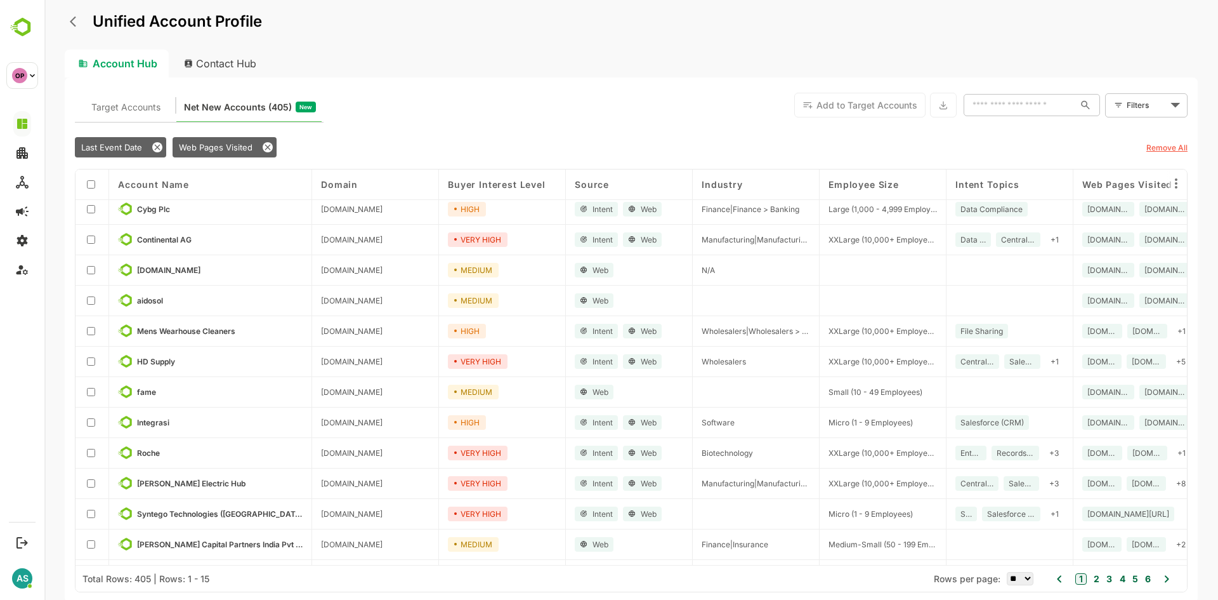
scroll to position [95, 0]
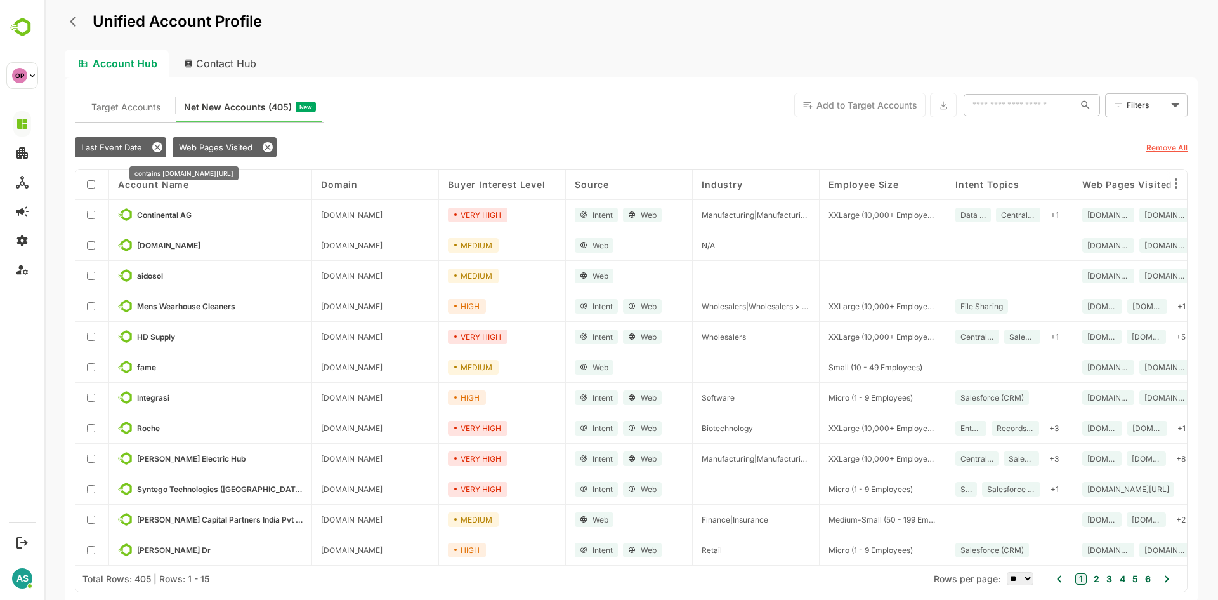
click at [220, 145] on span "Web Pages Visited" at bounding box center [216, 147] width 74 height 10
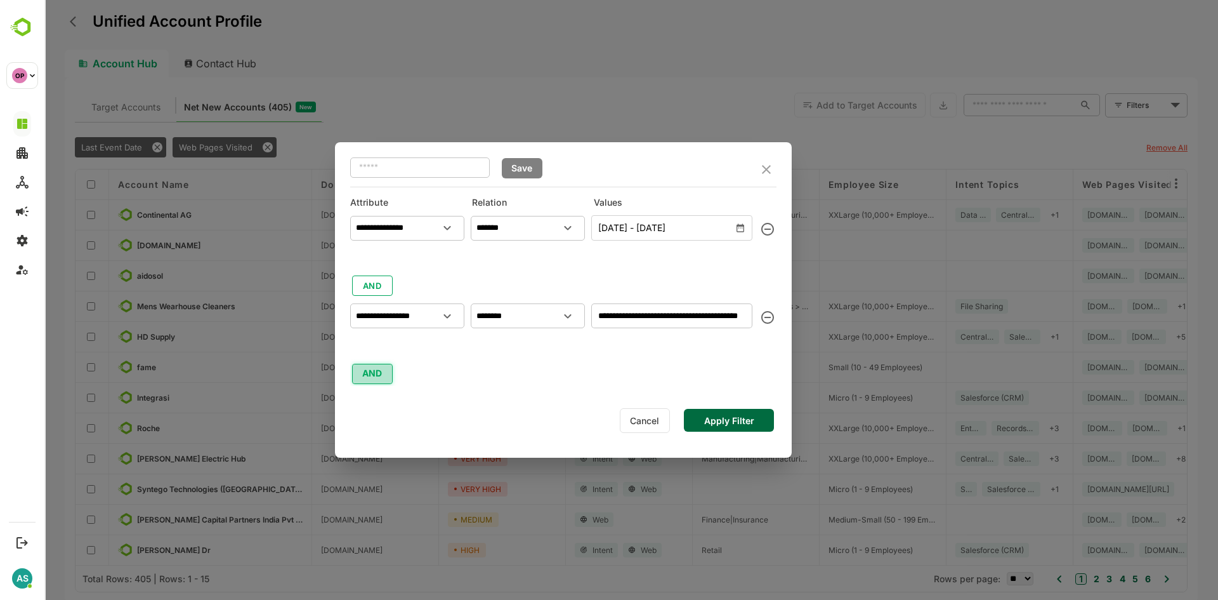
click at [371, 372] on button "AND" at bounding box center [372, 374] width 41 height 20
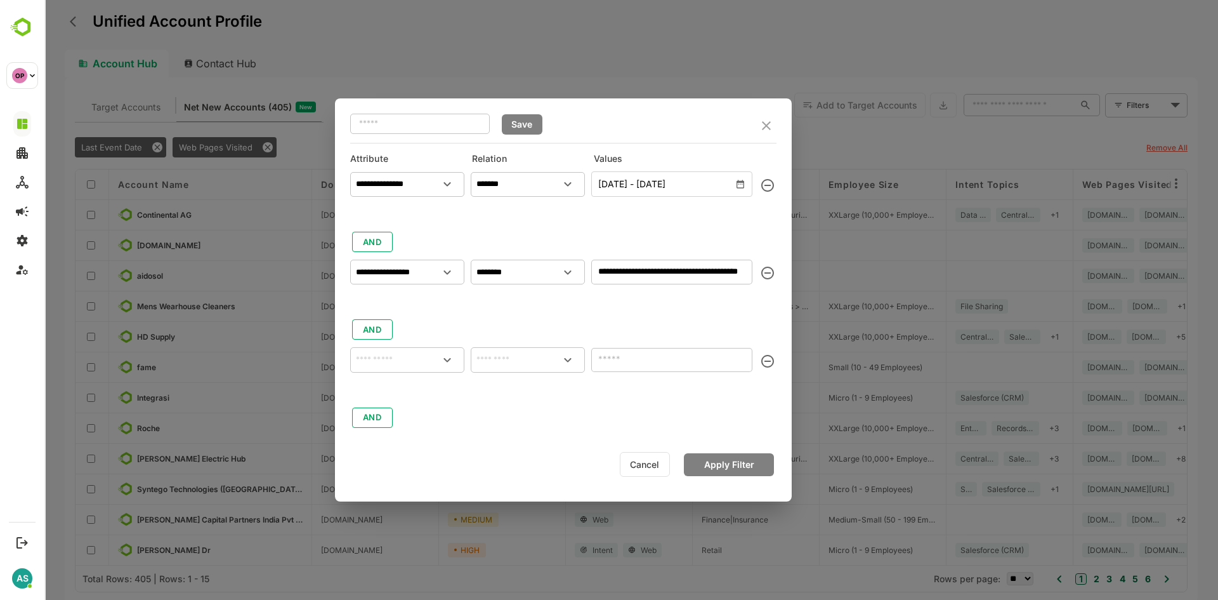
click at [375, 368] on input "text" at bounding box center [407, 359] width 109 height 19
click at [400, 419] on p "Employee Size" at bounding box center [395, 414] width 55 height 11
type input "**********"
click at [530, 357] on input "text" at bounding box center [527, 359] width 109 height 19
click at [514, 387] on li "includes" at bounding box center [527, 386] width 109 height 23
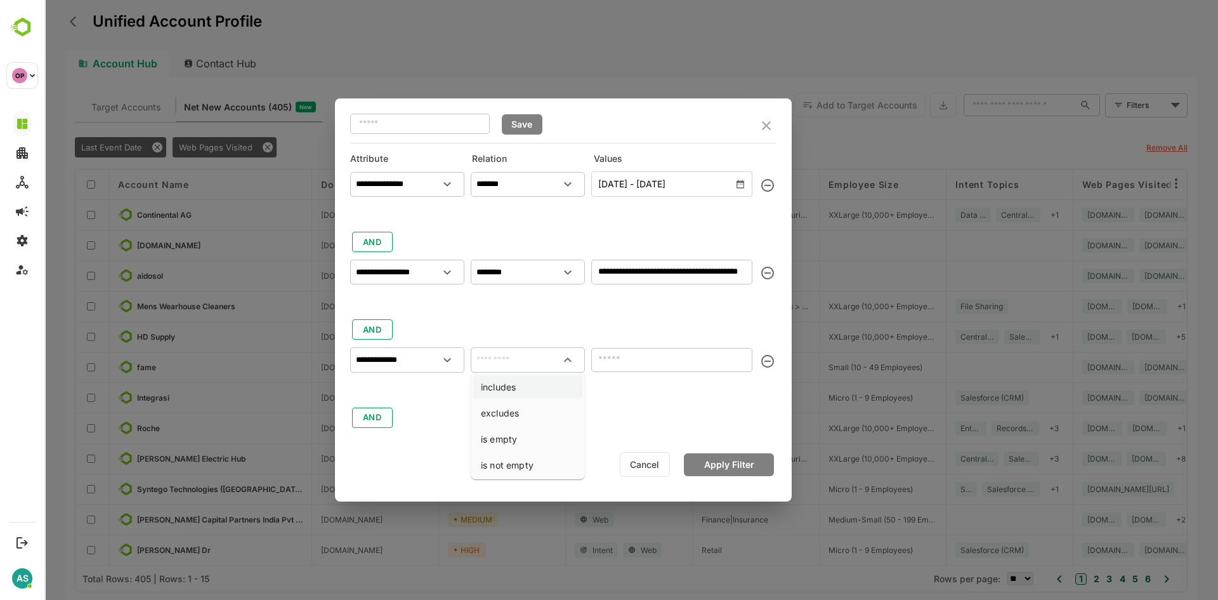
type input "********"
click at [640, 364] on input "text" at bounding box center [661, 358] width 133 height 15
click at [644, 308] on div at bounding box center [563, 301] width 426 height 19
click at [740, 358] on icon "Open" at bounding box center [735, 359] width 15 height 15
click at [608, 313] on div "**********" at bounding box center [563, 297] width 426 height 263
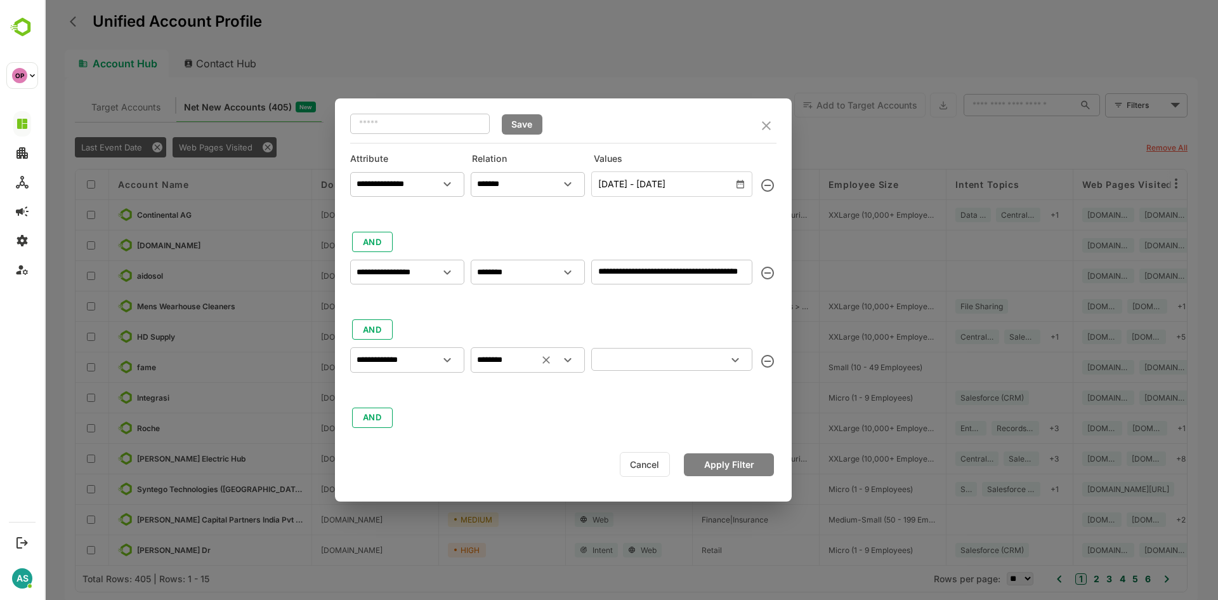
click at [569, 358] on icon "Open" at bounding box center [567, 359] width 15 height 15
click at [537, 388] on li "includes" at bounding box center [527, 388] width 109 height 23
click at [631, 366] on input "text" at bounding box center [661, 358] width 133 height 15
click at [539, 322] on div "**********" at bounding box center [563, 297] width 426 height 263
click at [569, 364] on icon "Open" at bounding box center [567, 359] width 15 height 15
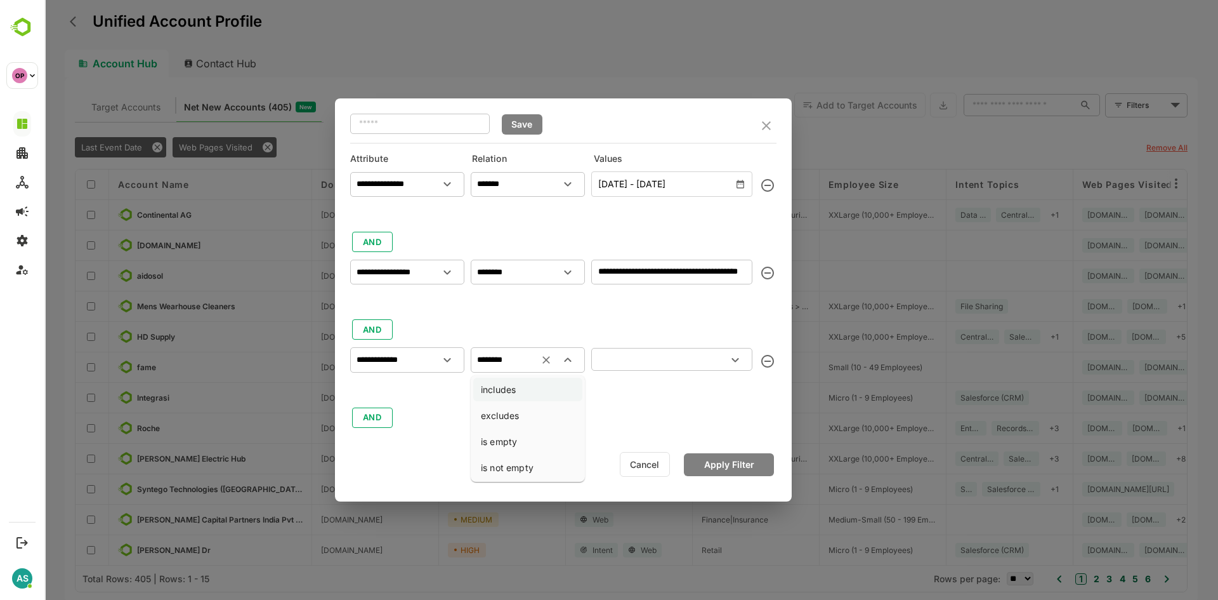
click at [533, 386] on li "includes" at bounding box center [527, 388] width 109 height 23
click at [638, 354] on input "text" at bounding box center [661, 358] width 133 height 15
click at [641, 466] on button "Cancel" at bounding box center [645, 464] width 50 height 25
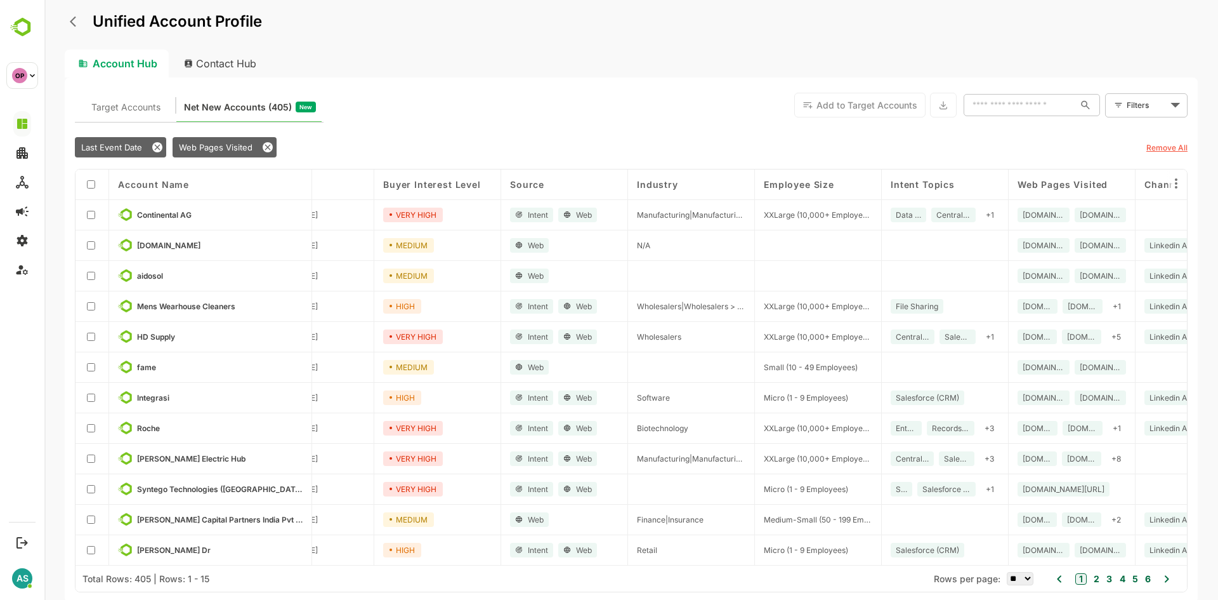
scroll to position [95, 64]
click at [1025, 582] on select "** ** ** *** *** ****" at bounding box center [1020, 578] width 27 height 13
select select "****"
click at [1007, 572] on select "** ** ** *** *** ****" at bounding box center [1020, 578] width 27 height 13
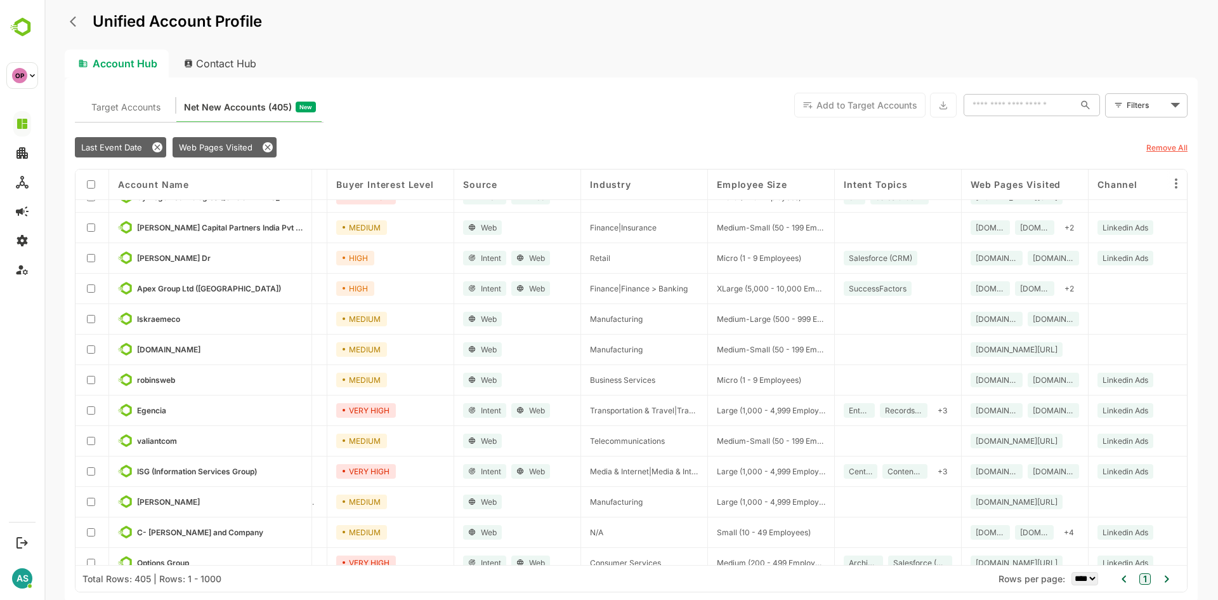
scroll to position [289, 112]
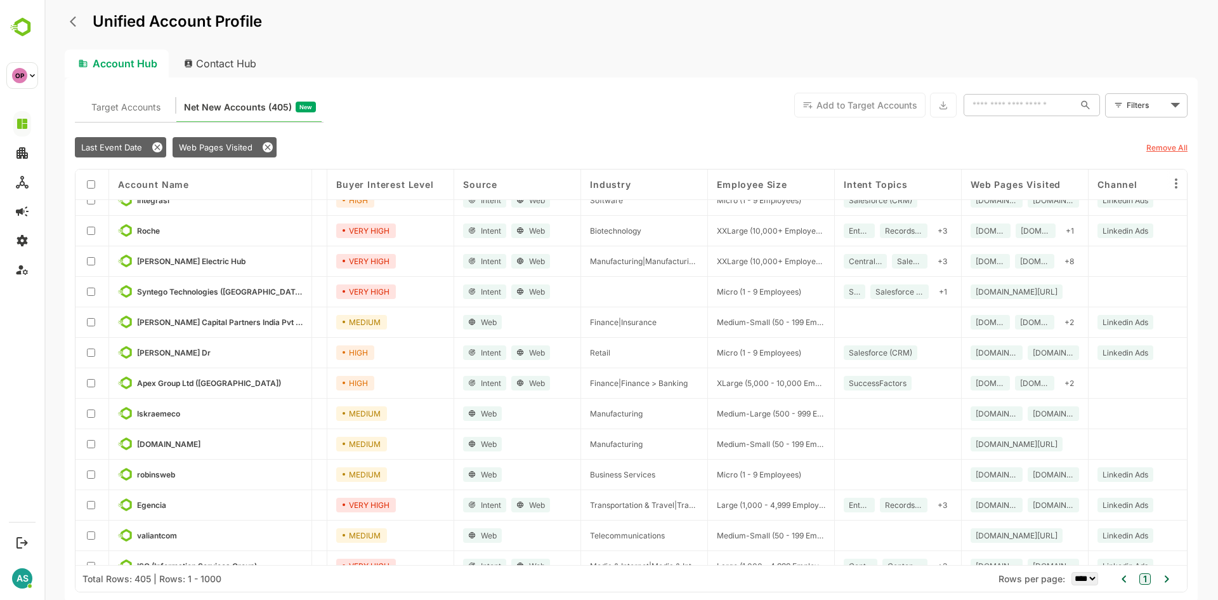
click at [435, 185] on div "Buyer Interest Level" at bounding box center [390, 184] width 108 height 11
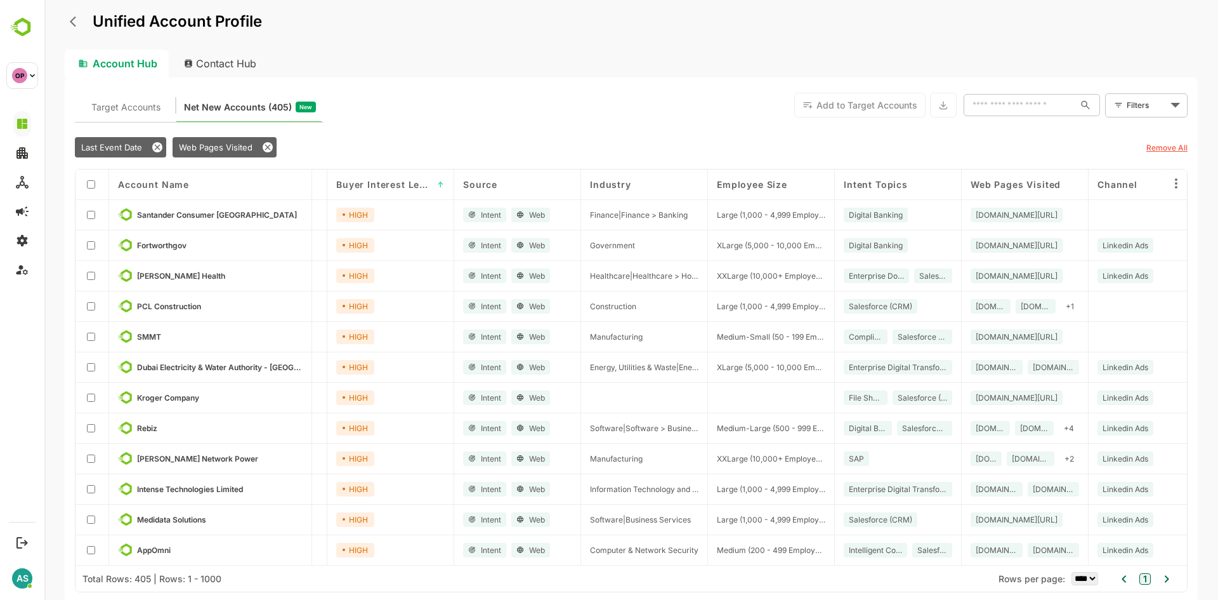
click at [439, 183] on span "↑" at bounding box center [441, 185] width 8 height 10
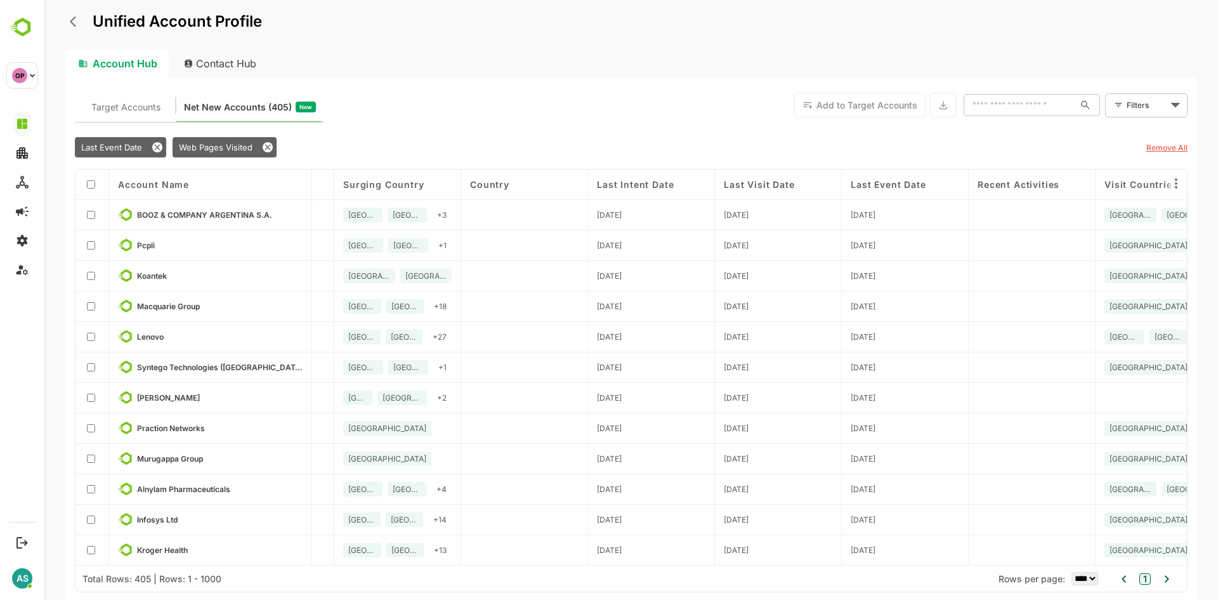
scroll to position [0, 1050]
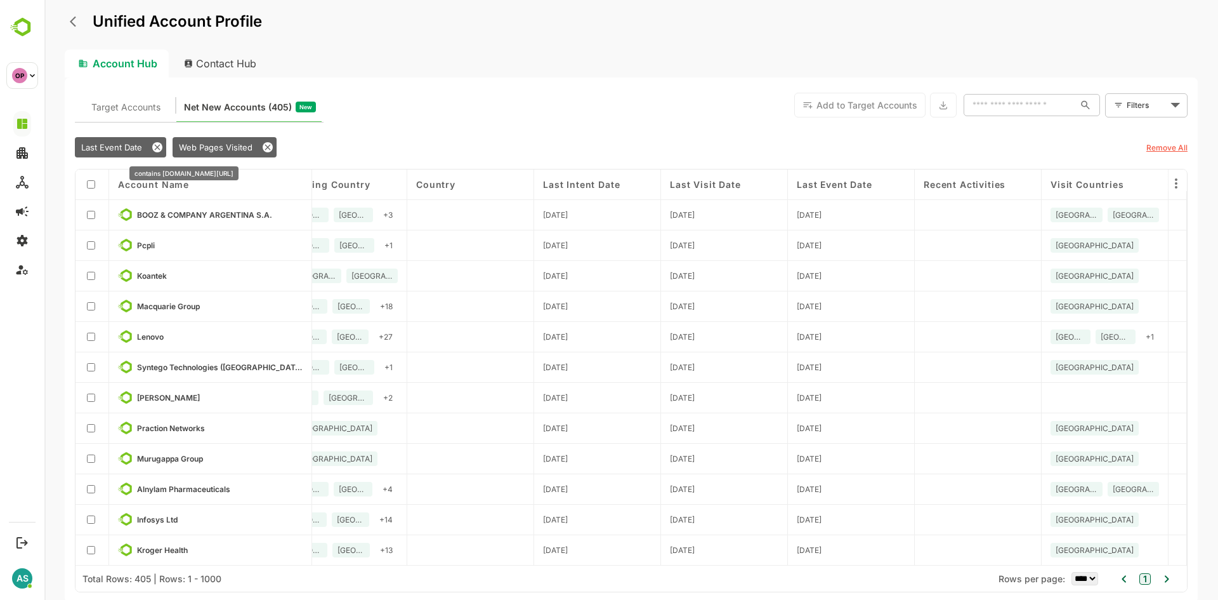
click at [235, 141] on div "Web Pages Visited" at bounding box center [225, 147] width 104 height 20
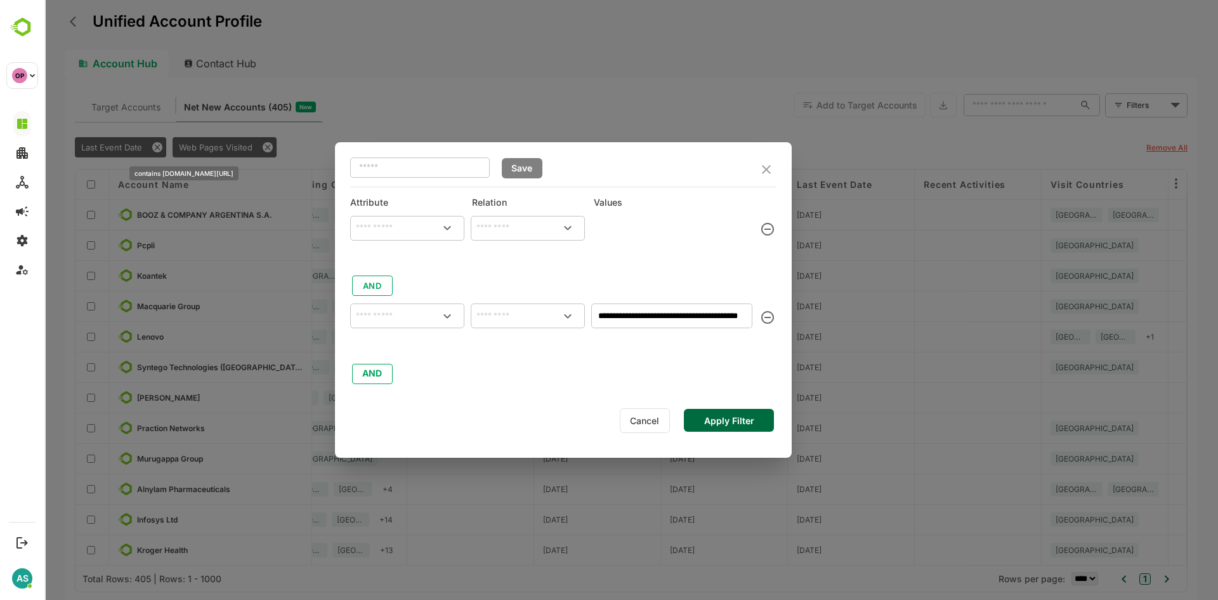
type input "**********"
type input "*******"
type input "**********"
type input "********"
click at [370, 371] on button "AND" at bounding box center [372, 374] width 41 height 20
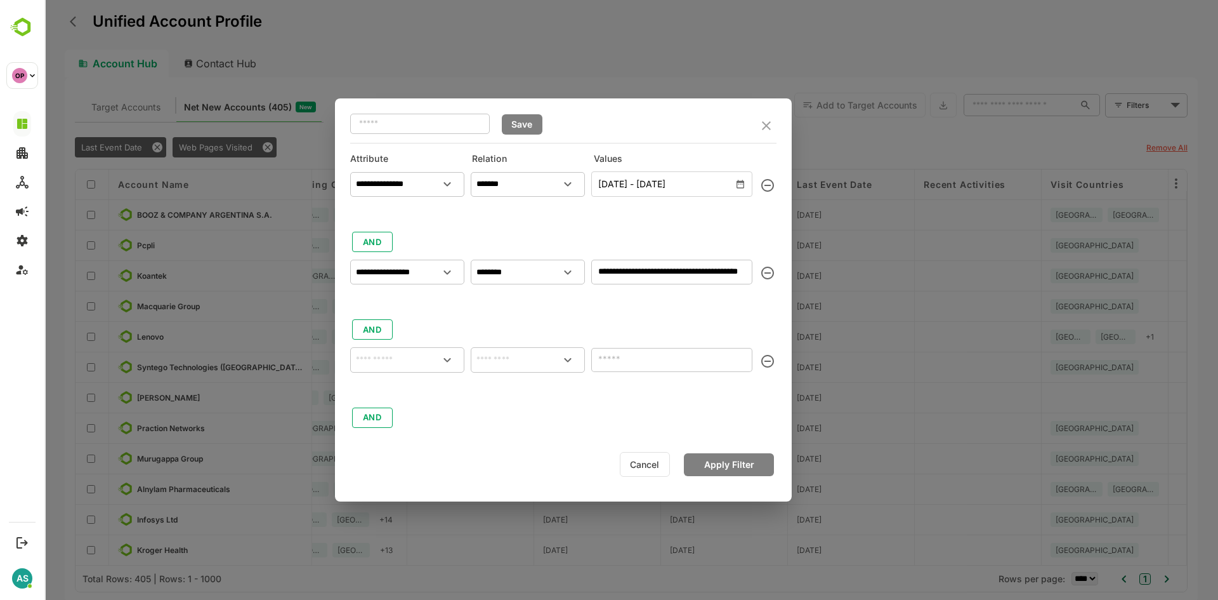
click at [376, 362] on input "text" at bounding box center [407, 359] width 109 height 19
type input "*"
click at [656, 466] on button "Cancel" at bounding box center [645, 464] width 50 height 25
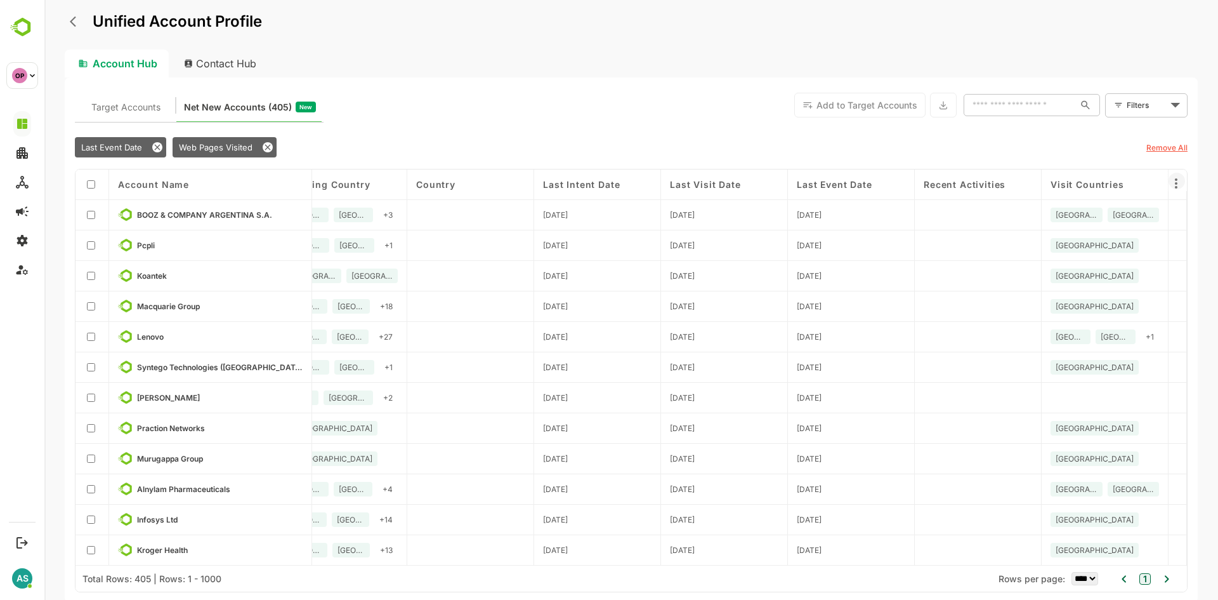
click at [1178, 183] on icon at bounding box center [1176, 183] width 15 height 15
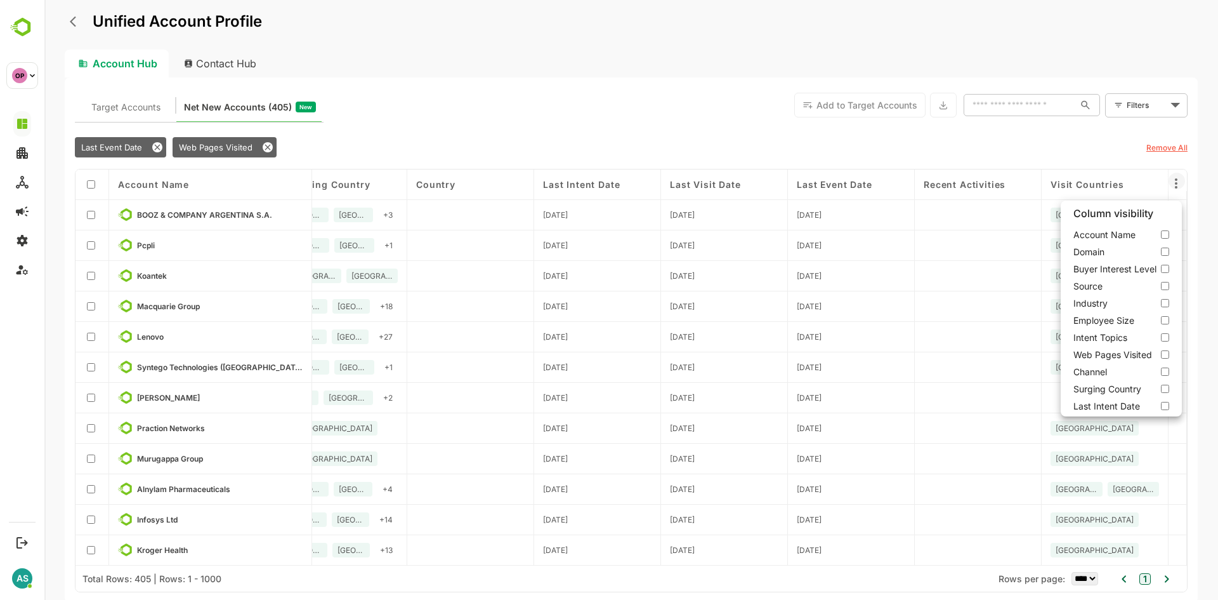
click at [1080, 154] on div at bounding box center [631, 300] width 1174 height 600
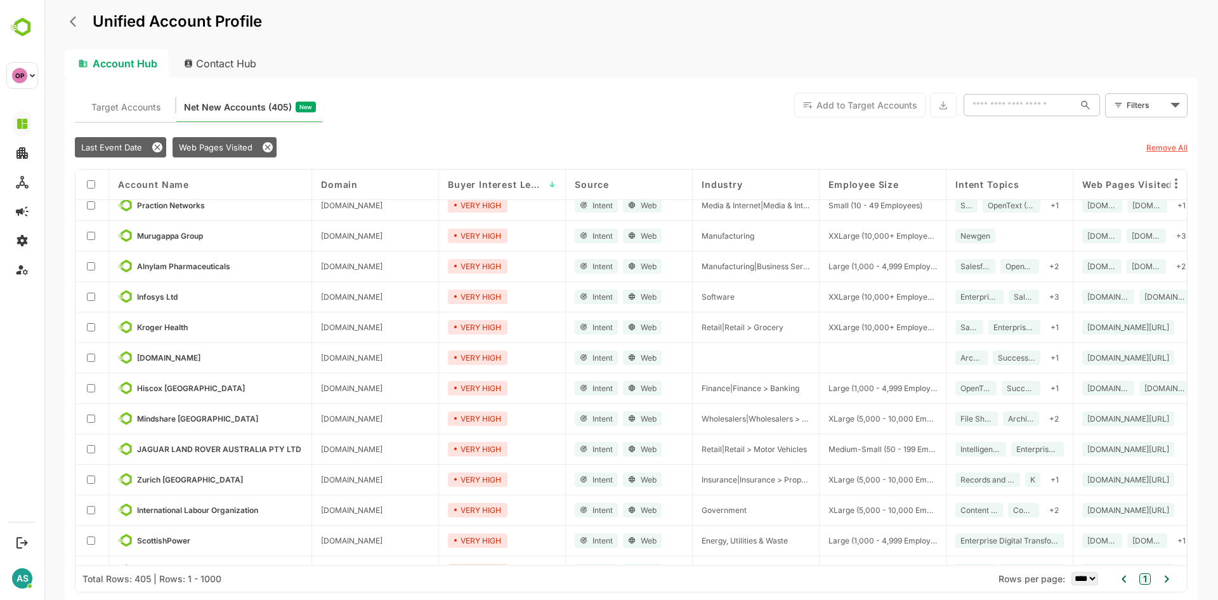
scroll to position [0, 0]
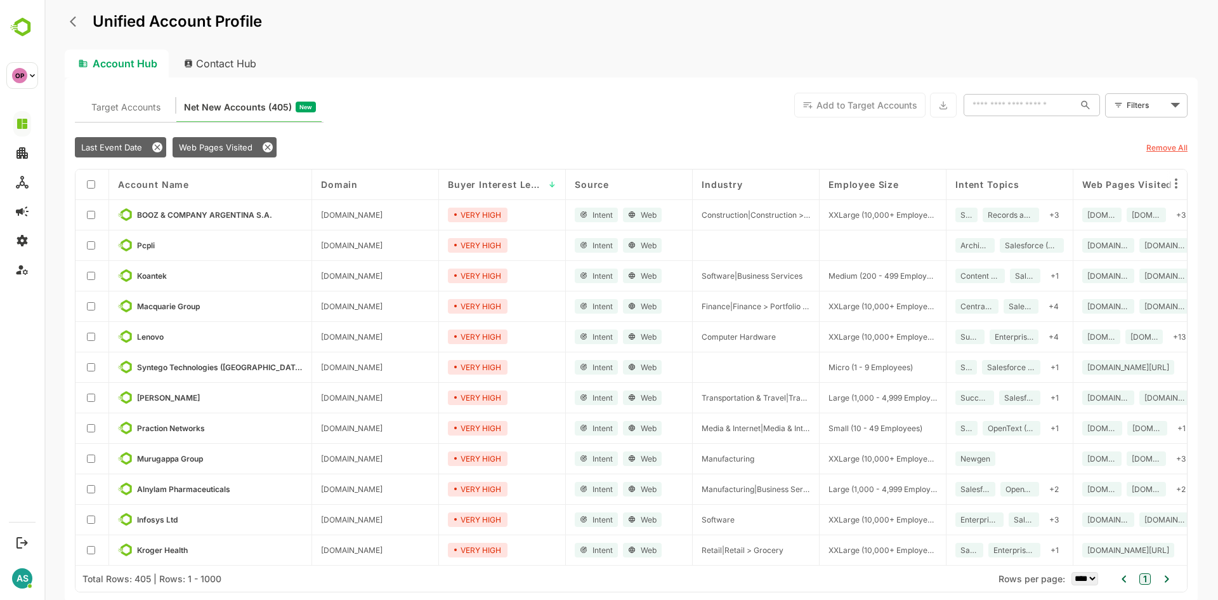
click at [76, 21] on icon "back" at bounding box center [76, 21] width 13 height 13
